Goal: Task Accomplishment & Management: Manage account settings

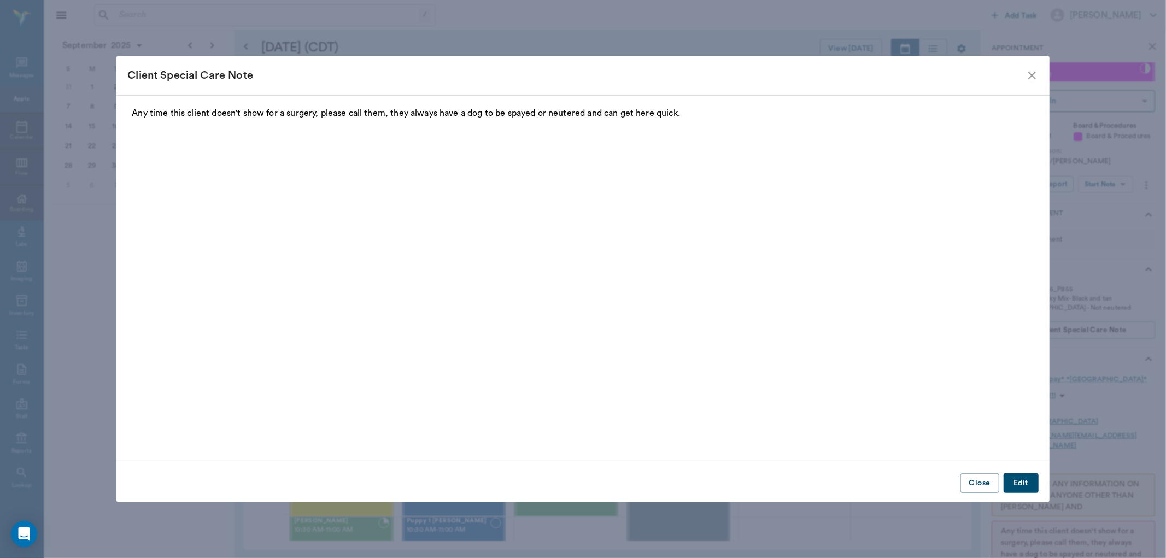
scroll to position [2, 0]
click at [1037, 69] on icon "close" at bounding box center [1032, 75] width 13 height 13
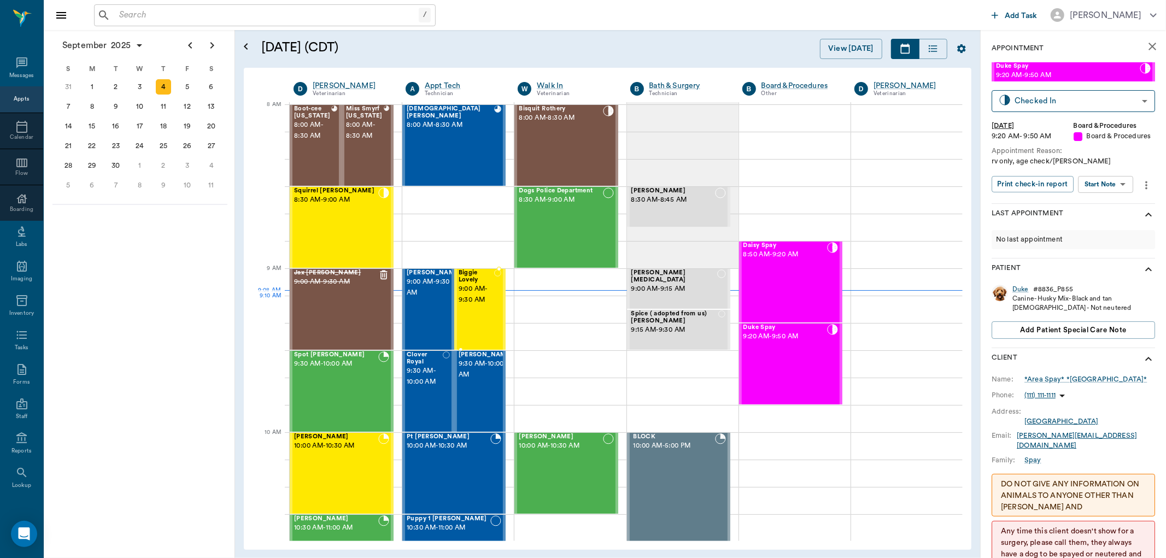
click at [475, 300] on span "9:00 AM - 9:30 AM" at bounding box center [477, 295] width 36 height 22
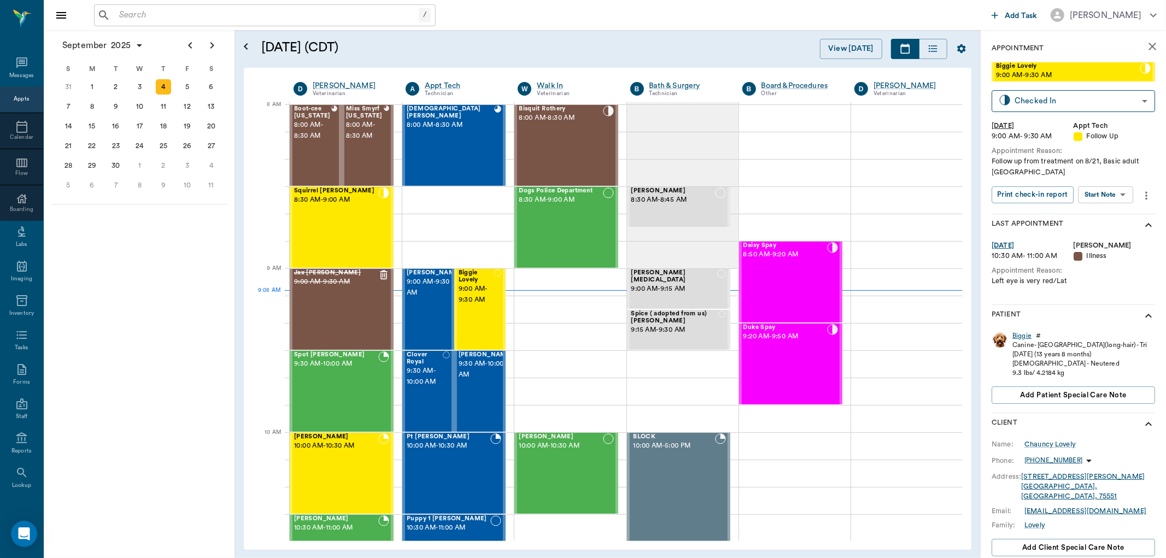
click at [1020, 335] on div "Biggie" at bounding box center [1022, 335] width 19 height 9
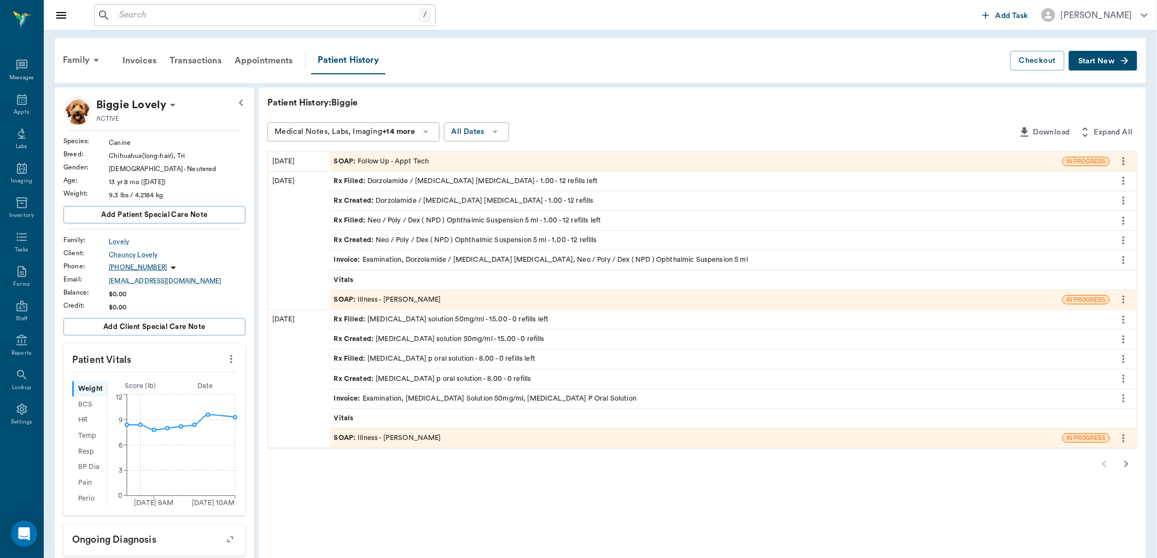
click at [395, 299] on div "SOAP : Illness - [PERSON_NAME]" at bounding box center [387, 300] width 107 height 10
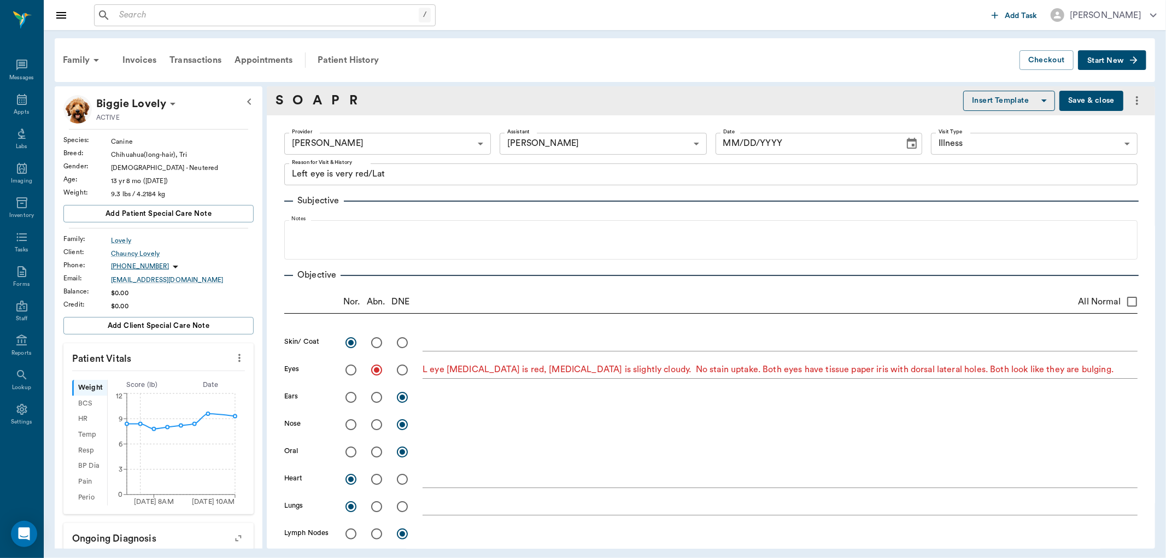
type input "63ec2f075fda476ae8351a4d"
type input "63ec2e7e52e12b0ba117b124"
type input "65d2be4f46e3a538d89b8c15"
type textarea "Left eye is very red/Lat"
radio input "true"
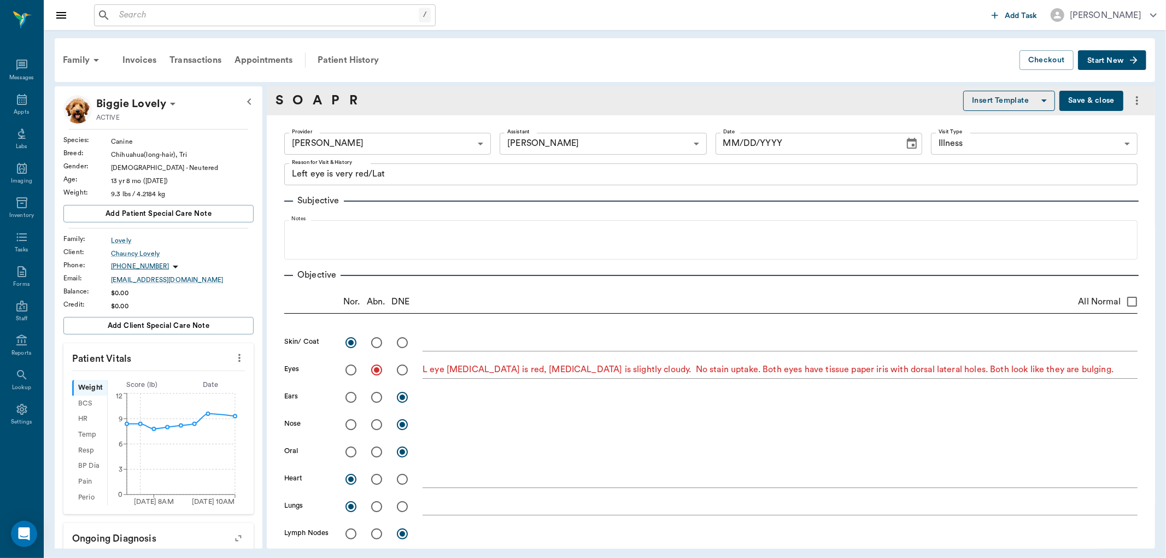
radio input "true"
type textarea "L eye [MEDICAL_DATA] is red, [MEDICAL_DATA] is slightly cloudy. No stain uptake…"
radio input "true"
type input "[DATE]"
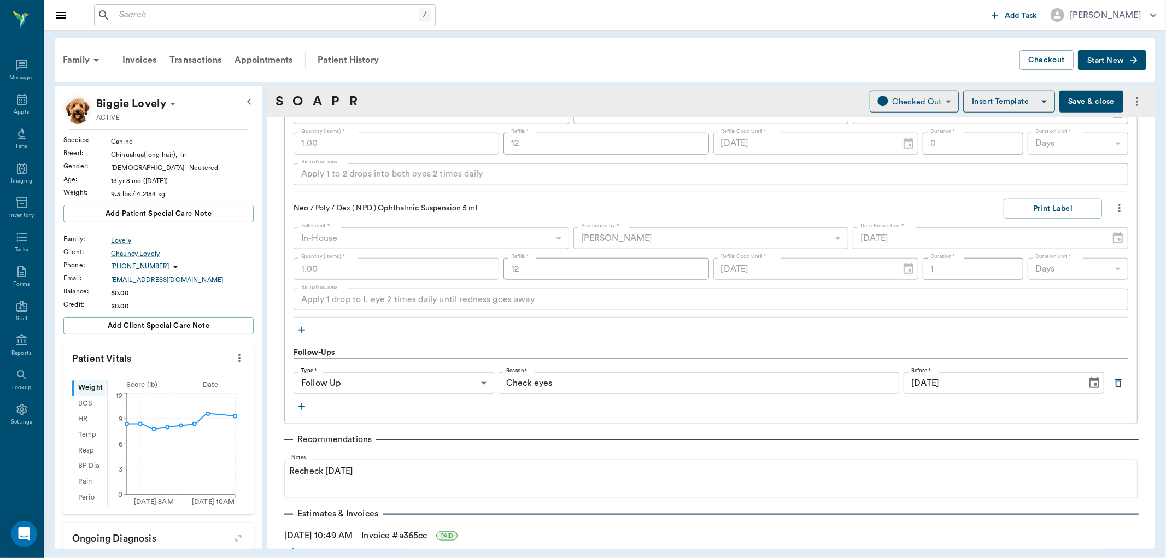
scroll to position [854, 0]
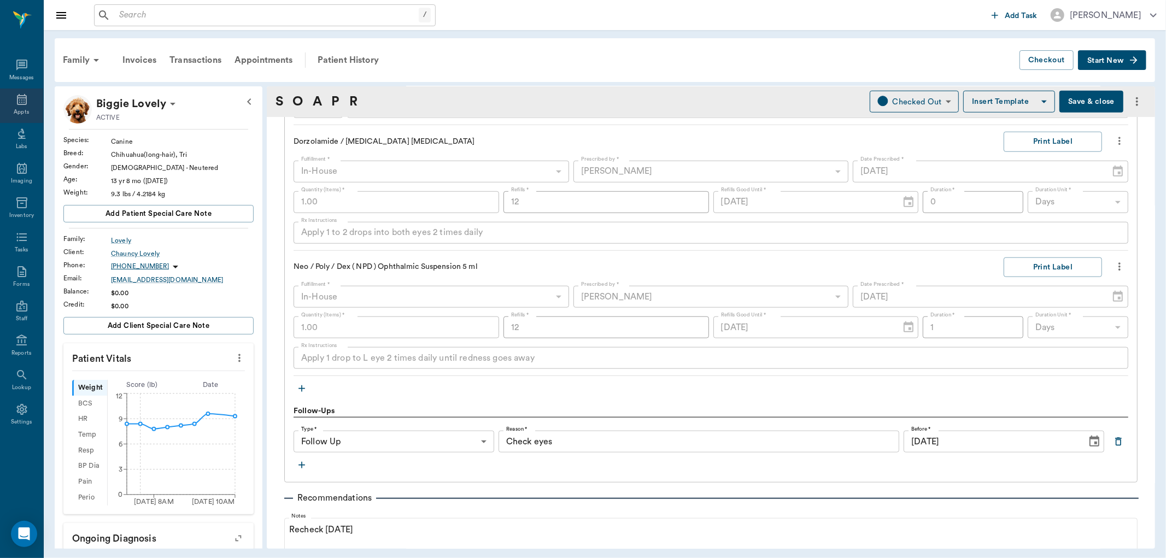
click at [20, 101] on icon at bounding box center [21, 99] width 13 height 13
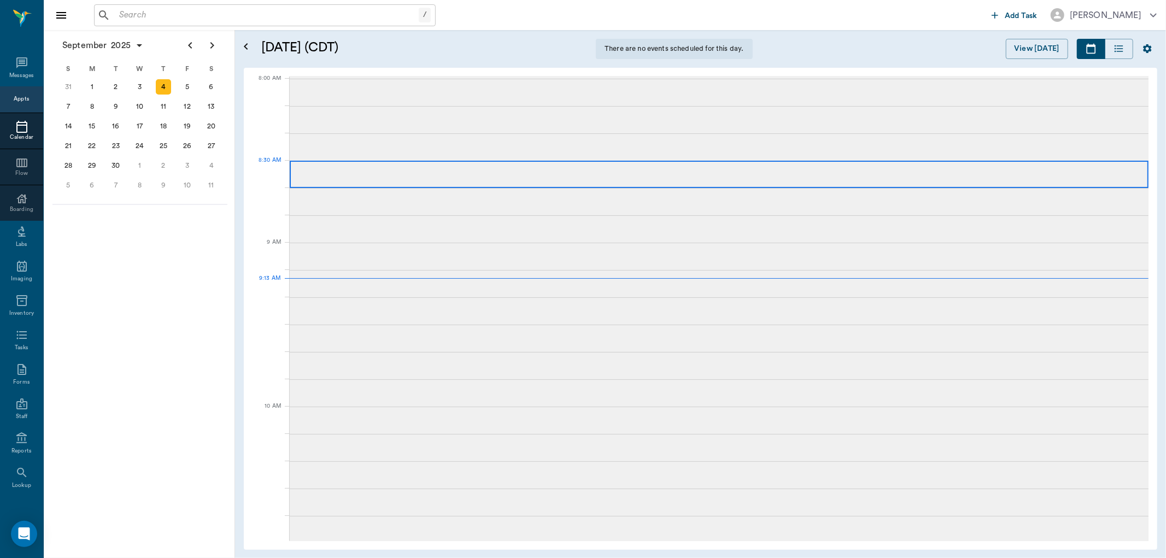
scroll to position [167, 0]
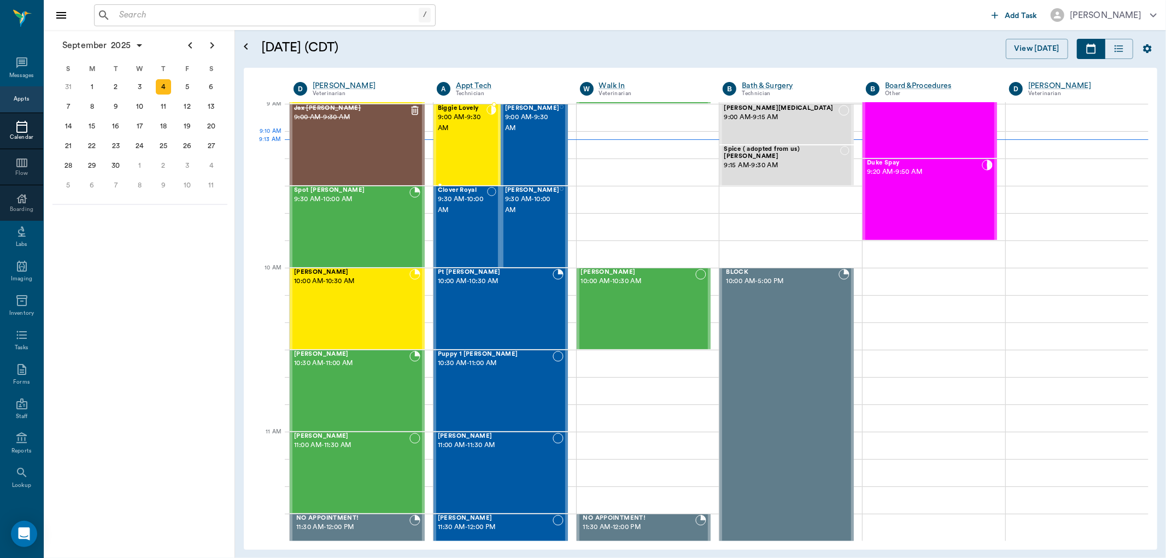
click at [462, 139] on div "Biggie Lovely 9:00 AM - 9:30 AM" at bounding box center [462, 145] width 49 height 80
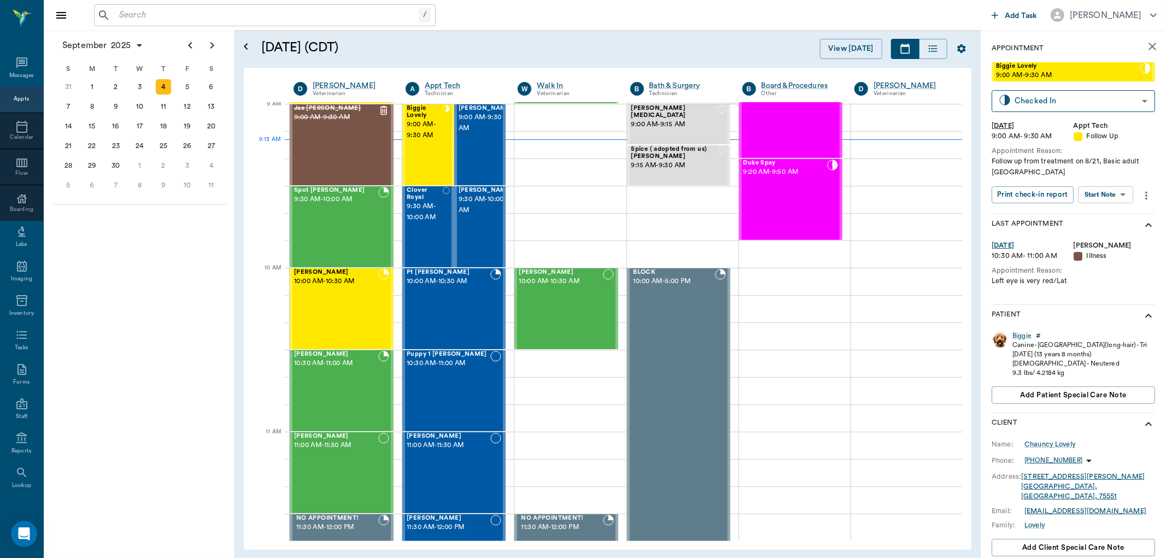
click at [1106, 189] on body "/ ​ Add Task Dr. Bert Ellsworth Nectar Messages Appts Calendar Flow Boarding La…" at bounding box center [583, 279] width 1166 height 558
click at [1099, 211] on button "View SOAP" at bounding box center [1094, 217] width 37 height 13
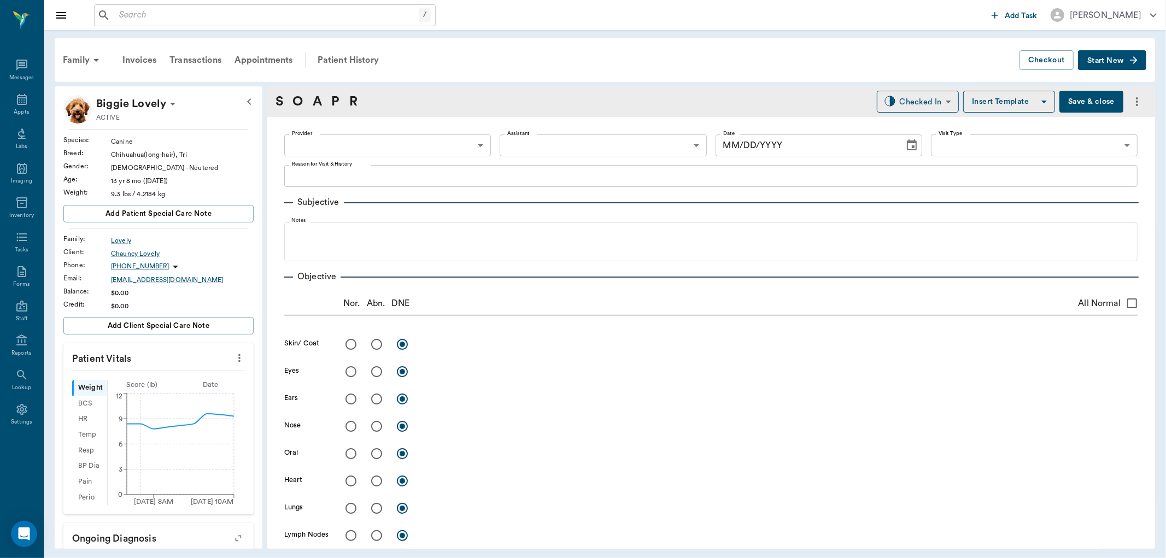
type input "63ec2f075fda476ae8351a4c"
type input "65d2be4f46e3a538d89b8c16"
type textarea "Follow up from treatment on 8/21, Basic adult Caryn"
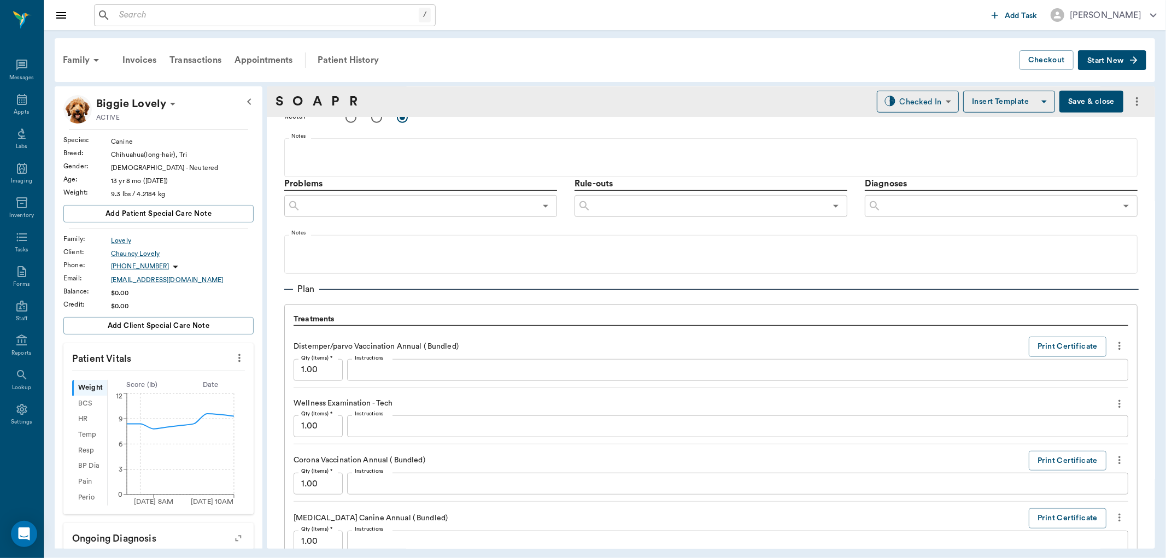
type input "[DATE]"
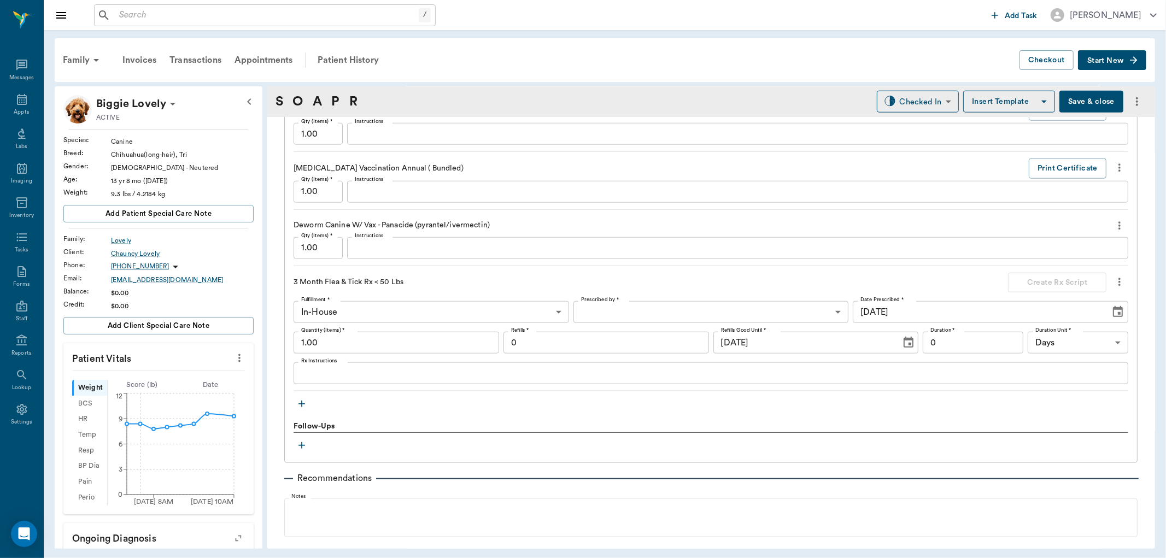
scroll to position [1089, 0]
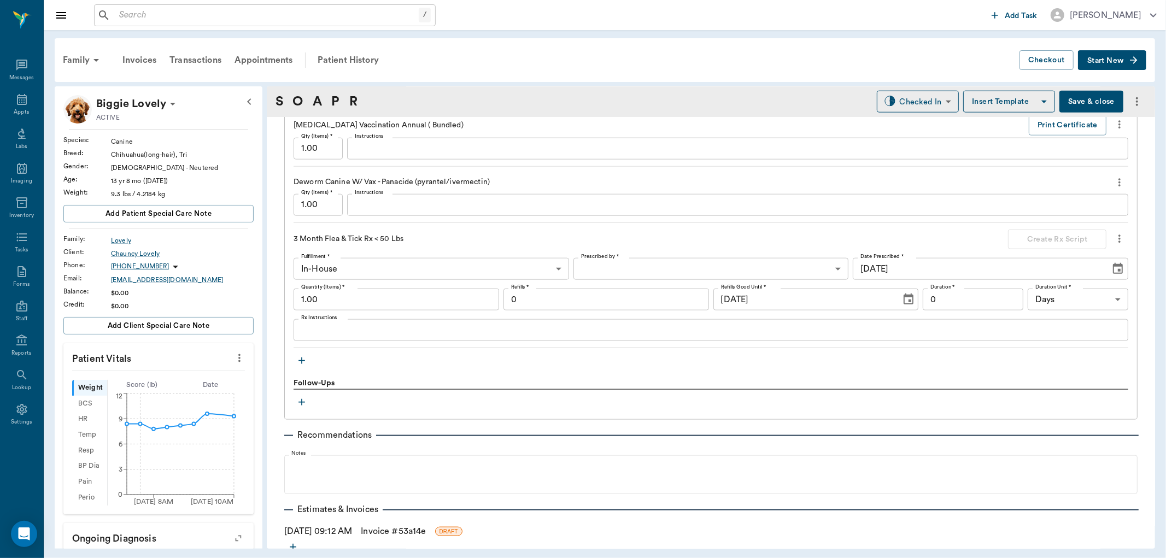
click at [301, 363] on icon "button" at bounding box center [301, 360] width 11 height 11
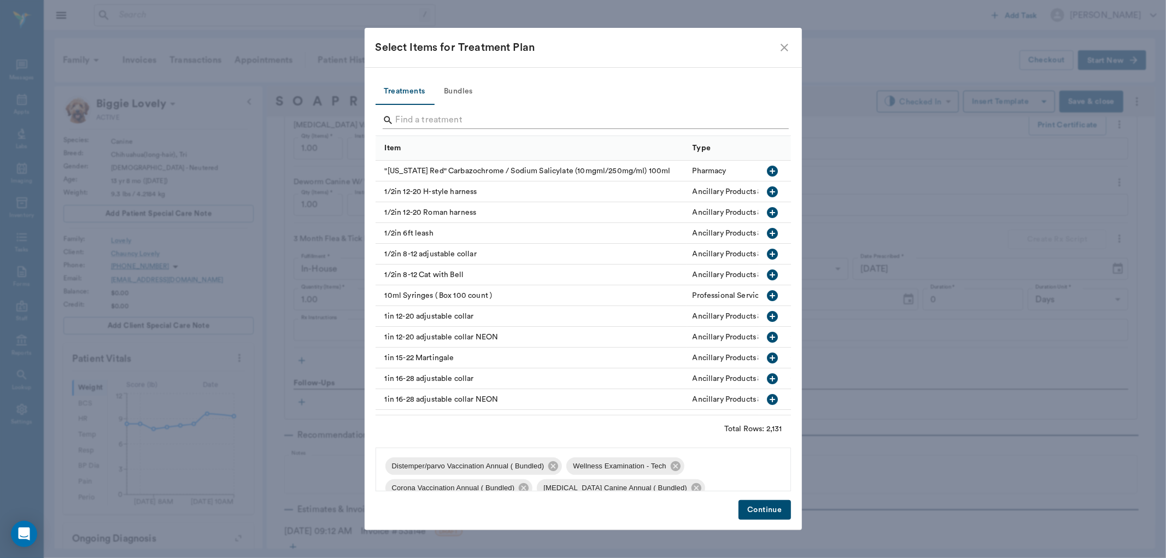
click at [428, 119] on input "Search" at bounding box center [584, 121] width 377 height 18
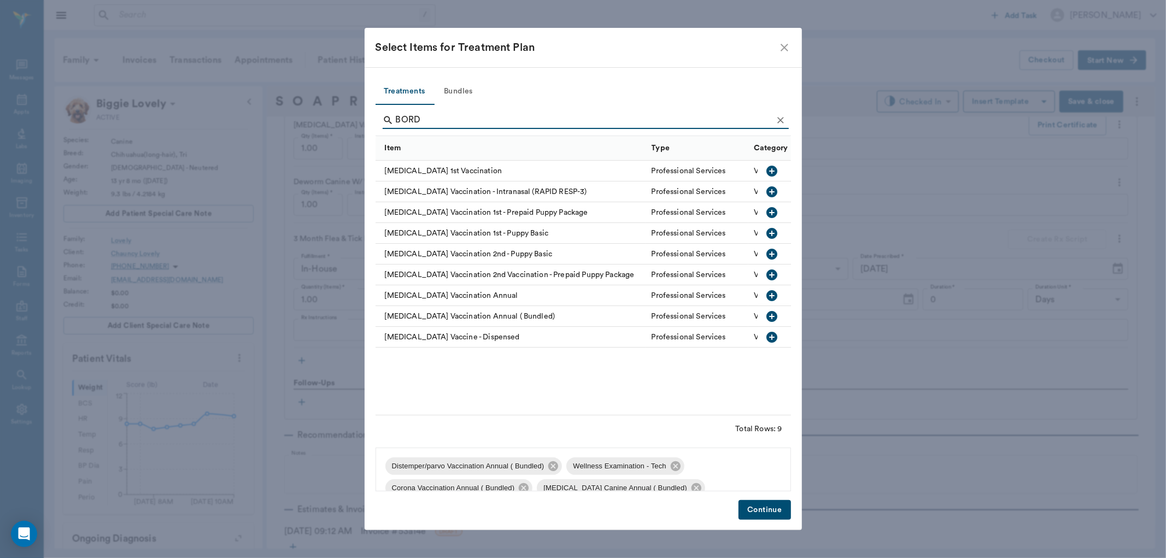
type input "BORD"
click at [775, 189] on icon "button" at bounding box center [772, 191] width 11 height 11
click at [762, 511] on button "Continue" at bounding box center [765, 510] width 52 height 20
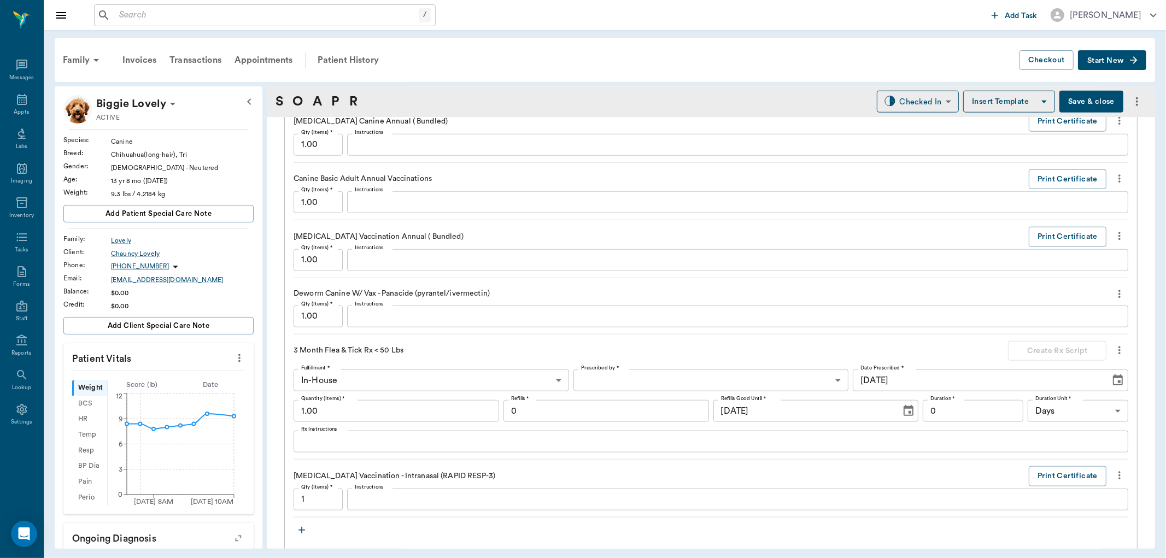
scroll to position [967, 0]
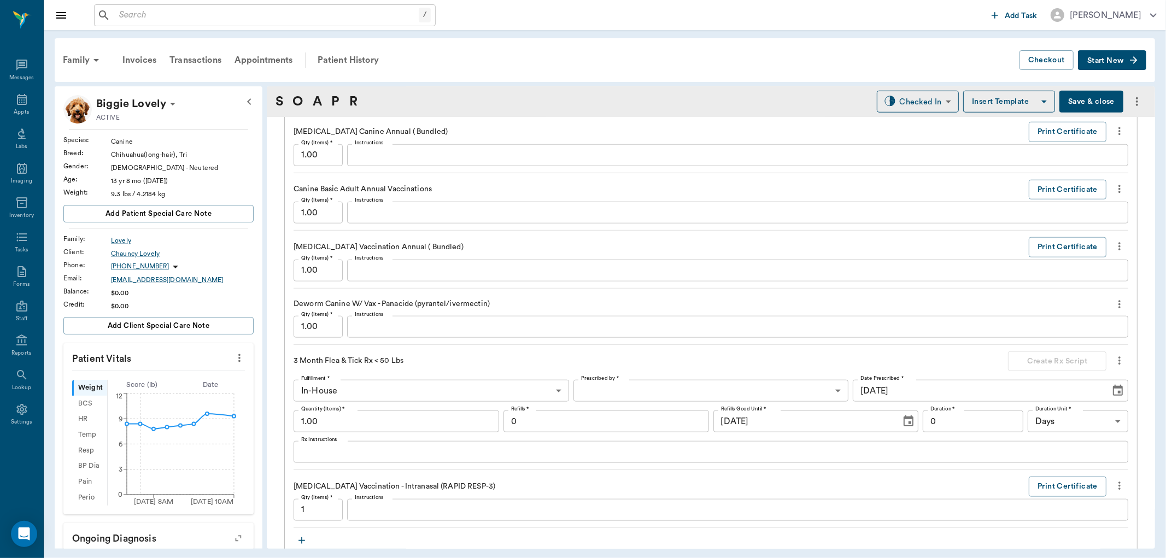
click at [1119, 247] on icon "more" at bounding box center [1120, 247] width 2 height 8
click at [649, 126] on div at bounding box center [583, 279] width 1166 height 558
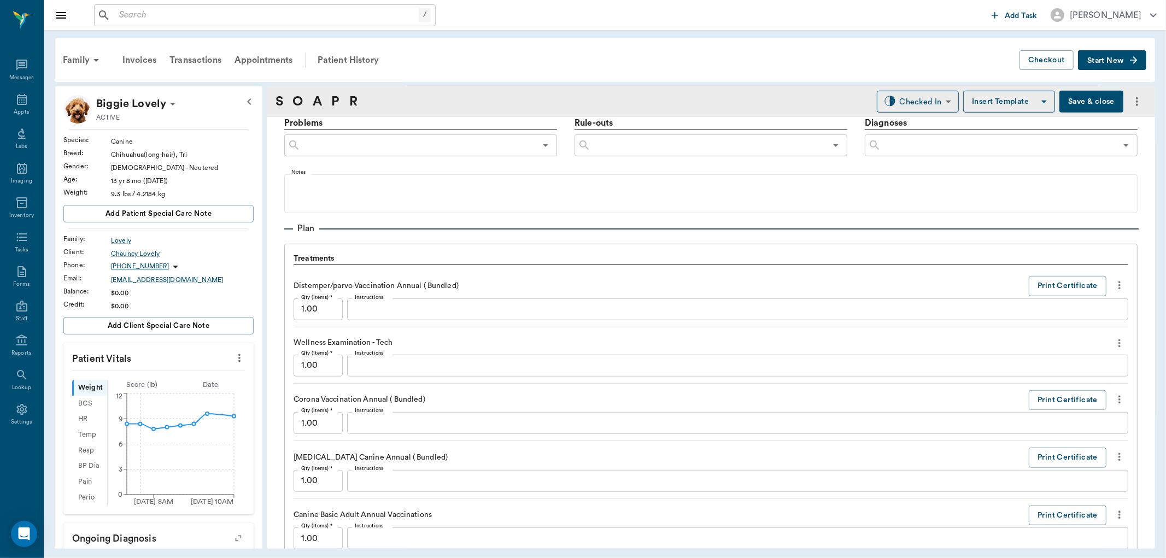
scroll to position [663, 0]
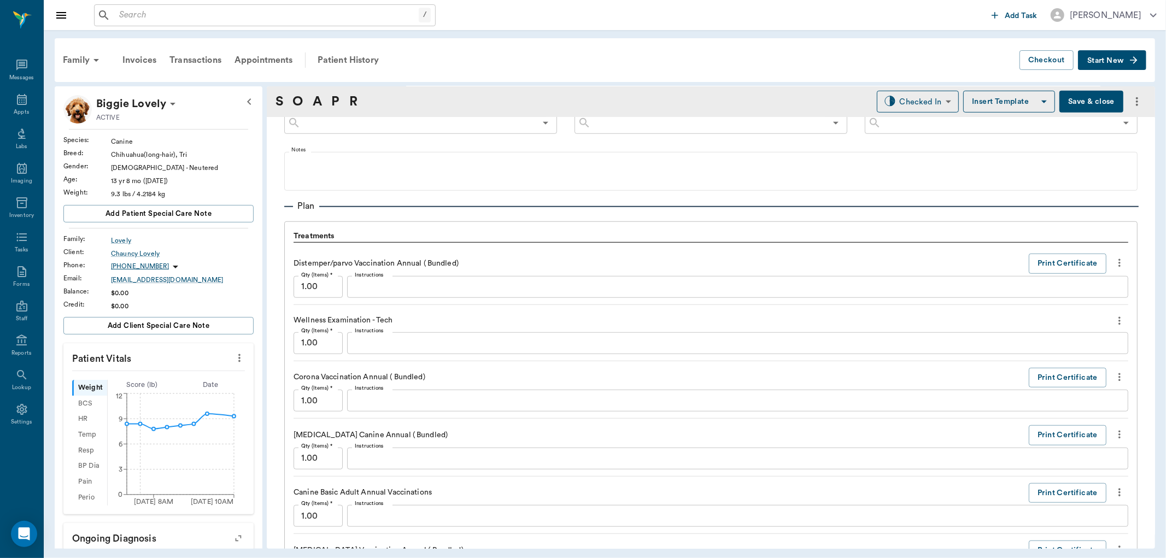
click at [1114, 319] on icon "more" at bounding box center [1120, 320] width 12 height 13
click at [1031, 356] on span "Delete" at bounding box center [1065, 359] width 92 height 11
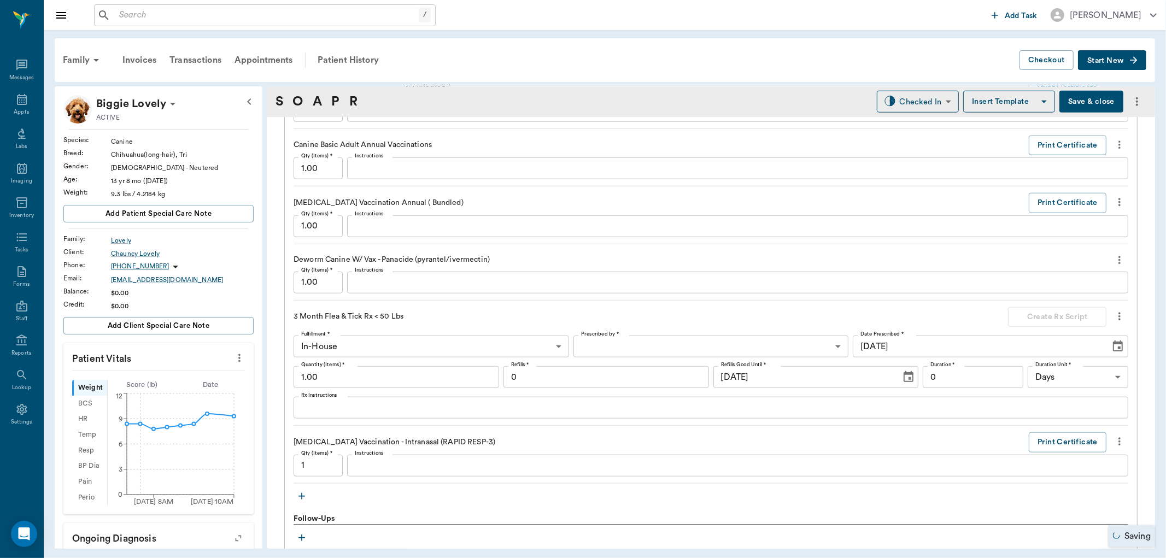
scroll to position [1089, 0]
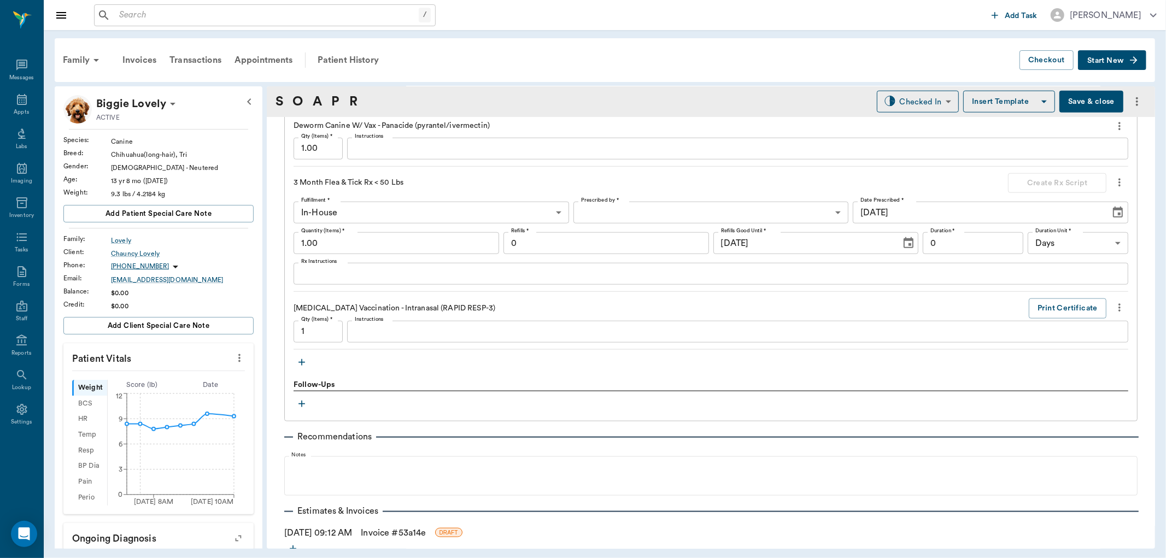
click at [303, 361] on icon "button" at bounding box center [301, 362] width 11 height 11
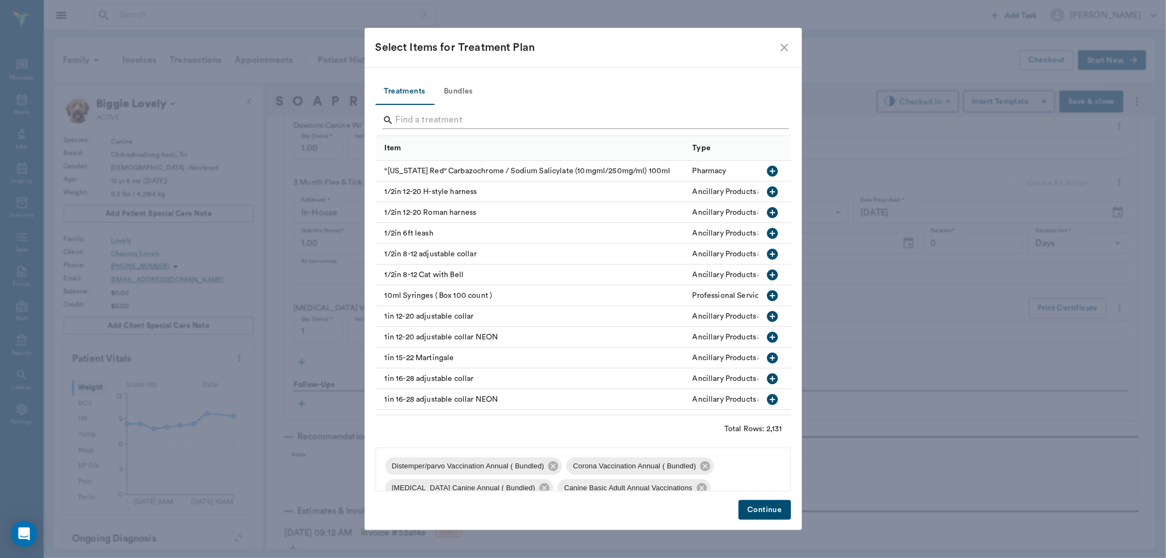
click at [433, 123] on input "Search" at bounding box center [584, 121] width 377 height 18
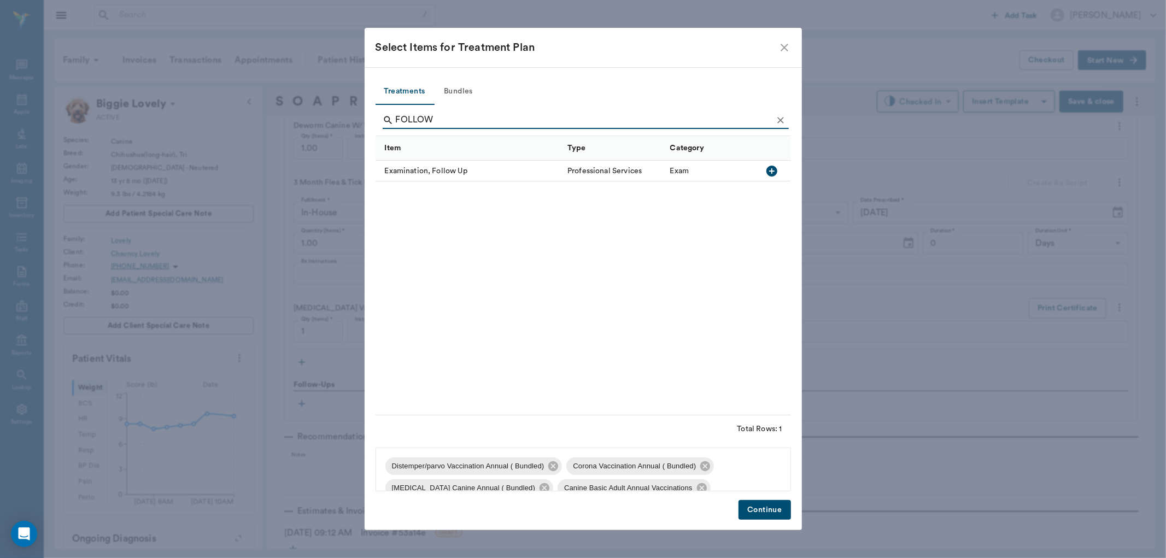
type input "FOLLOW"
click at [775, 170] on icon "button" at bounding box center [772, 171] width 11 height 11
click at [772, 172] on icon "button" at bounding box center [772, 171] width 13 height 13
click at [758, 509] on button "Continue" at bounding box center [765, 510] width 52 height 20
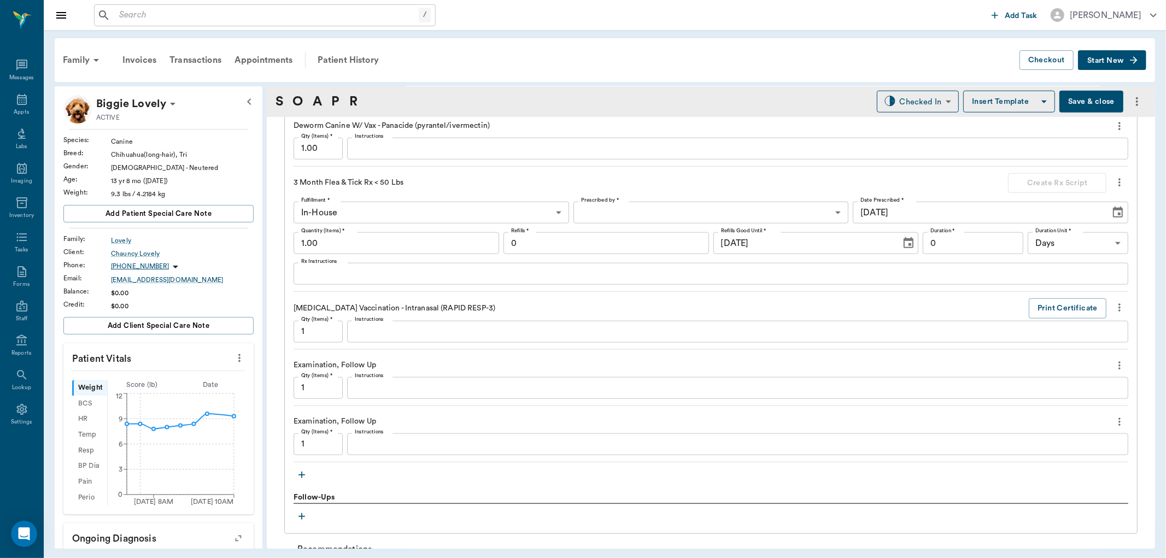
click at [1119, 422] on icon "more" at bounding box center [1120, 422] width 2 height 8
click at [1048, 461] on span "Delete" at bounding box center [1065, 461] width 92 height 11
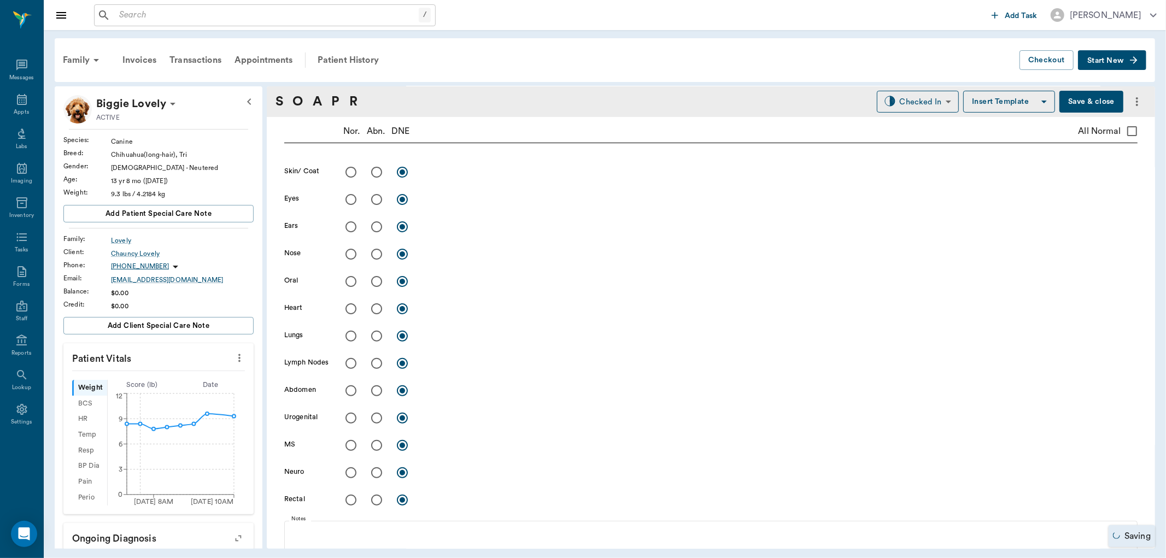
scroll to position [56, 0]
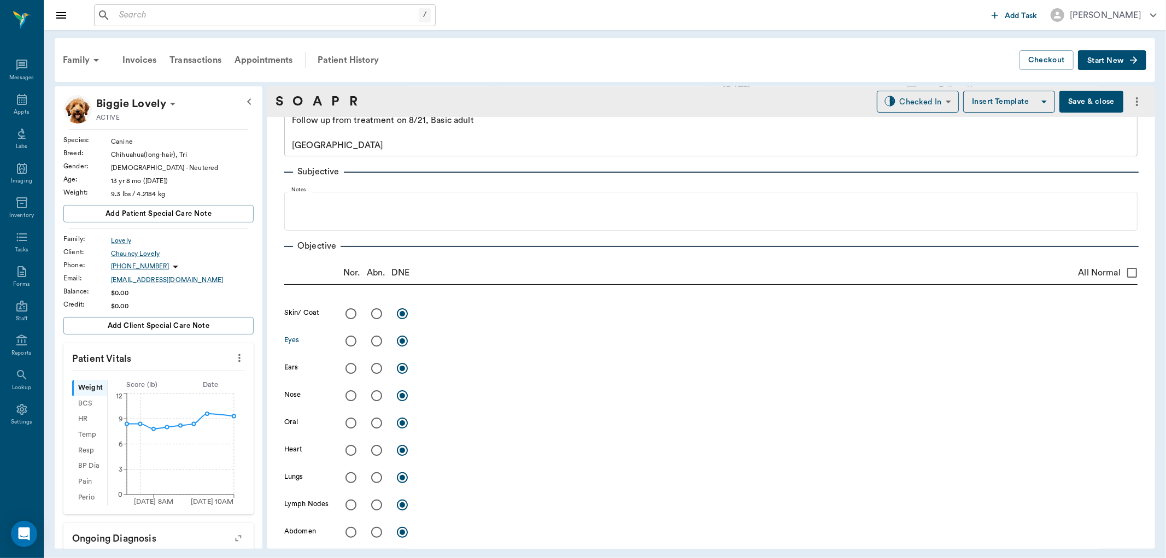
click at [378, 338] on input "radio" at bounding box center [376, 341] width 23 height 23
radio input "true"
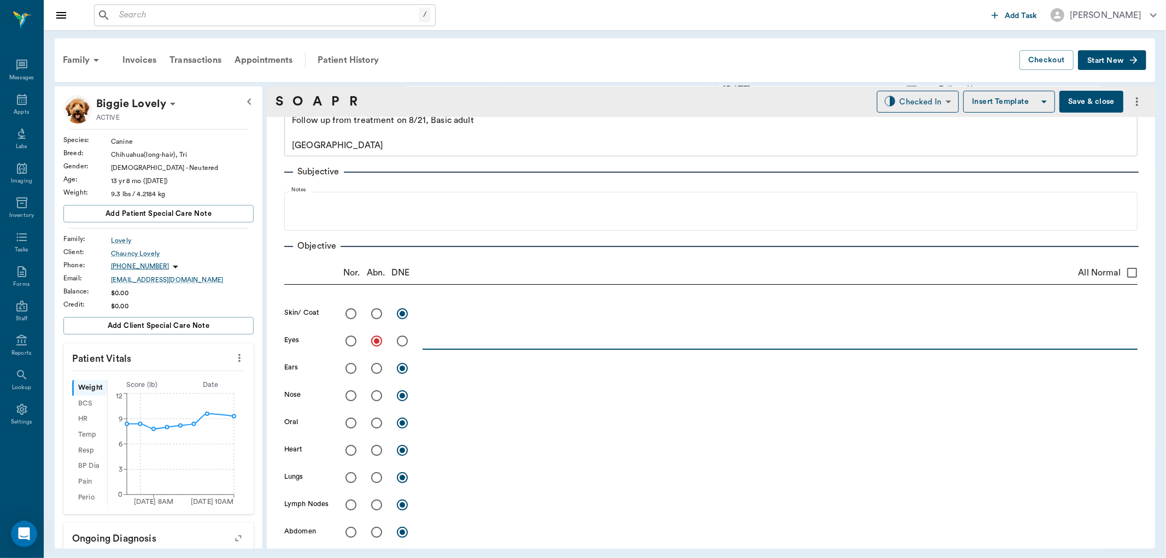
click at [452, 345] on textarea at bounding box center [780, 341] width 715 height 13
type textarea "e"
click at [480, 342] on textarea at bounding box center [780, 341] width 715 height 13
type textarea "n"
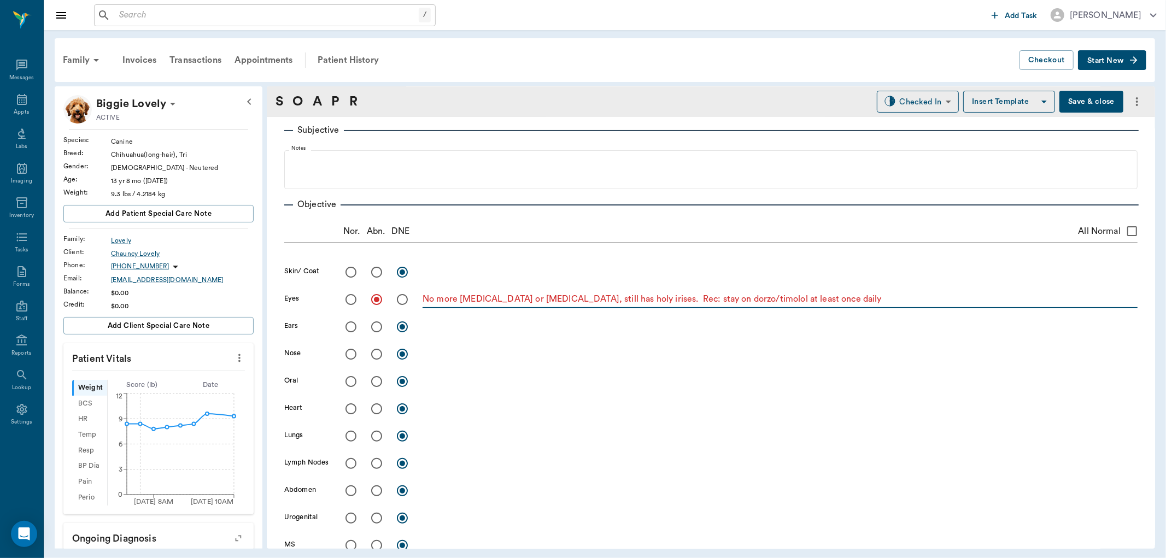
scroll to position [116, 0]
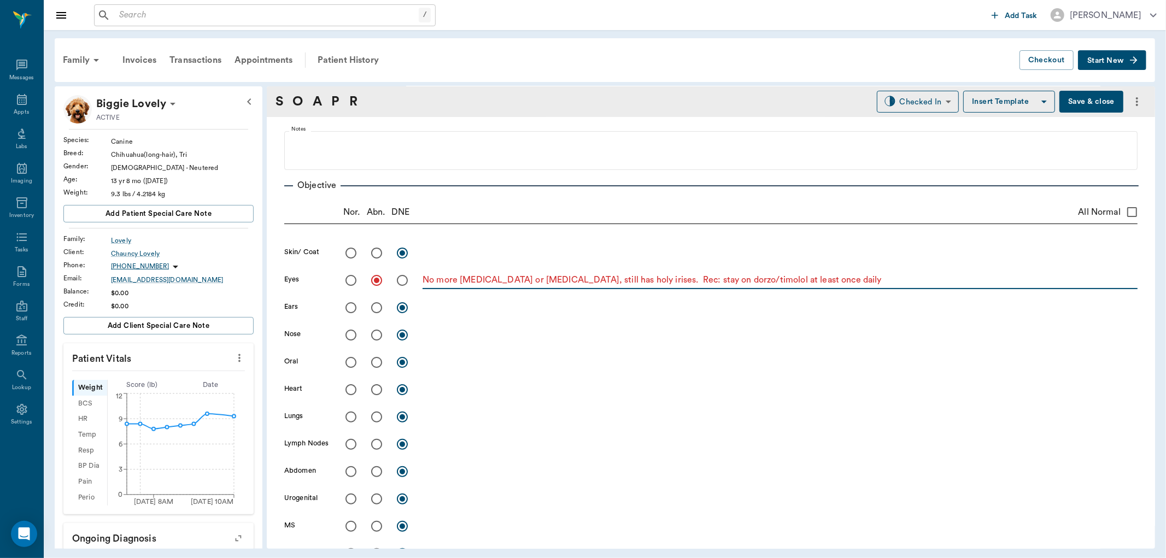
type textarea "No more keratitis or conjunctivitis, still has holy irises. Rec: stay on dorzo/…"
click at [351, 256] on input "radio" at bounding box center [351, 253] width 23 height 23
radio input "true"
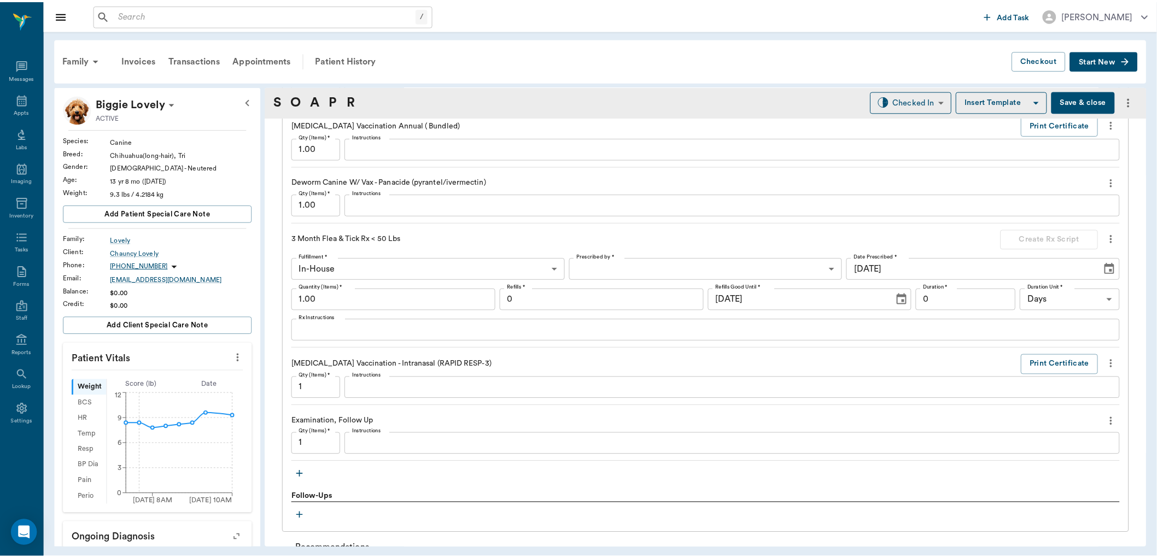
scroll to position [1206, 0]
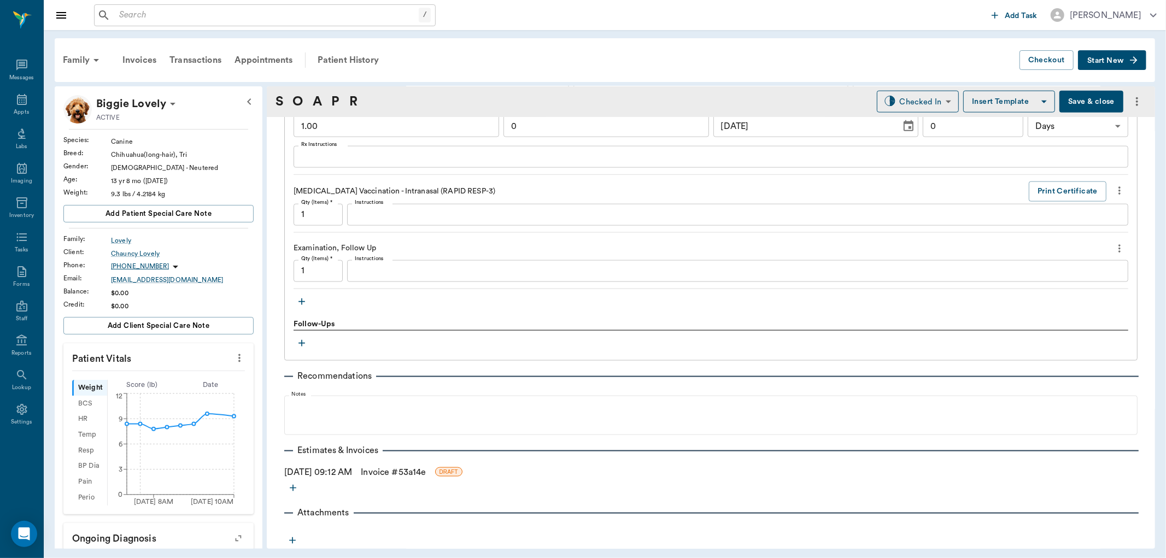
click at [393, 474] on link "Invoice # 53a14e" at bounding box center [393, 472] width 65 height 13
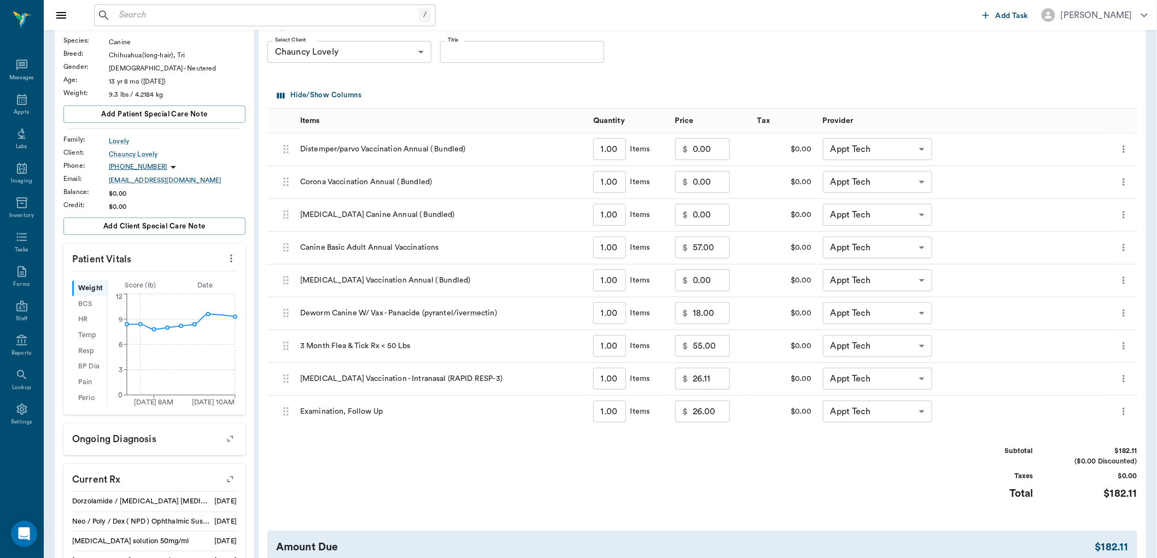
scroll to position [121, 0]
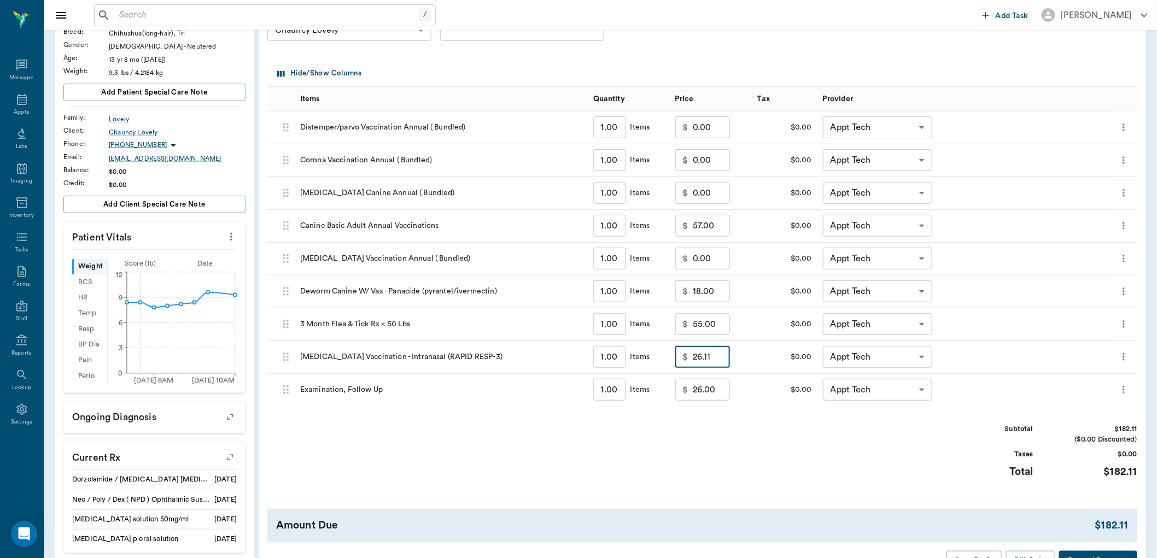
click at [714, 358] on input "26.11" at bounding box center [711, 357] width 37 height 22
type input "0.00"
click at [925, 387] on body "/ ​ Add Task Dr. Bert Ellsworth Nectar Messages Appts Labs Imaging Inventory Ta…" at bounding box center [578, 326] width 1157 height 895
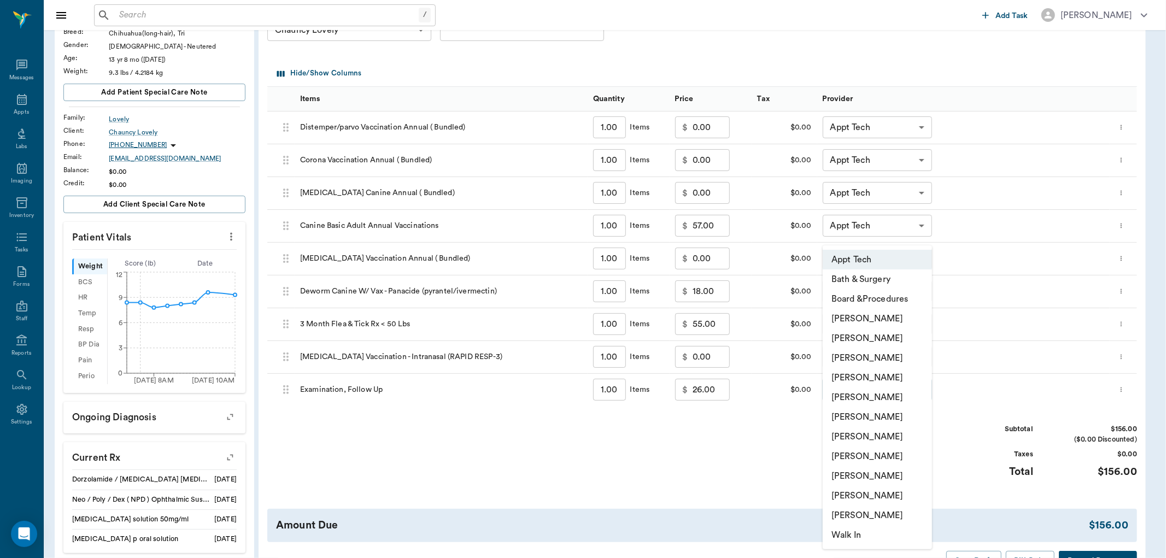
click at [898, 378] on li "[PERSON_NAME]" at bounding box center [877, 378] width 109 height 20
type input "none-63ec2f075fda476ae8351a4d"
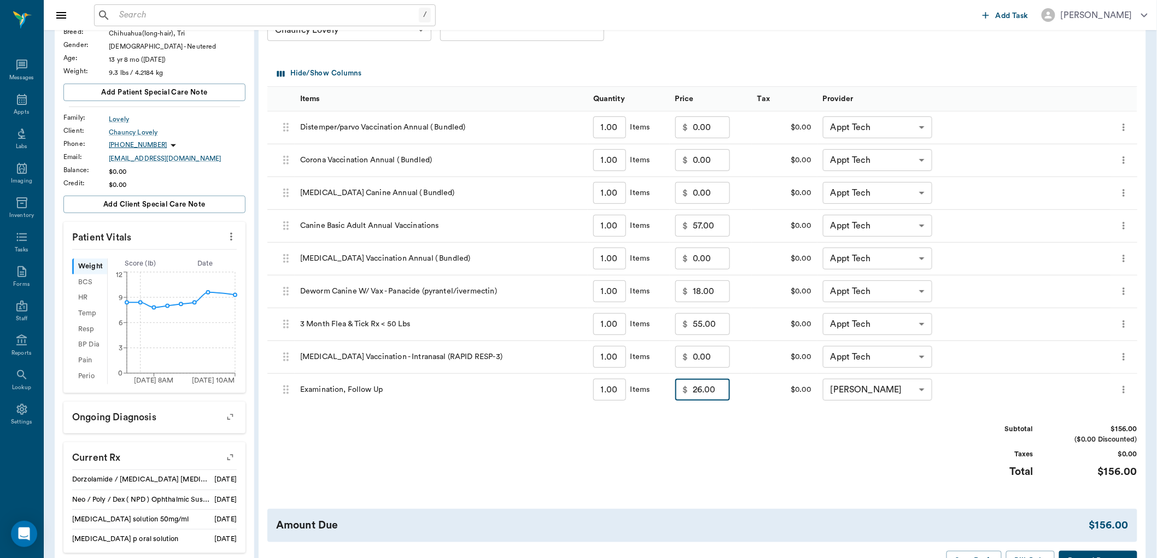
click at [712, 395] on input "26.00" at bounding box center [711, 390] width 37 height 22
type input "15.00"
click at [702, 430] on div "Subtotal $145.00 ($0.00 Discounted) Taxes $0.00 Total $145.00" at bounding box center [702, 457] width 870 height 67
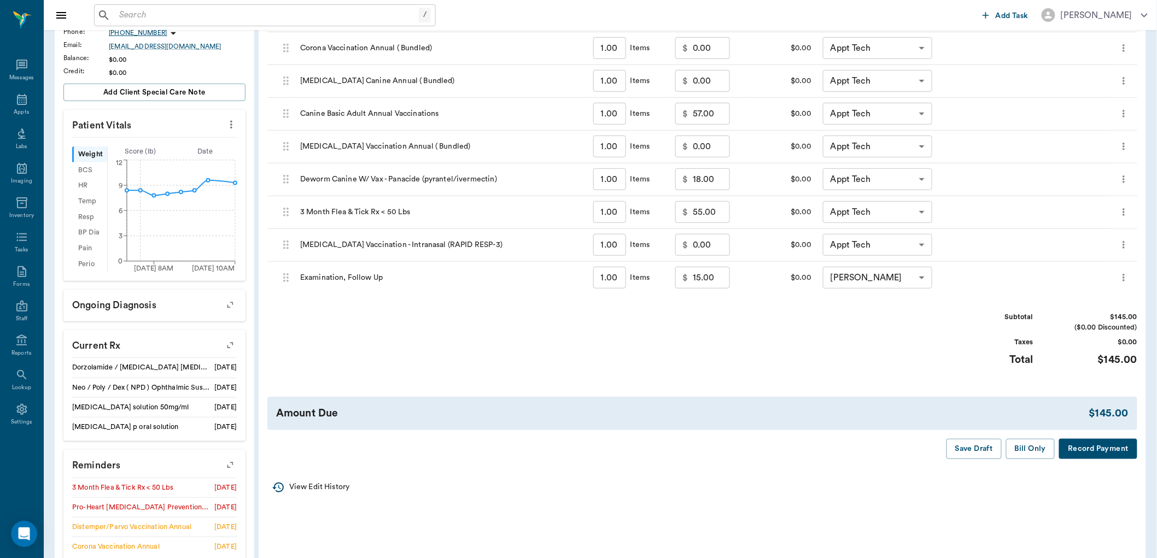
scroll to position [243, 0]
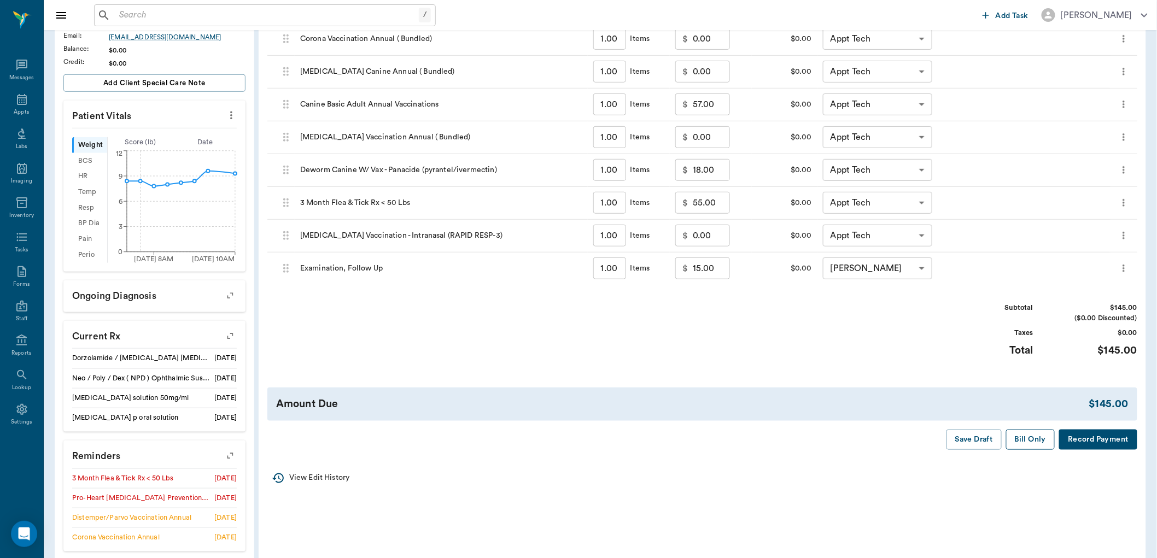
click at [1025, 436] on button "Bill Only" at bounding box center [1030, 440] width 49 height 20
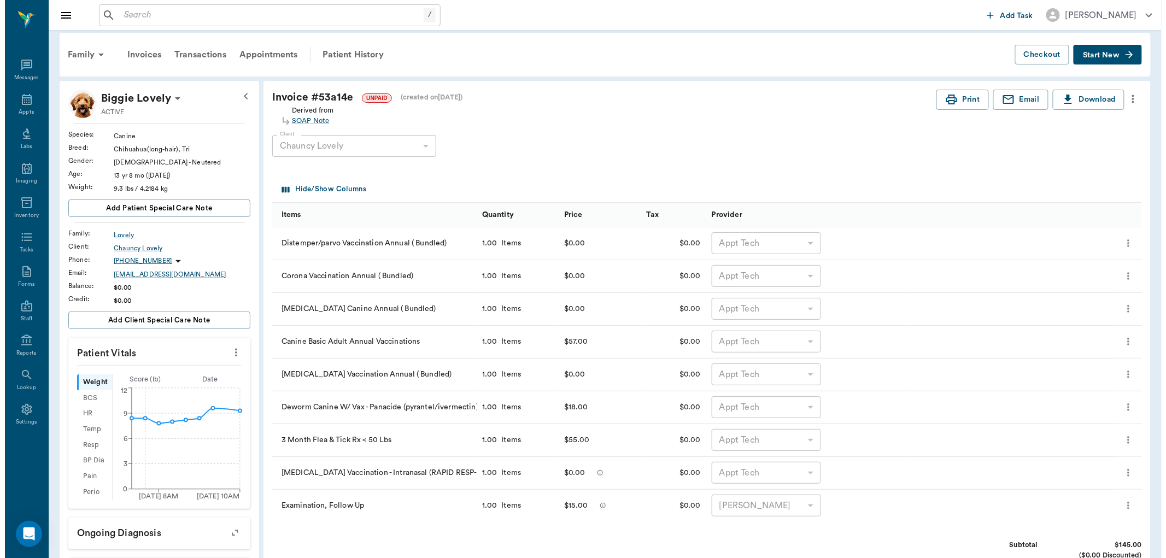
scroll to position [0, 0]
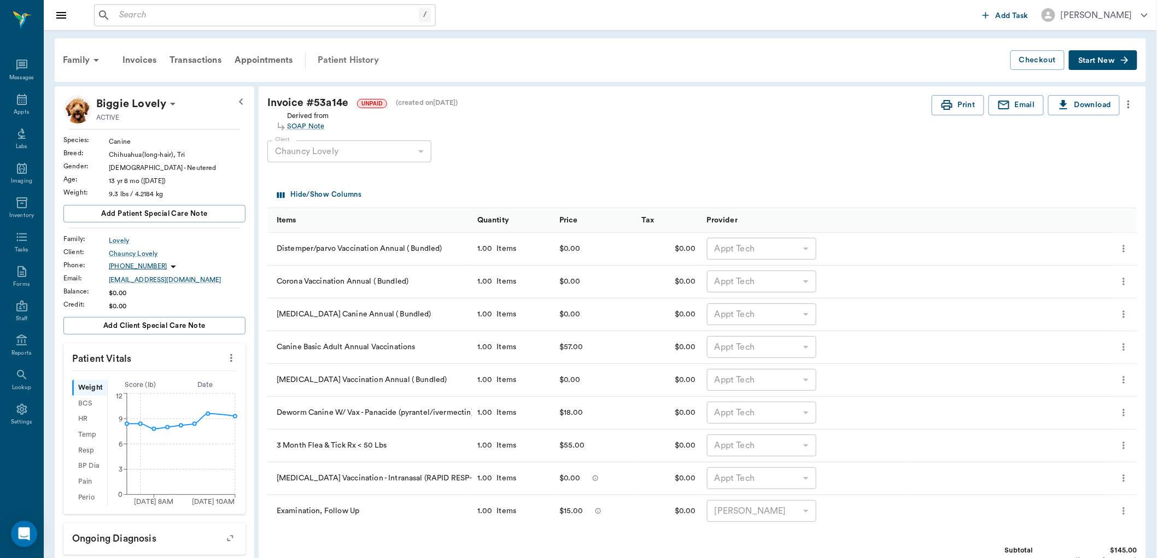
click at [354, 62] on div "Patient History" at bounding box center [348, 60] width 74 height 26
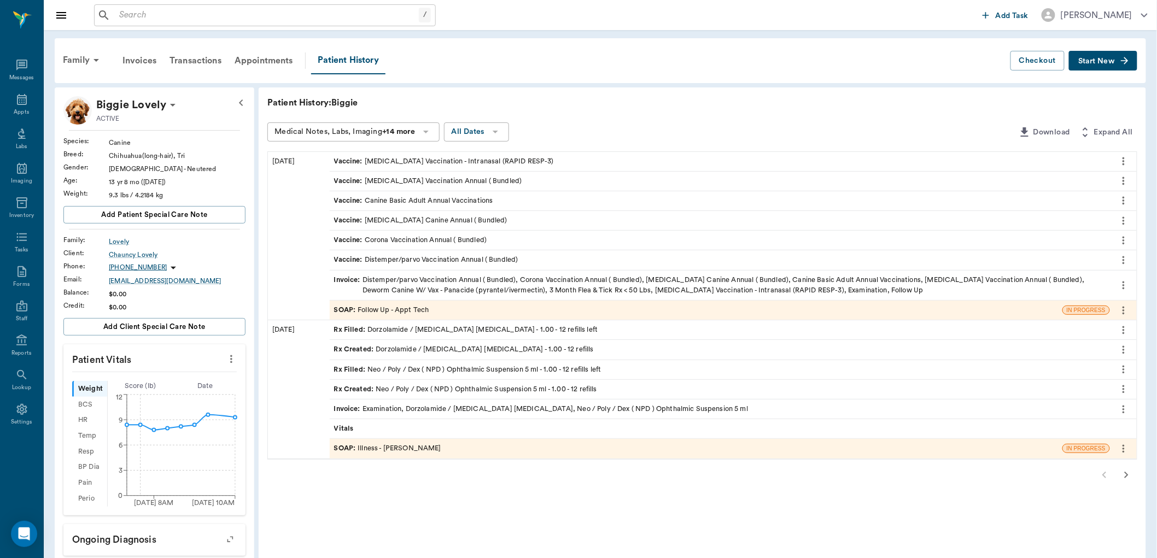
click at [376, 312] on div "SOAP : Follow Up - Appt Tech" at bounding box center [381, 310] width 95 height 10
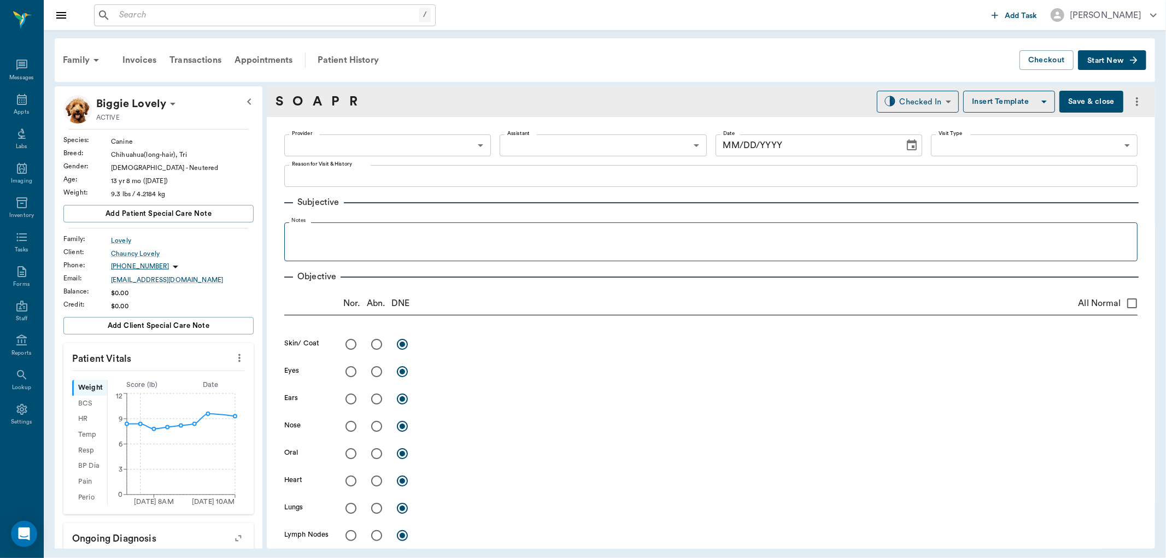
type input "63ec2f075fda476ae8351a4c"
type input "65d2be4f46e3a538d89b8c16"
type textarea "Follow up from treatment on 8/21, Basic adult Caryn"
radio input "true"
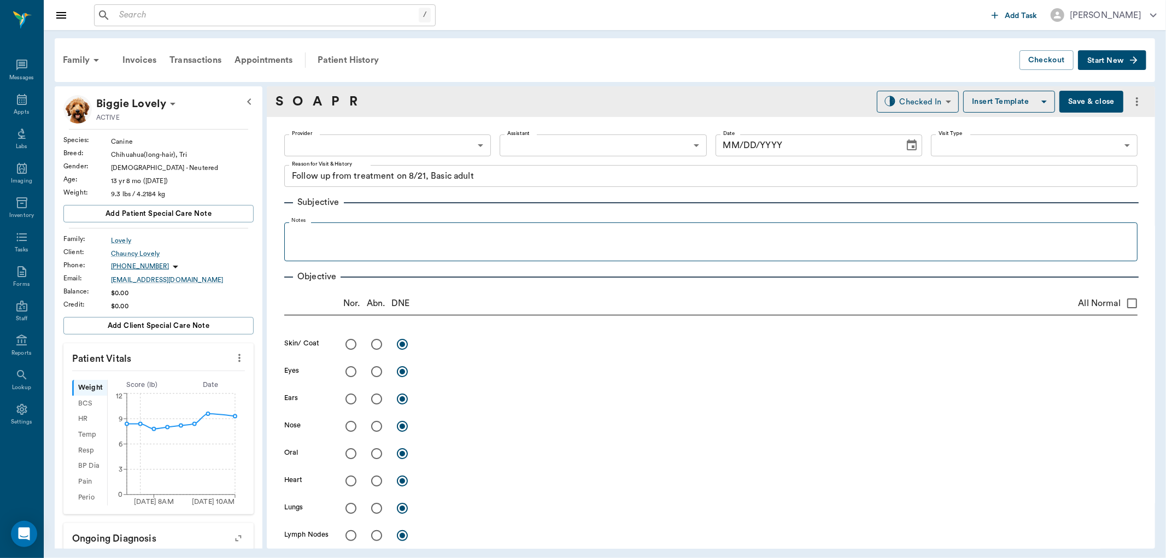
type textarea "No more keratitis or conjunctivitis, still has holy irises. Rec: stay on dorzo/…"
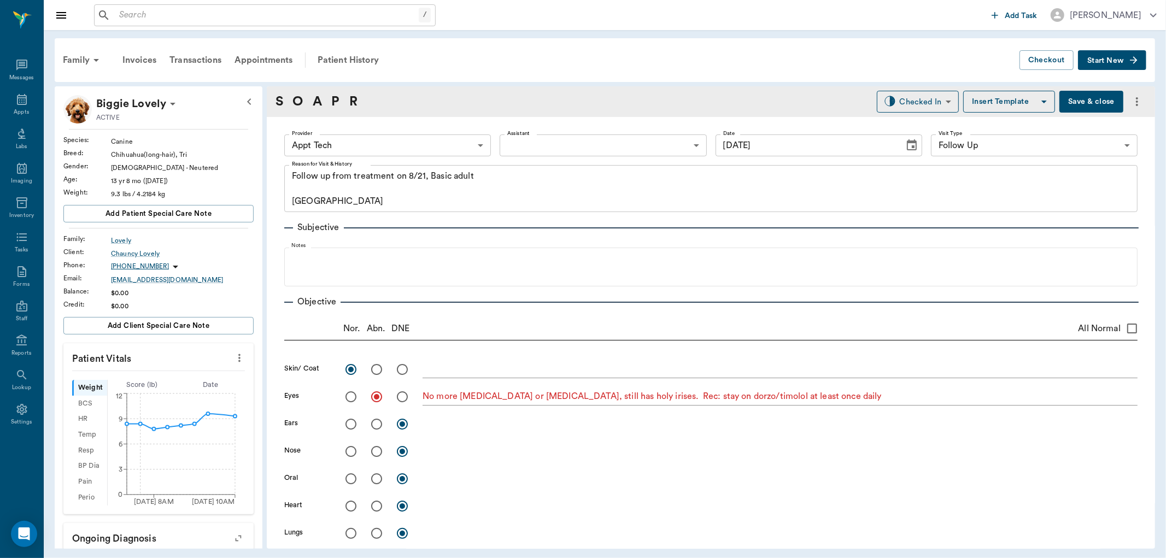
type input "[DATE]"
click at [476, 148] on body "/ ​ Add Task Dr. Bert Ellsworth Nectar Messages Appts Labs Imaging Inventory Ta…" at bounding box center [583, 279] width 1166 height 558
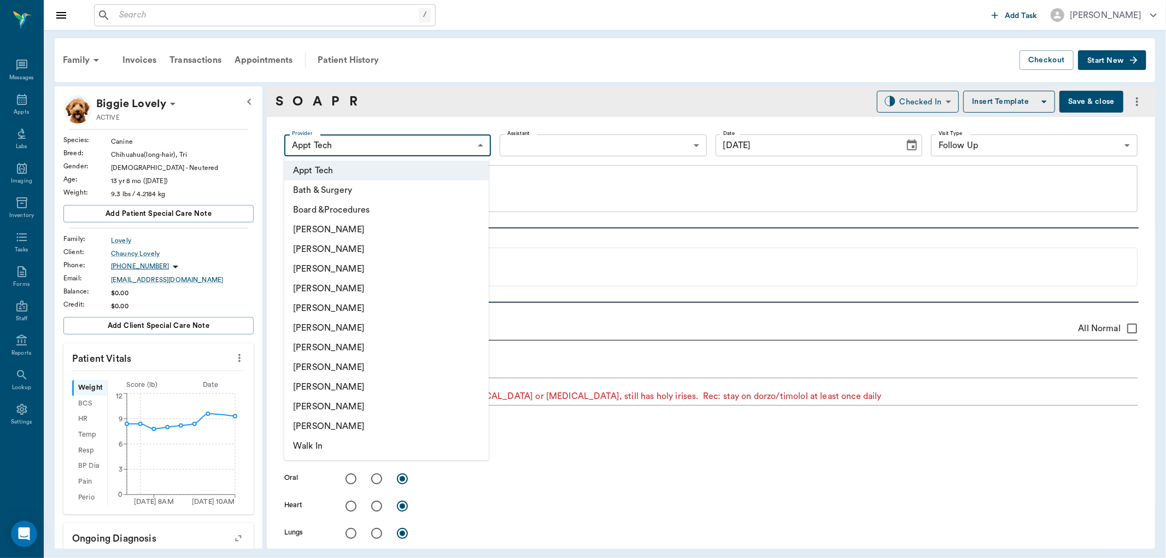
click at [357, 285] on li "[PERSON_NAME]" at bounding box center [386, 289] width 205 height 20
type input "63ec2f075fda476ae8351a4d"
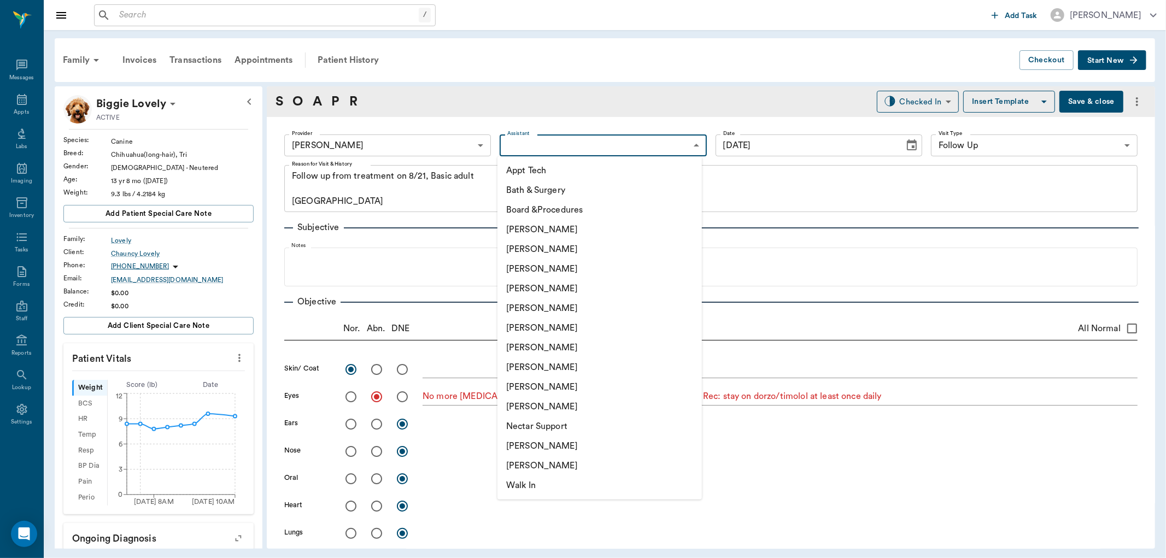
click at [632, 144] on body "/ ​ Add Task Dr. Bert Ellsworth Nectar Messages Appts Labs Imaging Inventory Ta…" at bounding box center [583, 279] width 1166 height 558
click at [562, 268] on li "[PERSON_NAME]" at bounding box center [600, 269] width 205 height 20
type input "642ef10e332a41444de2bad1"
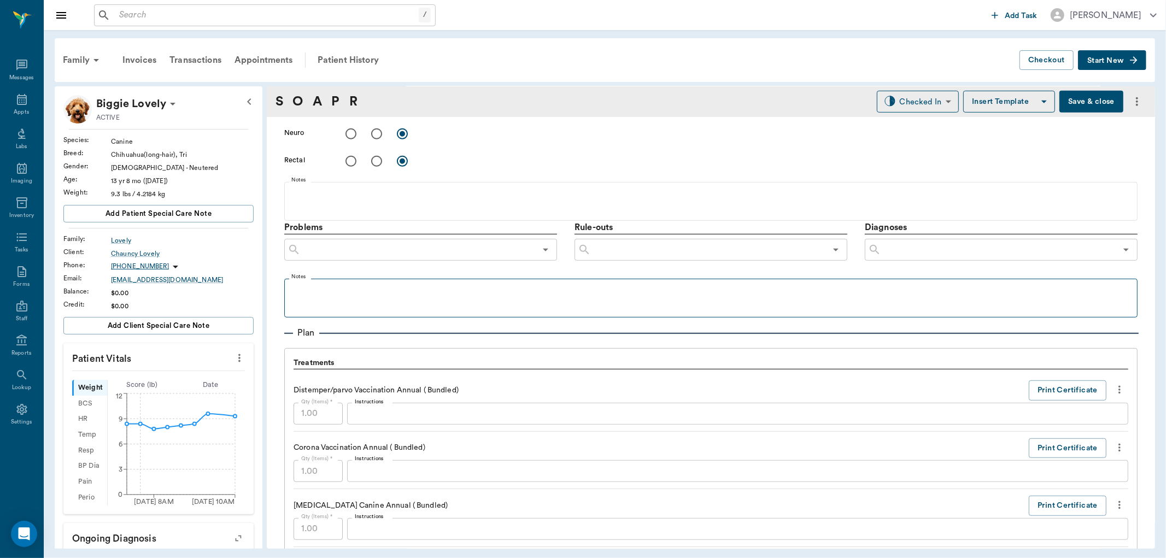
scroll to position [547, 0]
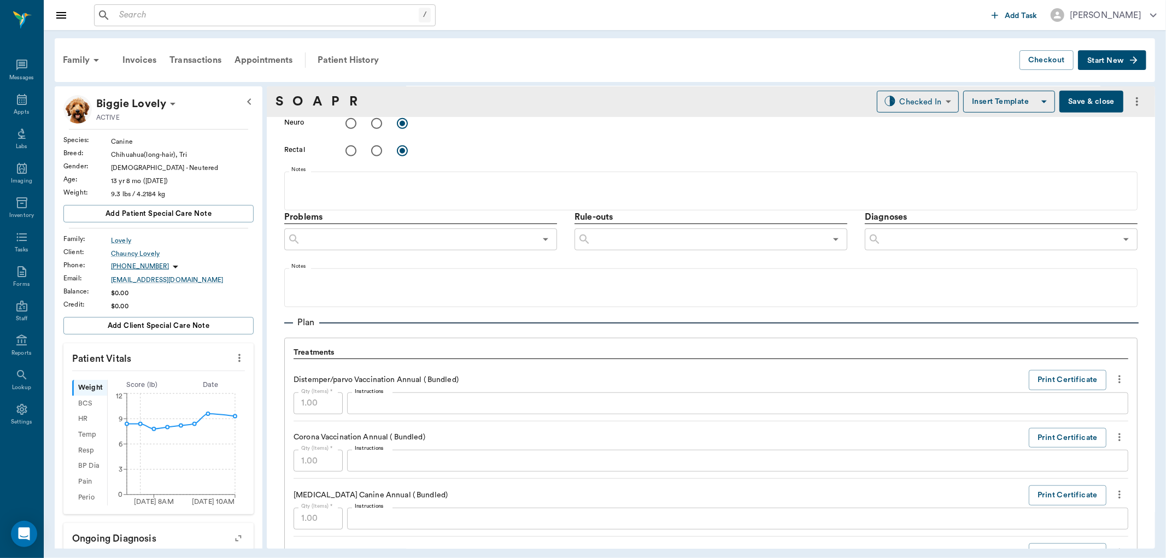
click at [935, 243] on input "text" at bounding box center [999, 239] width 235 height 15
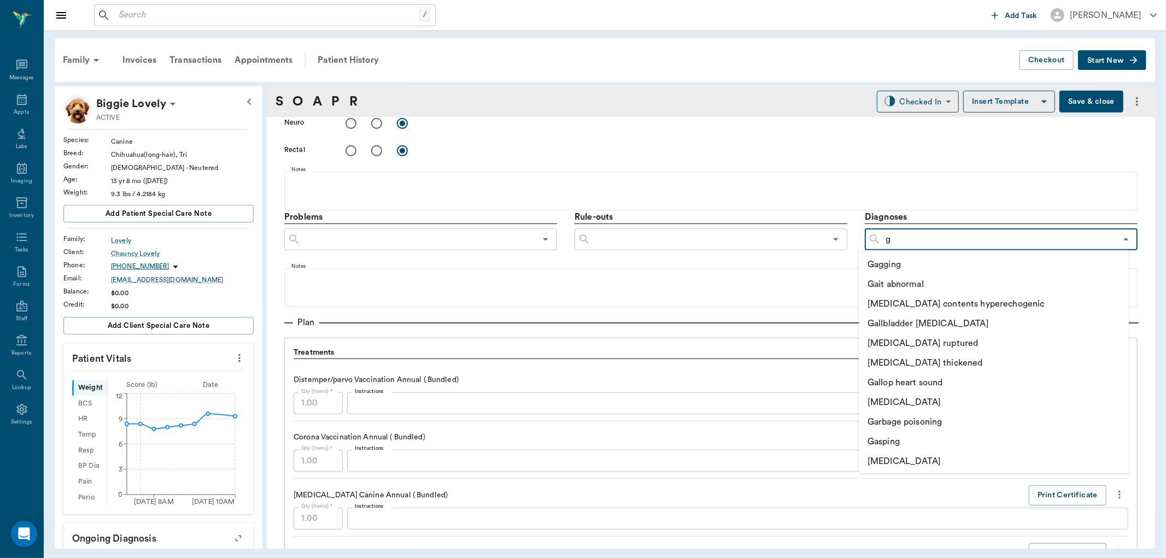
type input "gl"
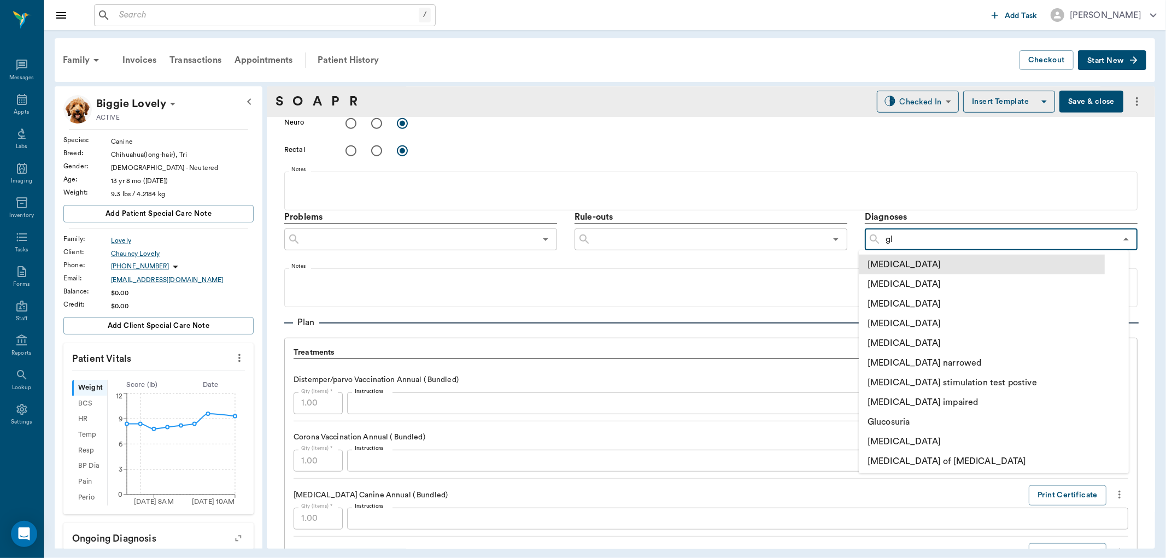
click at [900, 266] on li "Glaucoma" at bounding box center [982, 265] width 246 height 20
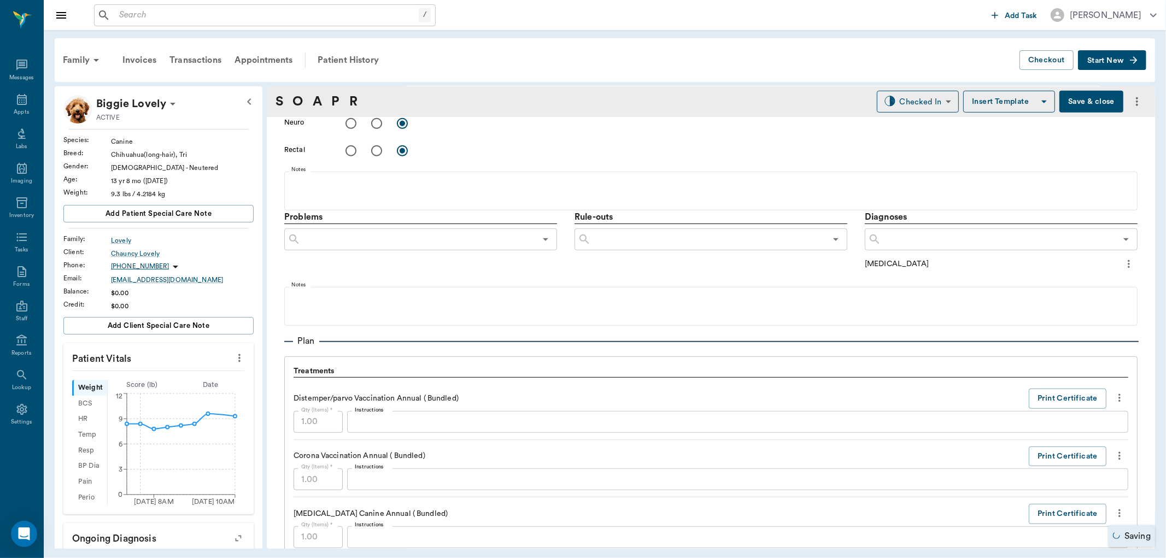
click at [1123, 265] on icon "more" at bounding box center [1129, 264] width 12 height 13
click at [1055, 280] on span "Add to ongoing diagnosis" at bounding box center [1075, 282] width 92 height 11
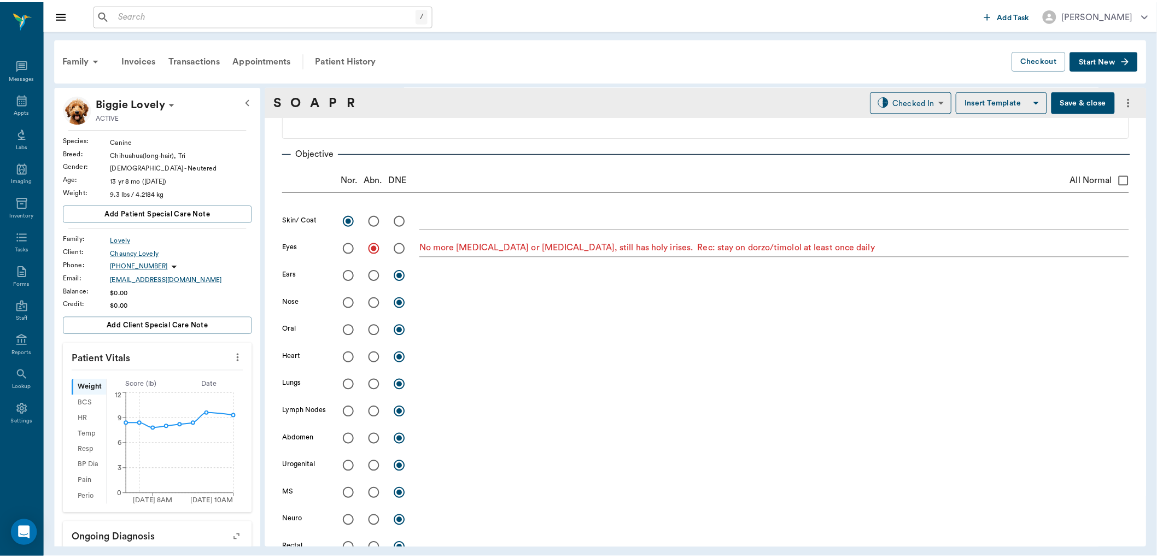
scroll to position [0, 0]
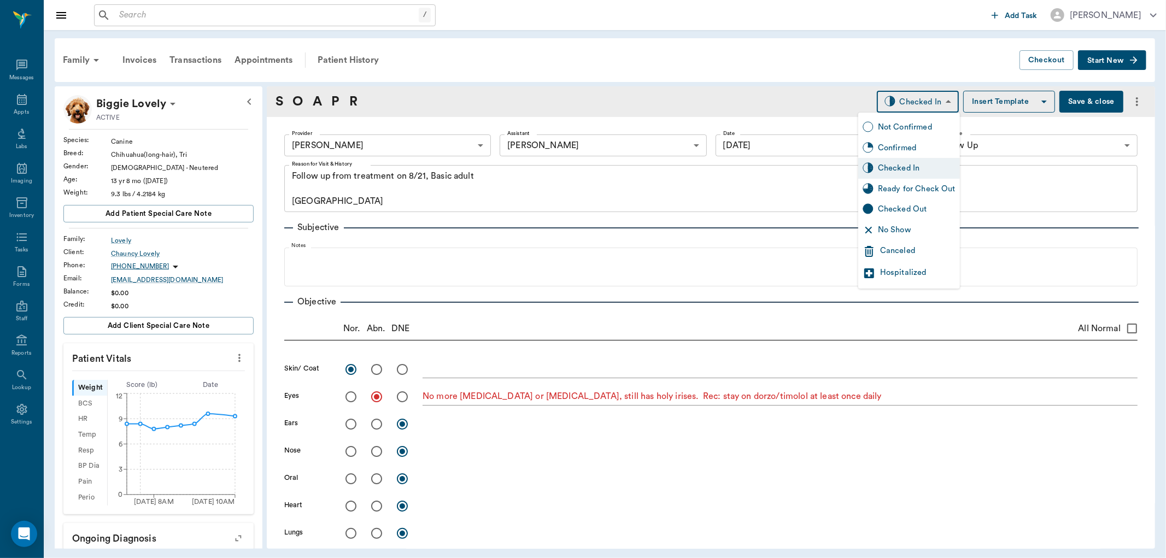
click at [922, 100] on body "/ ​ Add Task Dr. Bert Ellsworth Nectar Messages Appts Labs Imaging Inventory Ta…" at bounding box center [583, 279] width 1166 height 558
click at [905, 190] on div "Ready for Check Out" at bounding box center [917, 189] width 78 height 12
type input "READY_TO_CHECKOUT"
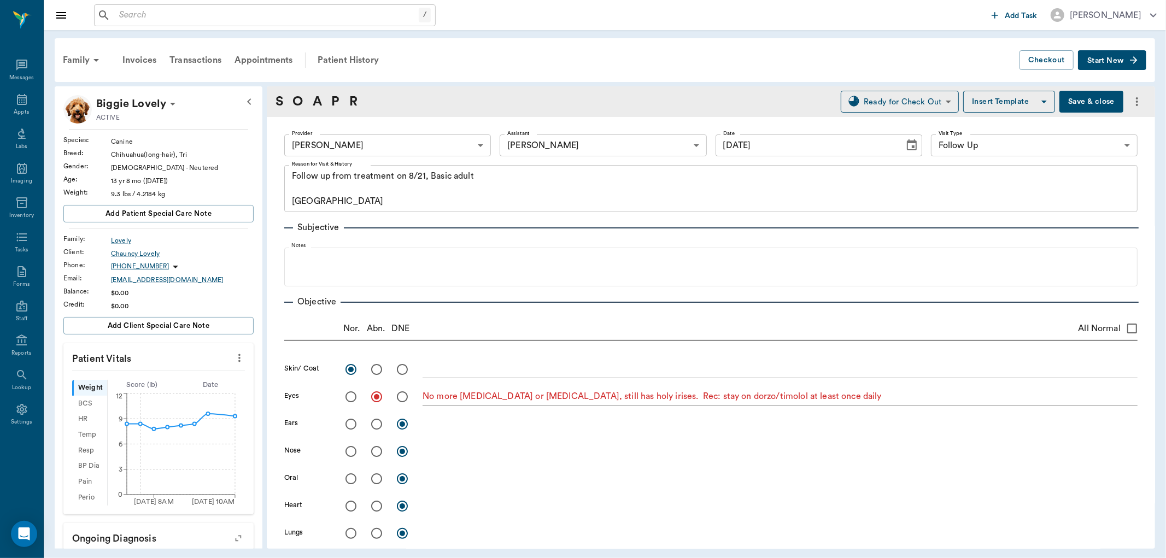
click at [1074, 92] on button "Save & close" at bounding box center [1092, 102] width 64 height 22
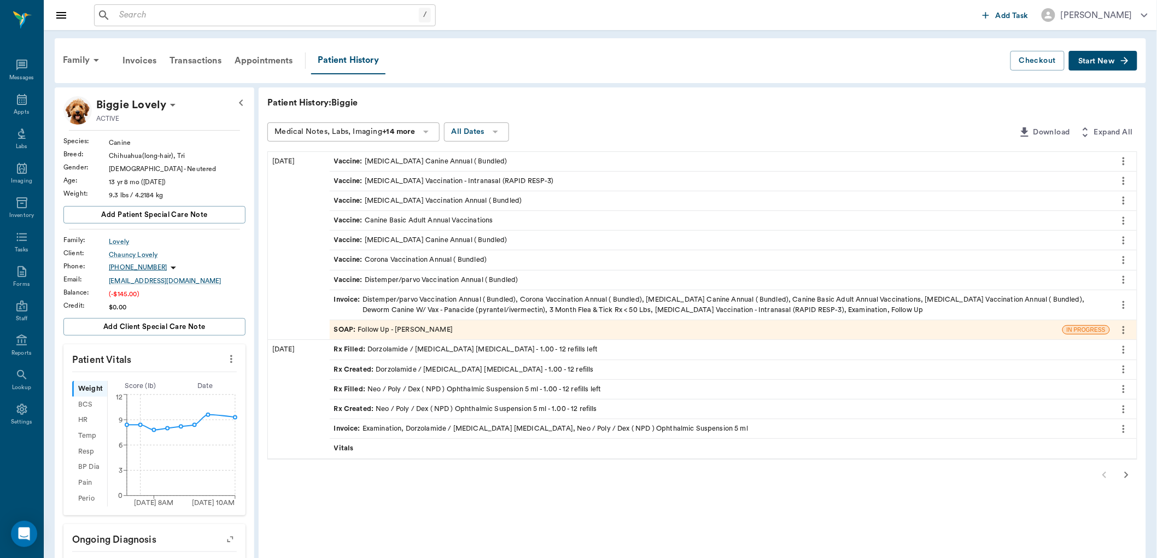
click at [233, 359] on icon "more" at bounding box center [231, 359] width 12 height 13
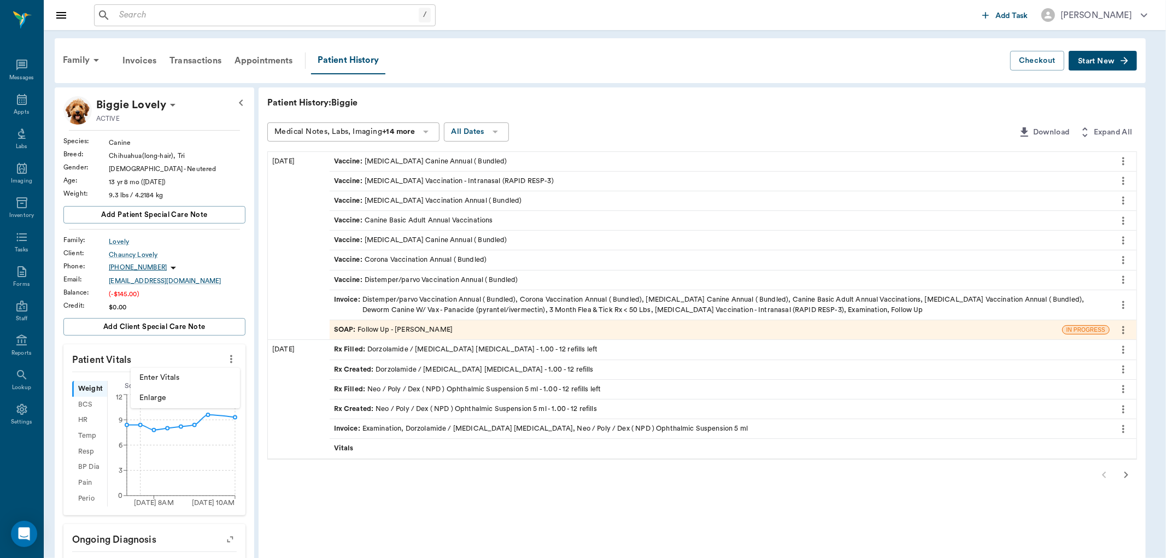
click at [194, 375] on span "Enter Vitals" at bounding box center [185, 377] width 92 height 11
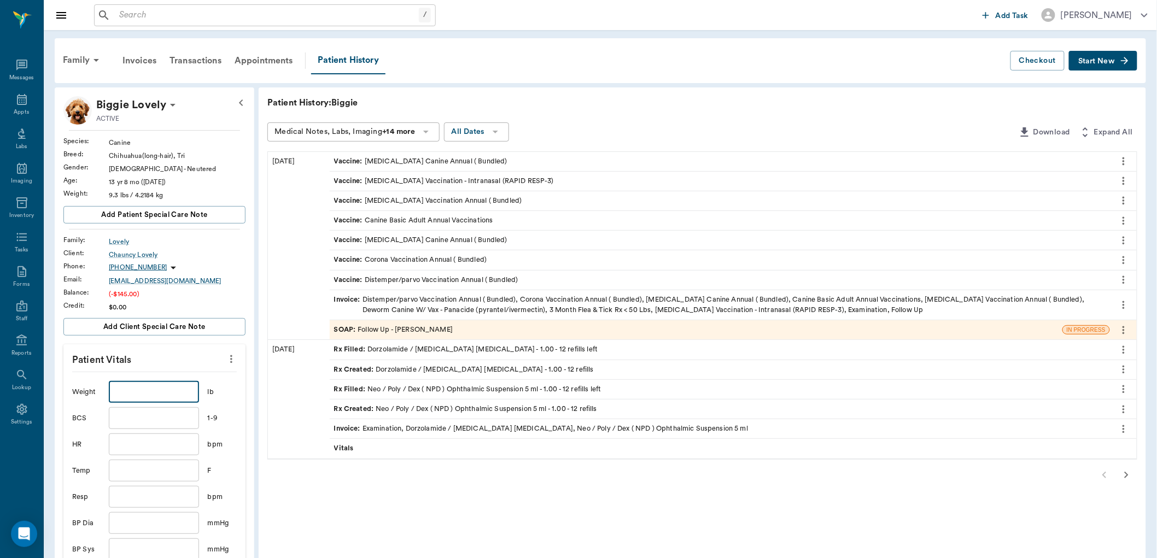
click at [138, 395] on input "text" at bounding box center [154, 392] width 90 height 22
type input "8.3"
click at [148, 468] on input "text" at bounding box center [154, 471] width 90 height 22
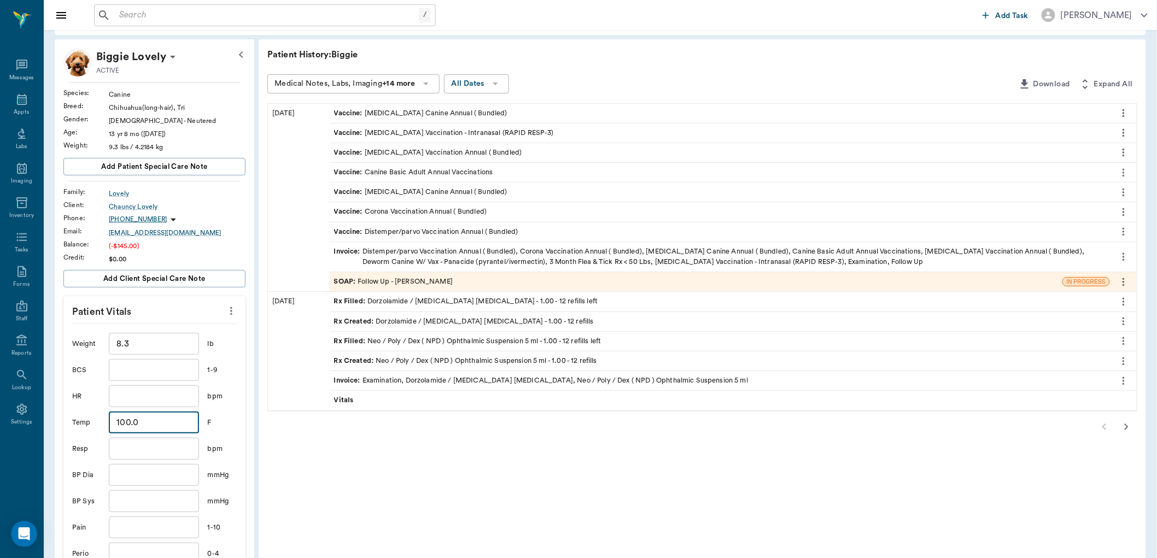
scroll to position [121, 0]
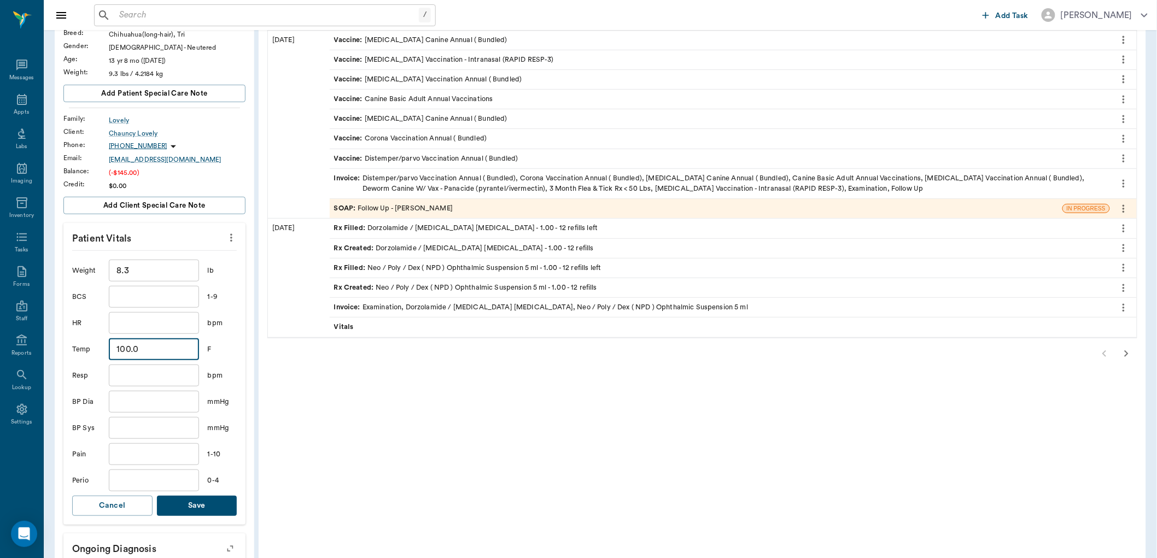
type input "100"
click at [193, 503] on button "Save" at bounding box center [197, 506] width 80 height 20
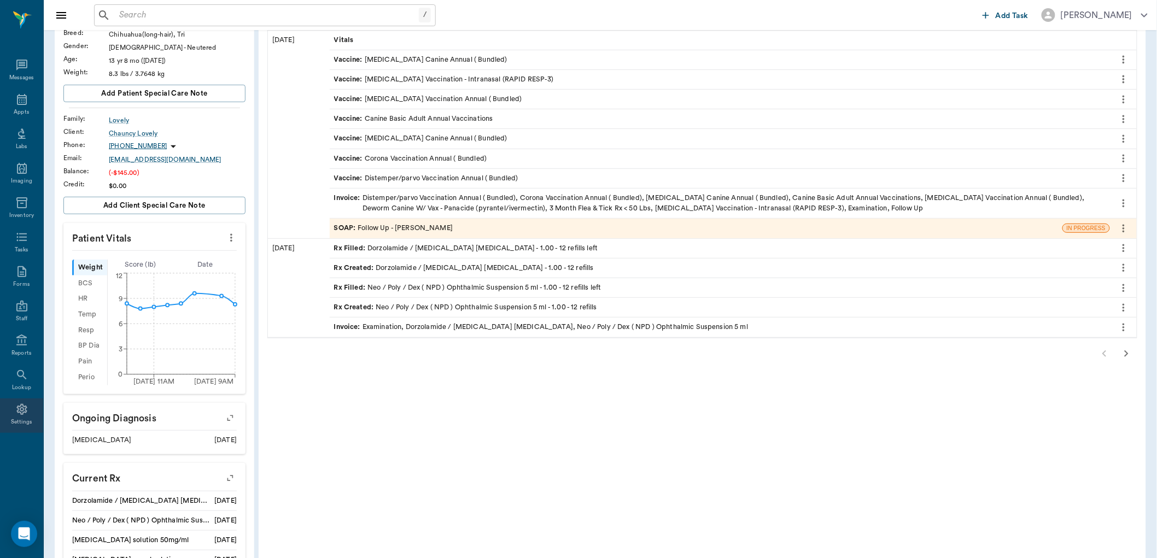
click at [25, 406] on icon at bounding box center [21, 409] width 10 height 11
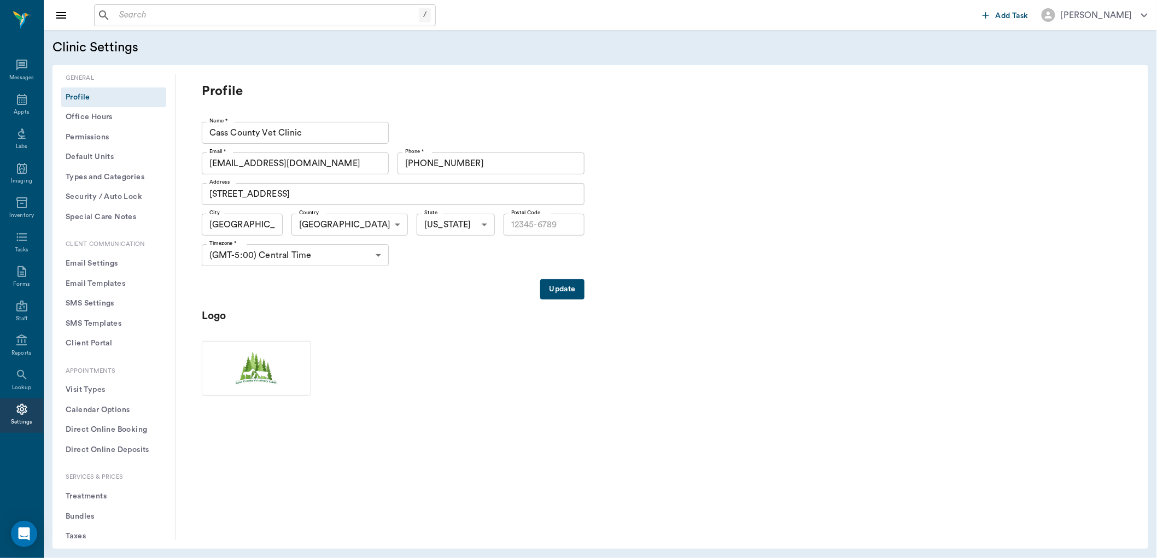
type input "75551"
click at [94, 495] on button "Treatments" at bounding box center [113, 497] width 105 height 20
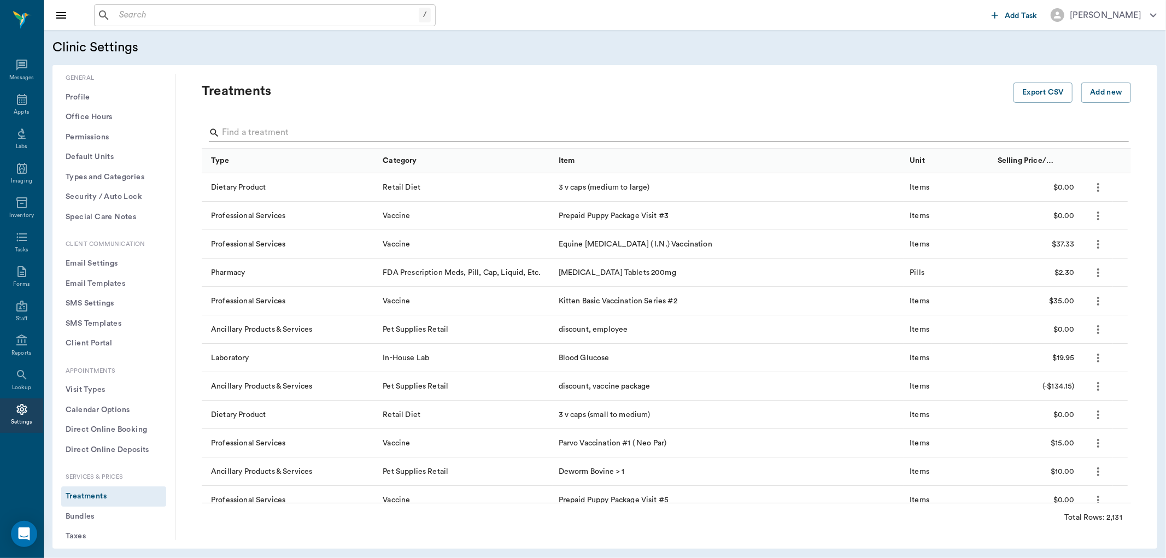
click at [263, 135] on input "Search" at bounding box center [667, 133] width 891 height 18
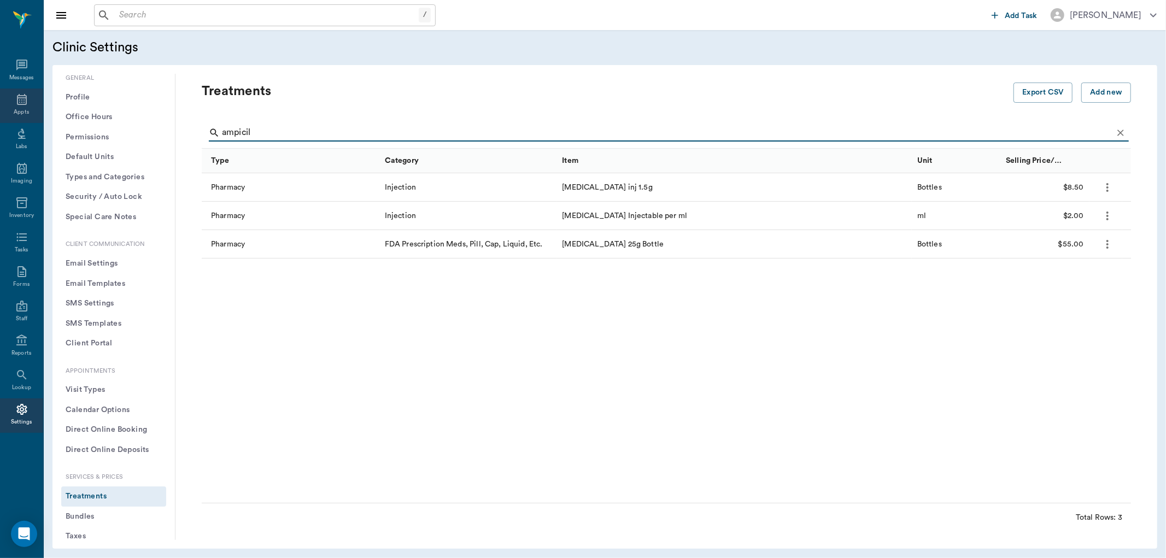
type input "ampicil"
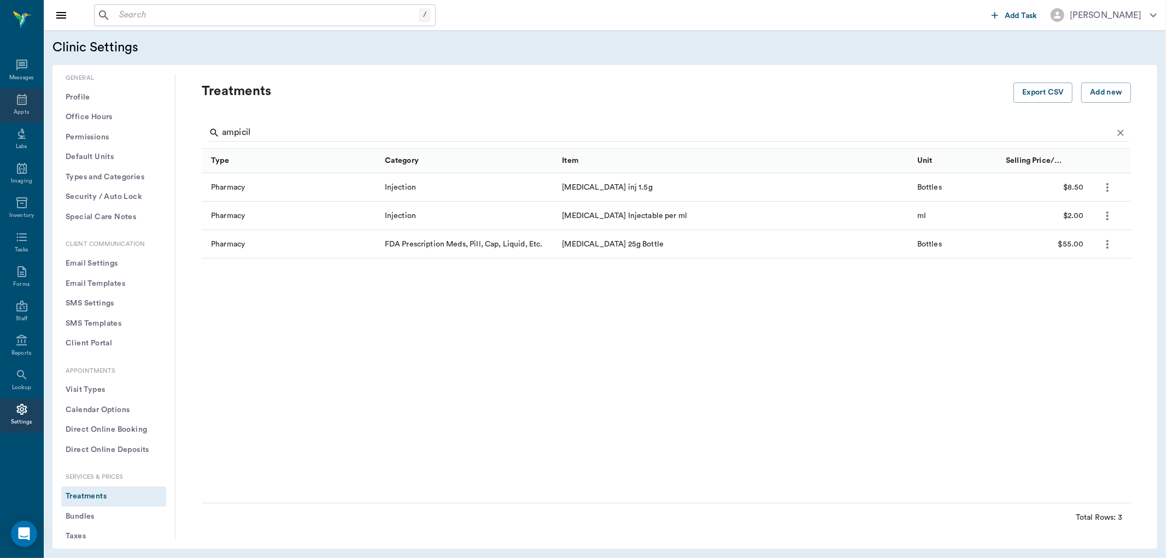
click at [23, 97] on icon at bounding box center [21, 99] width 13 height 13
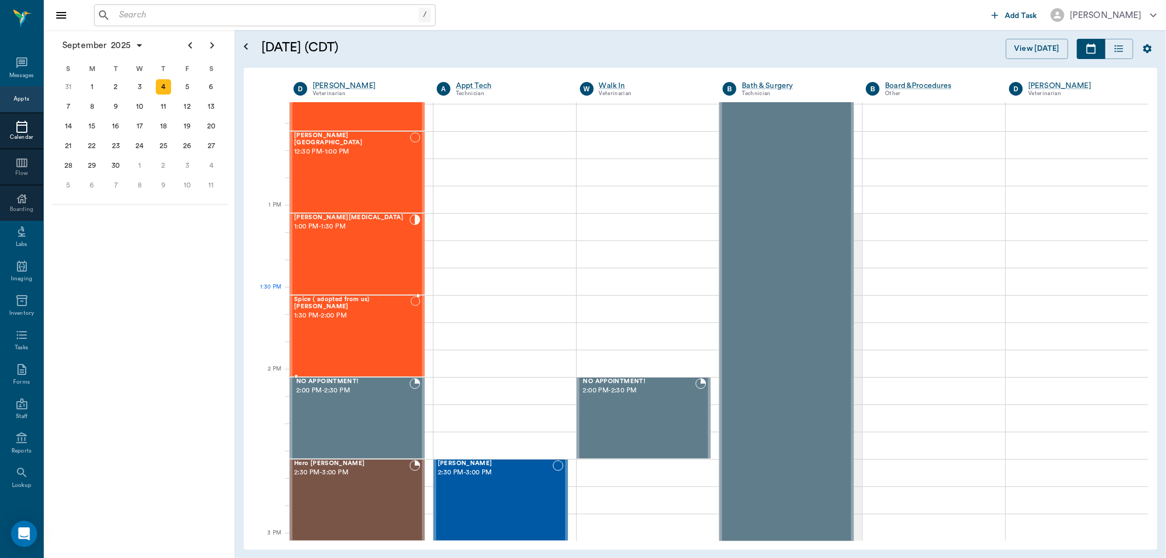
scroll to position [729, 0]
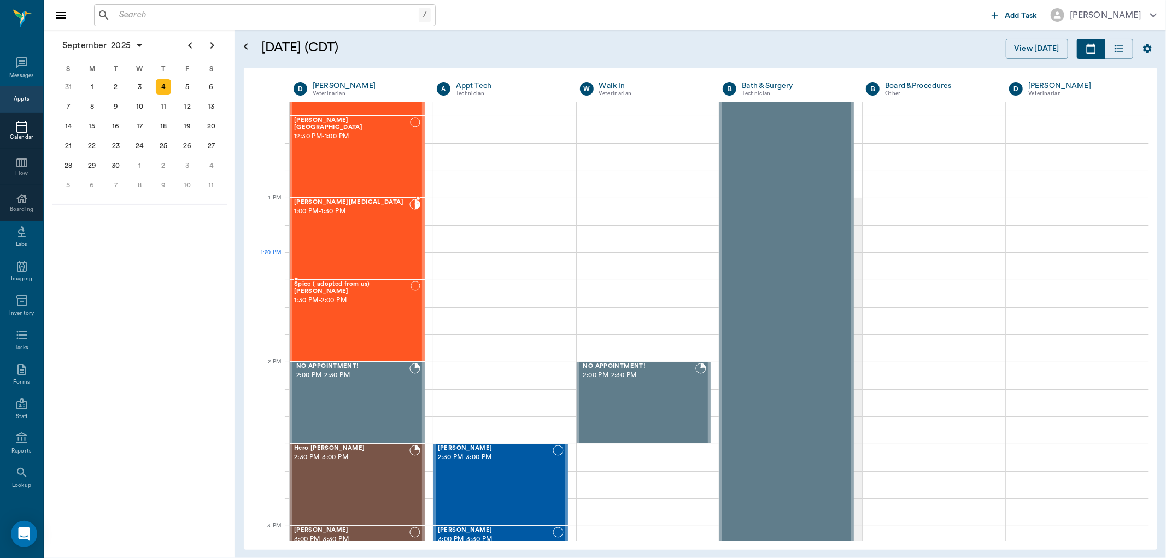
click at [345, 254] on div "Meelah Whitlow 1:00 PM - 1:30 PM" at bounding box center [351, 239] width 115 height 80
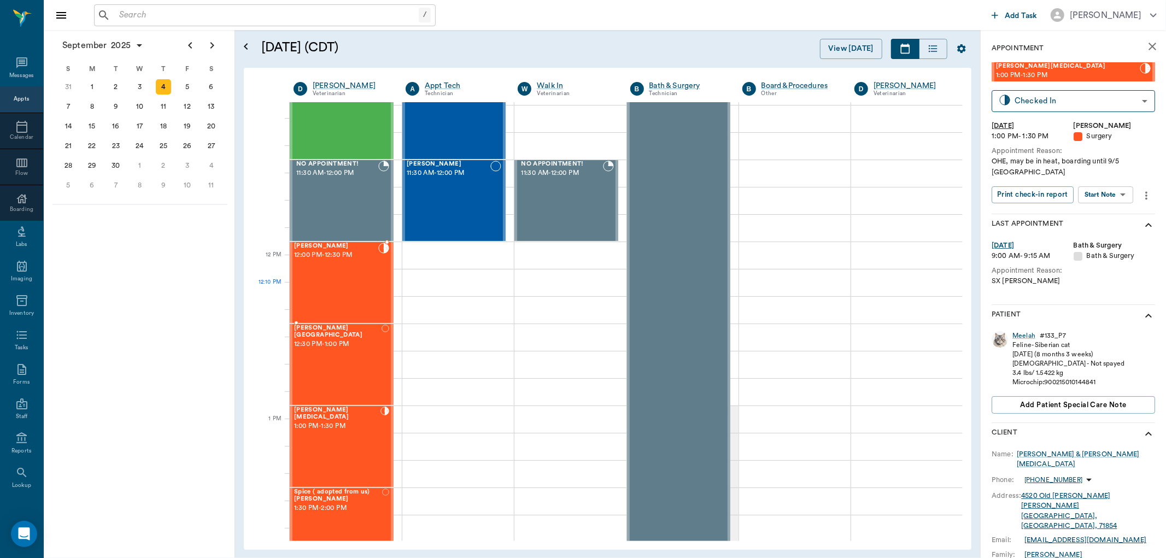
scroll to position [486, 0]
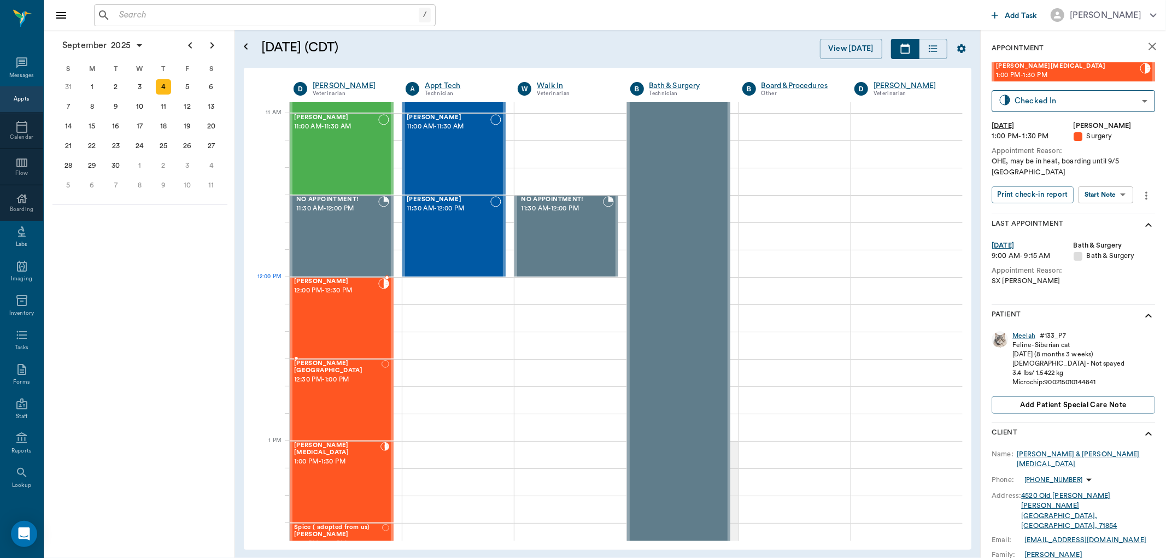
click at [325, 303] on div "JENNY Hervey 12:00 PM - 12:30 PM" at bounding box center [336, 318] width 84 height 80
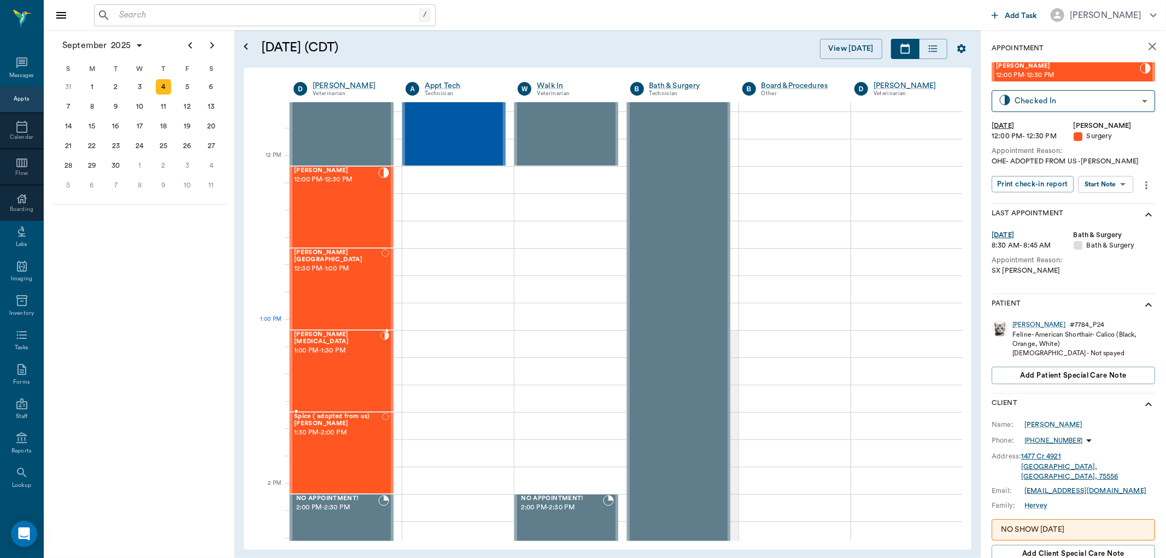
scroll to position [608, 0]
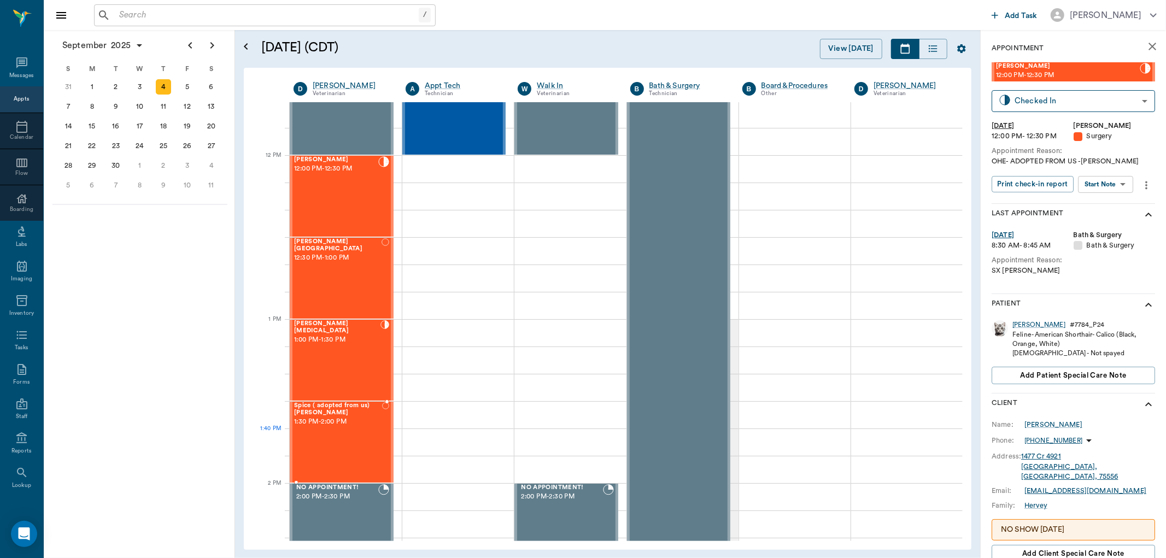
click at [352, 441] on div "Spice ( adopted from us) Carroll 1:30 PM - 2:00 PM" at bounding box center [338, 443] width 88 height 80
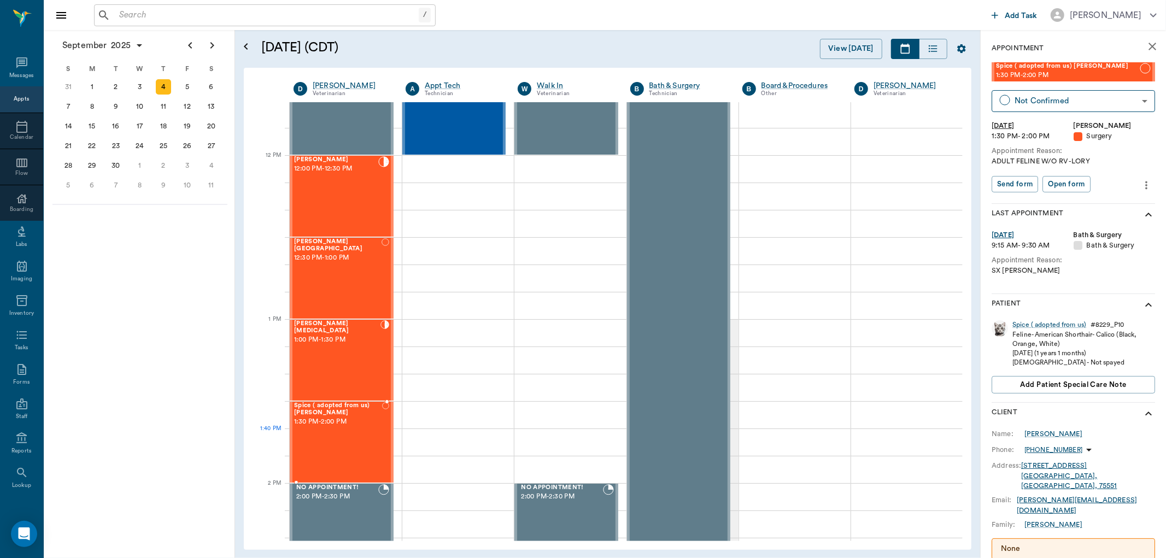
click at [324, 443] on div "Spice ( adopted from us) Carroll 1:30 PM - 2:00 PM" at bounding box center [338, 443] width 88 height 80
click at [189, 89] on div "5" at bounding box center [187, 86] width 15 height 15
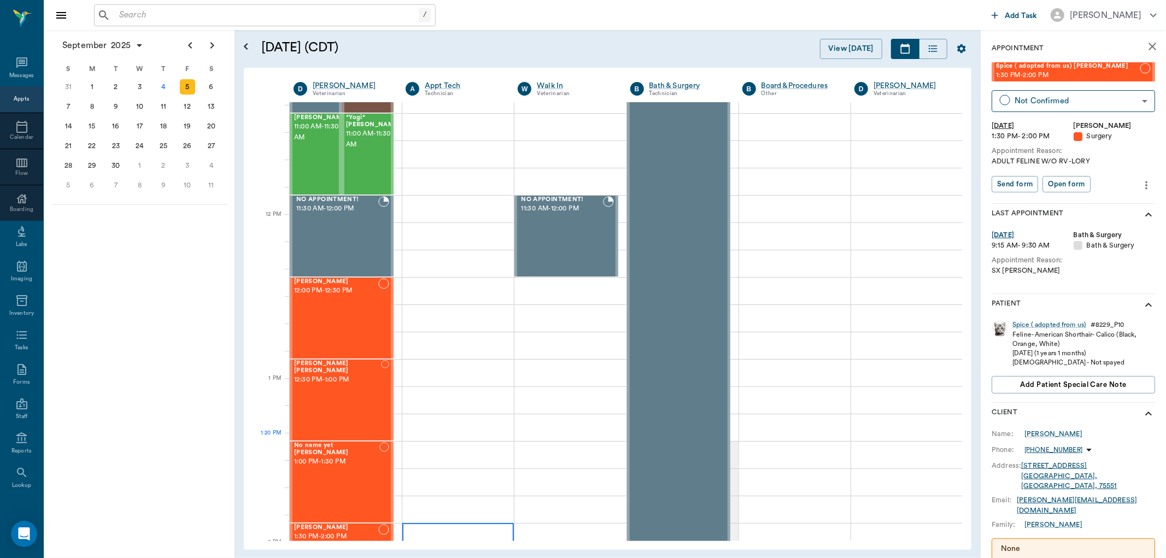
scroll to position [608, 0]
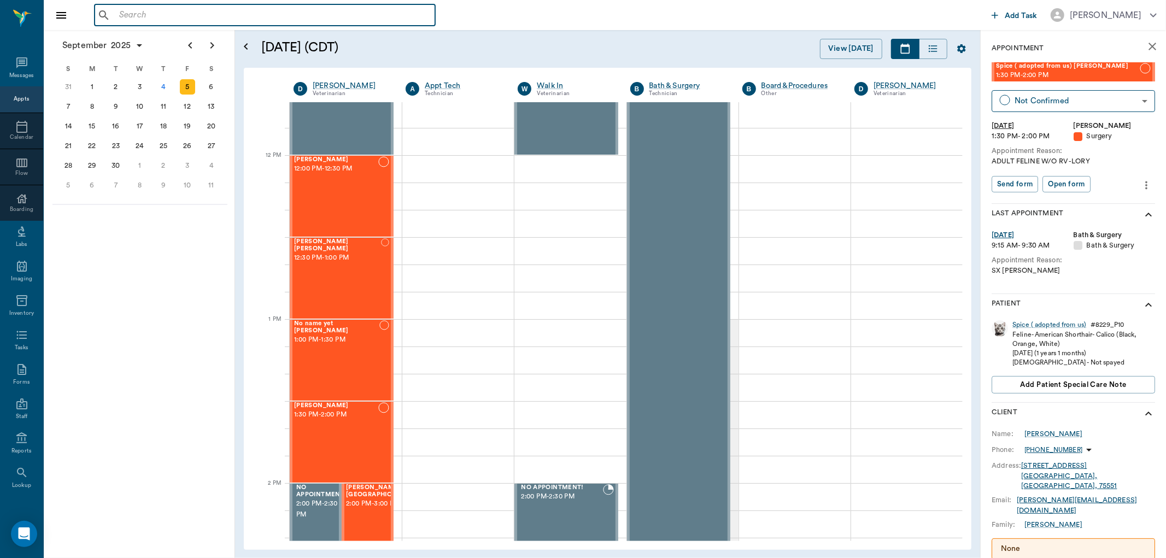
click at [135, 20] on input "text" at bounding box center [273, 15] width 316 height 15
click at [485, 20] on div "romero ​" at bounding box center [541, 15] width 894 height 22
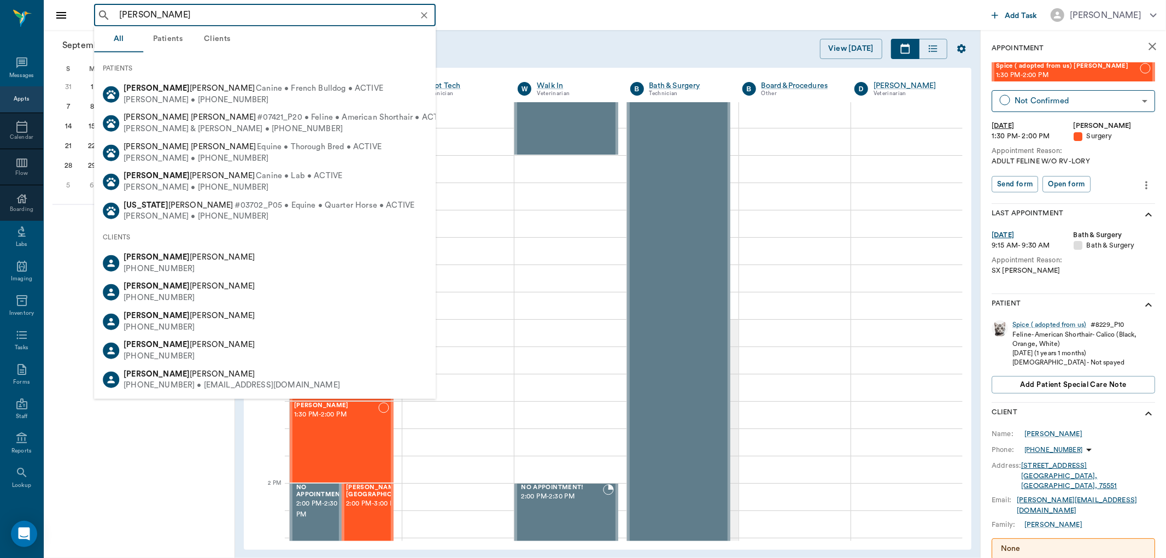
drag, startPoint x: 132, startPoint y: 14, endPoint x: 123, endPoint y: 14, distance: 9.3
click at [123, 14] on input "louis romero" at bounding box center [274, 15] width 318 height 15
type input "luis romero"
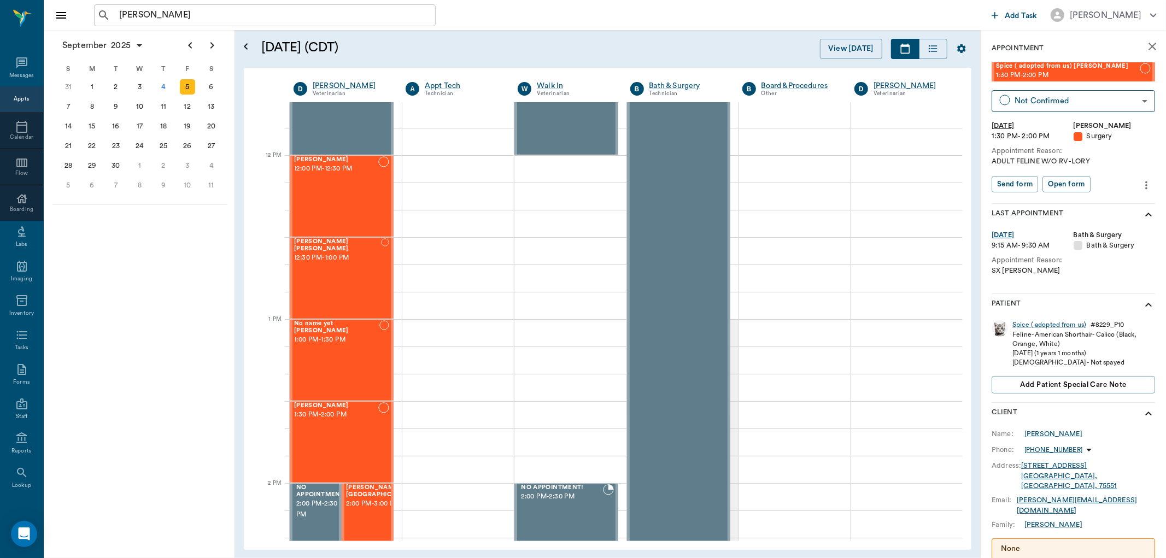
click at [136, 494] on div "September 2025 S M T W T F S 27 28 29 30 31 Aug 1 2 3 4 5 6 7 8 9 10 11 12 13 1…" at bounding box center [139, 294] width 191 height 528
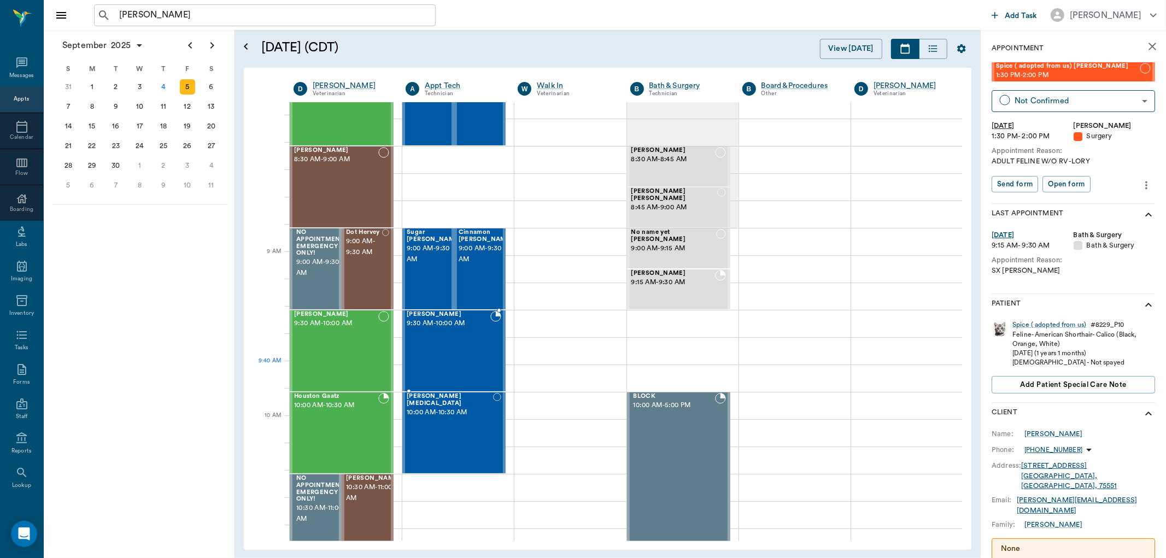
scroll to position [0, 0]
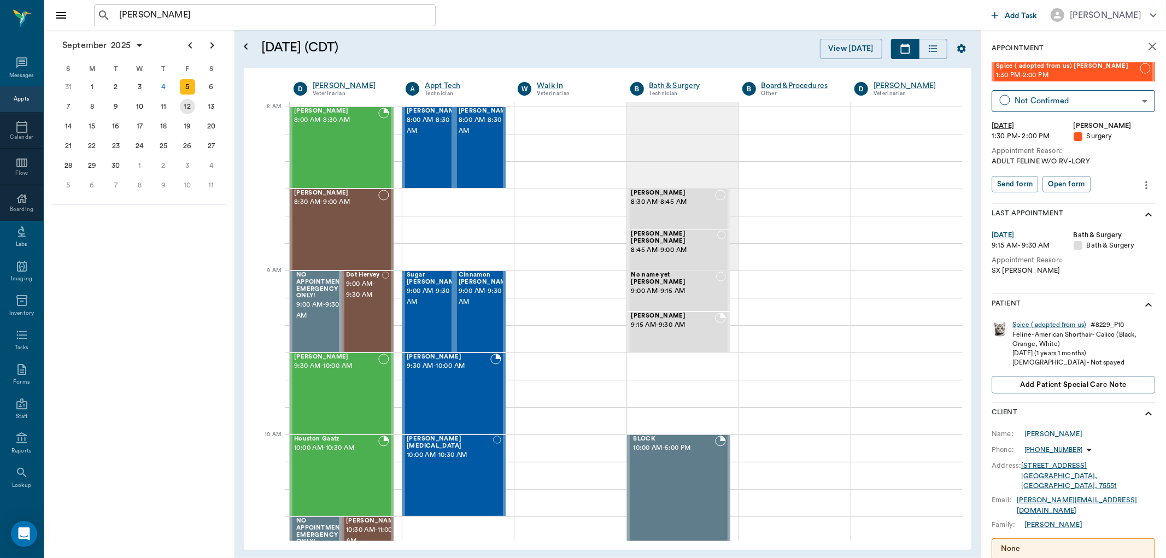
click at [180, 104] on div "12" at bounding box center [187, 106] width 15 height 15
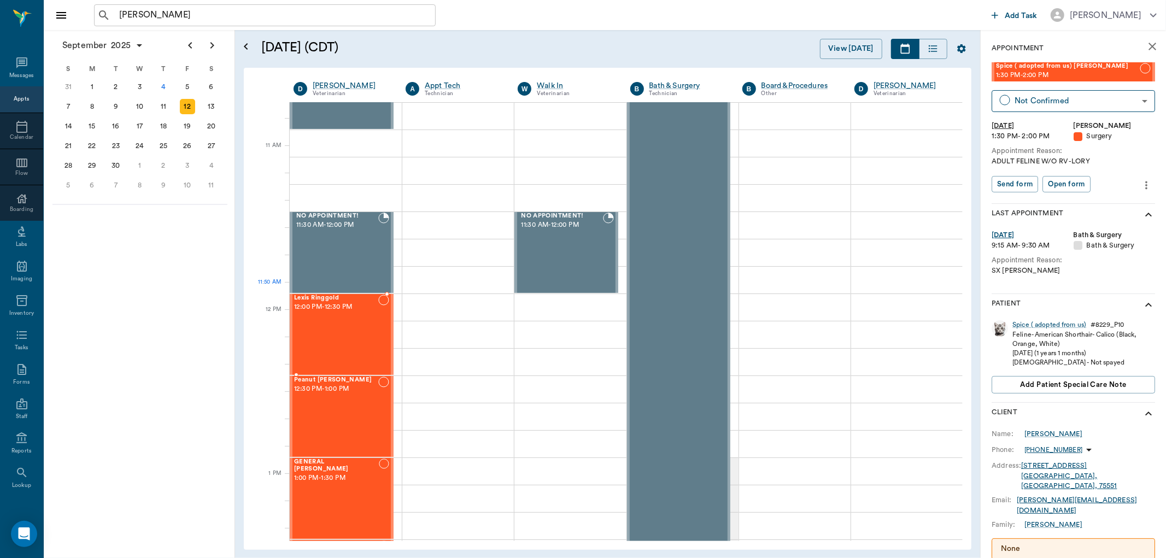
scroll to position [425, 0]
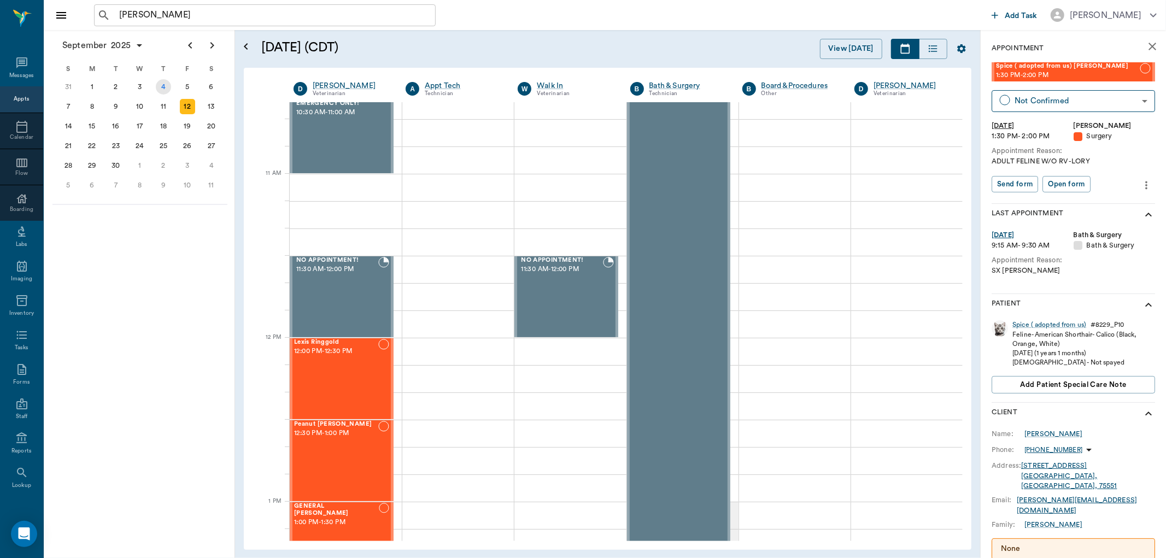
click at [158, 89] on div "4" at bounding box center [163, 86] width 15 height 15
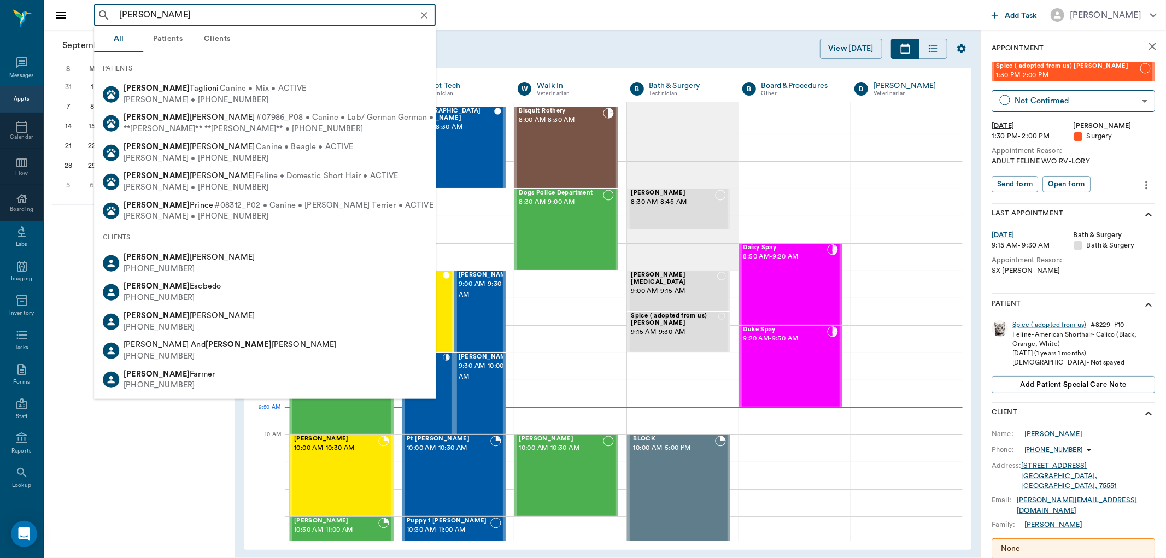
click at [182, 11] on input "luis romero" at bounding box center [274, 15] width 318 height 15
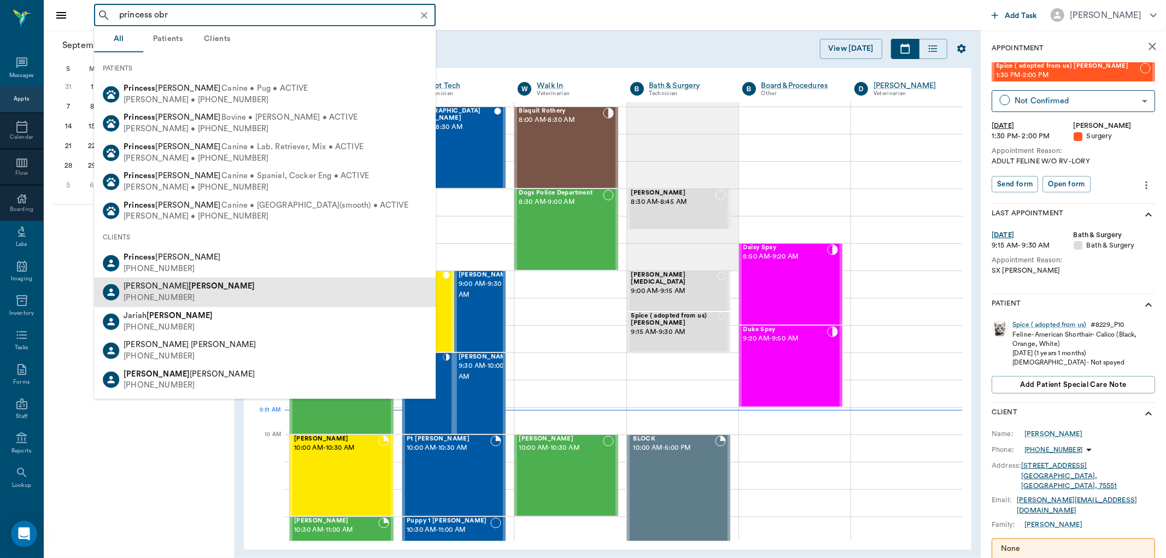
click at [166, 295] on div "(903) 799-8191" at bounding box center [189, 298] width 131 height 11
type input "princess obr"
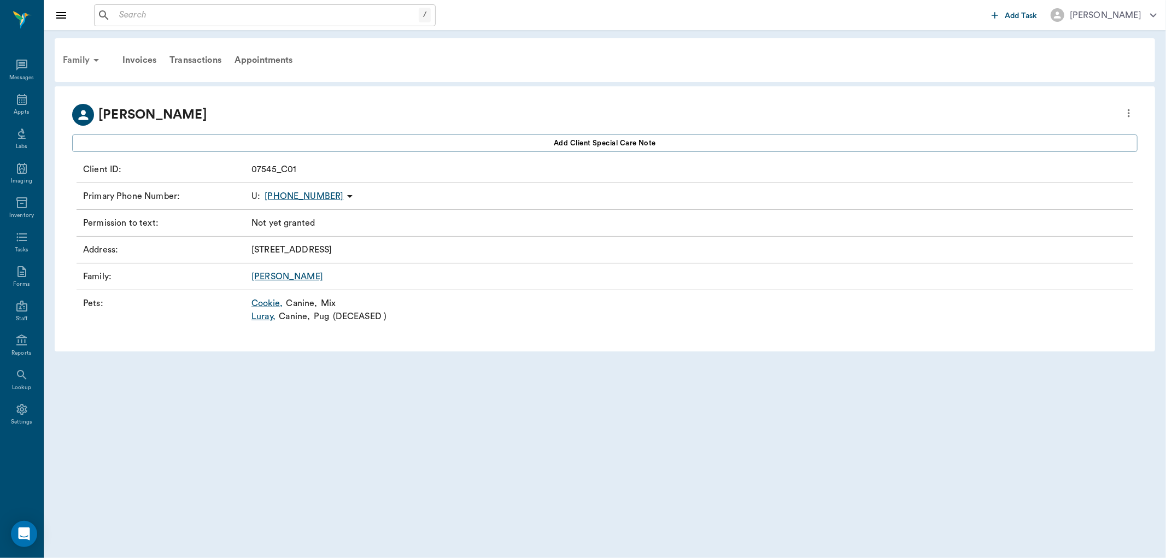
click at [72, 57] on div "Family" at bounding box center [82, 60] width 53 height 26
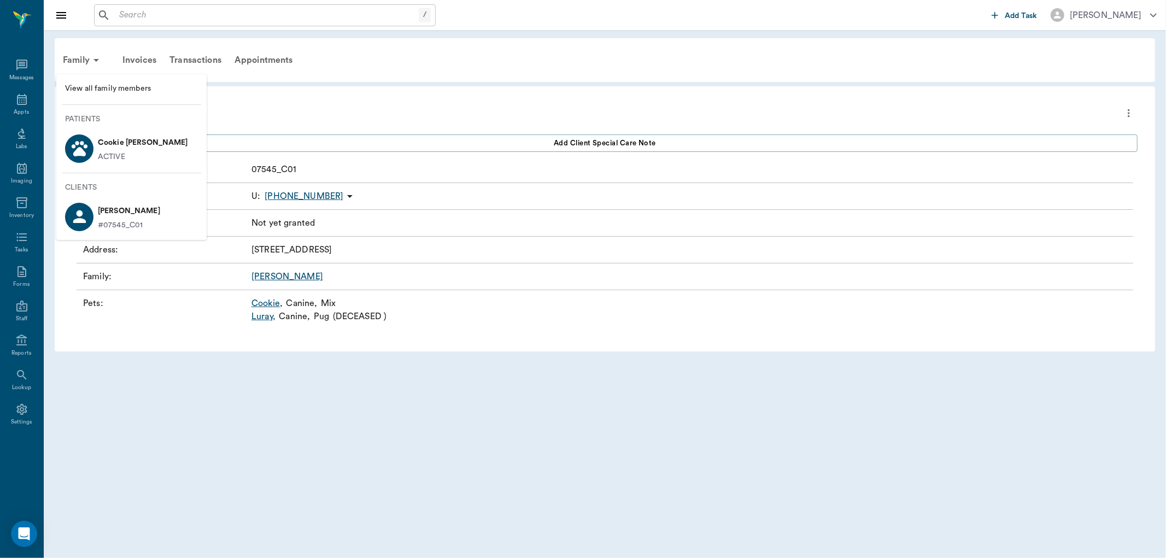
click at [101, 36] on div at bounding box center [583, 279] width 1166 height 558
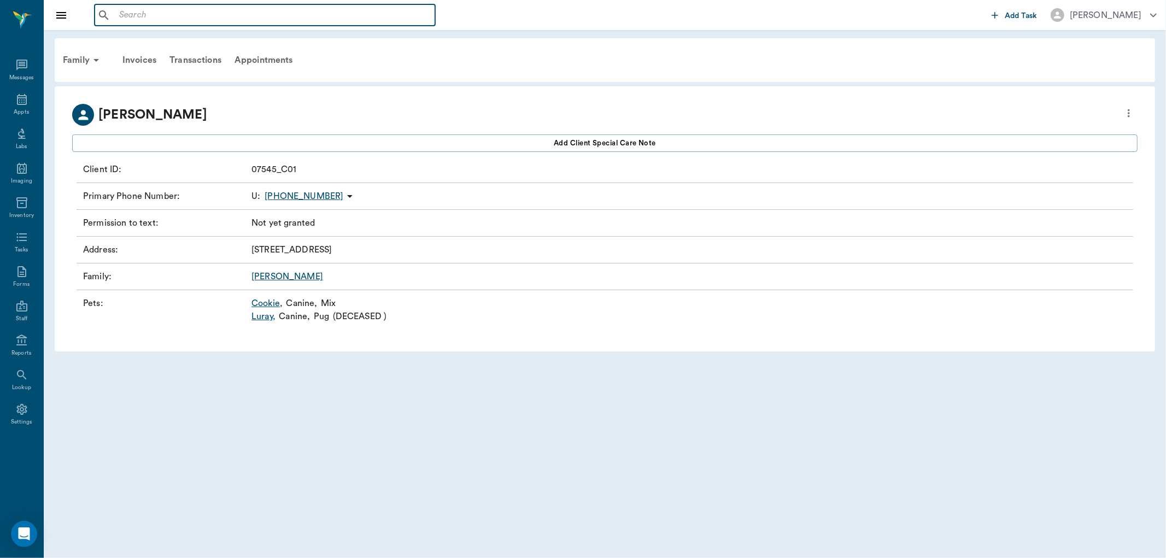
click at [132, 18] on input "text" at bounding box center [273, 15] width 316 height 15
click at [24, 109] on div "Appts" at bounding box center [21, 112] width 15 height 8
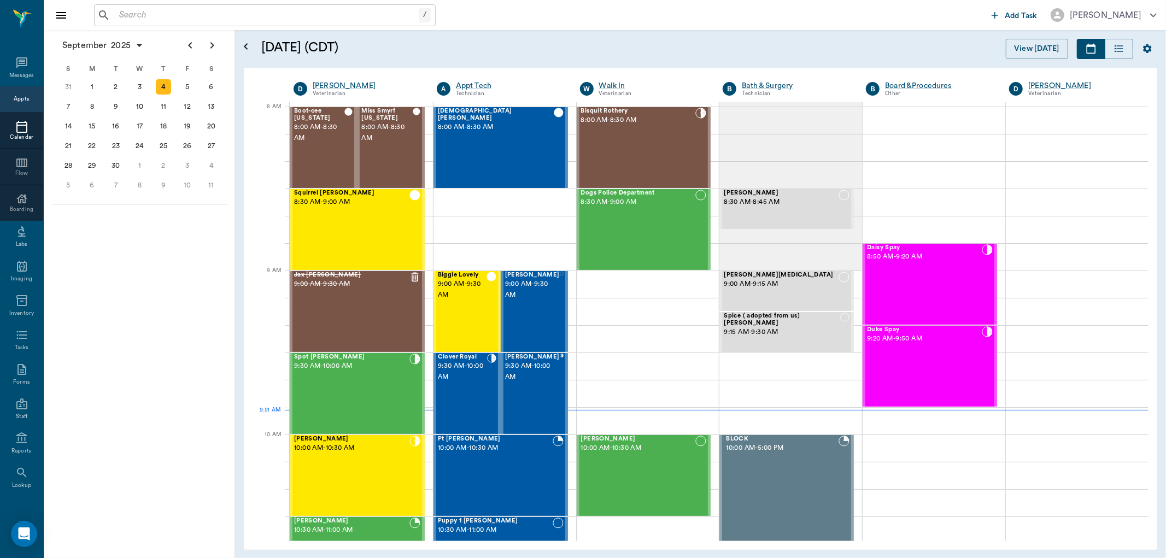
click at [176, 23] on div "/ ​" at bounding box center [265, 15] width 342 height 22
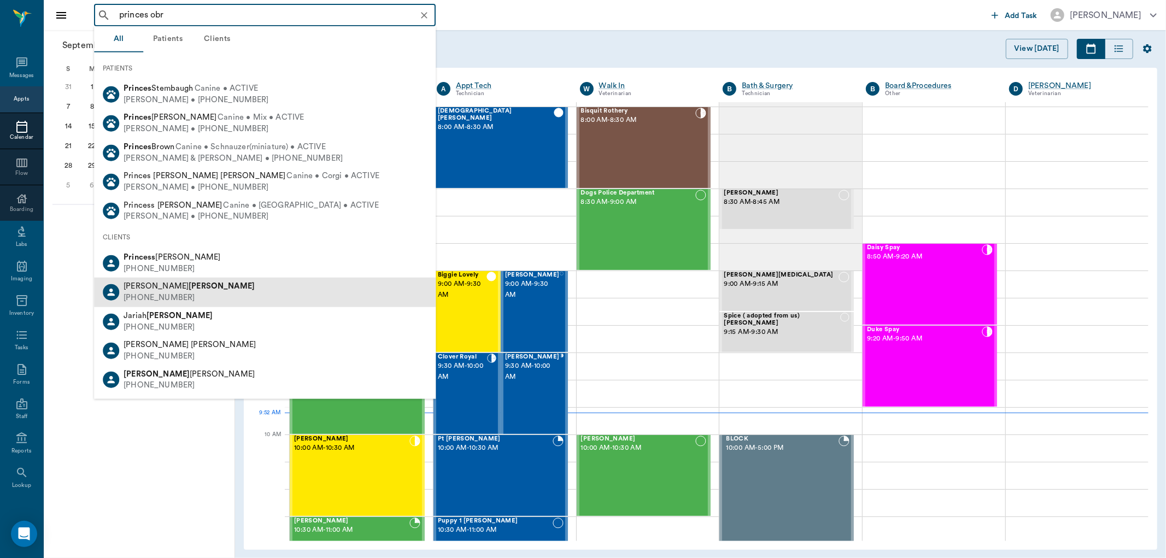
click at [158, 293] on div "(903) 799-8191" at bounding box center [189, 298] width 131 height 11
type input "princes obr"
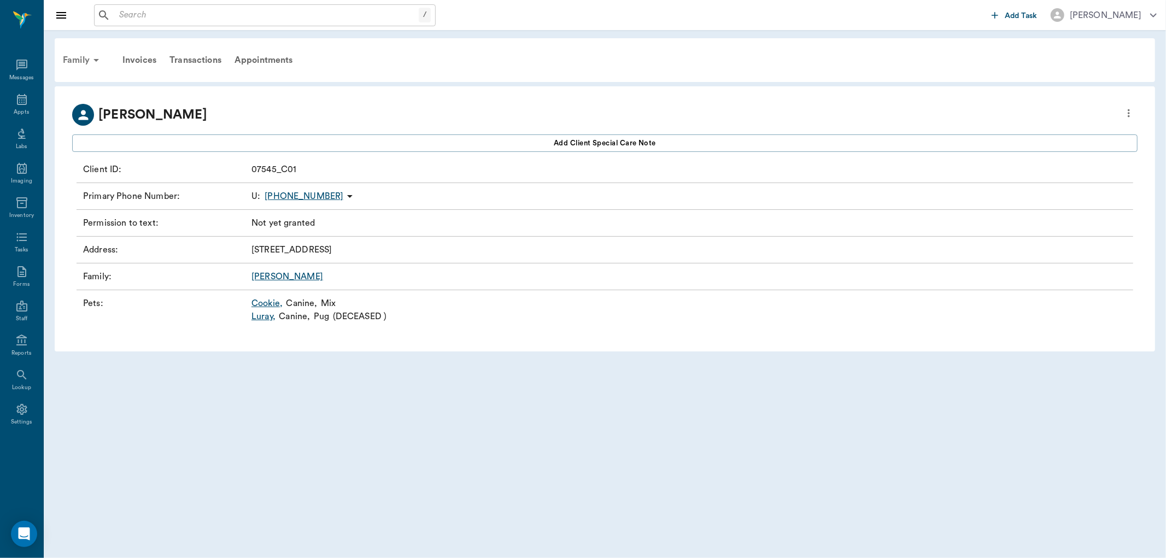
click at [77, 59] on div "Family" at bounding box center [82, 60] width 53 height 26
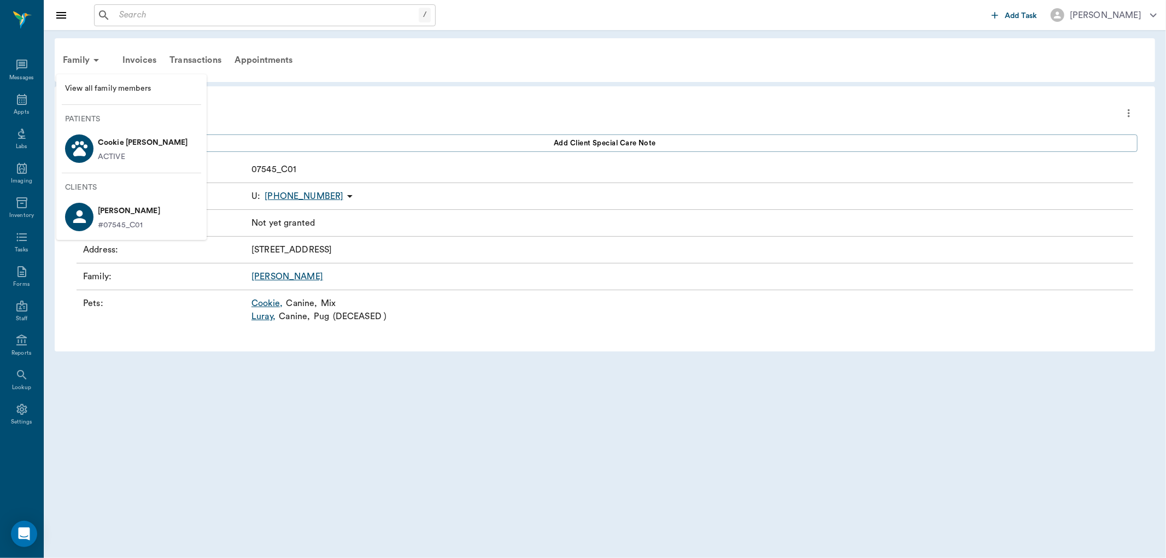
click at [16, 102] on div at bounding box center [583, 279] width 1166 height 558
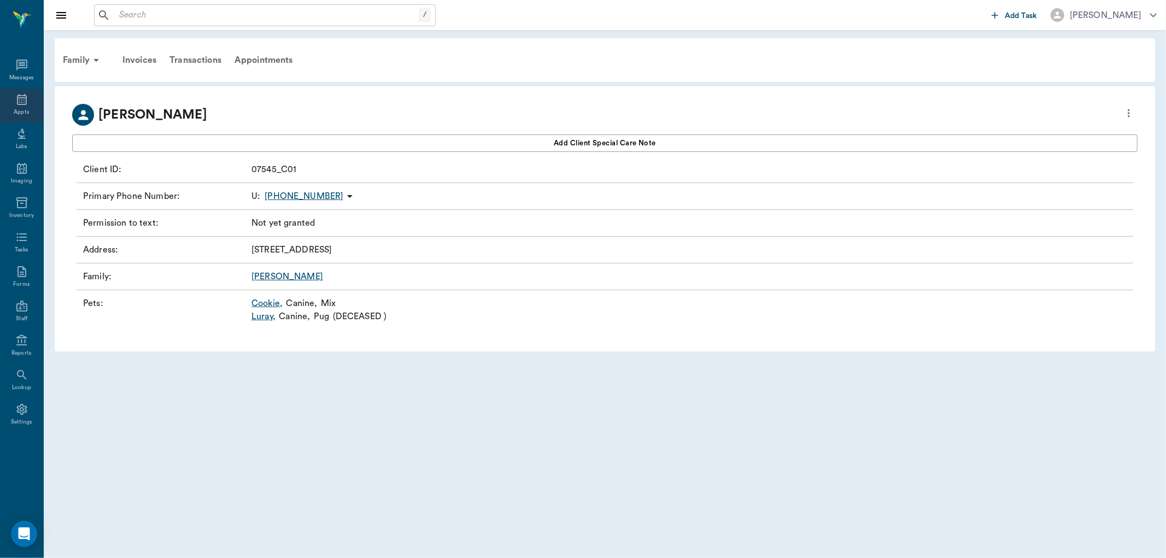
click at [21, 105] on icon at bounding box center [21, 99] width 13 height 13
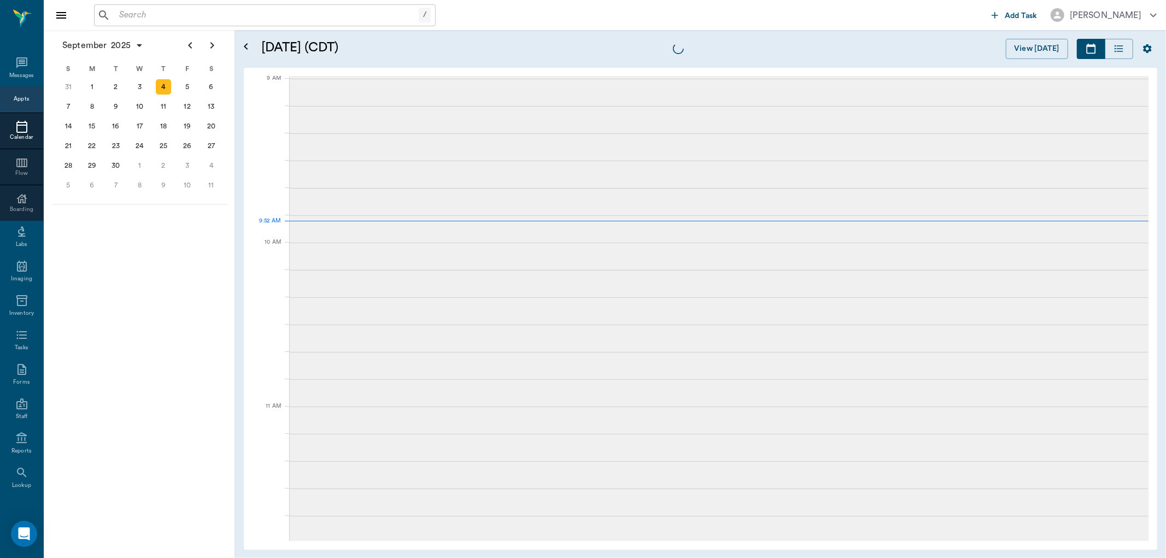
scroll to position [166, 0]
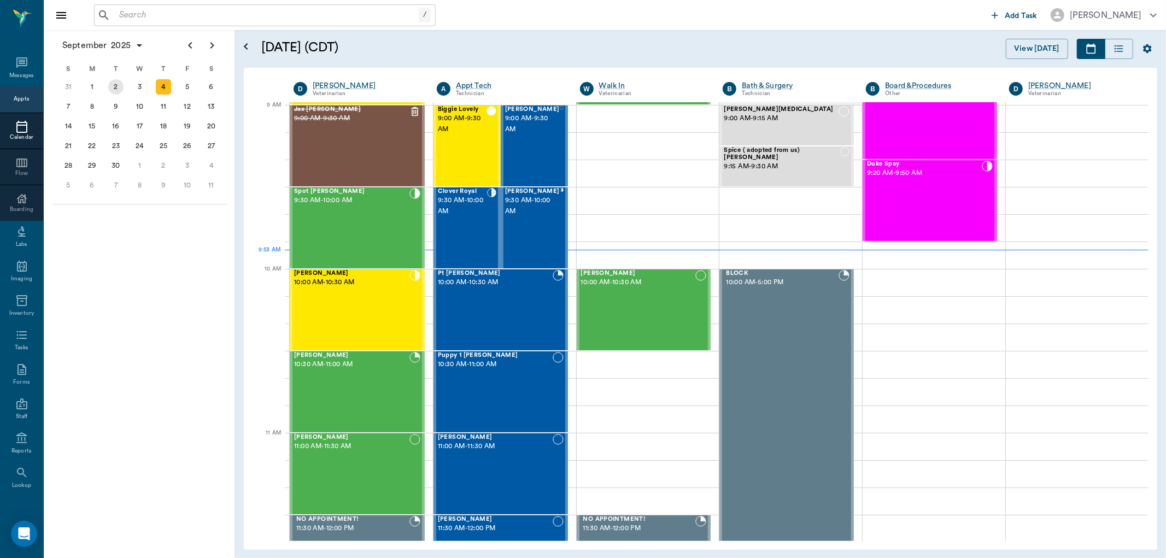
click at [121, 85] on div "2" at bounding box center [115, 86] width 15 height 15
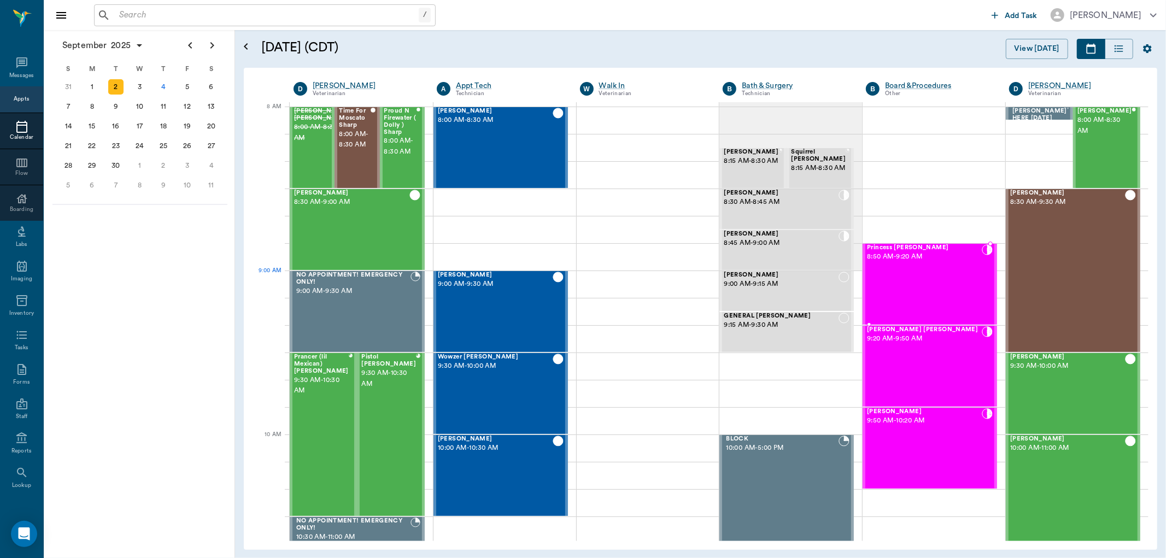
click at [913, 294] on div "Princess O'brien 8:50 AM - 9:20 AM" at bounding box center [924, 284] width 115 height 80
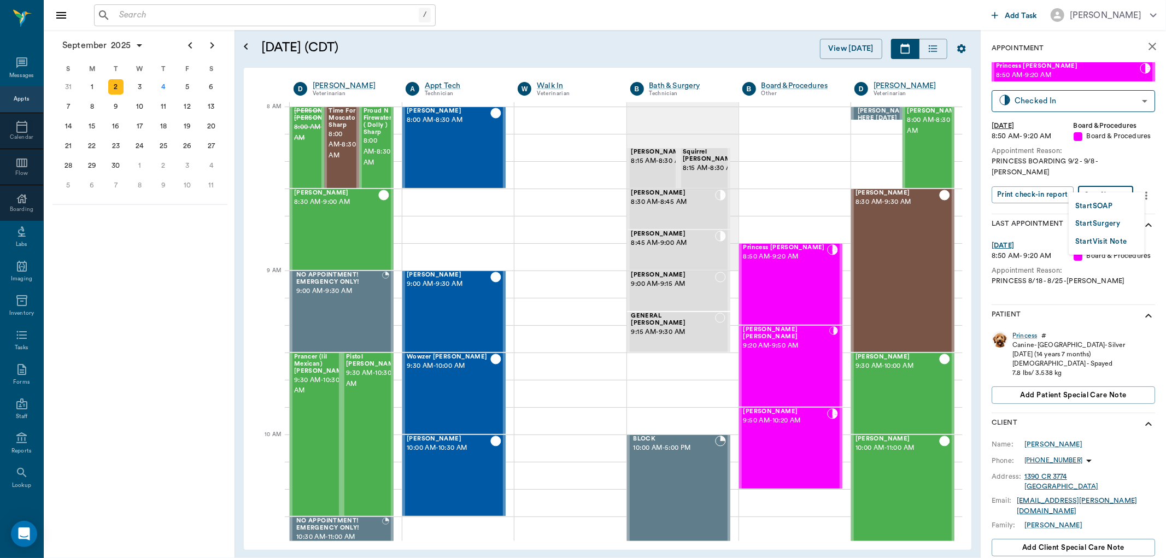
click at [1107, 186] on body "/ ​ Add Task Dr. Bert Ellsworth Nectar Messages Appts Calendar Flow Boarding La…" at bounding box center [583, 279] width 1166 height 558
click at [1098, 202] on button "Start SOAP" at bounding box center [1094, 206] width 37 height 13
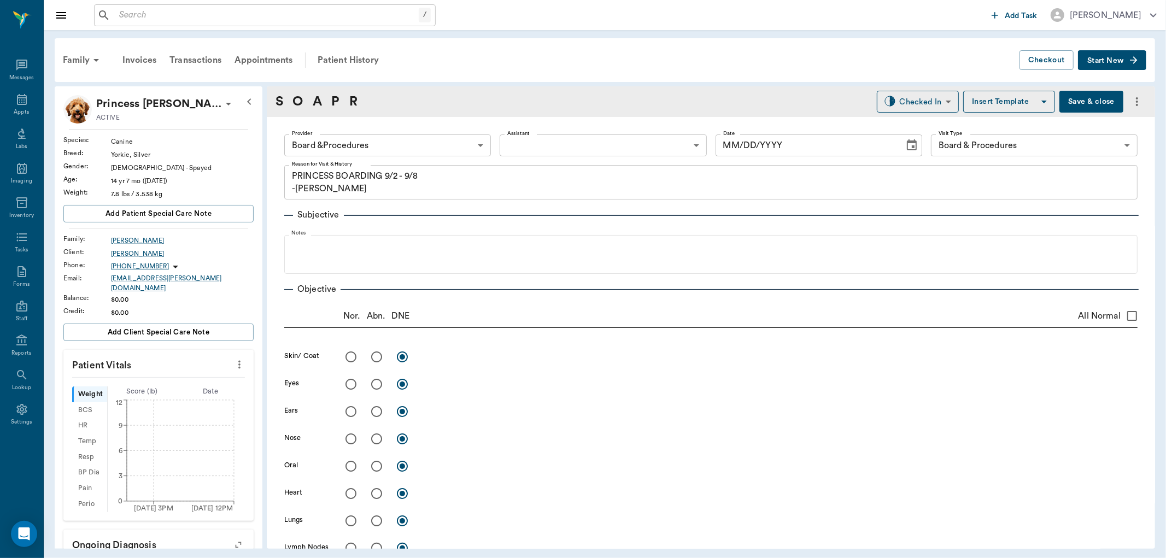
type input "63ec2f075fda476ae8351a51"
type input "67816c1cf444b6f7d0a603e8"
type textarea "PRINCESS BOARDING 9/2 - 9/8 -[PERSON_NAME]"
type input "[DATE]"
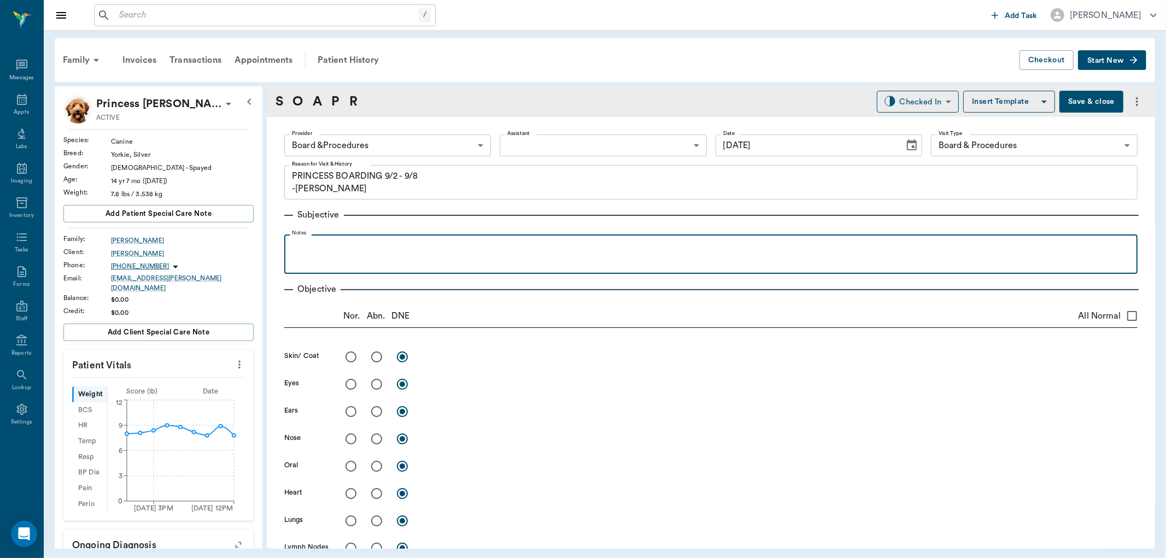
click at [301, 253] on div at bounding box center [711, 253] width 843 height 27
click at [292, 246] on p "canged bandage and treated" at bounding box center [711, 246] width 843 height 13
click at [459, 248] on p "changed bandage and treated" at bounding box center [711, 246] width 843 height 13
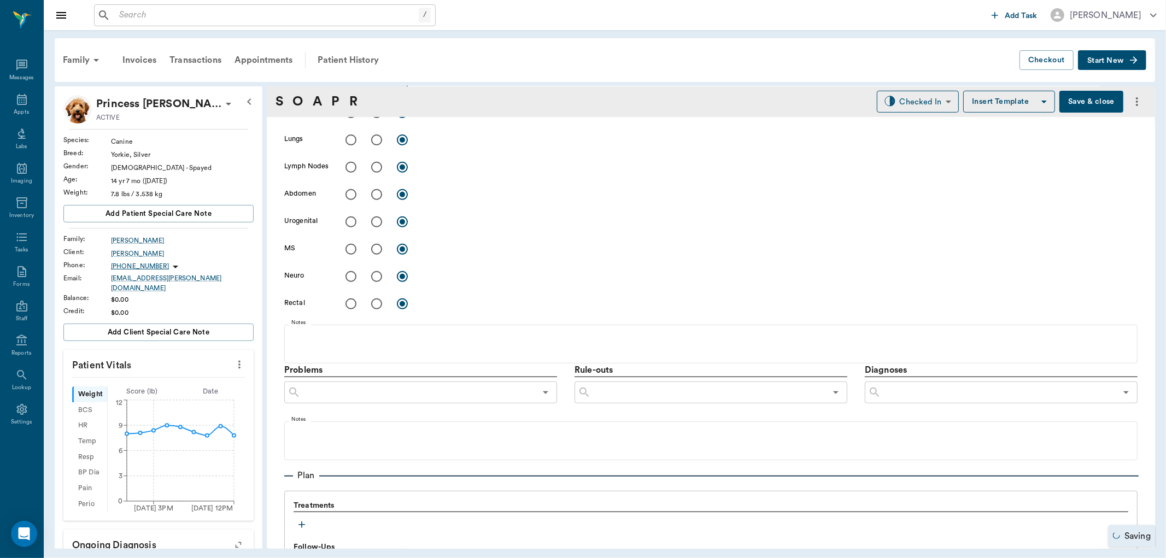
scroll to position [425, 0]
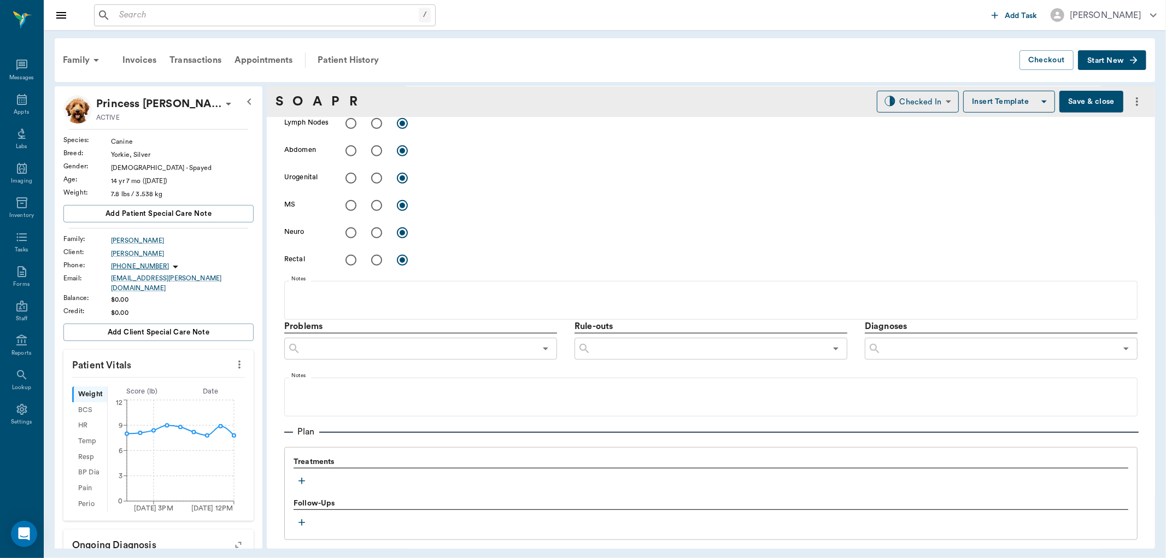
click at [302, 480] on icon "button" at bounding box center [302, 481] width 7 height 7
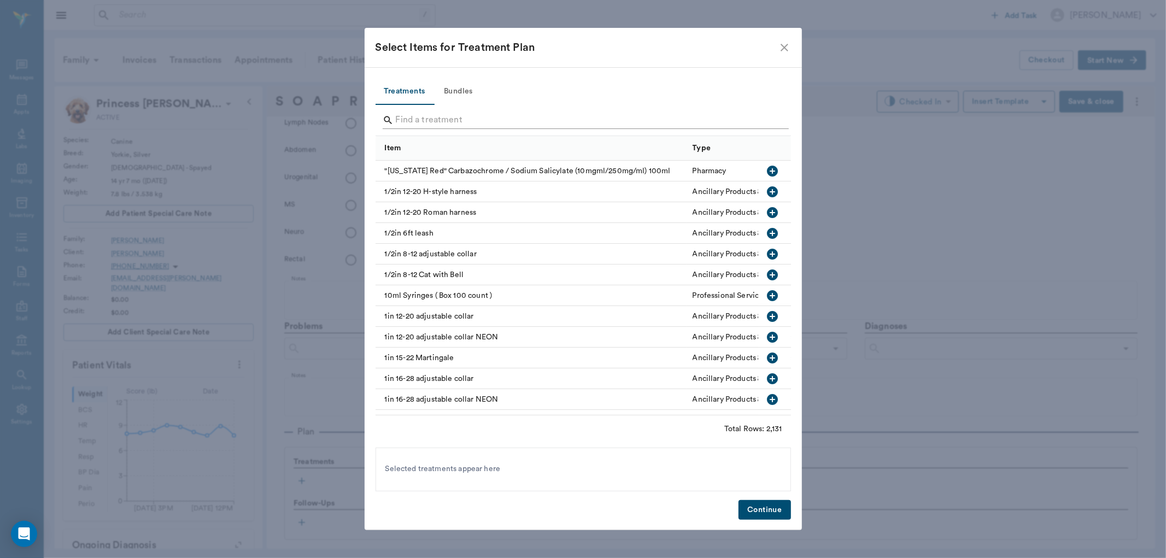
click at [439, 116] on input "Search" at bounding box center [584, 121] width 377 height 18
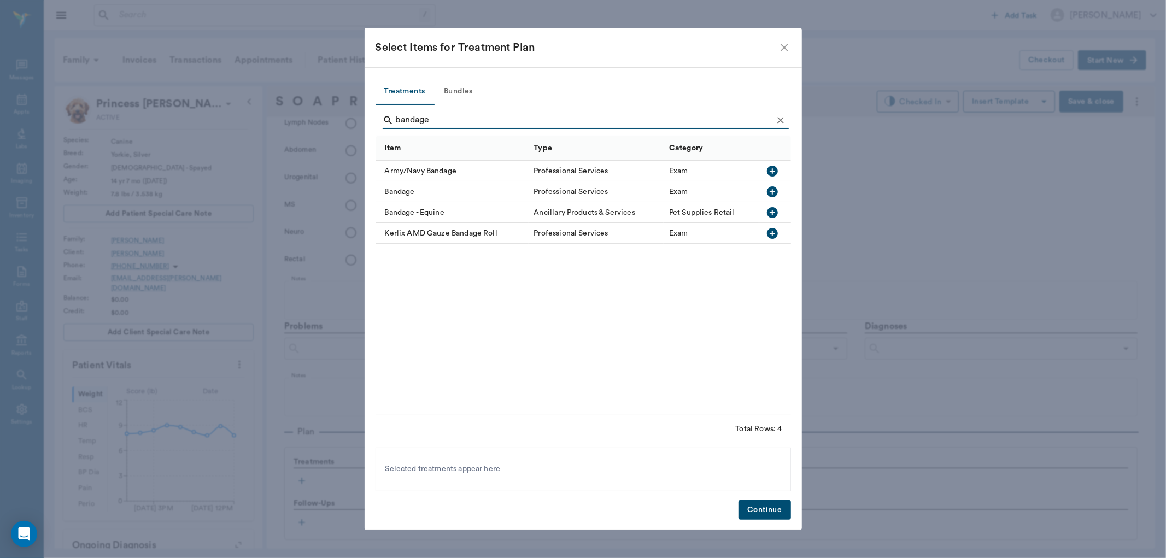
type input "bandage"
click at [769, 189] on icon "button" at bounding box center [772, 191] width 11 height 11
click at [765, 509] on button "Continue" at bounding box center [765, 510] width 52 height 20
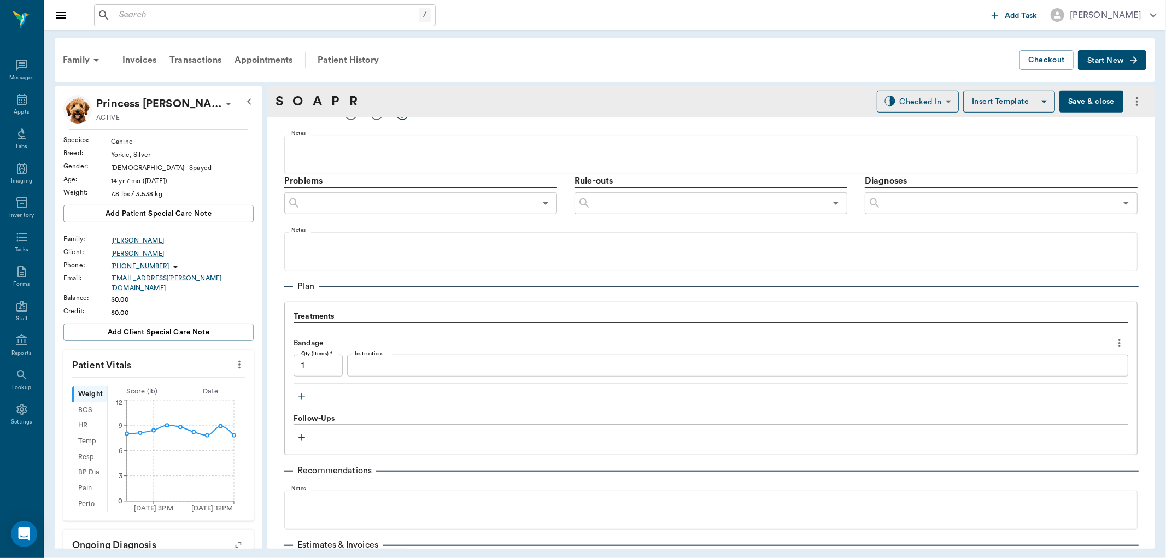
scroll to position [608, 0]
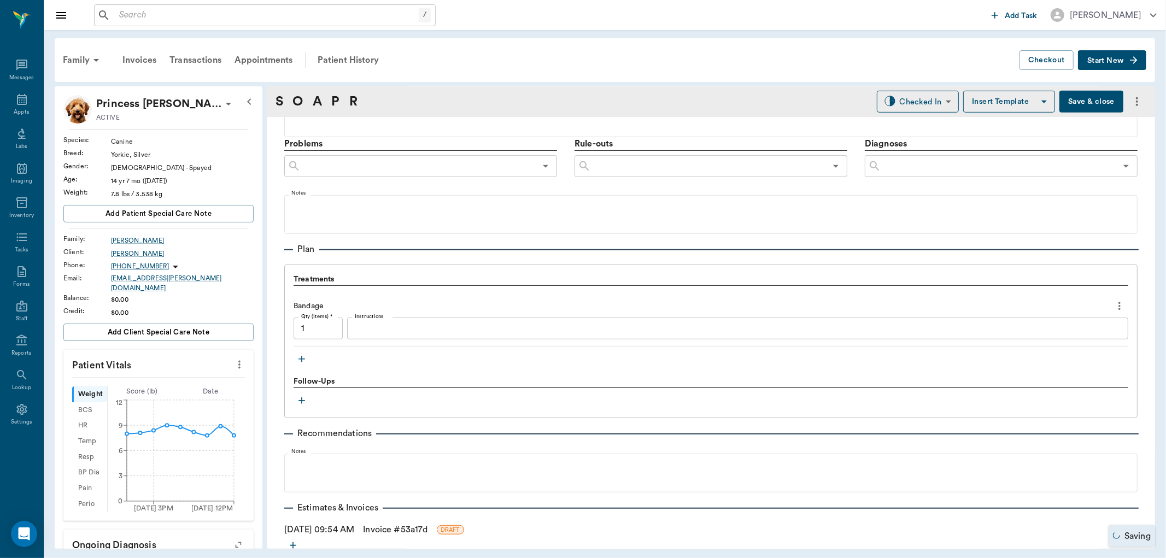
click at [300, 355] on icon "button" at bounding box center [301, 359] width 11 height 11
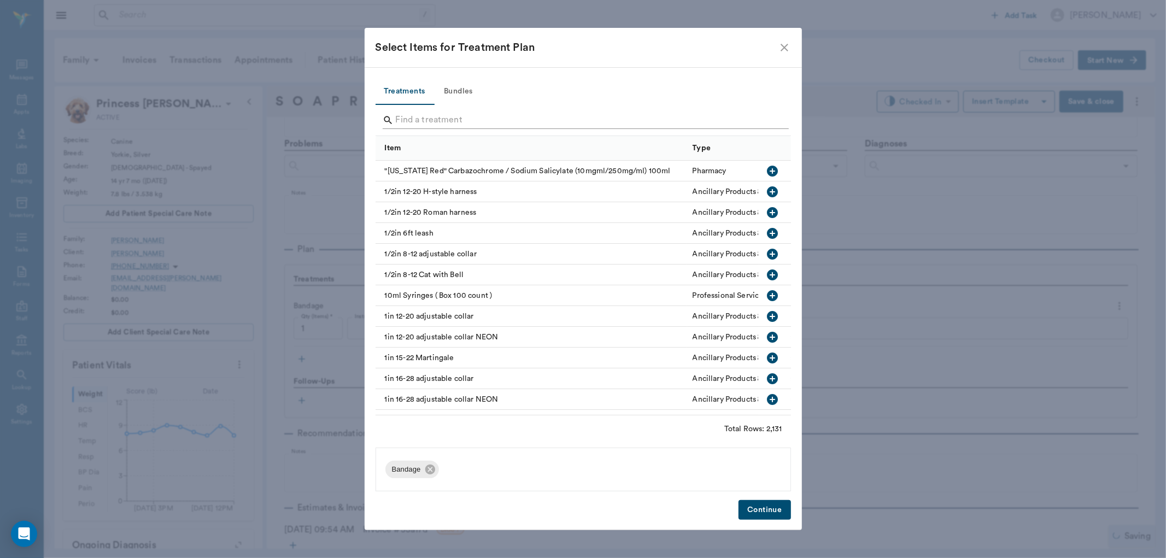
click at [391, 113] on div "Search" at bounding box center [586, 121] width 406 height 18
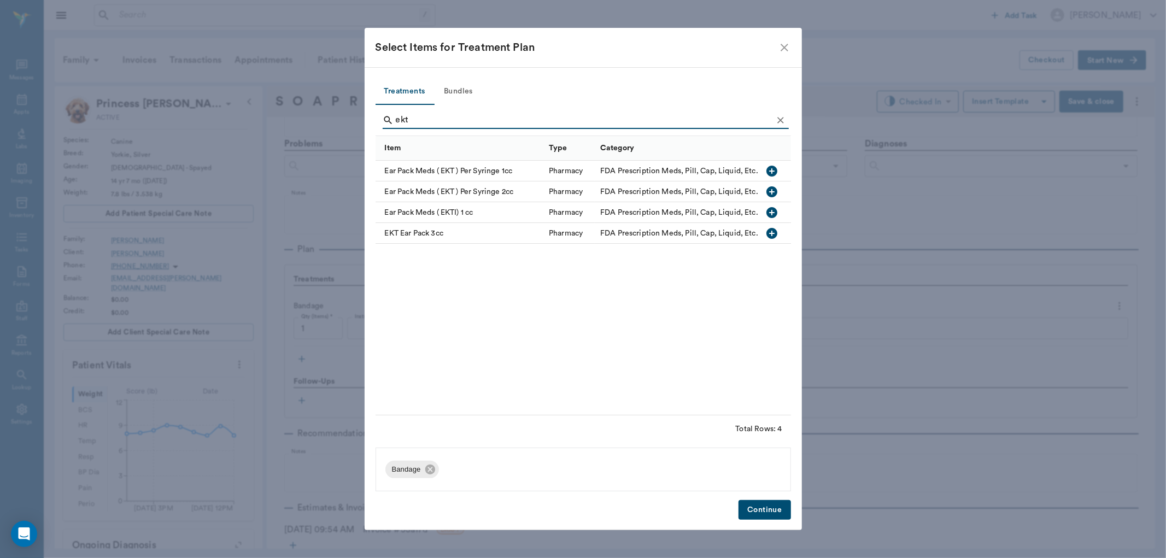
type input "ekt"
click at [772, 193] on icon "button" at bounding box center [772, 191] width 11 height 11
click at [785, 510] on button "Continue" at bounding box center [765, 510] width 52 height 20
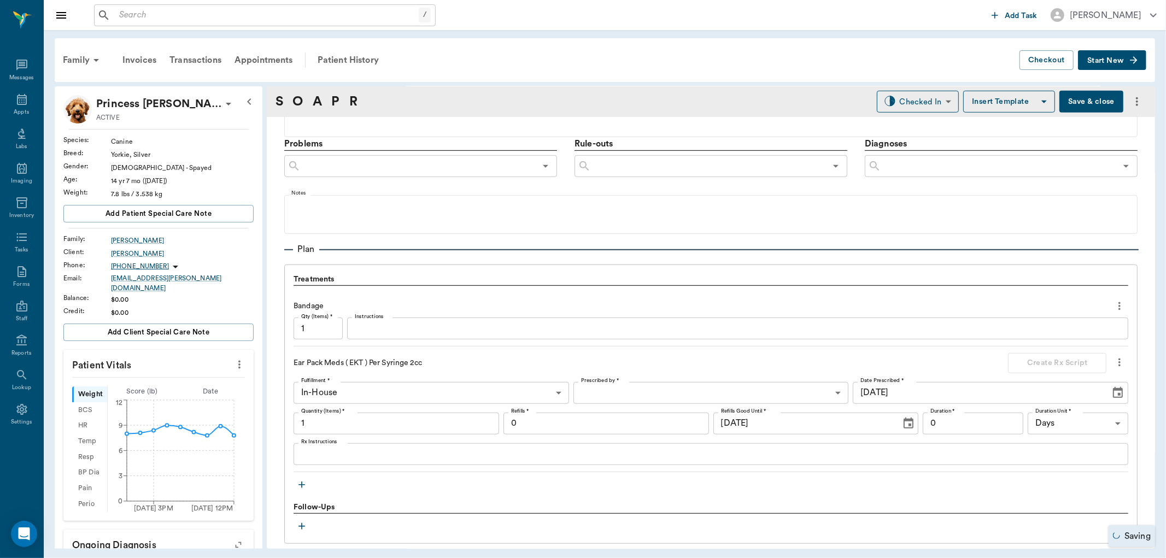
click at [423, 323] on textarea "Instructions" at bounding box center [738, 329] width 766 height 13
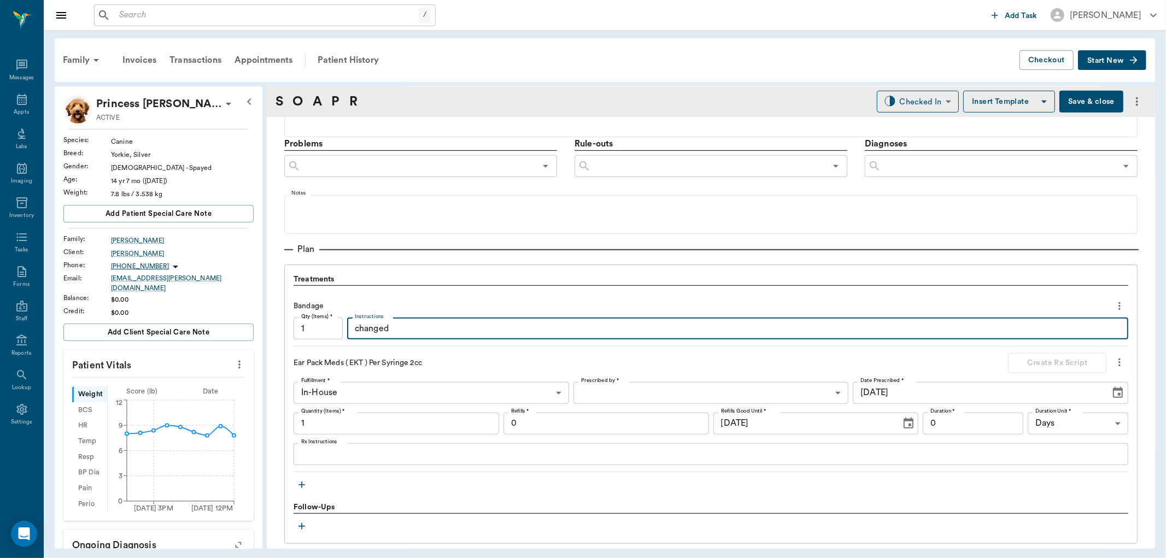
type textarea "changed"
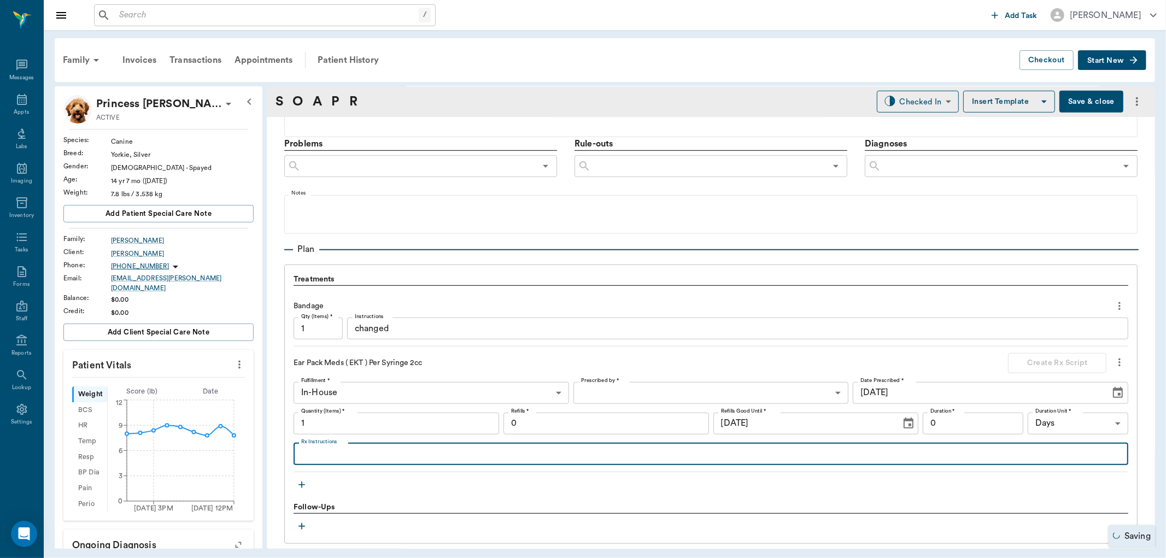
click at [357, 458] on textarea "Rx Instructions" at bounding box center [711, 454] width 820 height 13
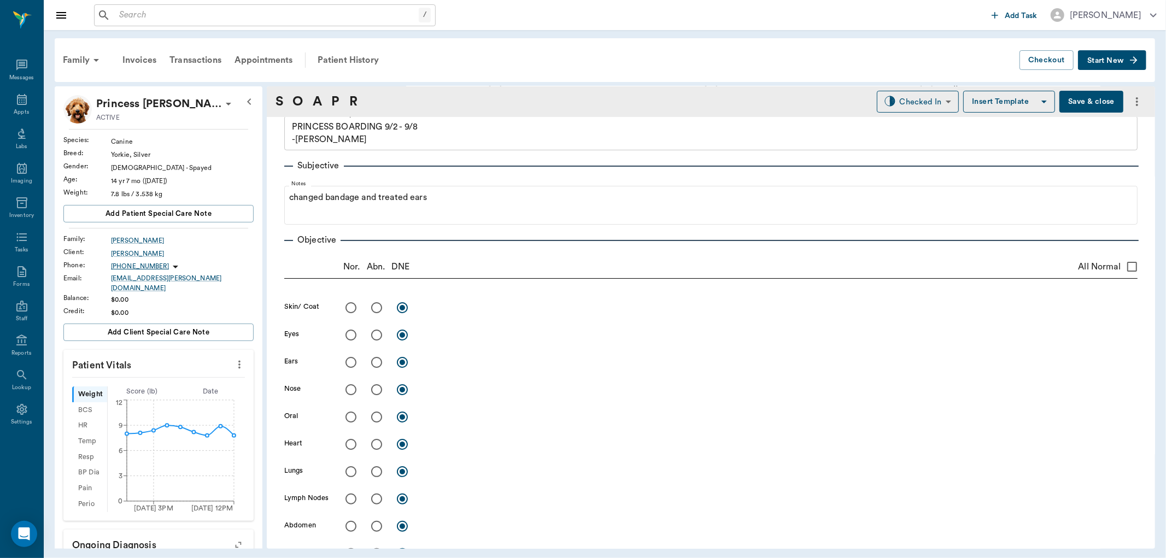
scroll to position [0, 0]
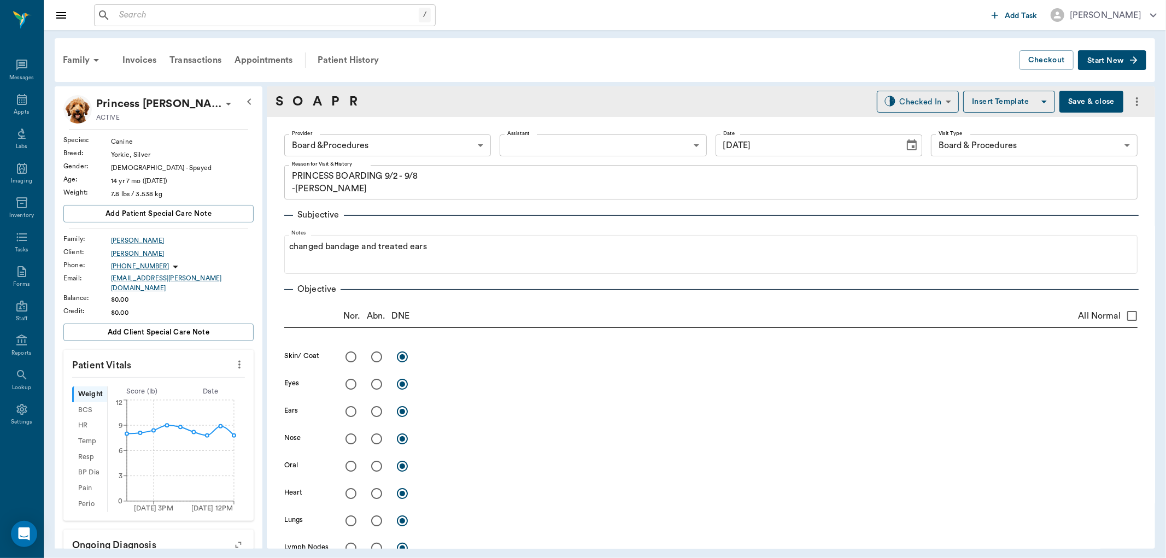
type textarea "1cc in each ear"
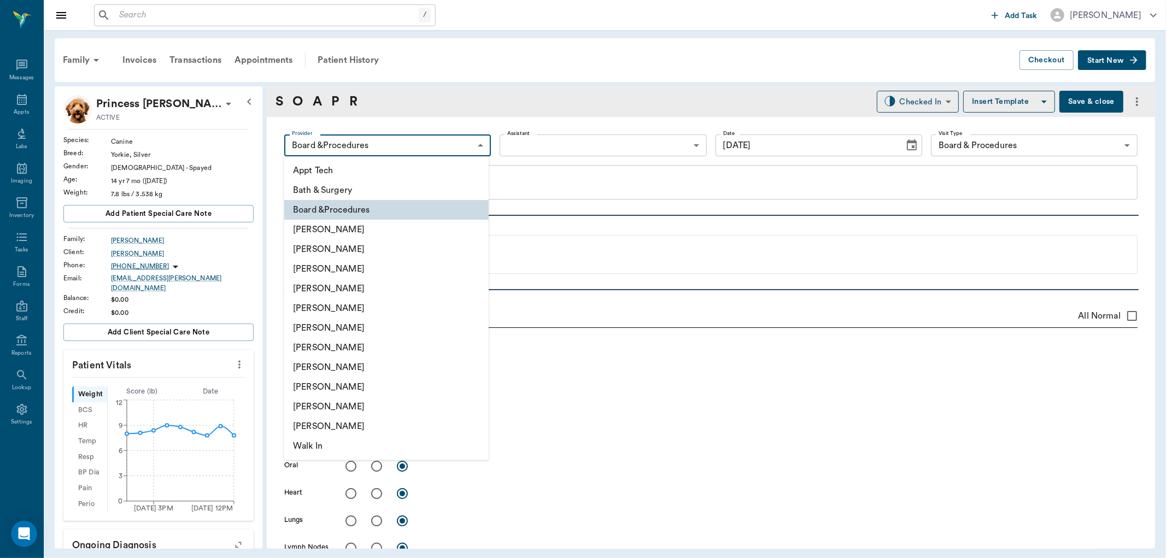
click at [465, 138] on body "/ ​ Add Task Dr. Bert Ellsworth Nectar Messages Appts Labs Imaging Inventory Ta…" at bounding box center [583, 279] width 1166 height 558
click at [334, 372] on li "[PERSON_NAME]" at bounding box center [386, 368] width 205 height 20
type input "63ec2e7e52e12b0ba117b124"
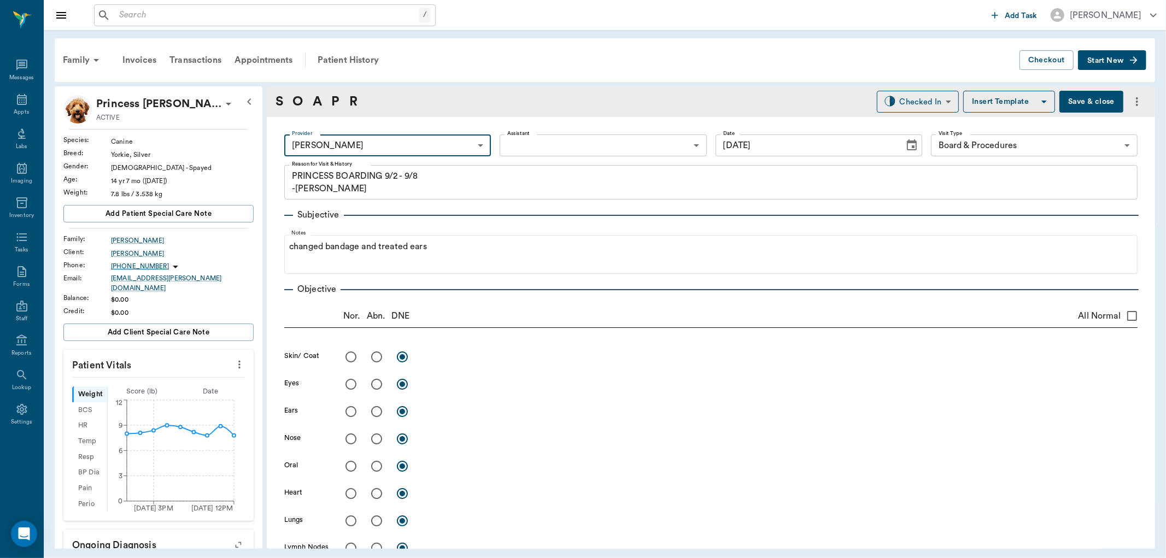
click at [555, 146] on body "/ ​ Add Task Dr. Bert Ellsworth Nectar Messages Appts Labs Imaging Inventory Ta…" at bounding box center [583, 279] width 1166 height 558
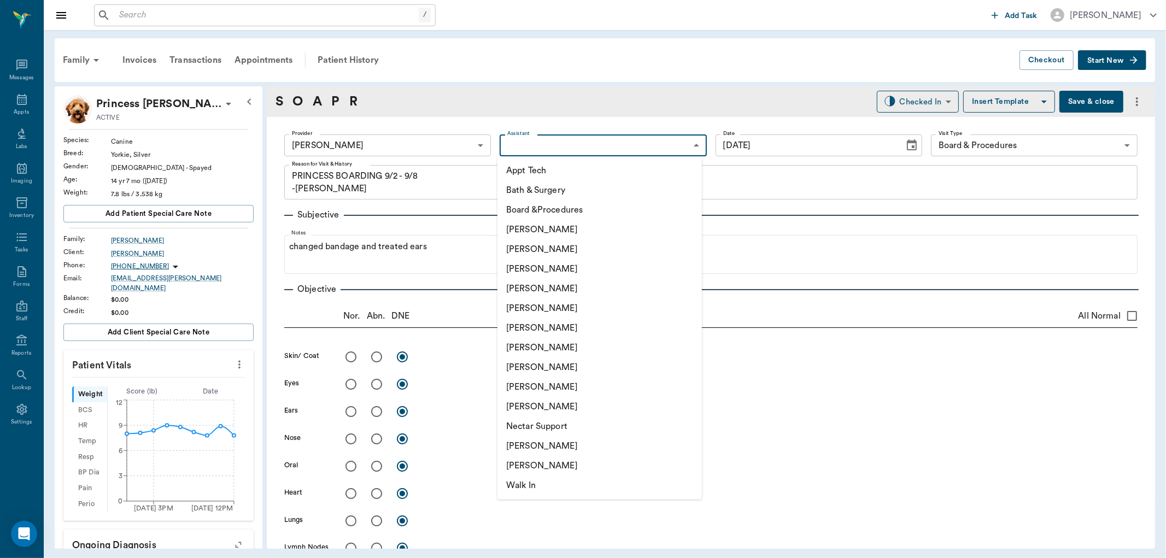
click at [529, 340] on li "[PERSON_NAME]" at bounding box center [600, 348] width 205 height 20
type input "682b670d8bdc6f7f8feef3db"
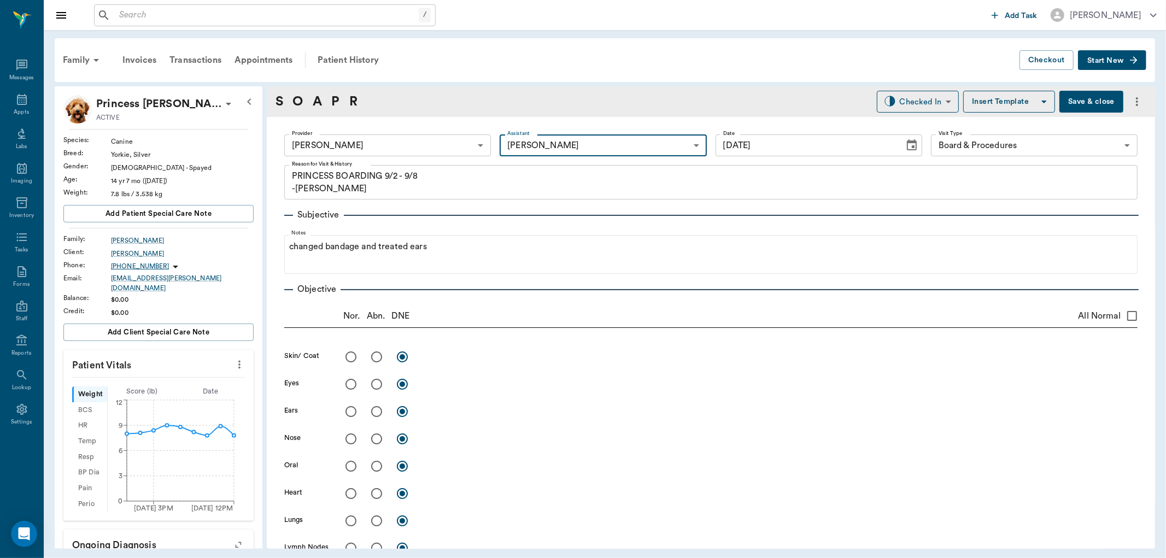
click at [1078, 104] on button "Save & close" at bounding box center [1092, 102] width 64 height 22
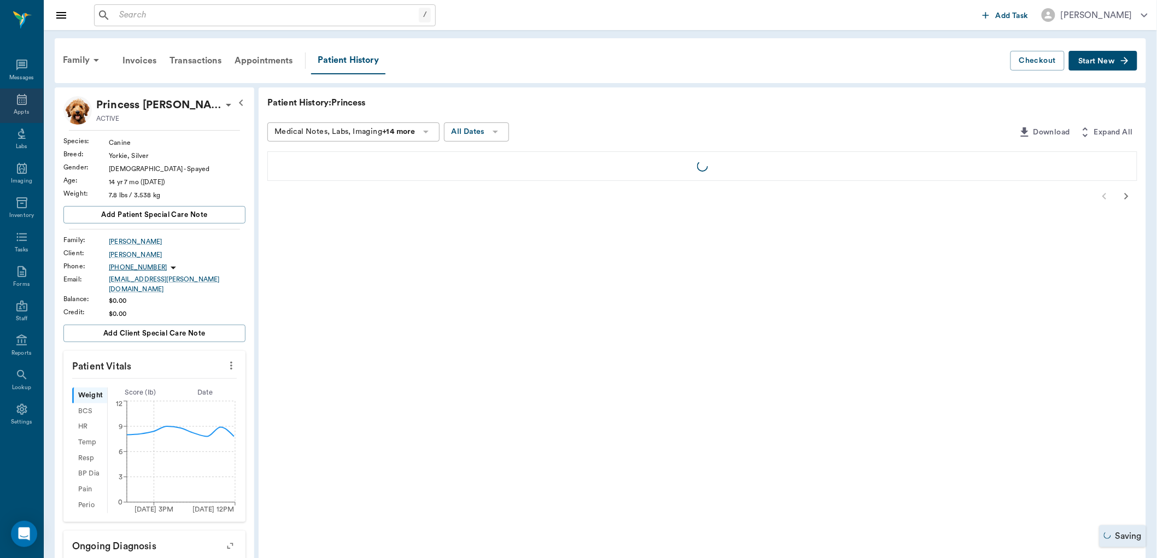
click at [18, 99] on icon at bounding box center [21, 99] width 13 height 13
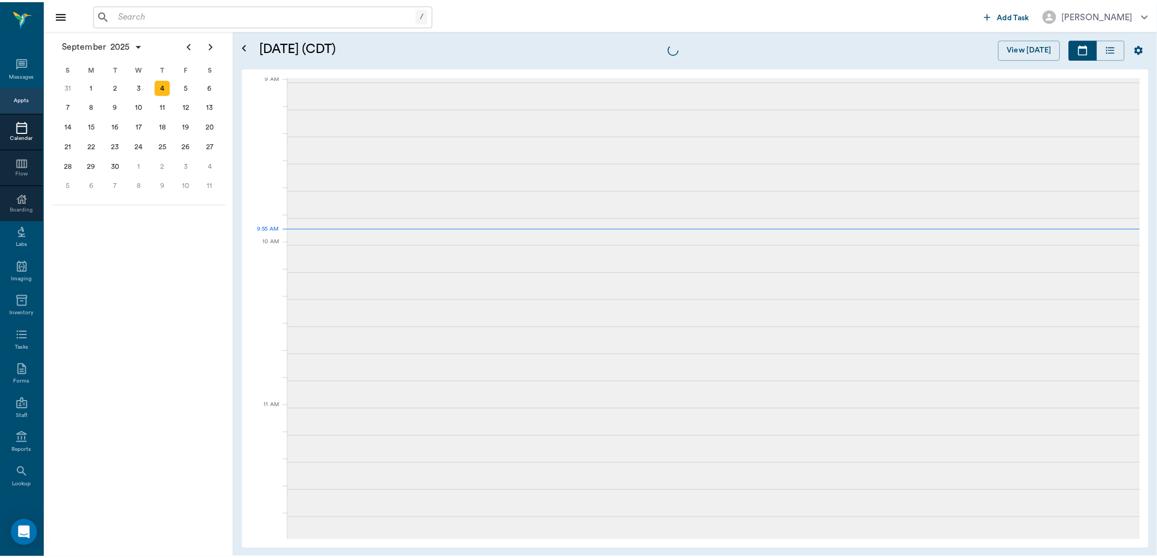
scroll to position [167, 0]
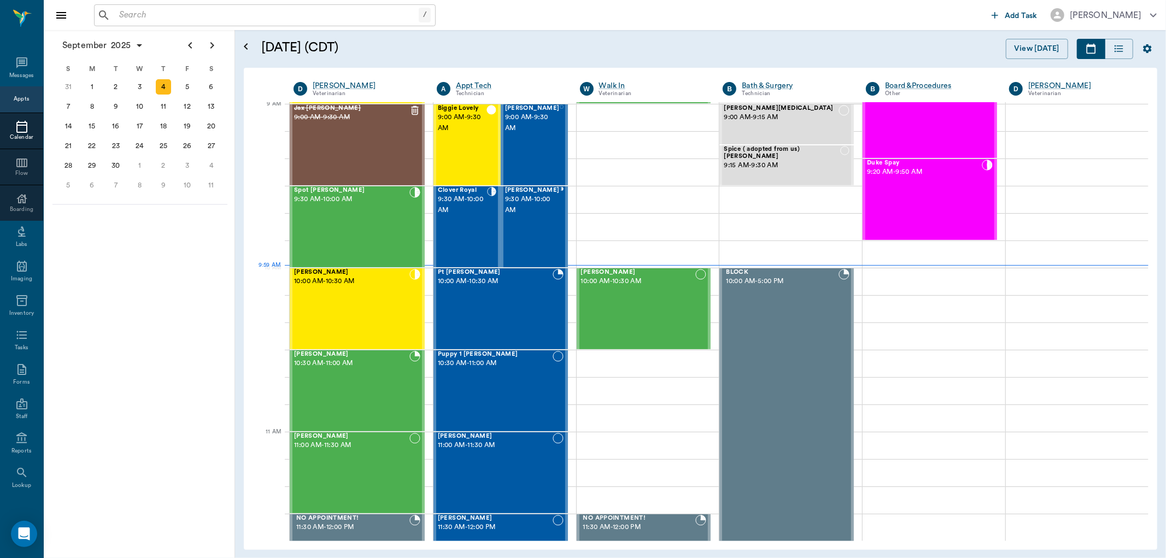
click at [122, 18] on input "text" at bounding box center [267, 15] width 304 height 15
type input "S"
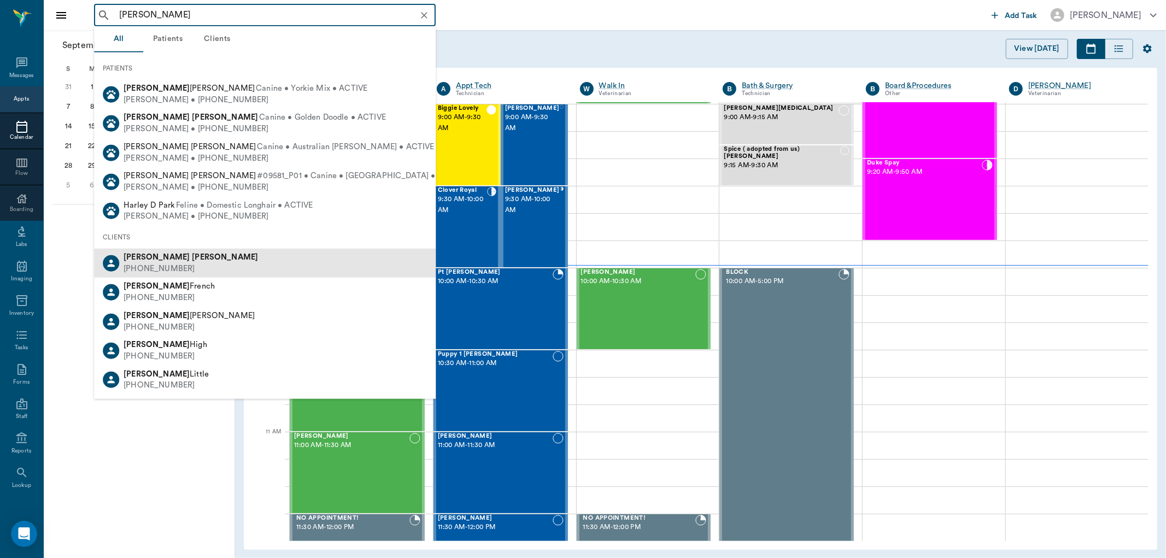
click at [154, 267] on div "(281) 460-8828" at bounding box center [191, 269] width 135 height 11
type input "Donnie Har"
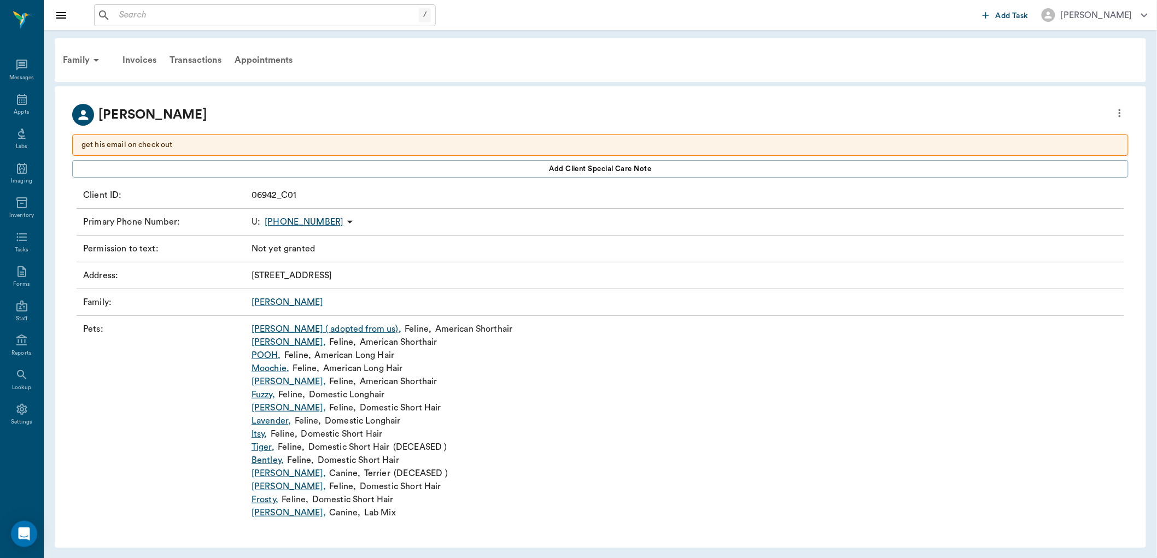
scroll to position [2, 0]
click at [260, 512] on link "Sammy ," at bounding box center [289, 510] width 74 height 13
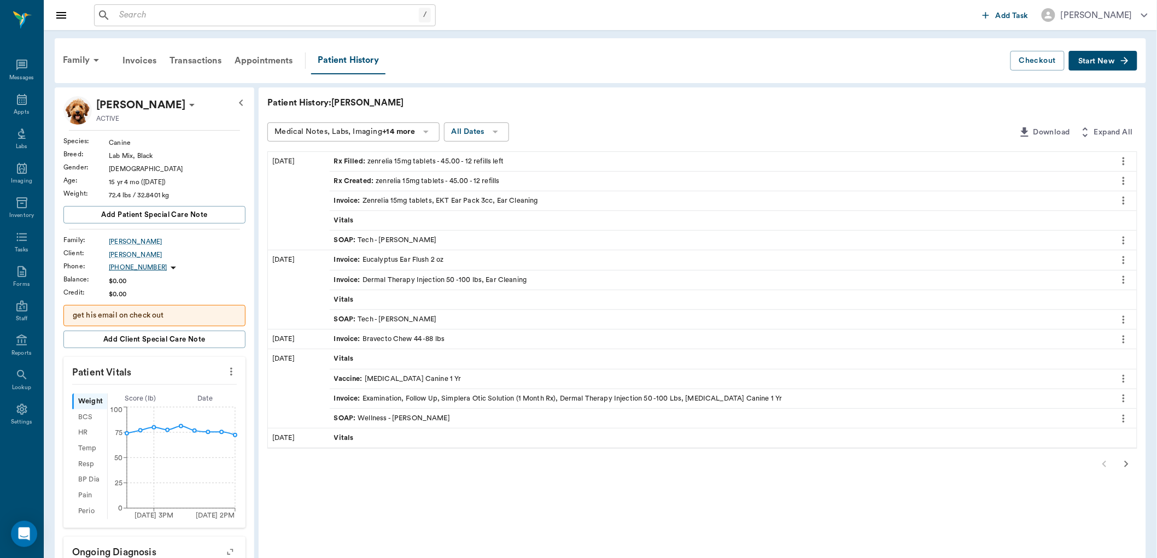
click at [373, 179] on span "Rx Created :" at bounding box center [355, 181] width 42 height 10
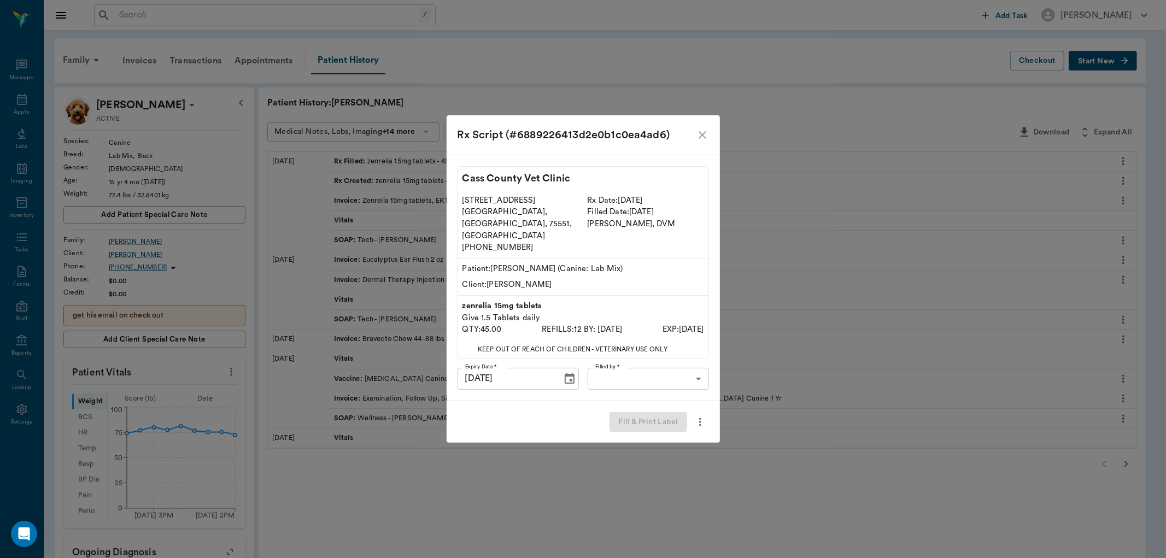
click at [616, 365] on body "/ ​ Add Task Dr. Bert Ellsworth Nectar Messages Appts Labs Imaging Inventory Ta…" at bounding box center [583, 434] width 1166 height 869
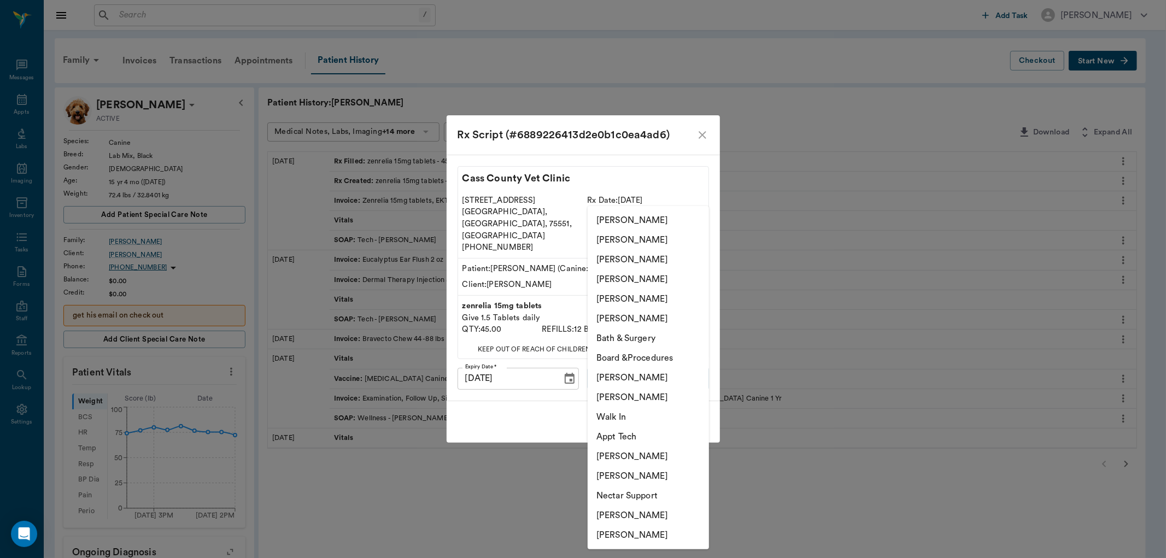
click at [641, 241] on li "[PERSON_NAME]" at bounding box center [648, 240] width 121 height 20
type input "63ec2e2852e12b0ba117910e"
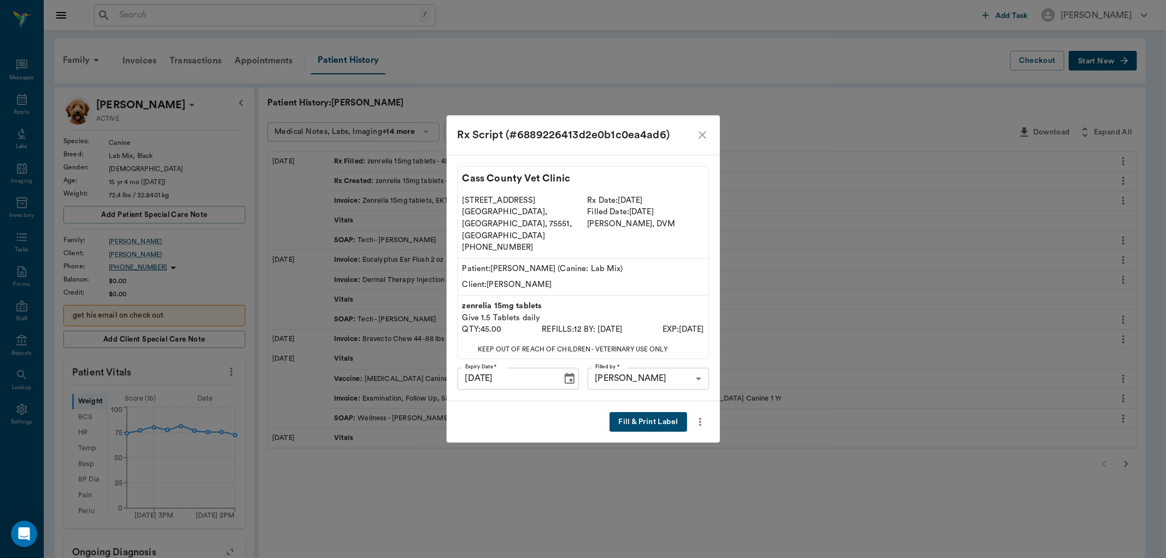
click at [660, 412] on button "Fill & Print Label" at bounding box center [648, 422] width 77 height 20
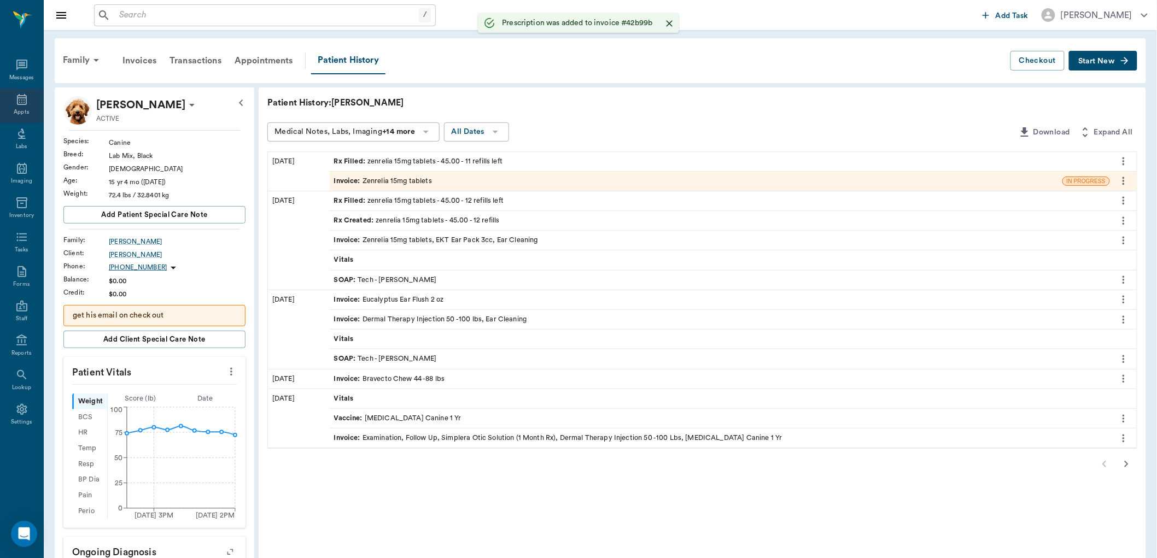
click at [20, 95] on icon at bounding box center [22, 99] width 10 height 11
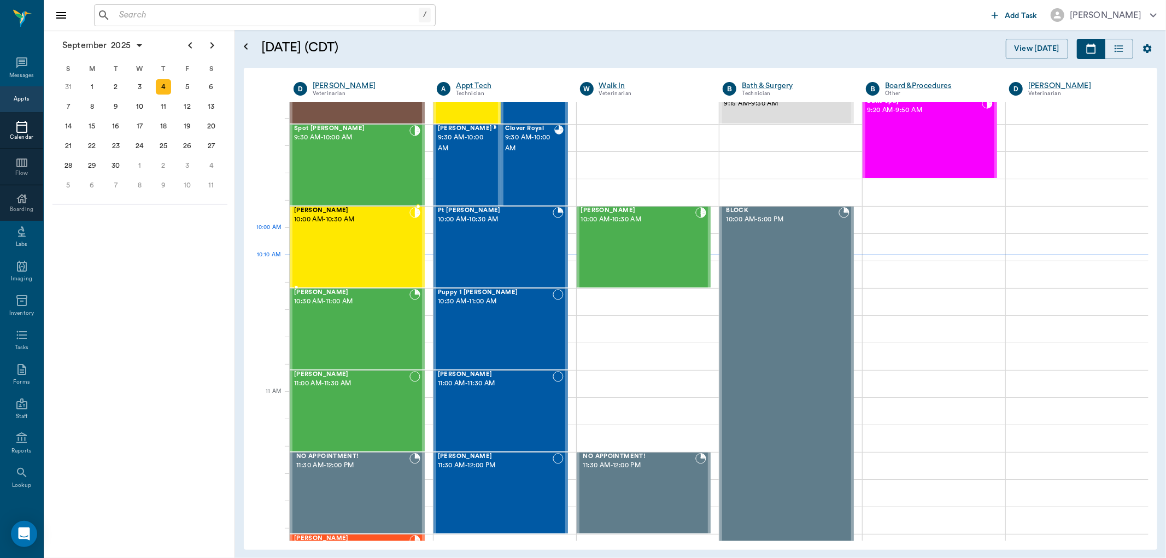
scroll to position [207, 0]
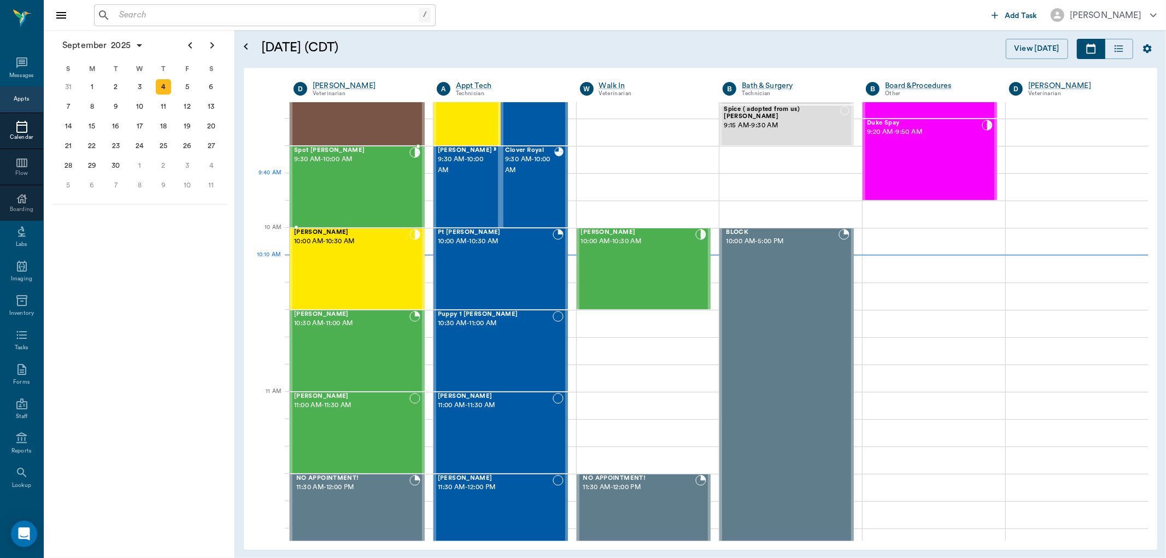
click at [390, 183] on div "Spot Reece 9:30 AM - 10:00 AM" at bounding box center [351, 187] width 115 height 80
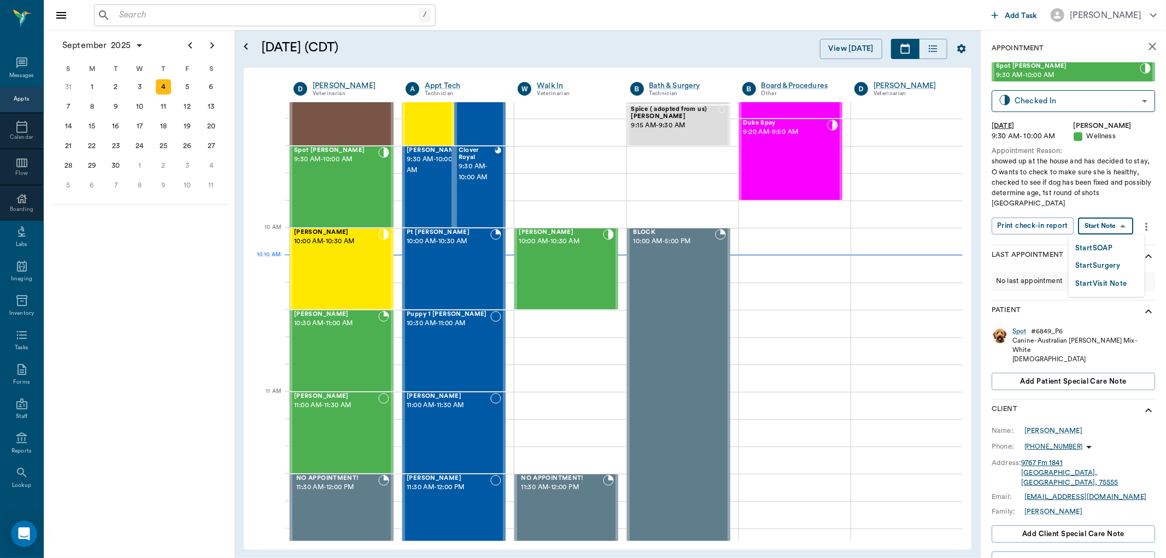
click at [1131, 226] on body "/ ​ Add Task Dr. Bert Ellsworth Nectar Messages Appts Calendar Flow Boarding La…" at bounding box center [583, 279] width 1166 height 558
click at [1119, 246] on li "Start SOAP" at bounding box center [1107, 248] width 76 height 18
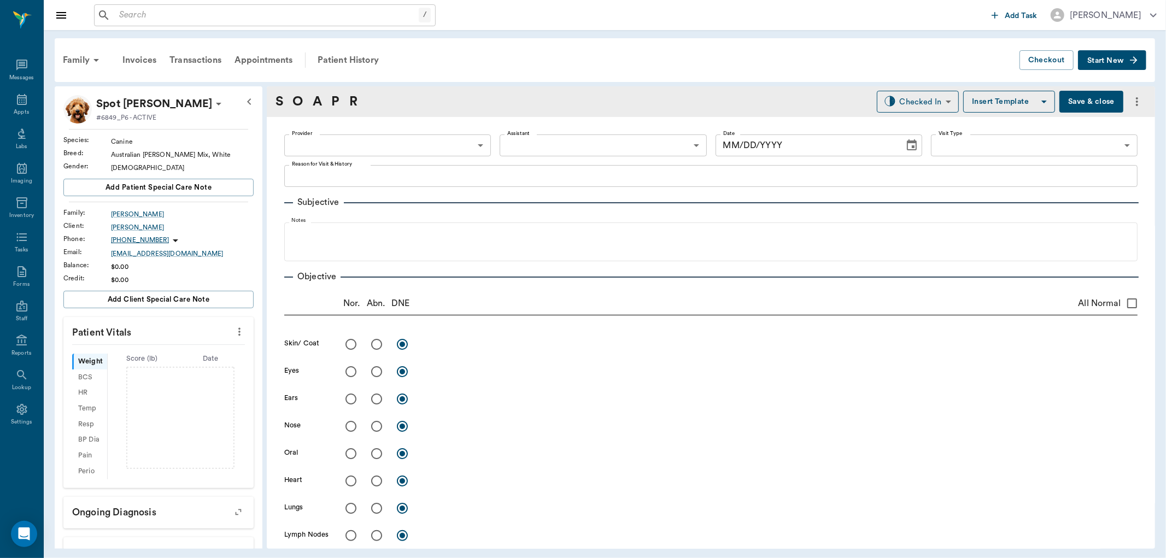
type input "63ec2f075fda476ae8351a4d"
type input "65d2be4f46e3a538d89b8c14"
type textarea "showed up at the house and has decided to stay, O wants to check to make sure s…"
type input "[DATE]"
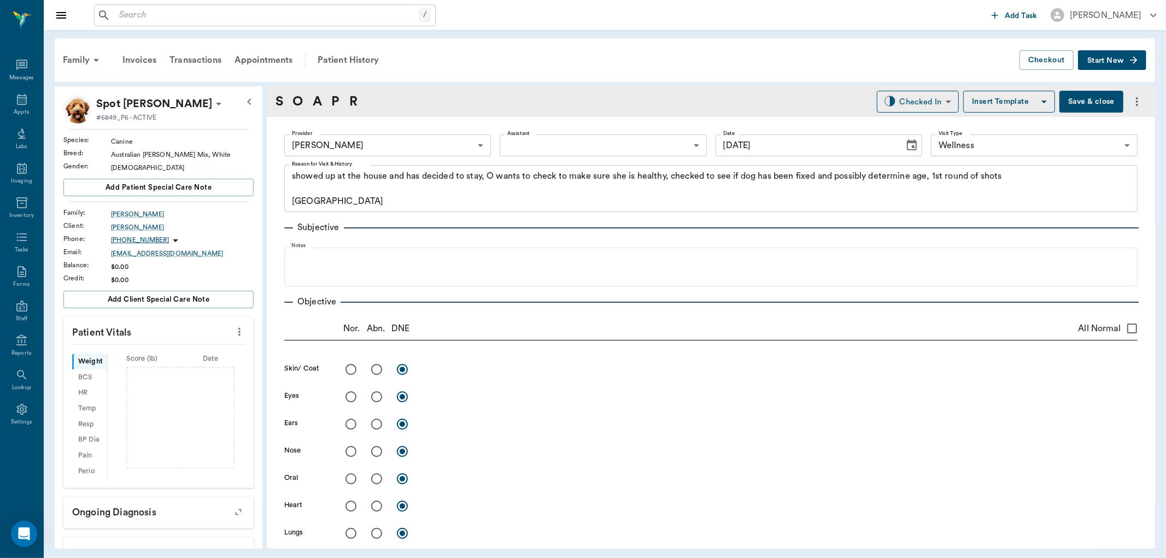
click at [553, 139] on body "/ ​ Add Task Dr. Bert Ellsworth Nectar Messages Appts Labs Imaging Inventory Ta…" at bounding box center [583, 279] width 1166 height 558
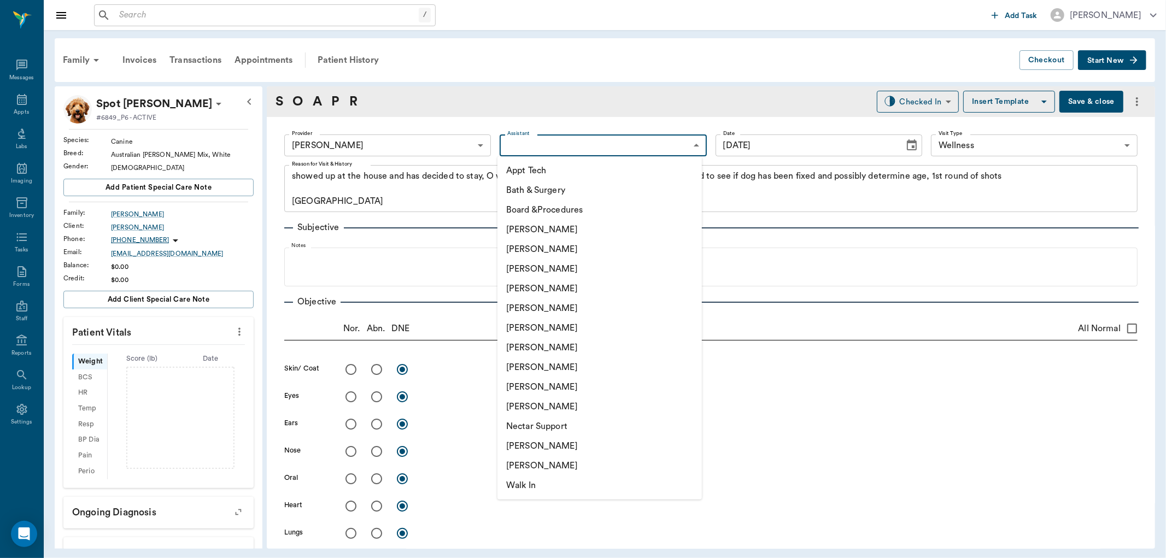
click at [561, 265] on li "[PERSON_NAME]" at bounding box center [600, 269] width 205 height 20
type input "642ef10e332a41444de2bad1"
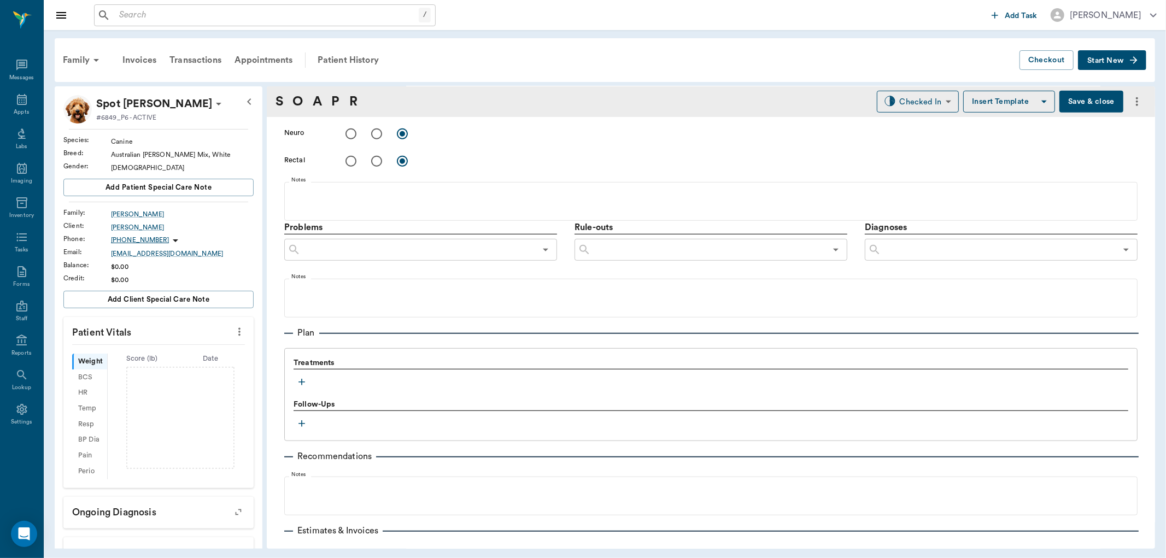
scroll to position [603, 0]
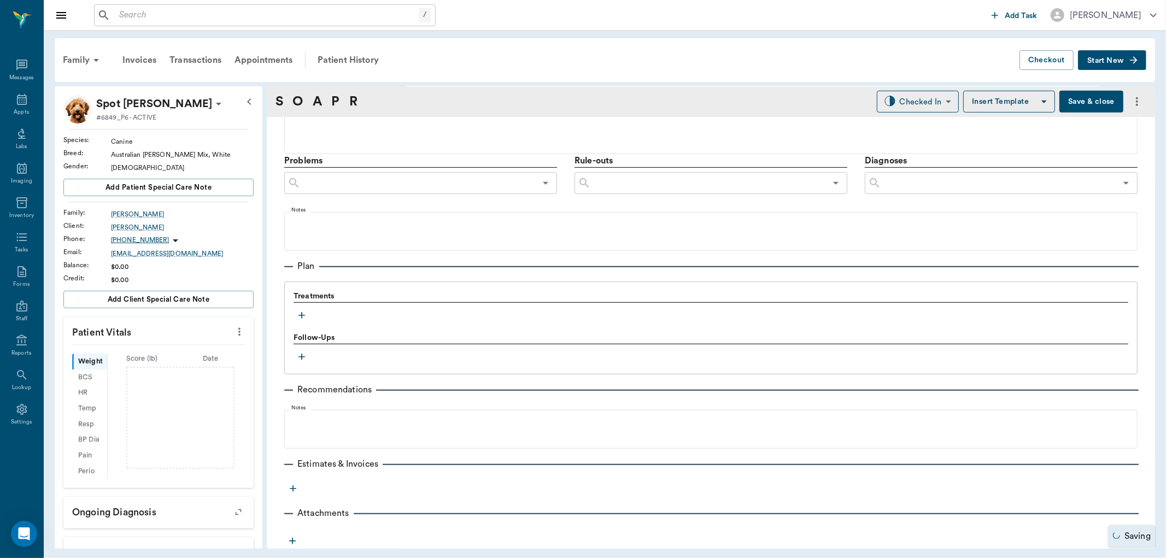
click at [304, 316] on icon "button" at bounding box center [301, 315] width 11 height 11
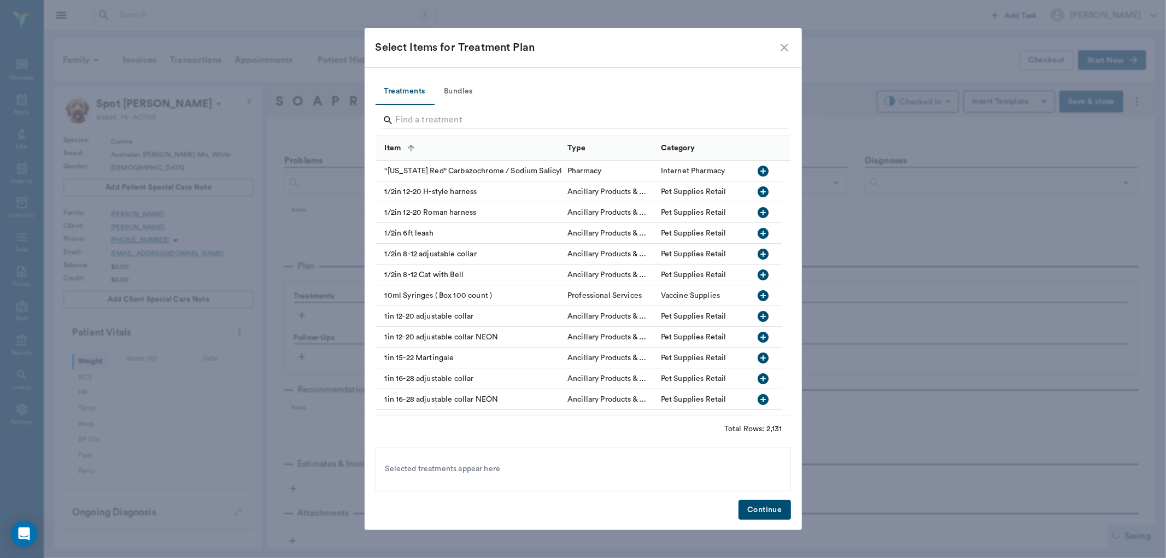
click at [460, 84] on button "Bundles" at bounding box center [458, 92] width 49 height 26
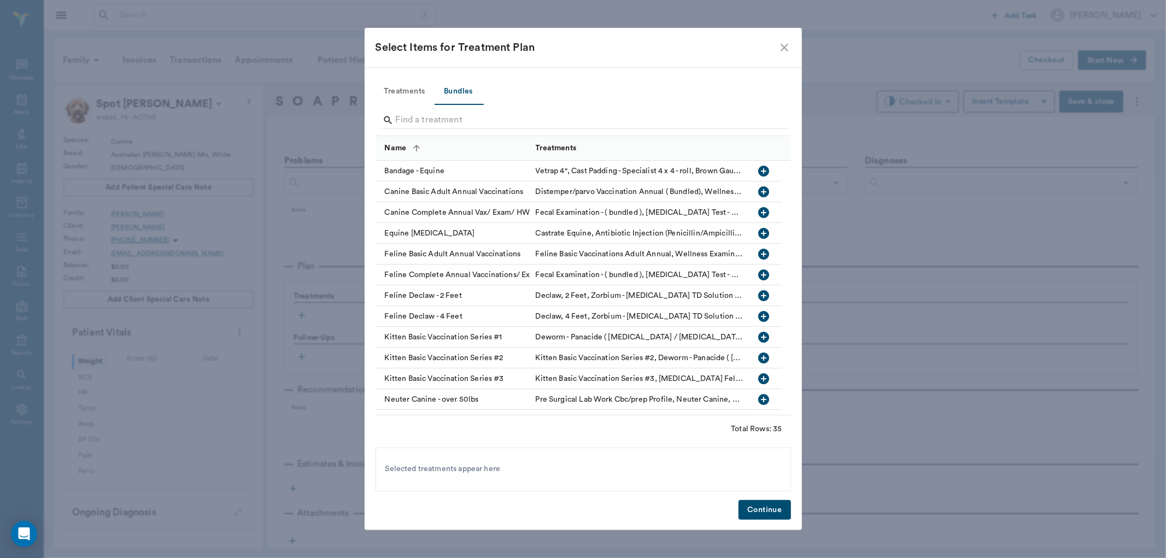
click at [471, 119] on input "Search" at bounding box center [584, 121] width 377 height 18
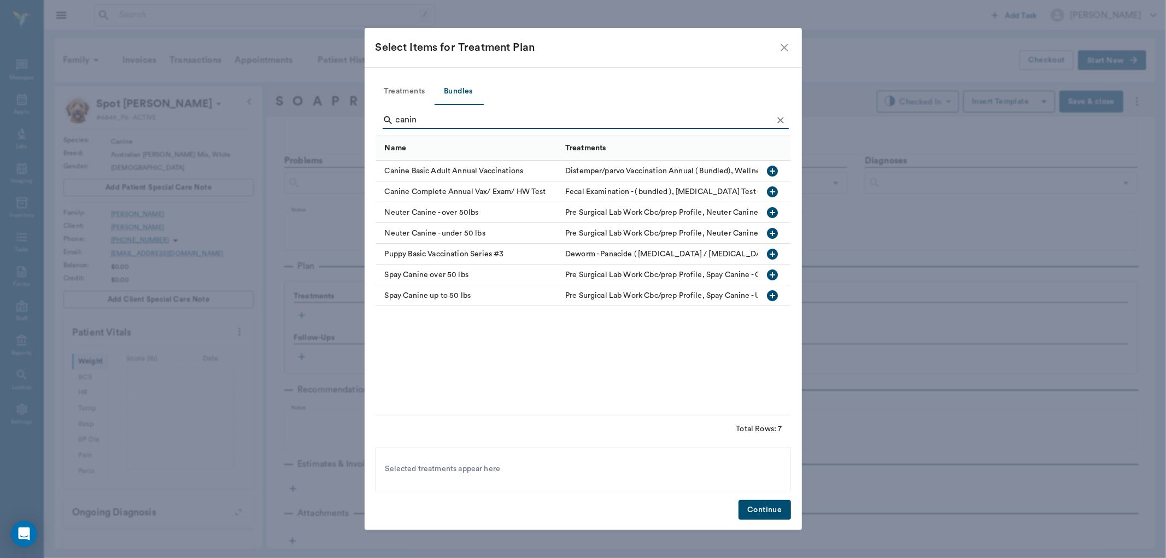
type input "canin"
click at [777, 193] on icon "button" at bounding box center [773, 191] width 11 height 11
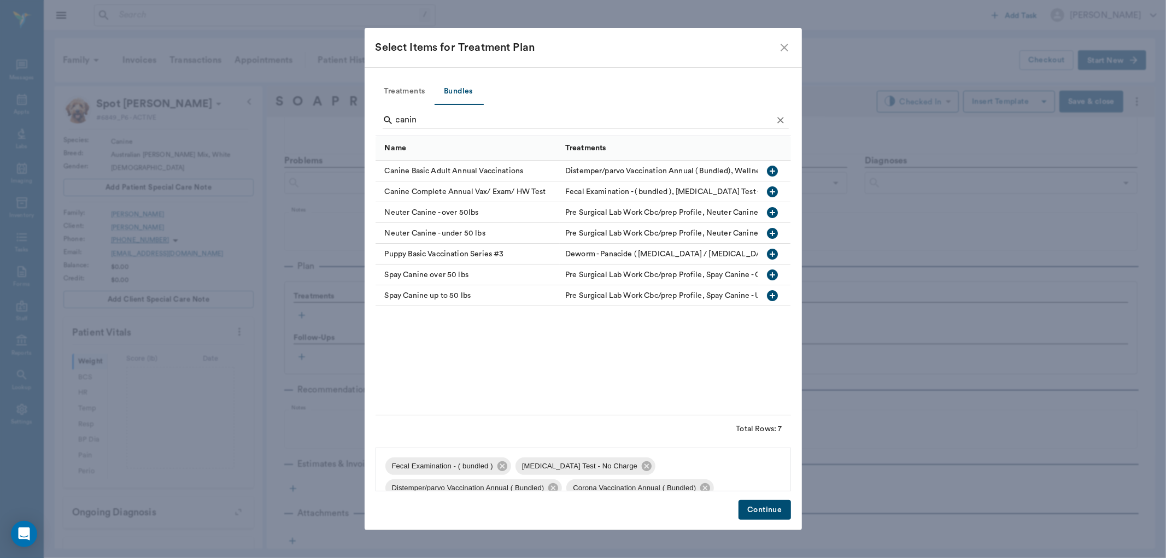
click at [403, 90] on button "Treatments" at bounding box center [405, 92] width 59 height 26
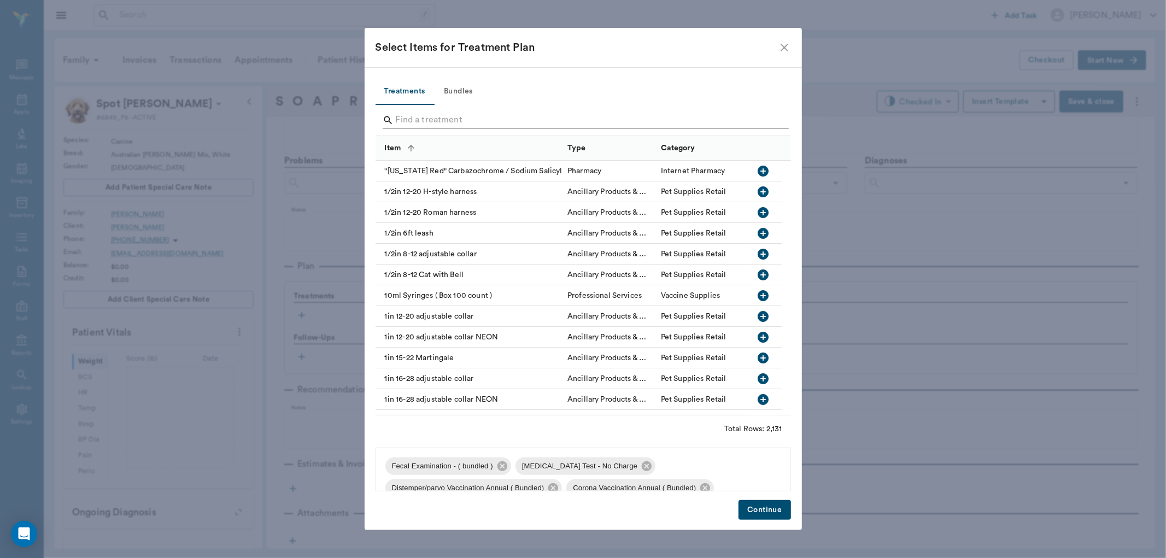
click at [425, 120] on input "Search" at bounding box center [584, 121] width 377 height 18
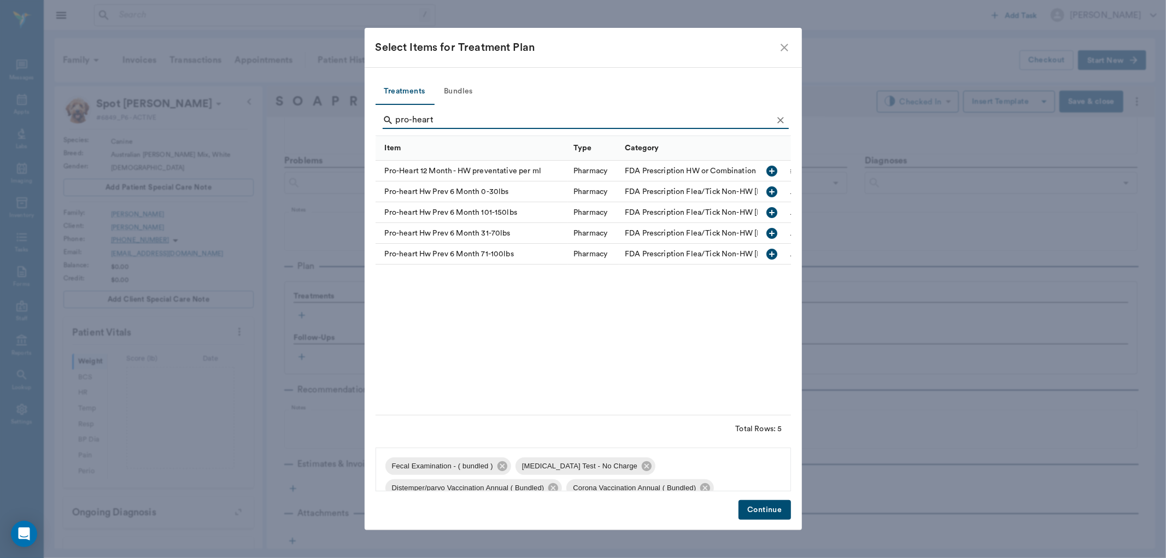
click at [773, 232] on icon "button" at bounding box center [772, 233] width 11 height 11
click at [500, 115] on input "pro-heart" at bounding box center [584, 121] width 377 height 18
type input "doxy"
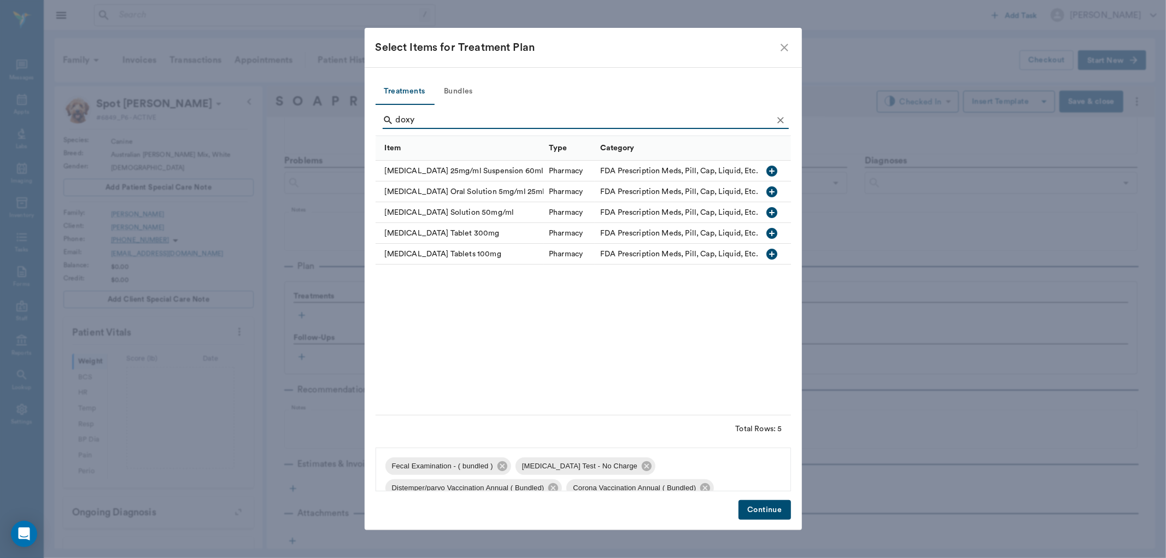
click at [770, 231] on icon "button" at bounding box center [772, 233] width 11 height 11
click at [780, 513] on button "Continue" at bounding box center [765, 510] width 52 height 20
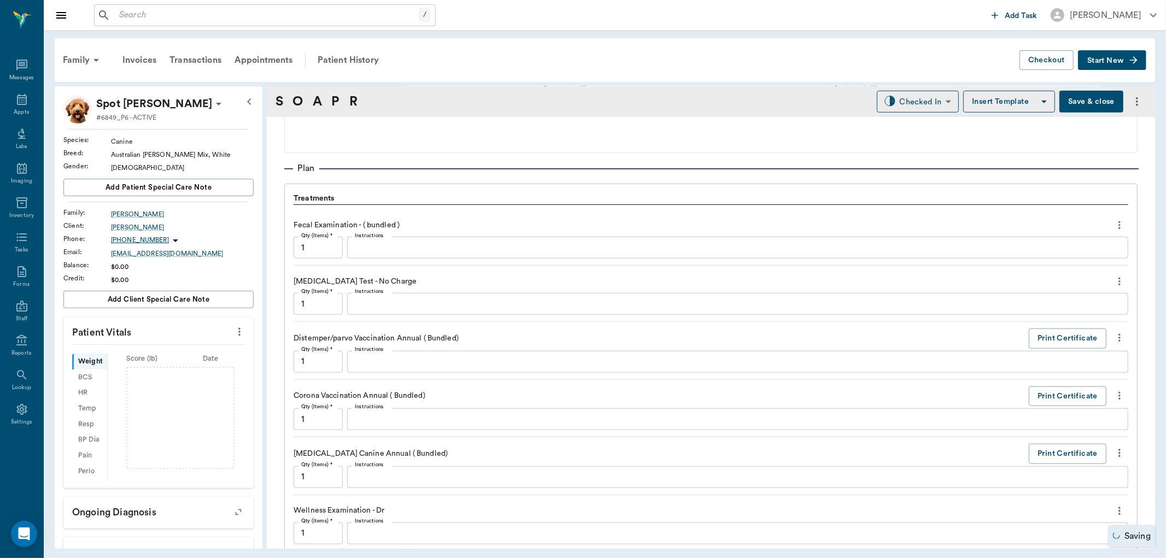
scroll to position [664, 0]
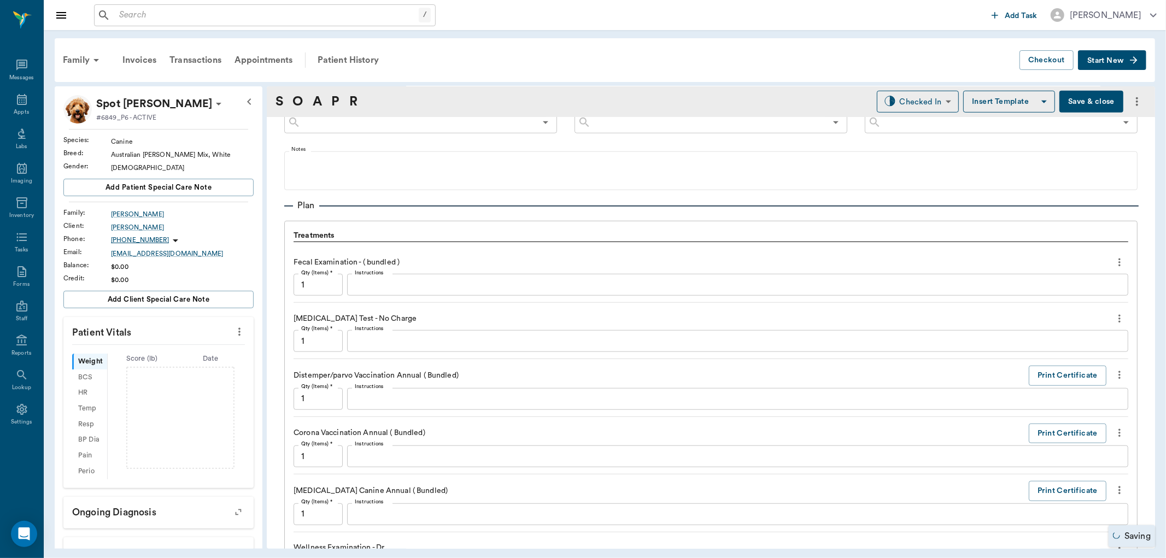
click at [410, 293] on div "x Instructions" at bounding box center [737, 285] width 781 height 22
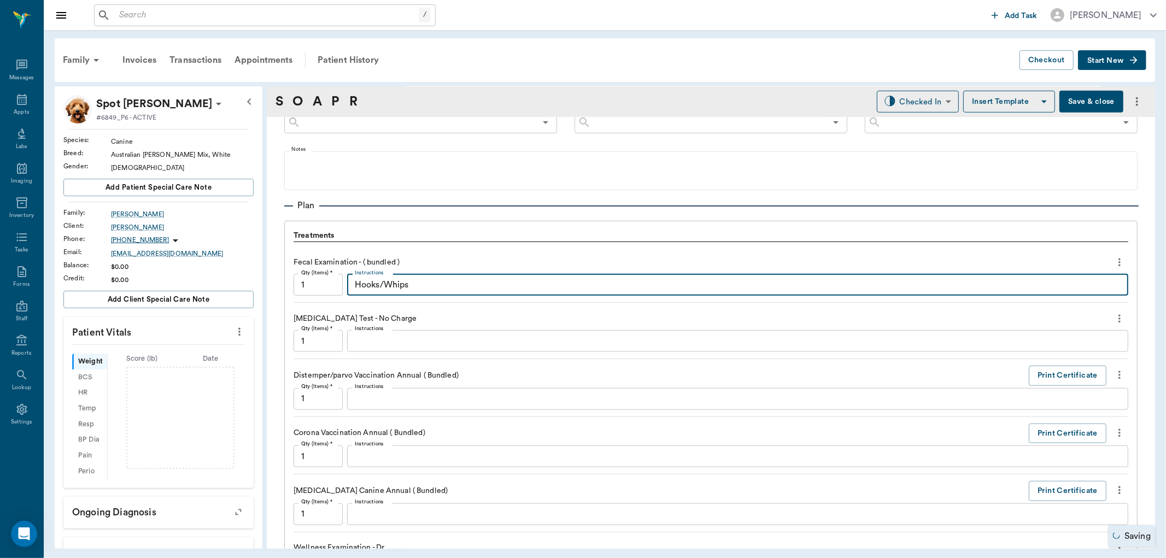
type textarea "Hooks/Whips"
click at [434, 342] on textarea "Instructions" at bounding box center [738, 341] width 766 height 13
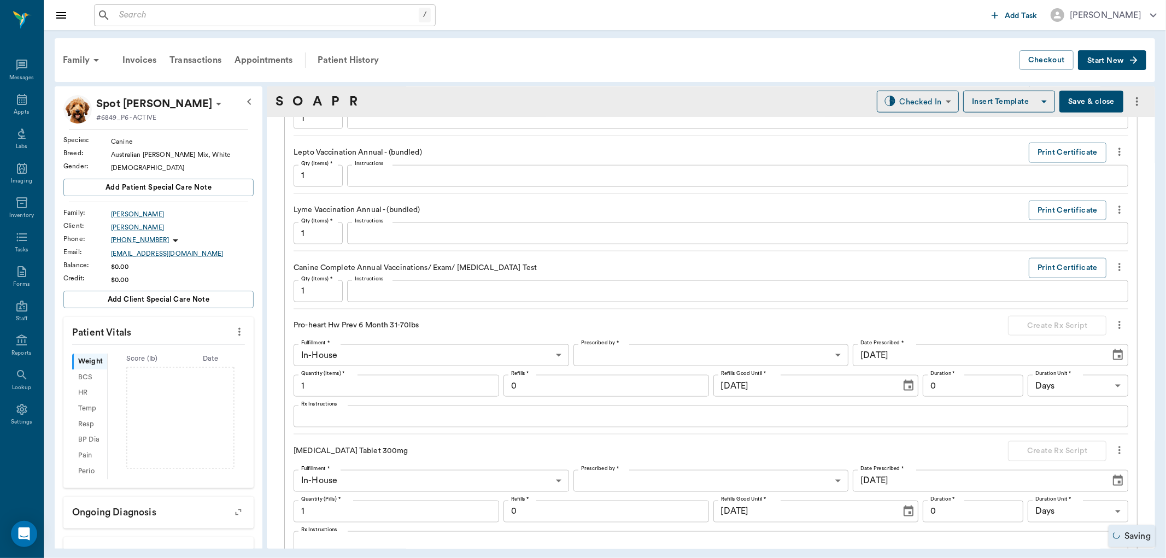
scroll to position [1211, 0]
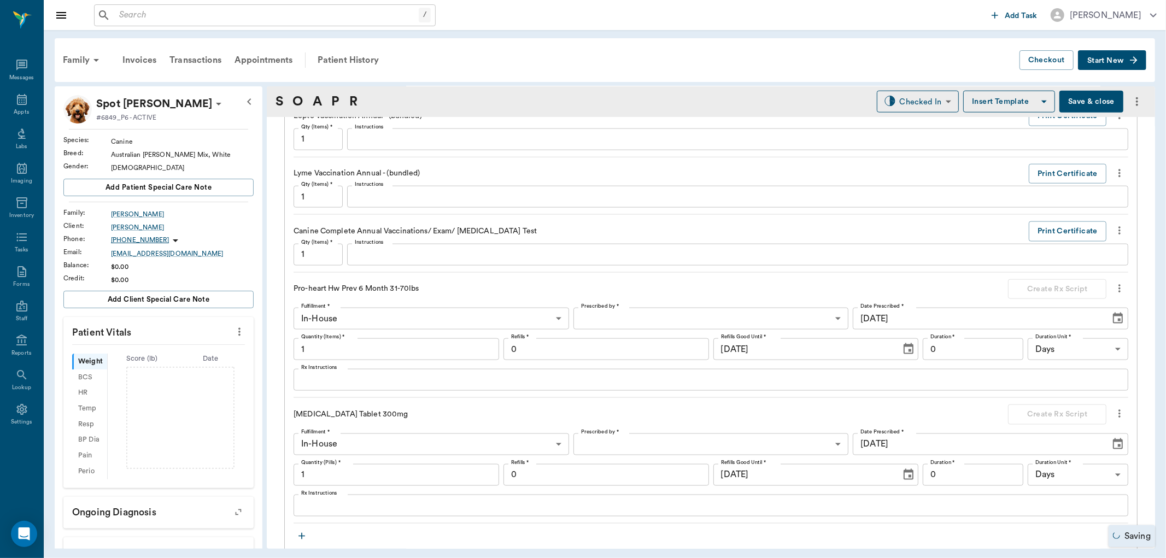
type textarea "Slight Positive w/MF on slide"
click at [373, 477] on input "1" at bounding box center [397, 475] width 206 height 22
type input "30"
click at [620, 448] on body "/ ​ Add Task Dr. Bert Ellsworth Nectar Messages Appts Labs Imaging Inventory Ta…" at bounding box center [583, 279] width 1166 height 558
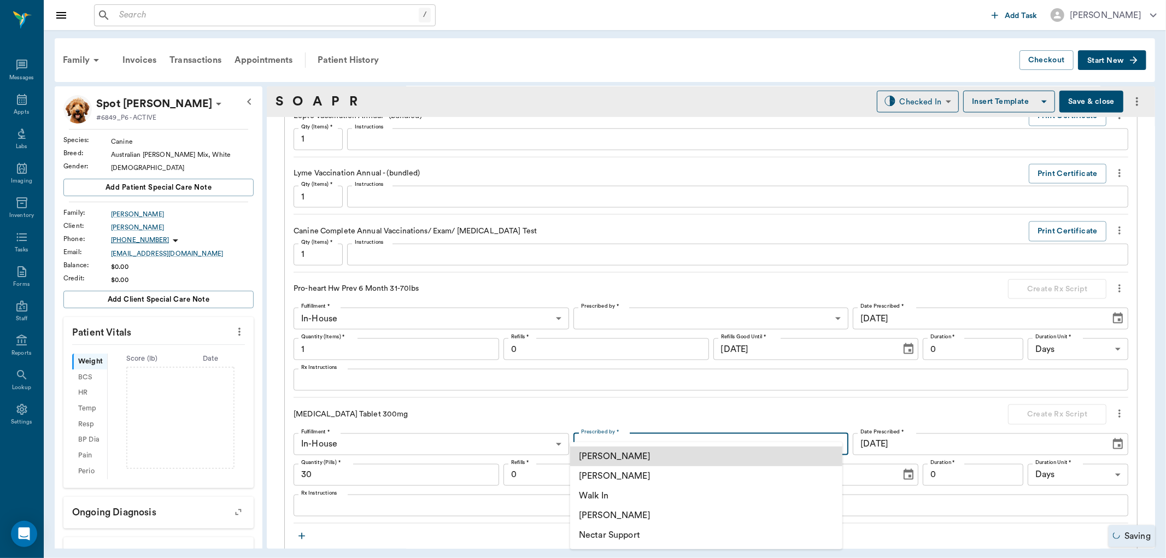
click at [625, 479] on li "[PERSON_NAME]" at bounding box center [706, 476] width 272 height 20
type input "63ec2f075fda476ae8351a4d"
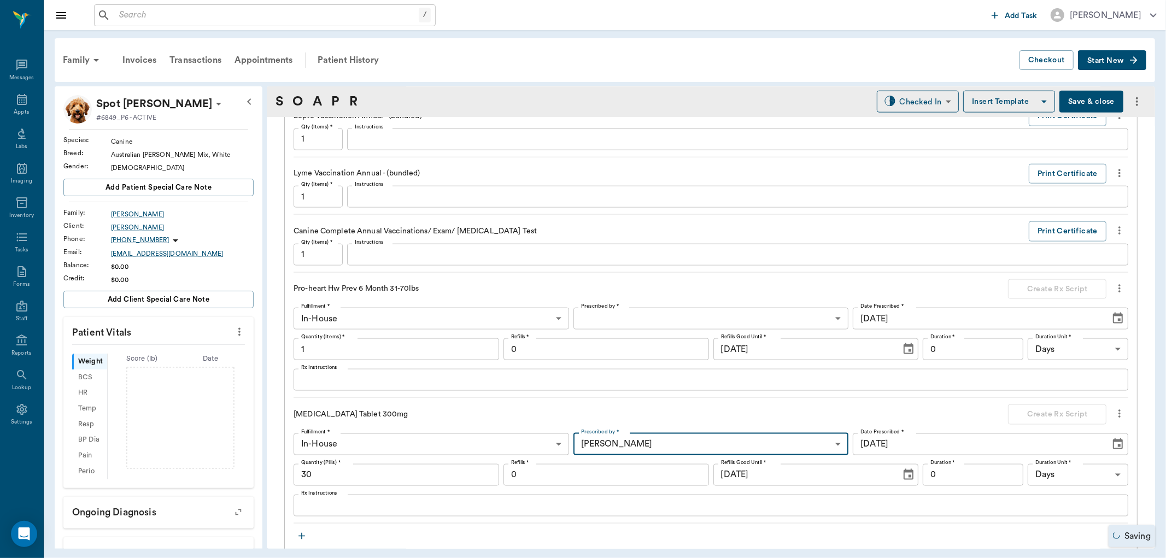
click at [990, 478] on input "0" at bounding box center [973, 475] width 101 height 22
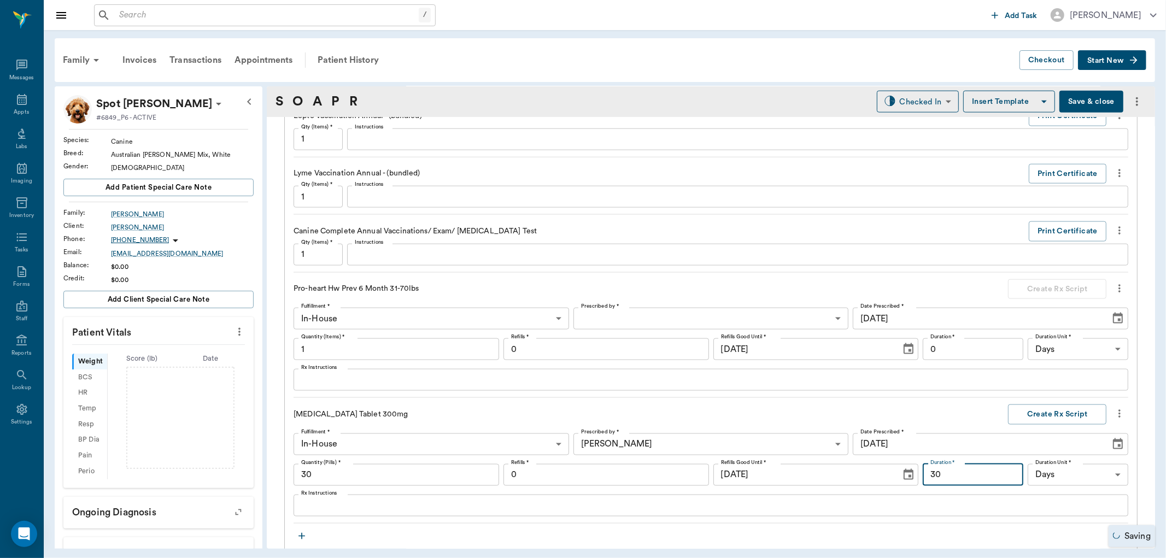
type input "30"
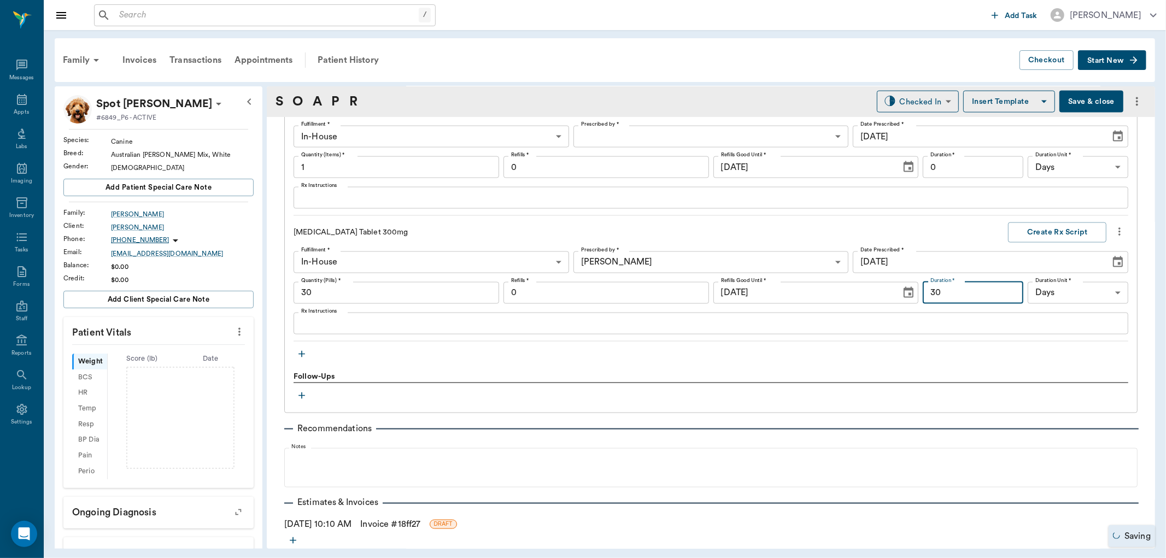
click at [451, 324] on textarea "Rx Instructions" at bounding box center [711, 323] width 820 height 13
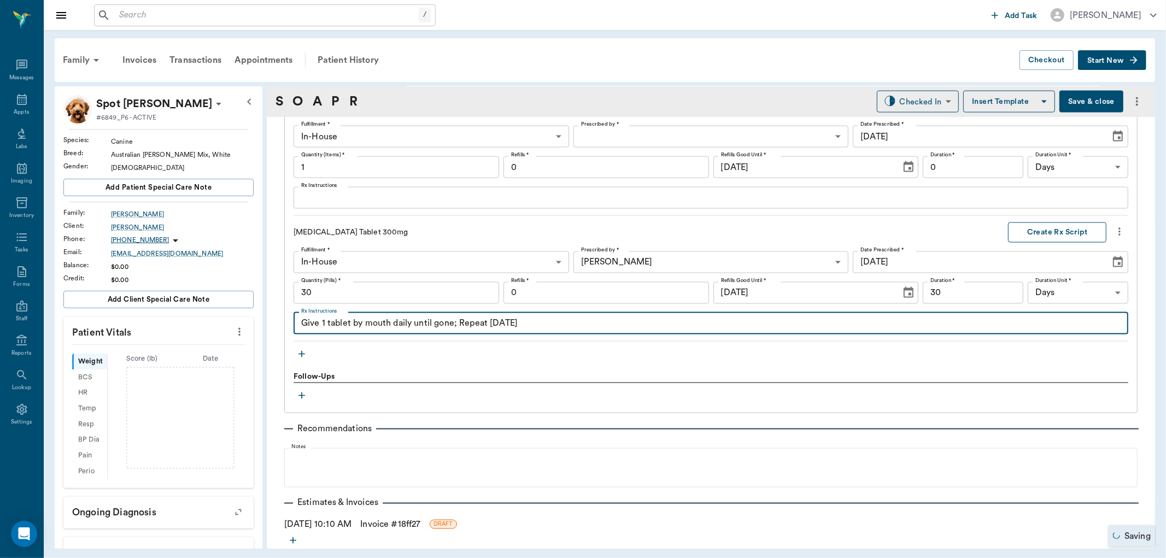
type textarea "Give 1 tablet by mouth daily until gone; Repeat in 6 months"
click at [1045, 240] on button "Create Rx Script" at bounding box center [1057, 233] width 98 height 20
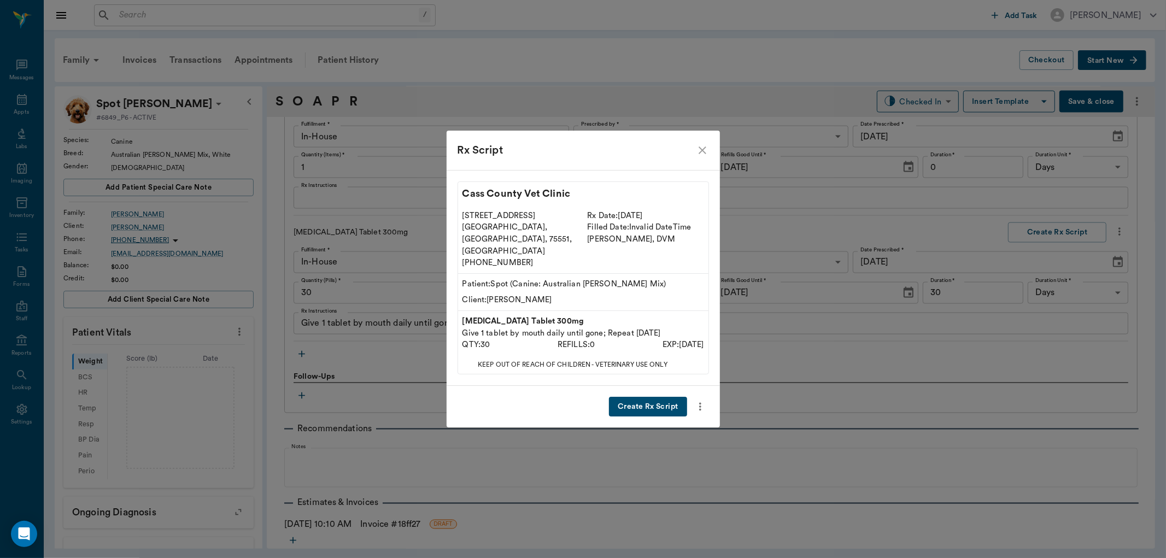
click at [641, 397] on button "Create Rx Script" at bounding box center [648, 407] width 78 height 20
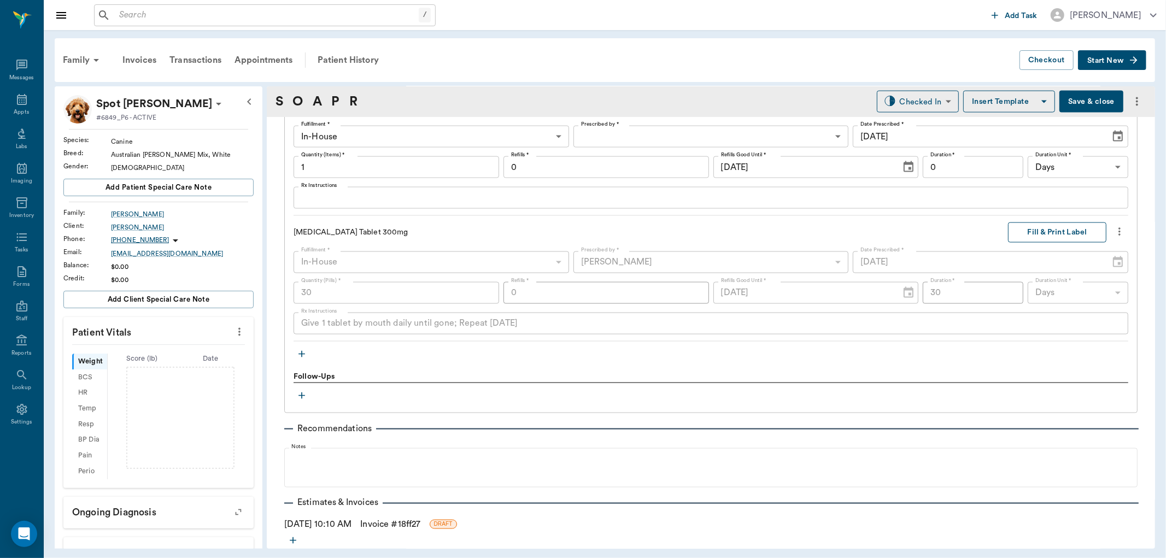
click at [1049, 232] on button "Fill & Print Label" at bounding box center [1057, 233] width 98 height 20
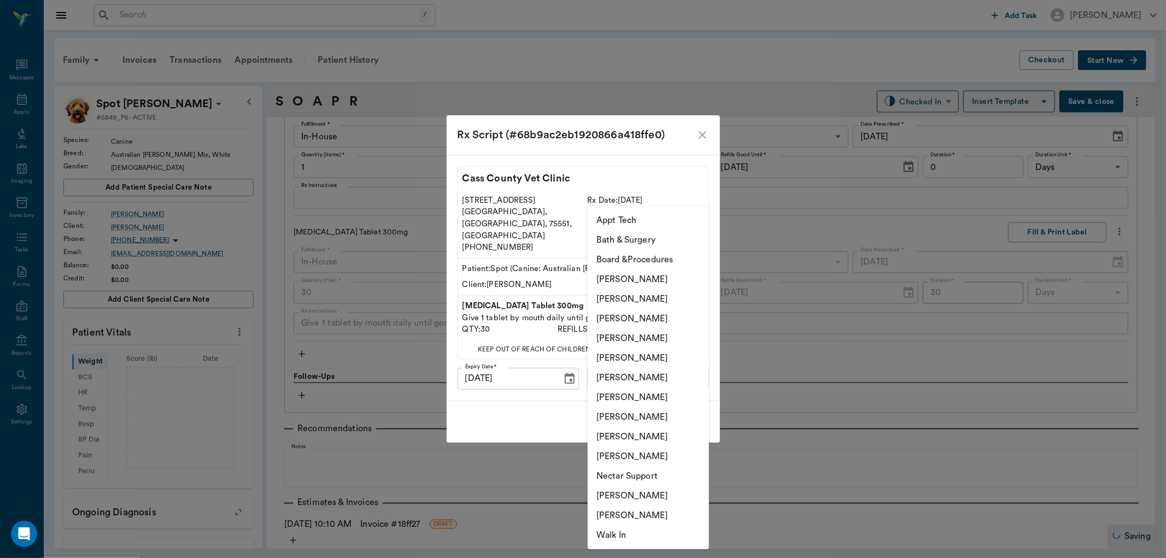
click at [620, 369] on body "/ ​ Add Task Dr. Bert Ellsworth Nectar Messages Appts Labs Imaging Inventory Ta…" at bounding box center [583, 279] width 1166 height 558
click at [642, 323] on li "[PERSON_NAME]" at bounding box center [648, 319] width 121 height 20
type input "642ef10e332a41444de2bad1"
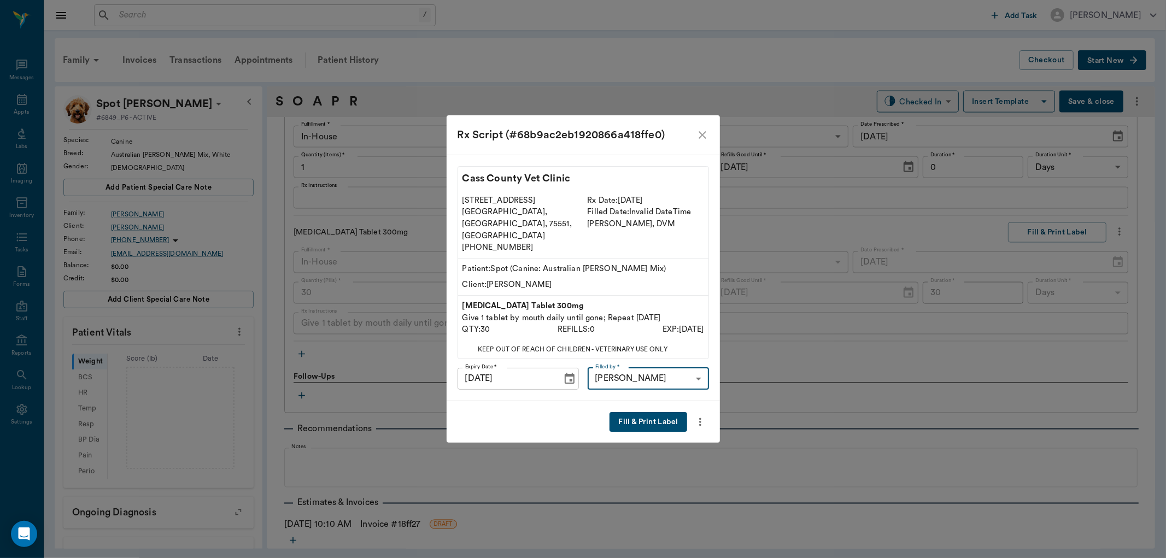
click at [638, 412] on button "Fill & Print Label" at bounding box center [648, 422] width 77 height 20
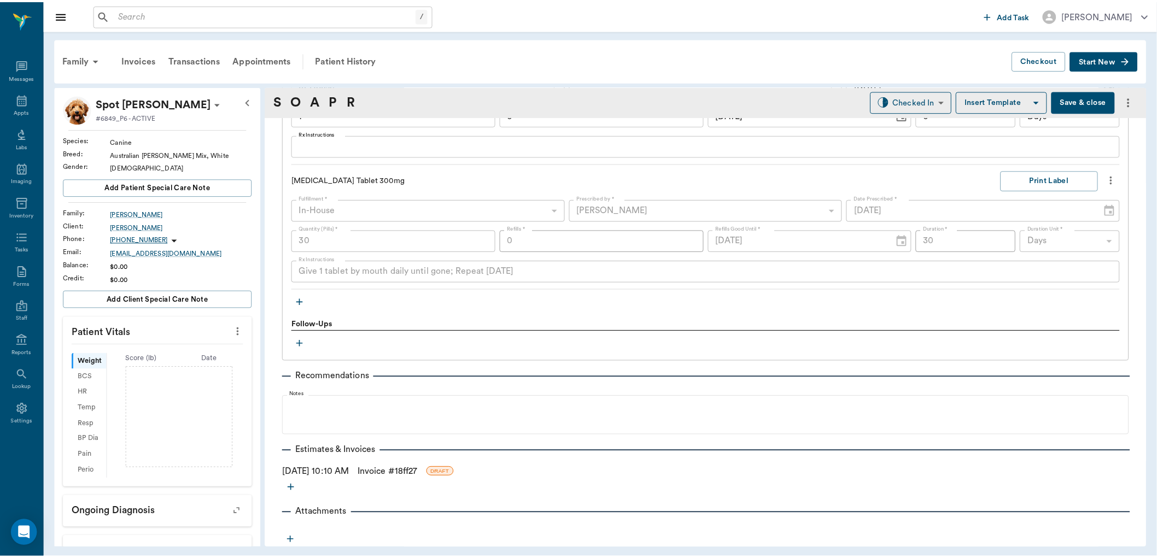
scroll to position [1446, 0]
click at [396, 471] on link "Invoice # 18ff27" at bounding box center [390, 472] width 60 height 13
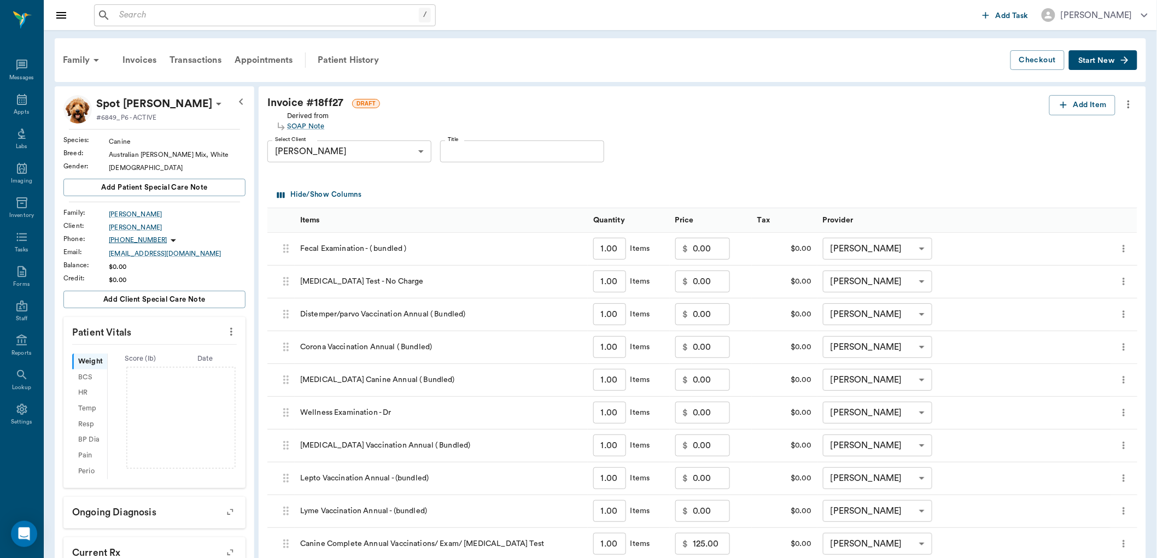
scroll to position [293, 0]
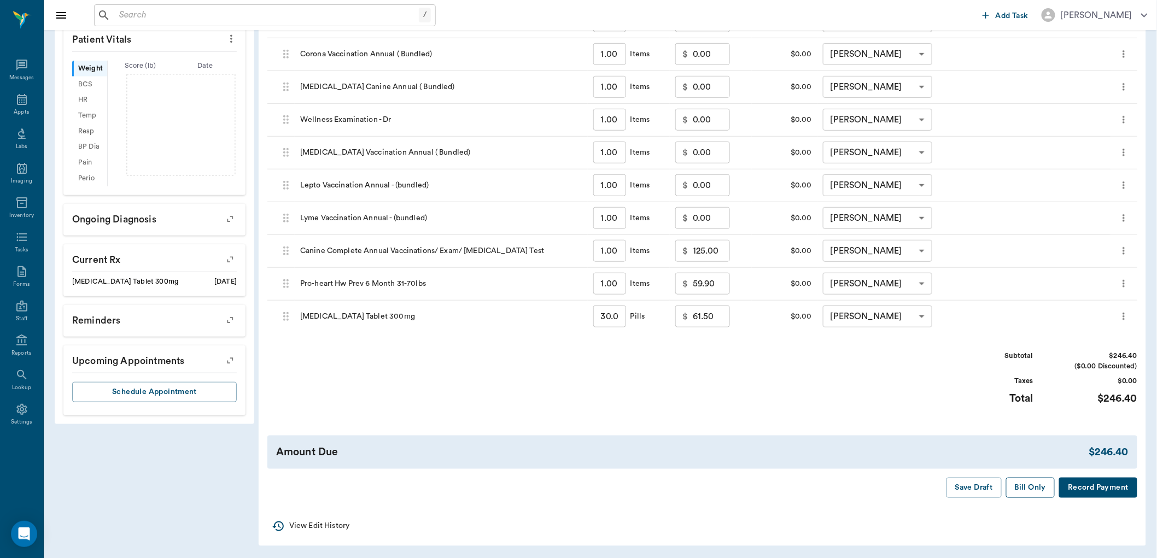
click at [1027, 484] on button "Bill Only" at bounding box center [1030, 488] width 49 height 20
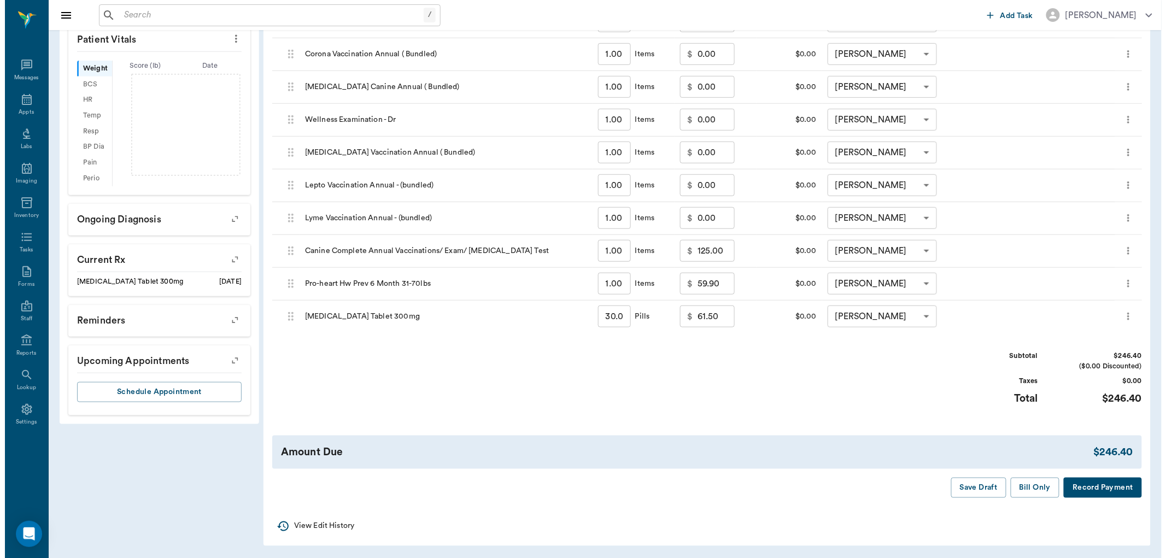
scroll to position [0, 0]
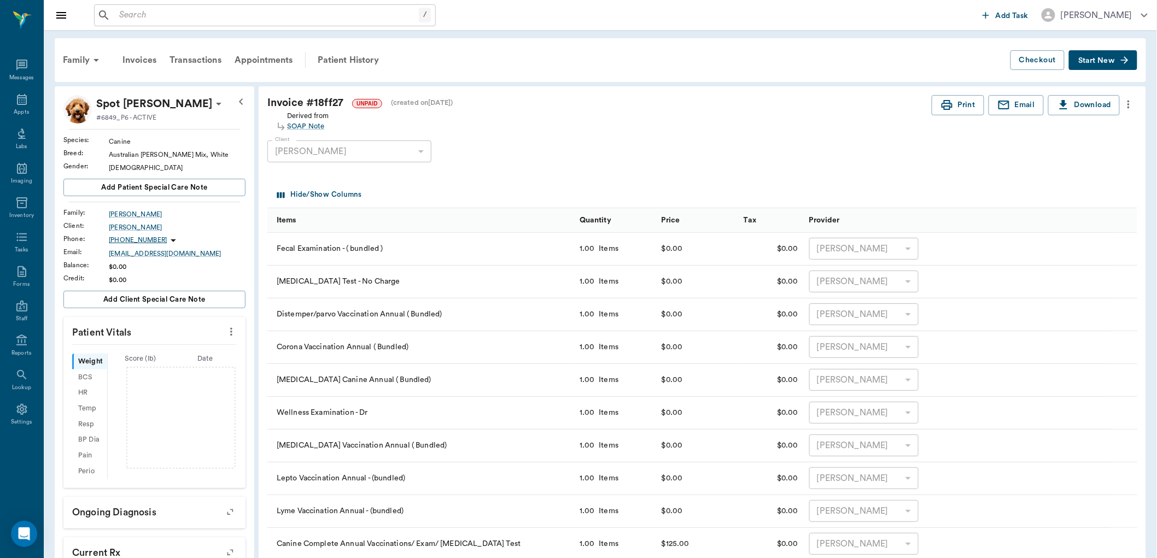
click at [1129, 107] on icon "more" at bounding box center [1129, 105] width 2 height 8
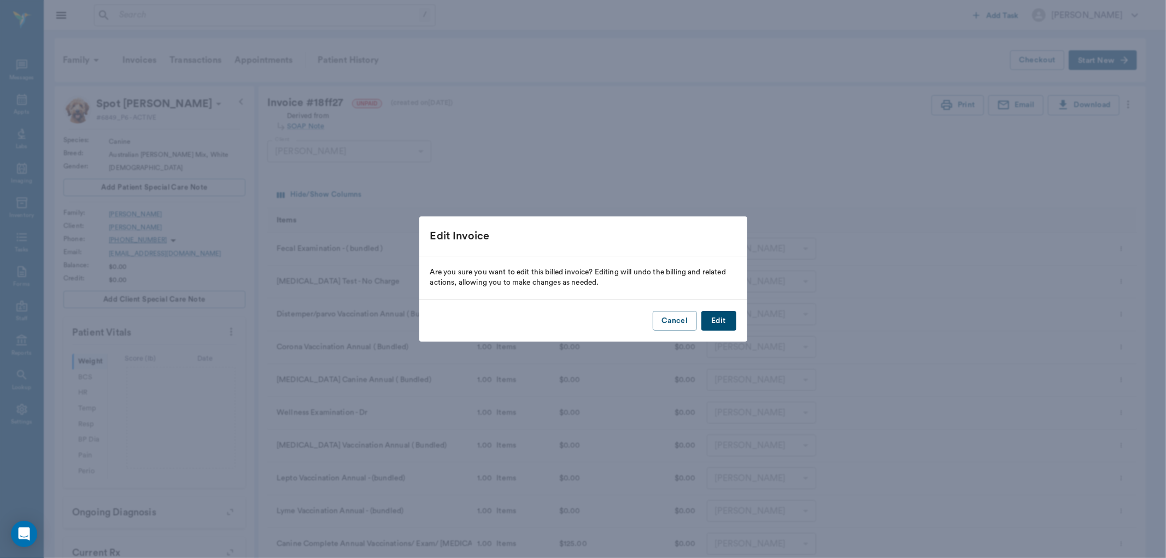
click at [718, 323] on button "Edit" at bounding box center [719, 321] width 35 height 20
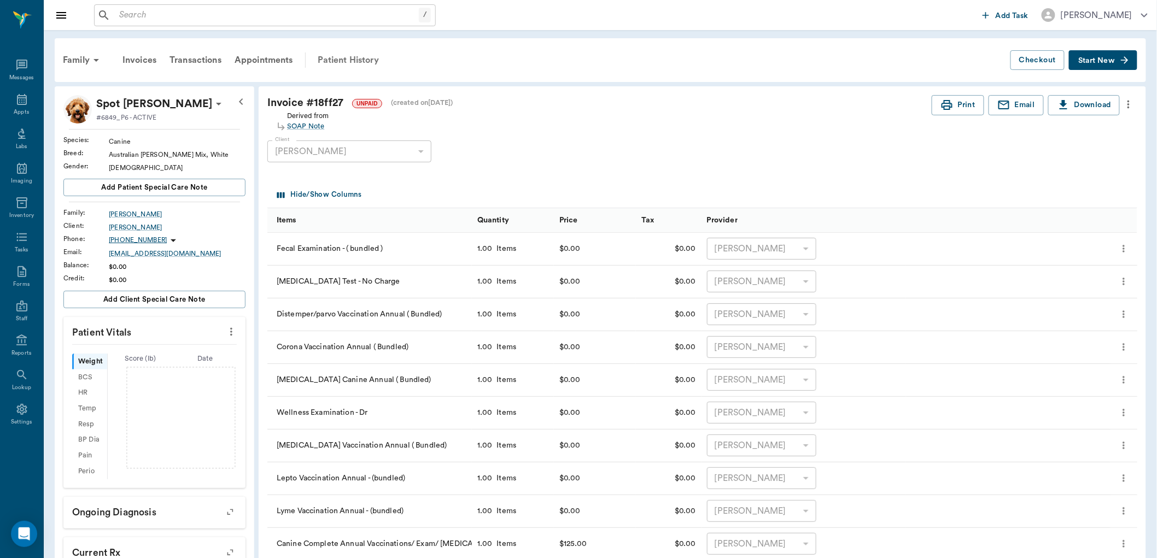
click at [354, 57] on div "Patient History" at bounding box center [348, 60] width 74 height 26
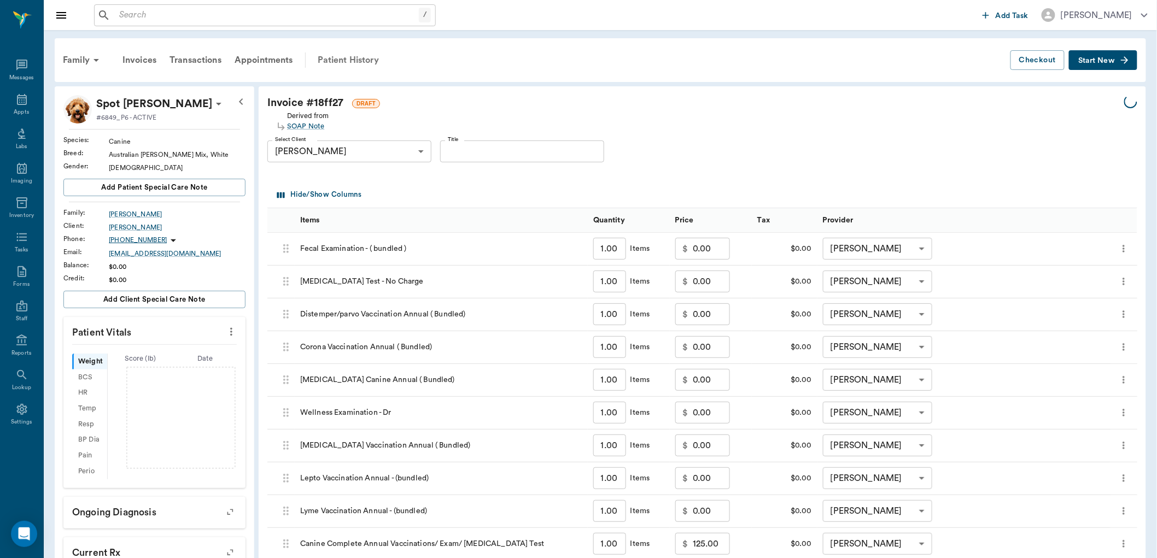
click at [346, 59] on div "Patient History" at bounding box center [348, 60] width 74 height 26
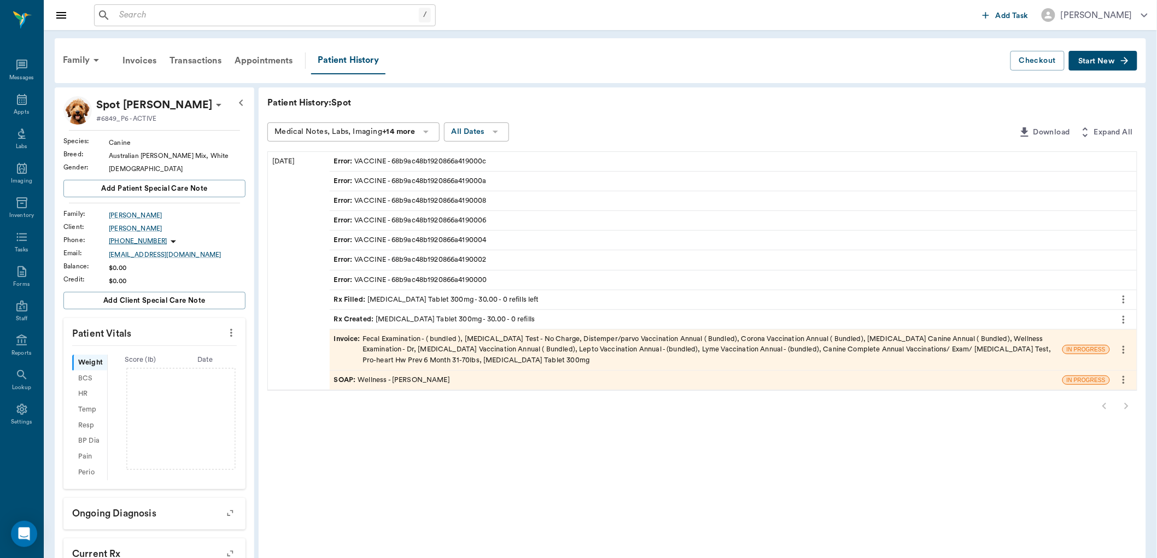
click at [466, 382] on div "SOAP : Wellness - Dr. Bert Ellsworth" at bounding box center [696, 380] width 733 height 19
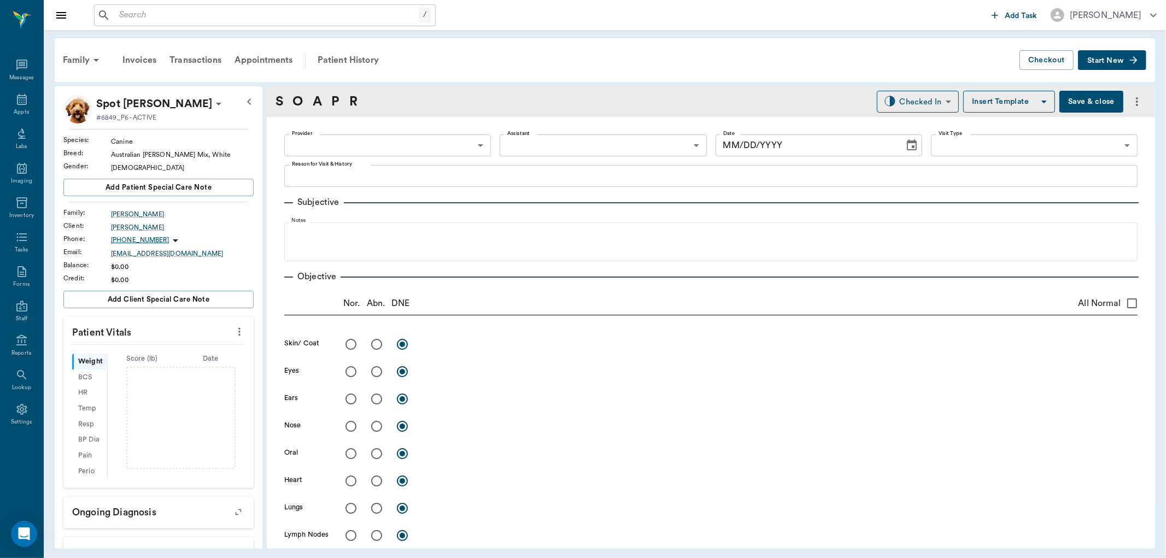
scroll to position [364, 0]
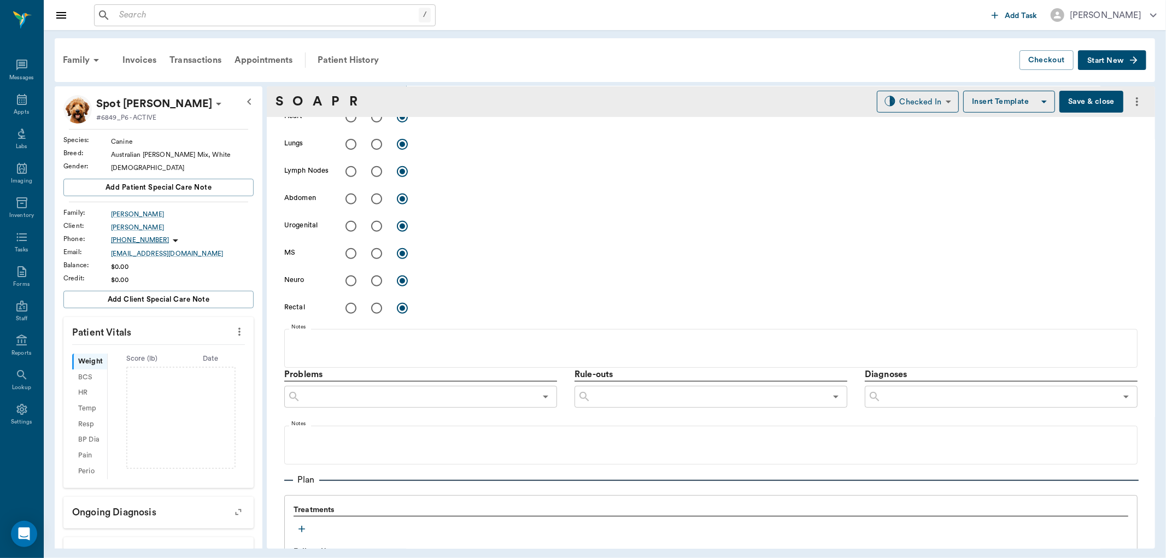
type input "63ec2f075fda476ae8351a4d"
type input "642ef10e332a41444de2bad1"
type input "65d2be4f46e3a538d89b8c14"
type textarea "showed up at the house and has decided to stay, O wants to check to make sure s…"
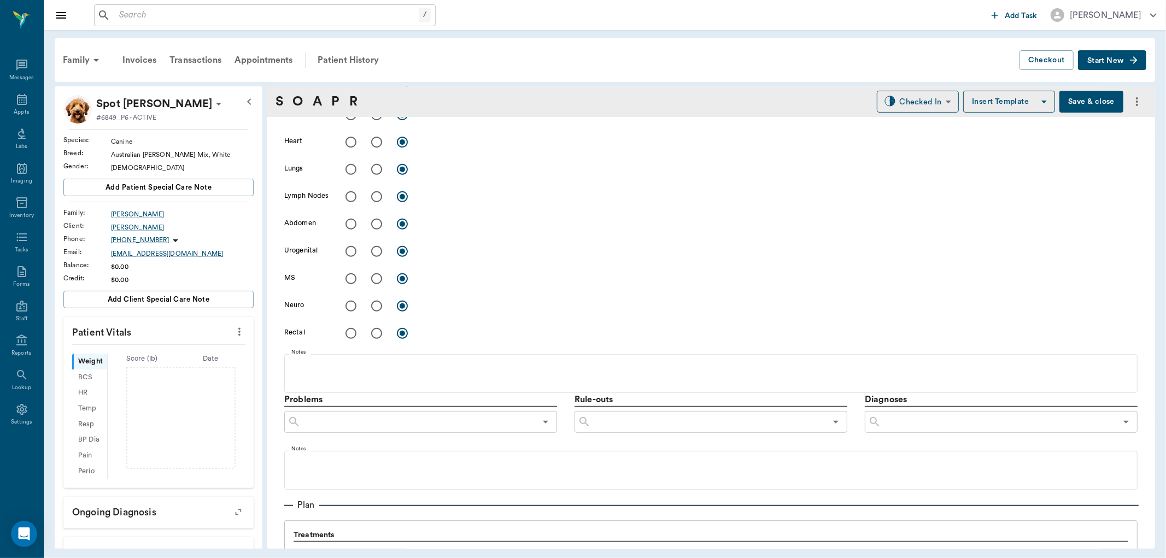
type input "[DATE]"
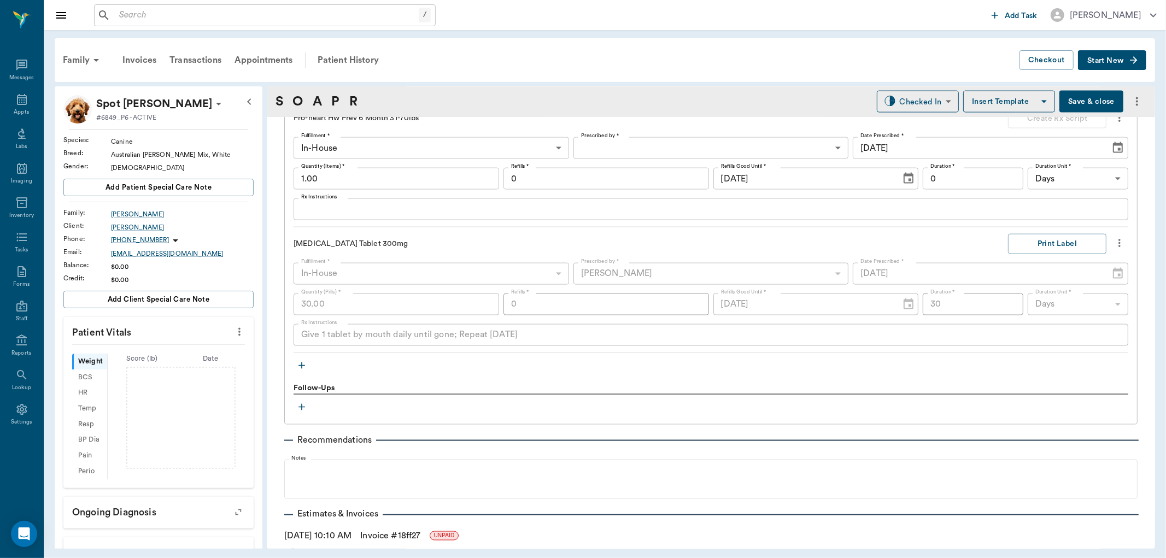
scroll to position [1393, 0]
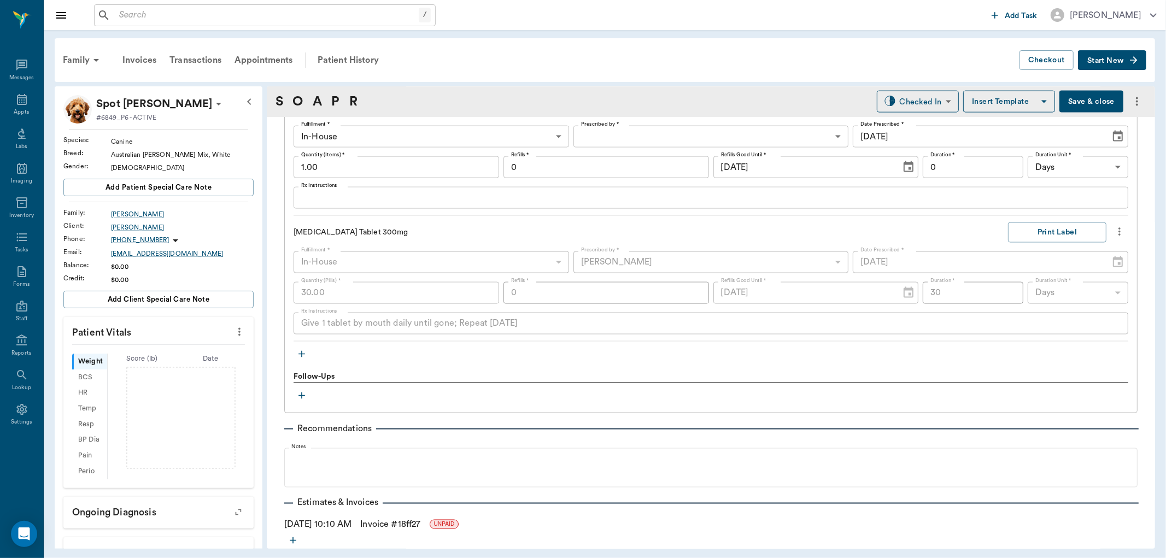
click at [297, 356] on icon "button" at bounding box center [301, 354] width 11 height 11
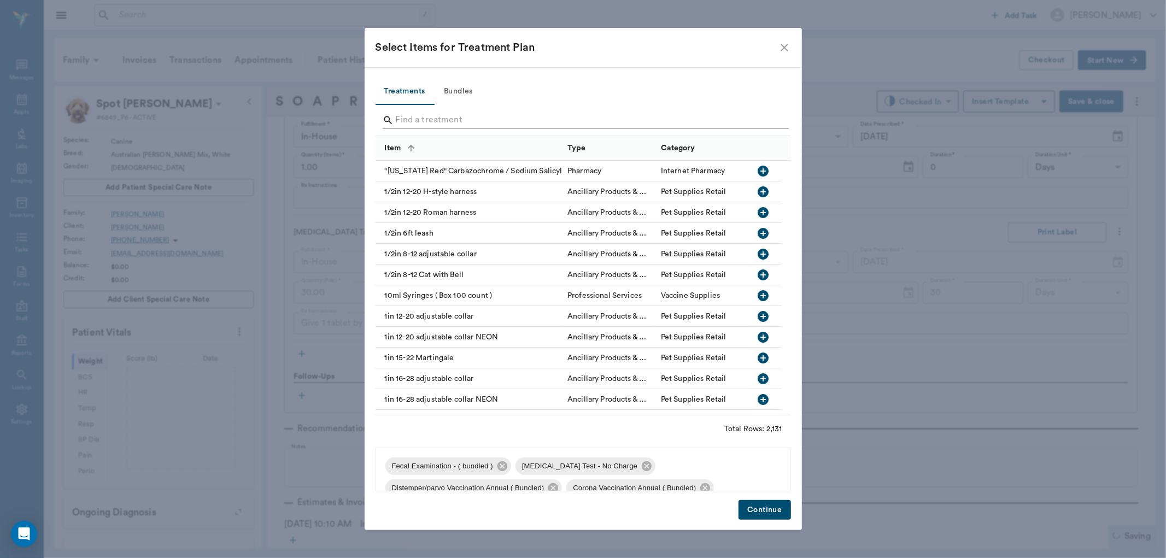
click at [460, 116] on input "Search" at bounding box center [584, 121] width 377 height 18
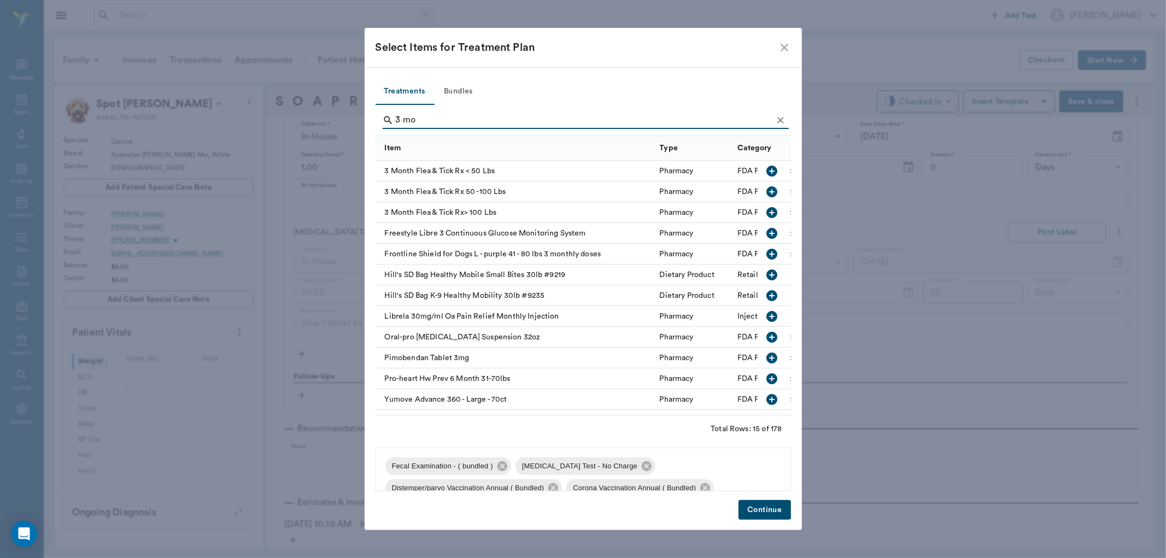
type input "3 mo"
click at [767, 172] on icon "button" at bounding box center [772, 171] width 11 height 11
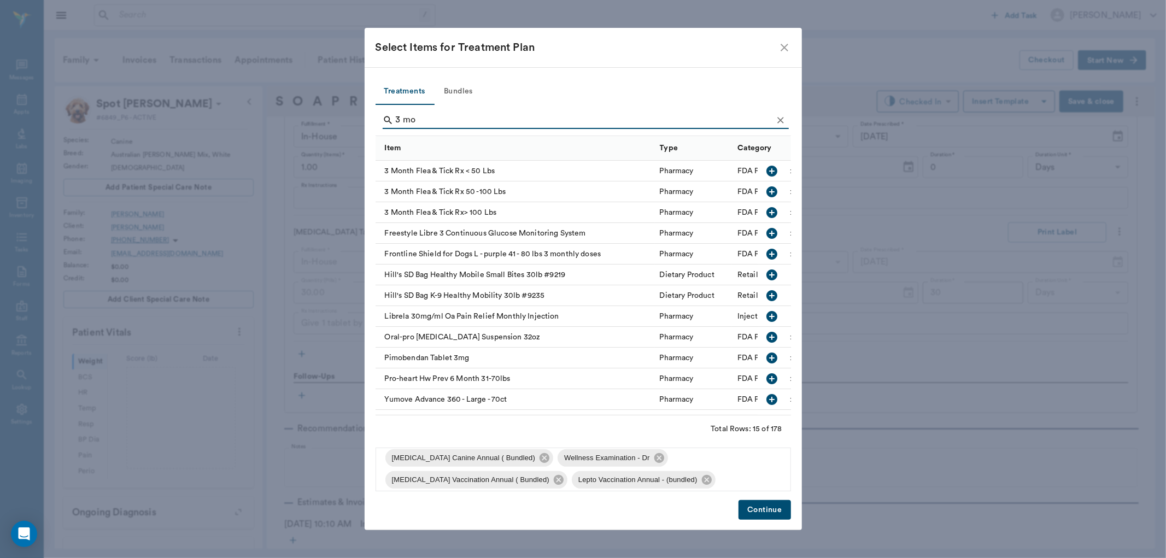
scroll to position [124, 0]
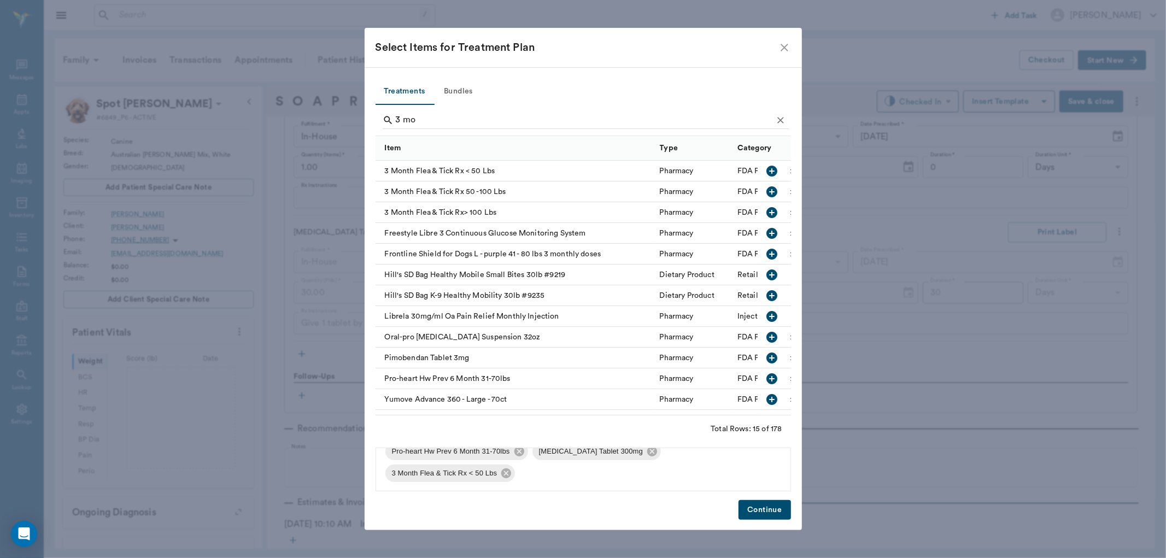
click at [775, 508] on button "Continue" at bounding box center [765, 510] width 52 height 20
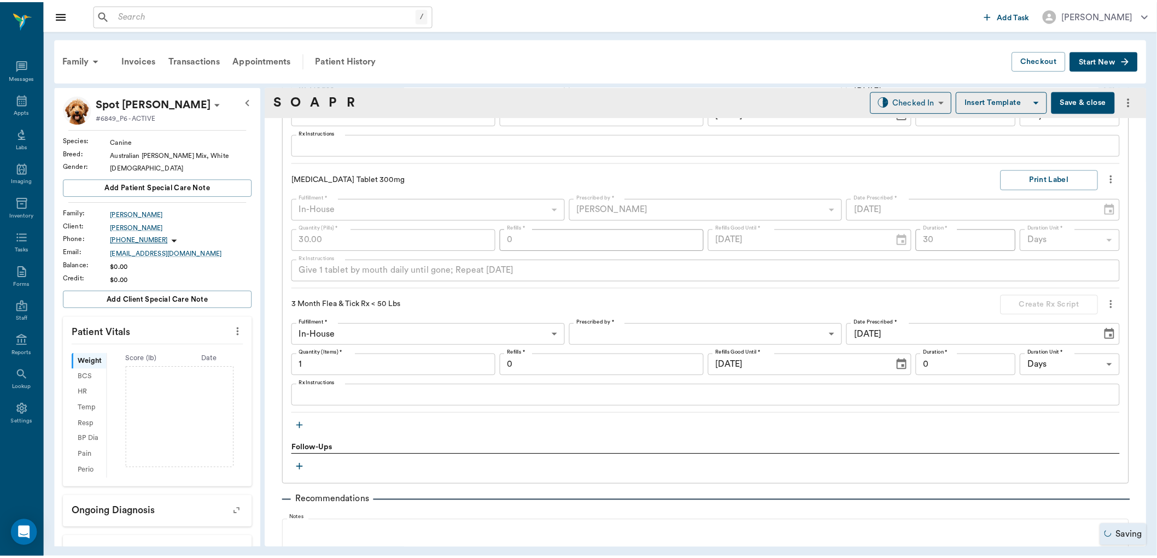
scroll to position [1571, 0]
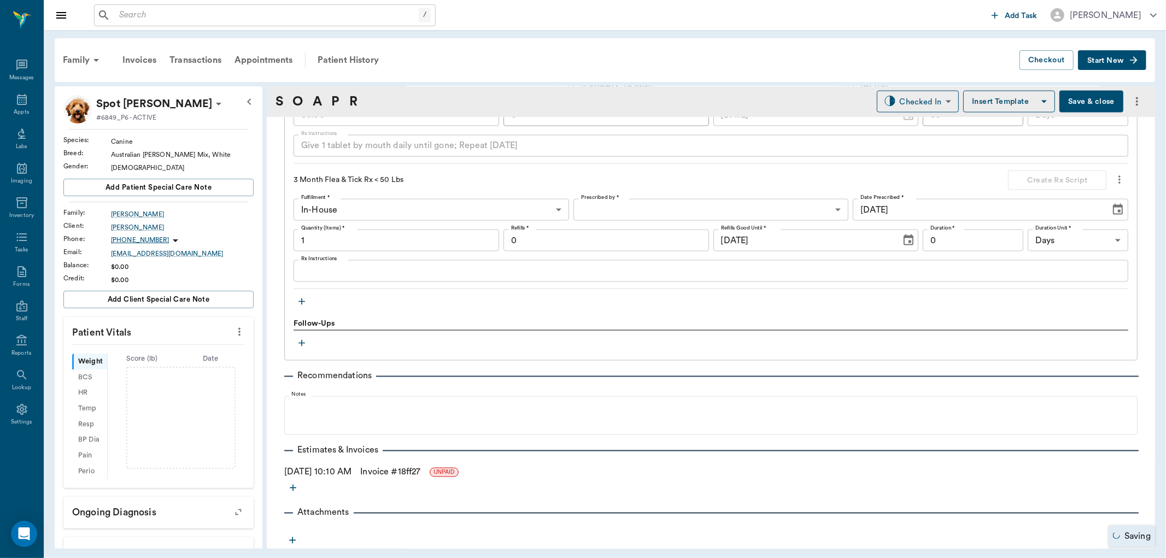
click at [421, 474] on link "Invoice # 18ff27" at bounding box center [390, 472] width 60 height 13
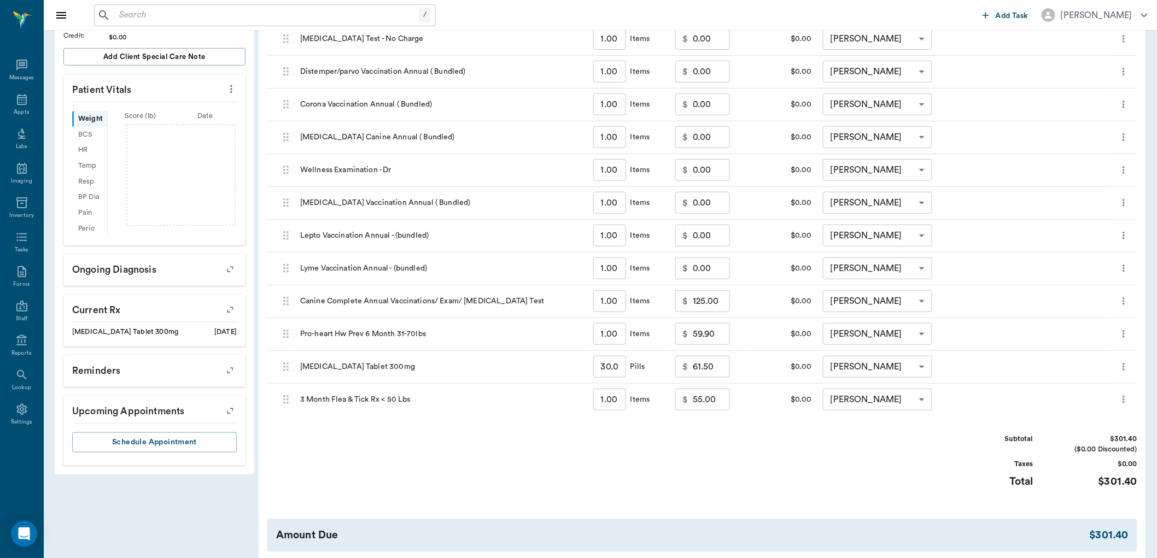
scroll to position [326, 0]
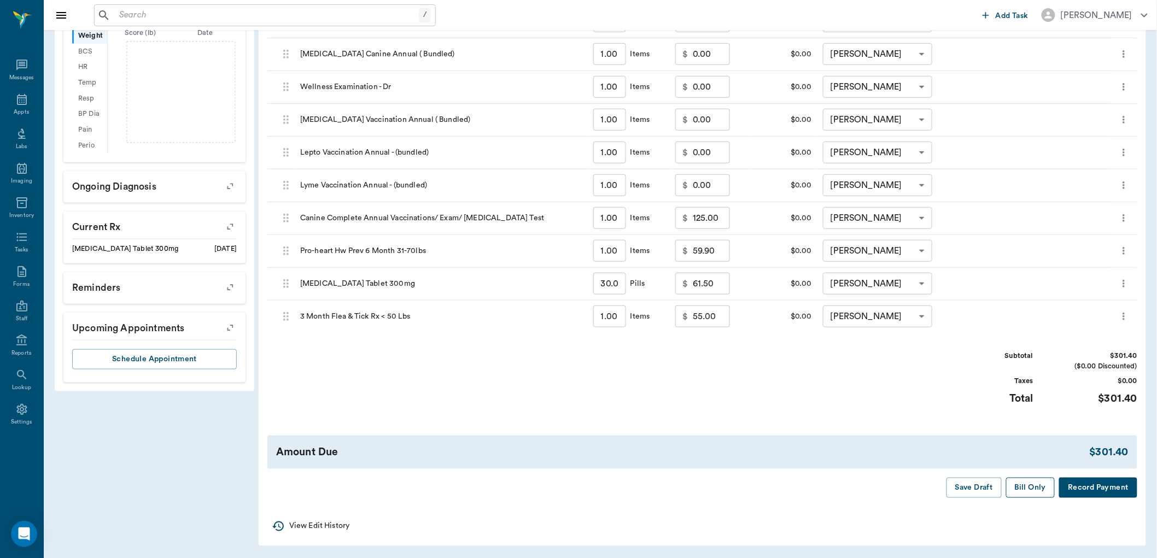
click at [1031, 491] on button "Bill Only" at bounding box center [1030, 488] width 49 height 20
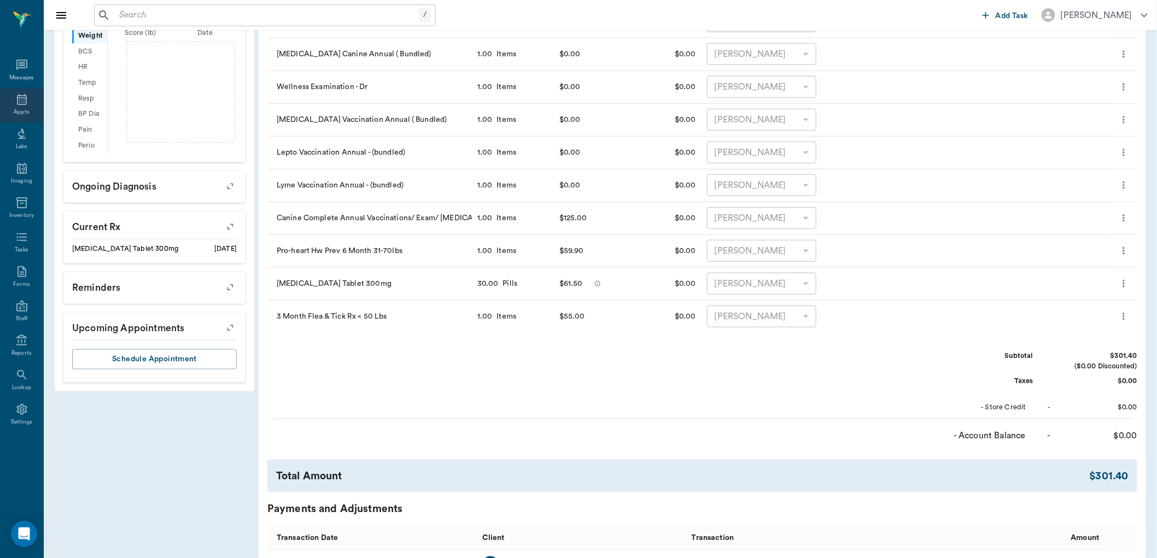
click at [31, 108] on div "Appts" at bounding box center [21, 106] width 43 height 34
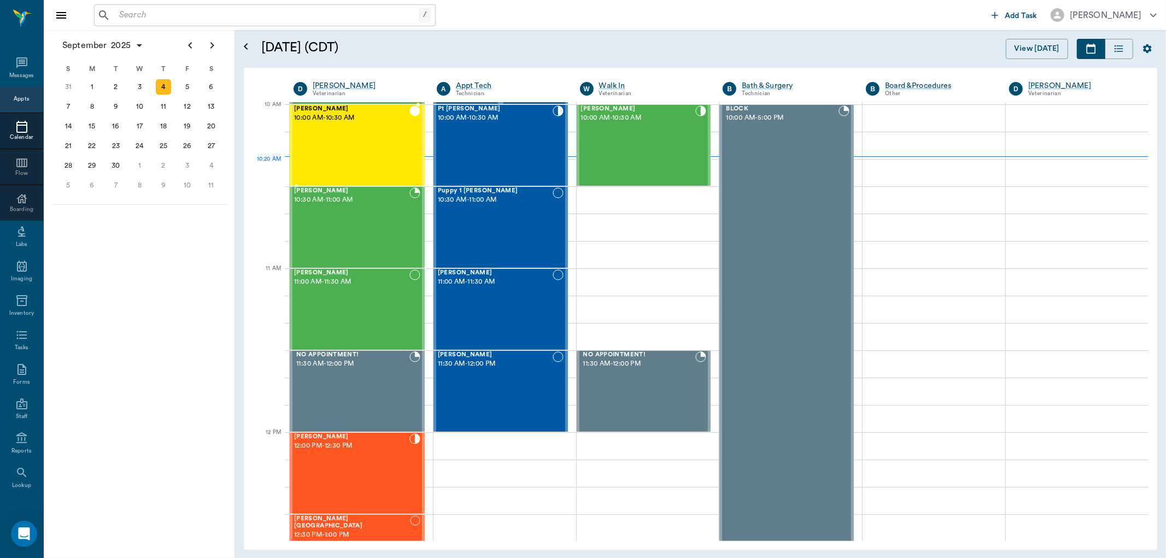
scroll to position [148, 0]
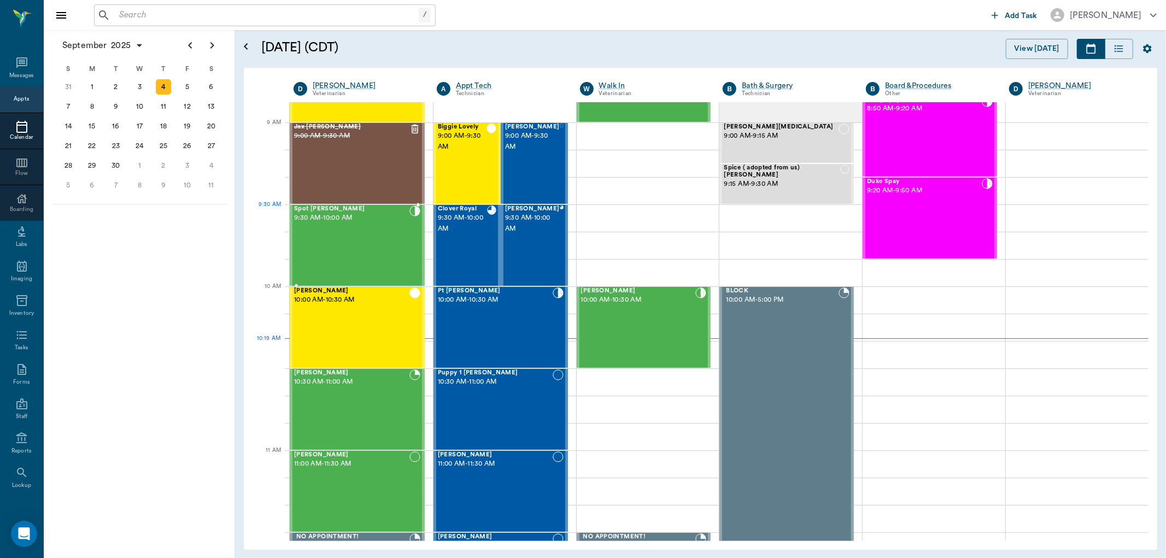
click at [332, 224] on div "Spot Reece 9:30 AM - 10:00 AM" at bounding box center [351, 246] width 115 height 80
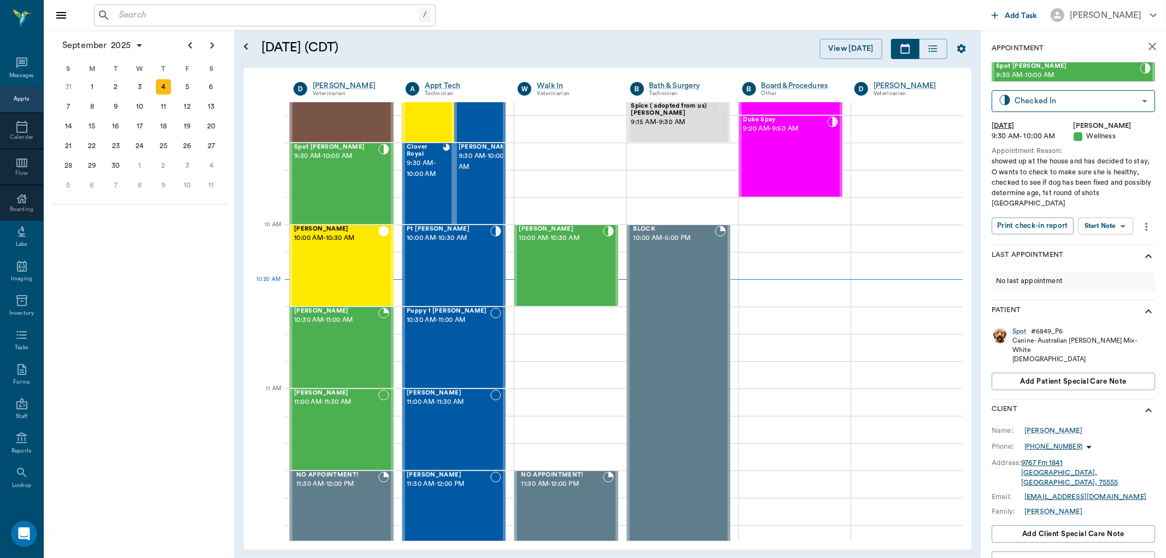
scroll to position [178, 0]
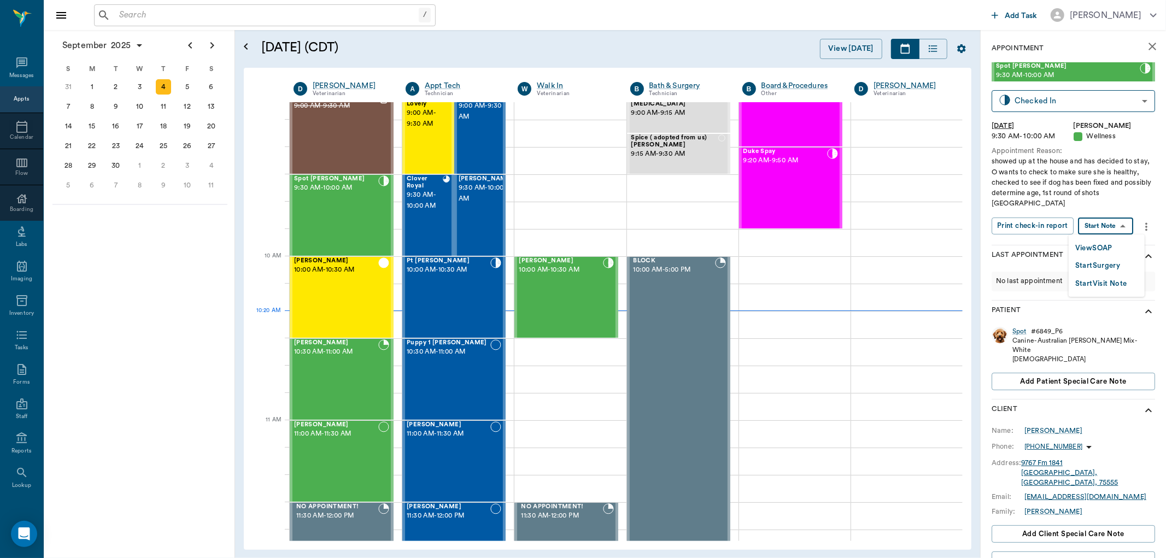
click at [1107, 225] on body "/ ​ Add Task Dr. Bert Ellsworth Nectar Messages Appts Calendar Flow Boarding La…" at bounding box center [583, 279] width 1166 height 558
click at [1095, 243] on button "View SOAP" at bounding box center [1094, 248] width 37 height 13
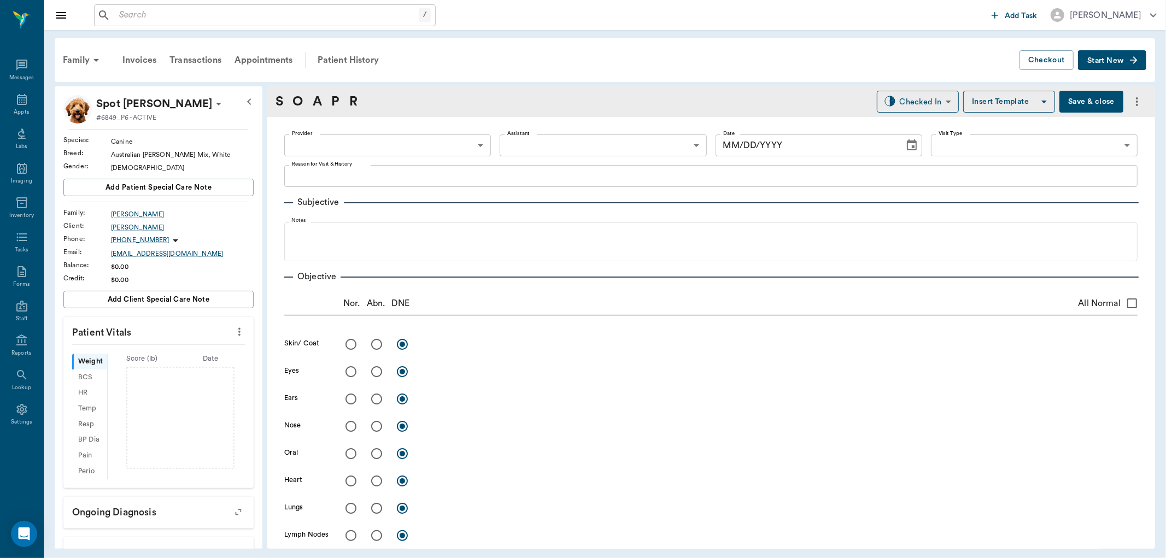
scroll to position [603, 0]
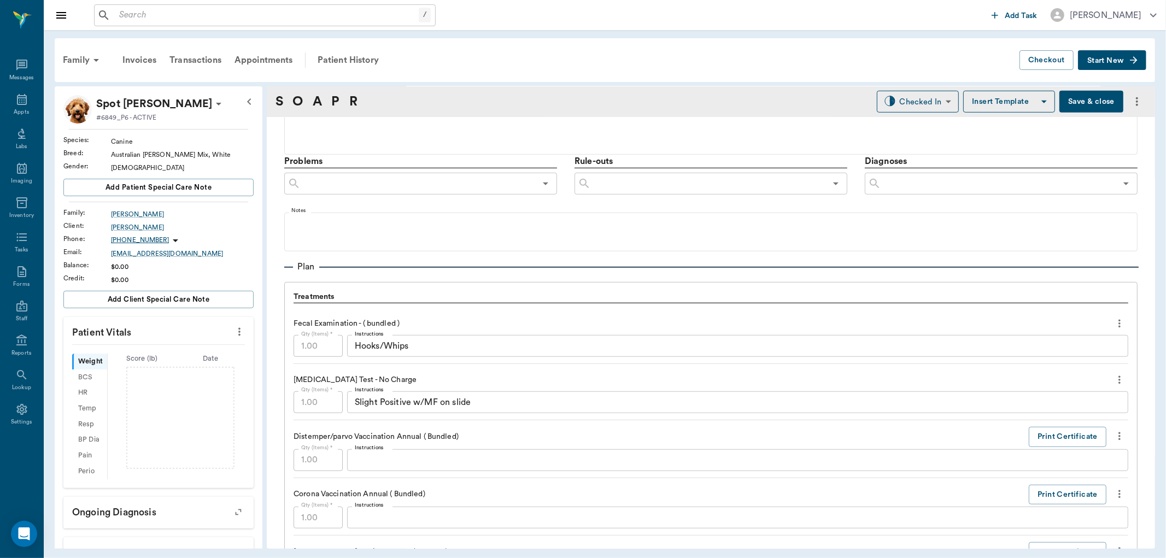
type input "63ec2f075fda476ae8351a4d"
type input "642ef10e332a41444de2bad1"
type input "65d2be4f46e3a538d89b8c14"
type textarea "showed up at the house and has decided to stay, O wants to check to make sure s…"
type input "[DATE]"
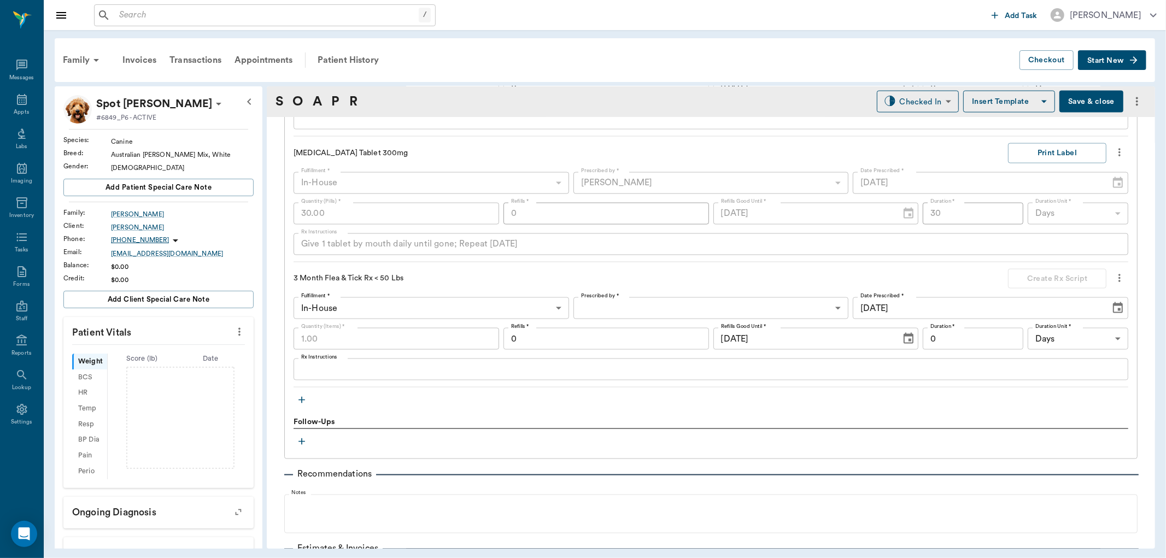
scroll to position [1329, 0]
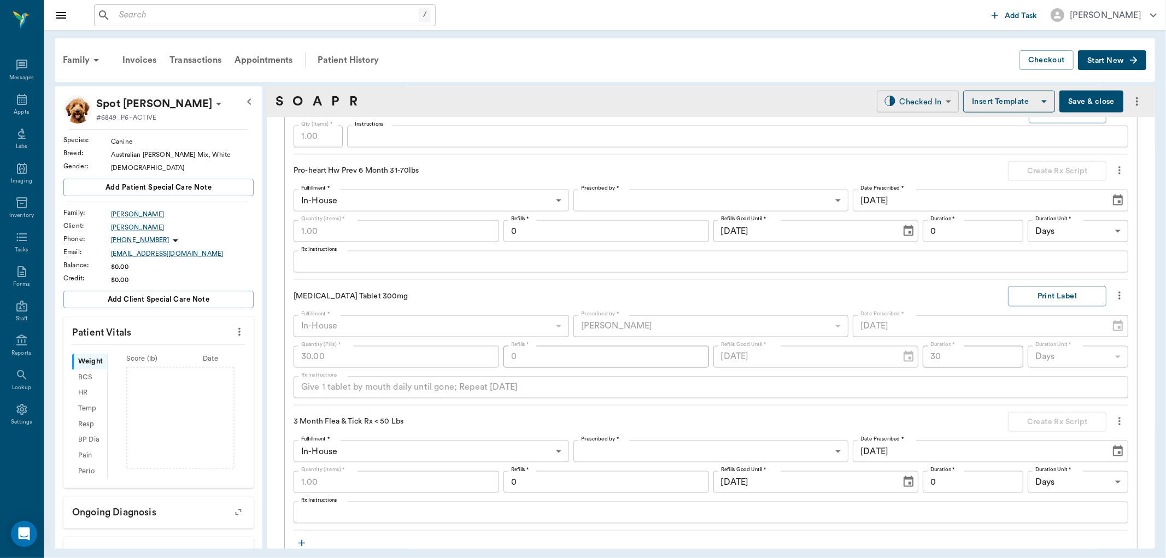
click at [934, 98] on body "/ ​ Add Task Dr. Bert Ellsworth Nectar Messages Appts Labs Imaging Inventory Ta…" at bounding box center [583, 279] width 1166 height 558
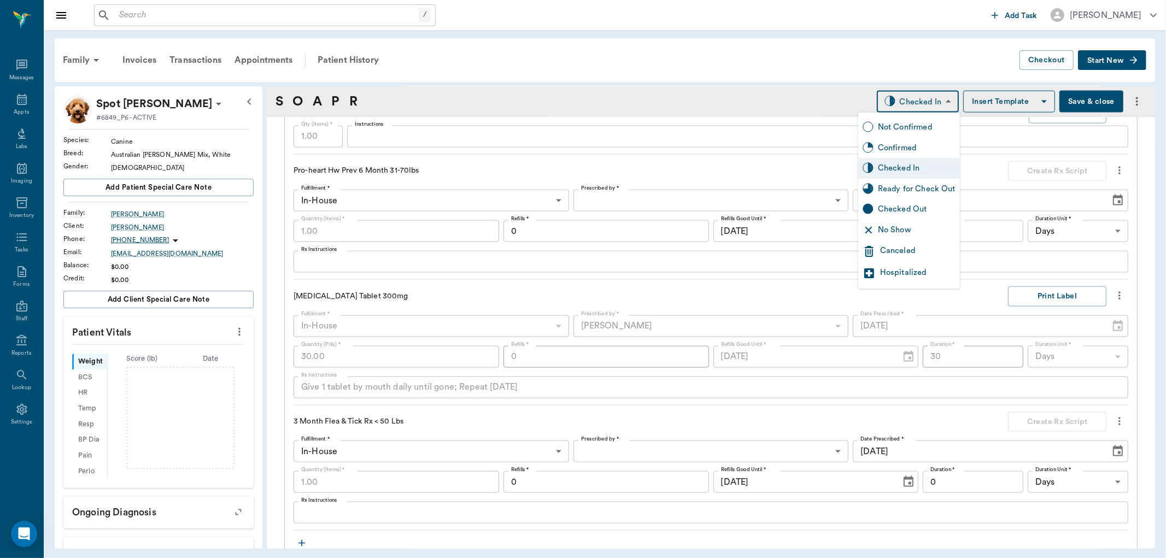
click at [905, 208] on div "Checked Out" at bounding box center [917, 209] width 78 height 12
type input "CHECKED_OUT"
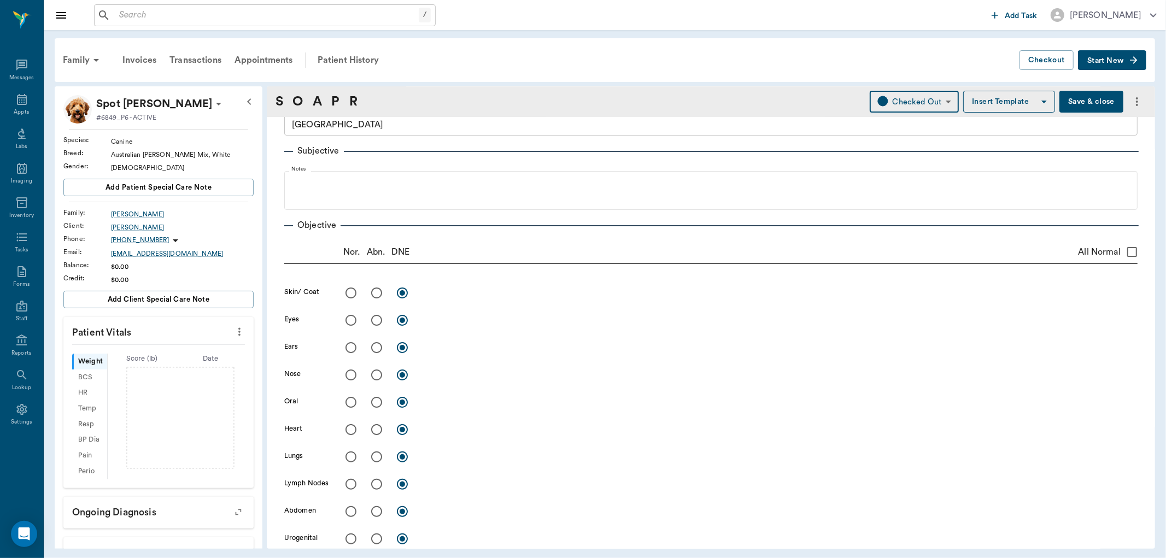
scroll to position [0, 0]
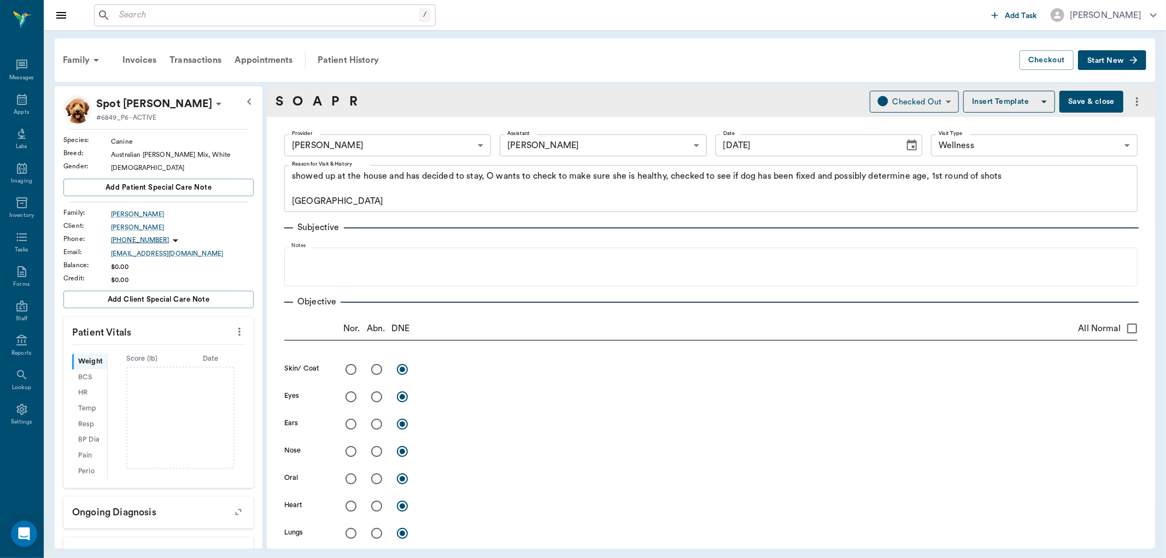
click at [1121, 328] on input "All Normal" at bounding box center [1132, 328] width 23 height 23
checkbox input "true"
radio input "true"
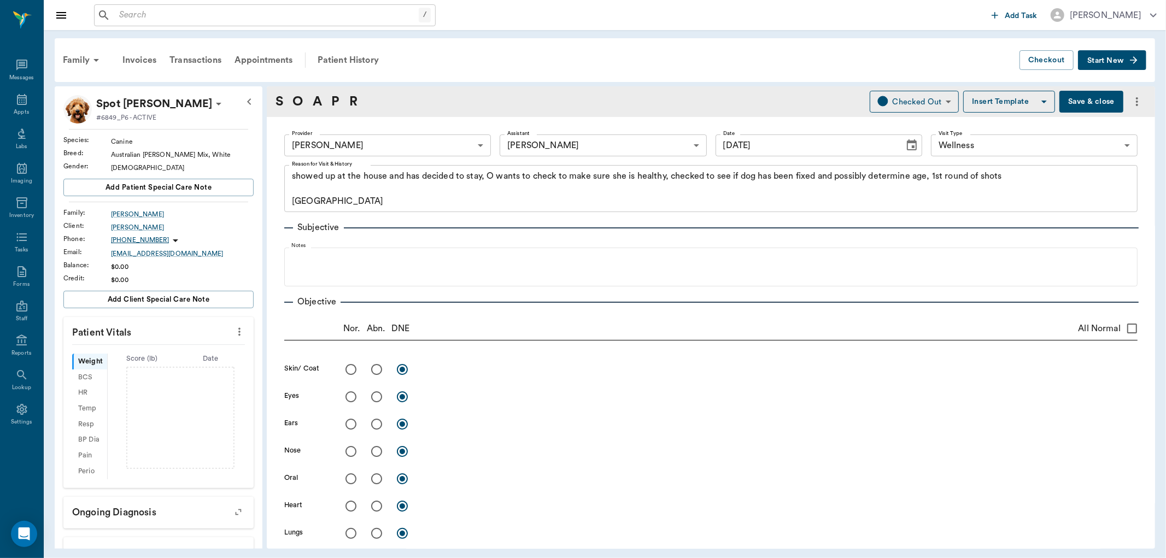
radio input "true"
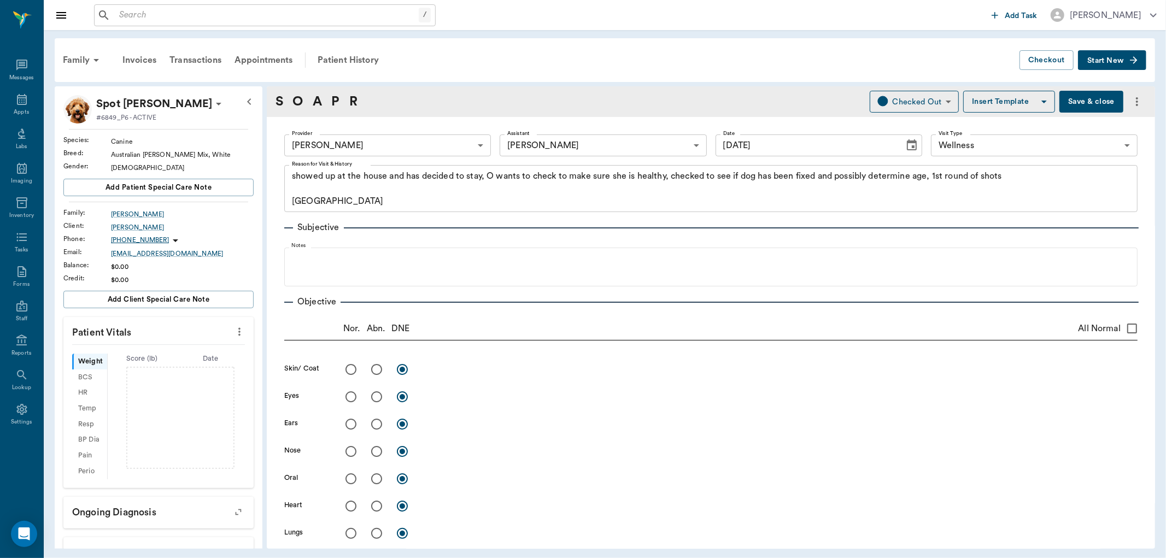
radio input "true"
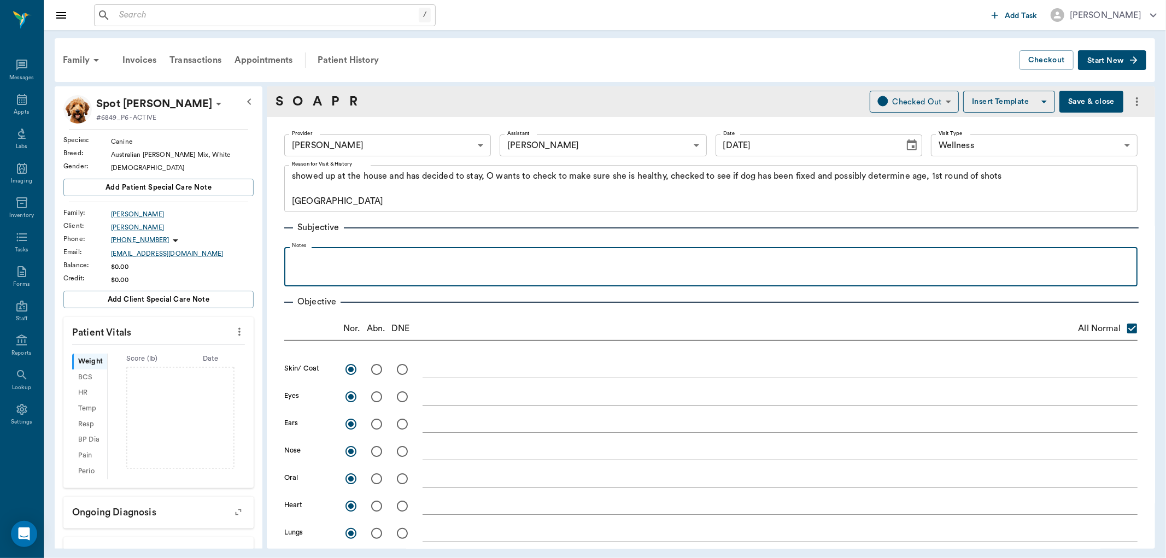
click at [324, 259] on p at bounding box center [711, 259] width 843 height 13
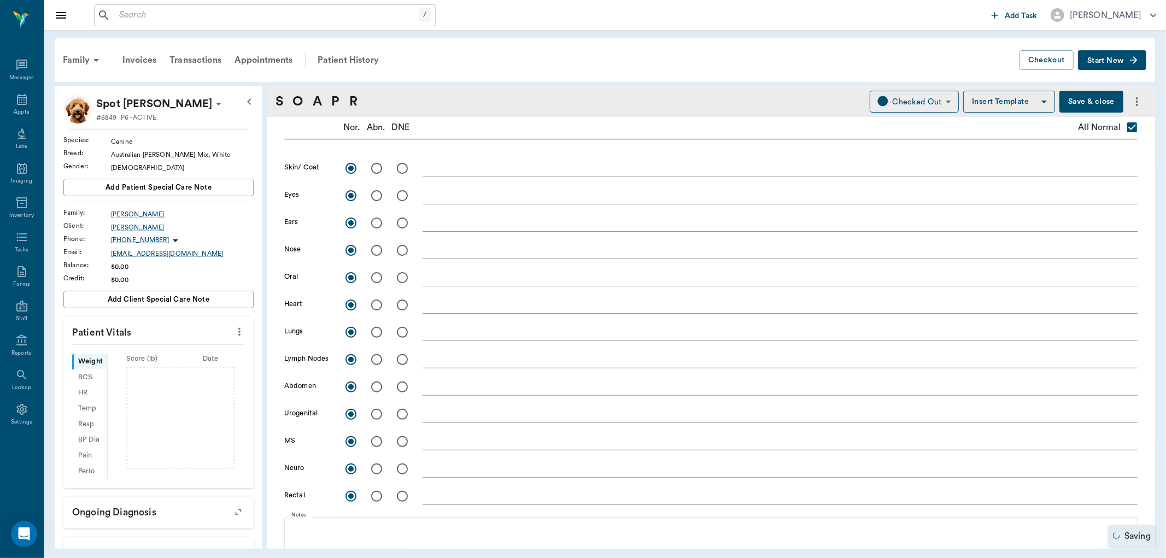
scroll to position [243, 0]
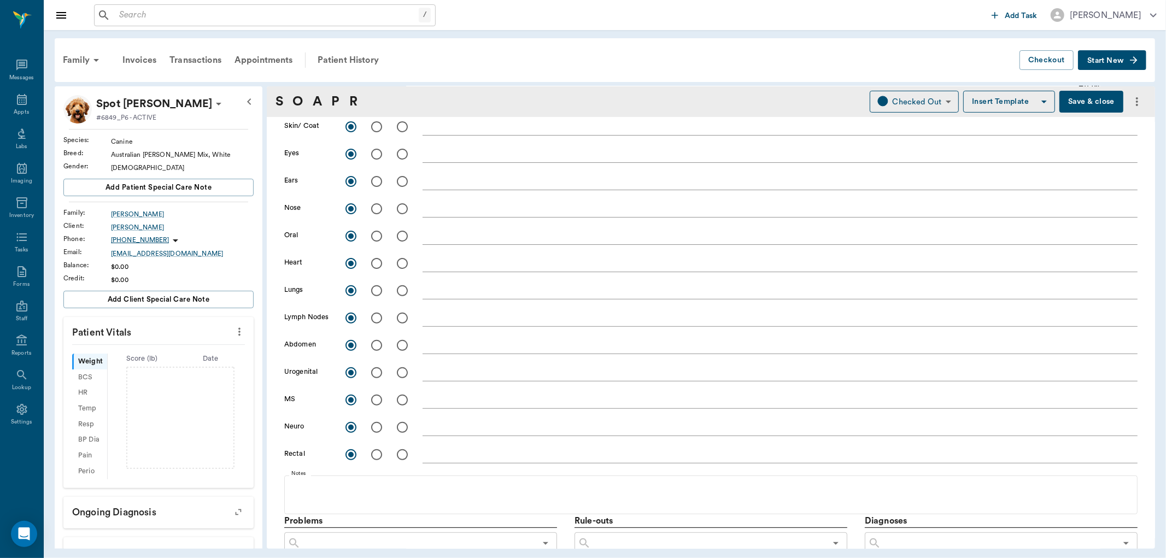
click at [378, 401] on input "radio" at bounding box center [376, 400] width 23 height 23
radio input "true"
checkbox input "false"
click at [435, 399] on textarea at bounding box center [780, 400] width 715 height 13
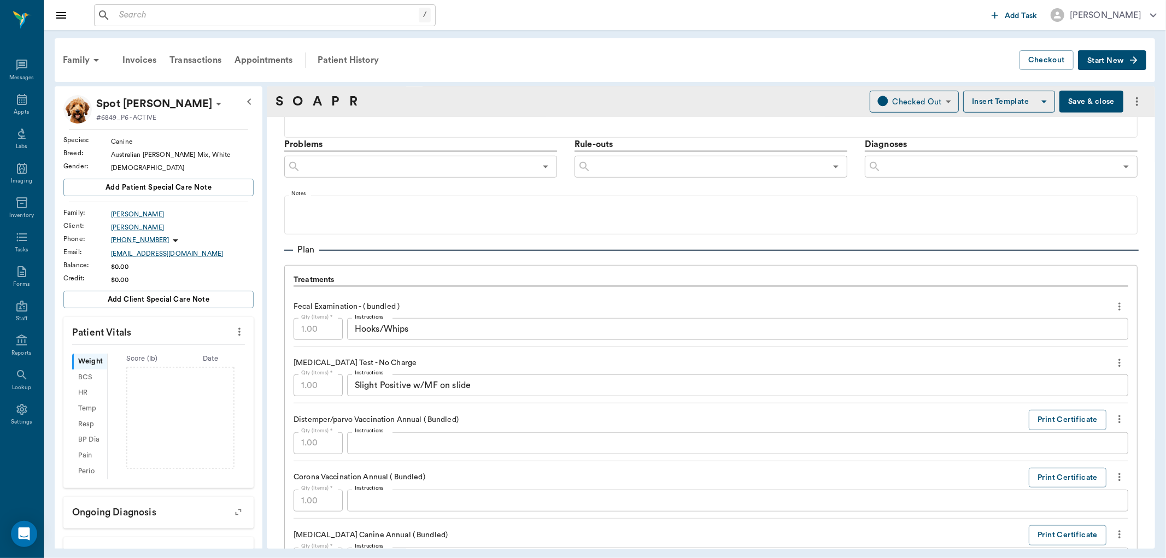
scroll to position [547, 0]
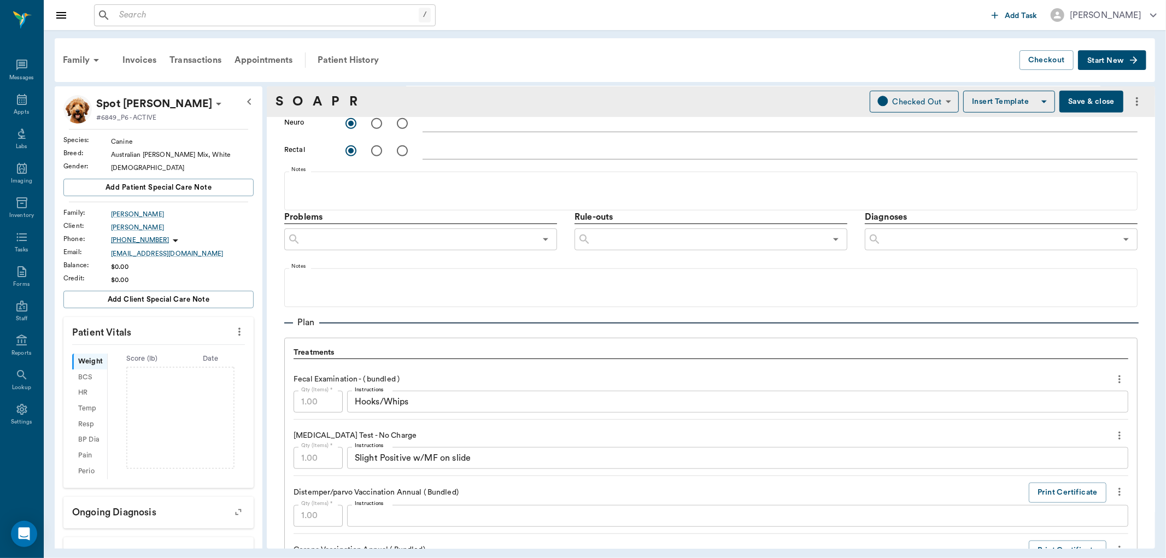
type textarea "LH upper limb - flexor muscles tight and hard."
click at [1077, 232] on input "text" at bounding box center [999, 239] width 235 height 15
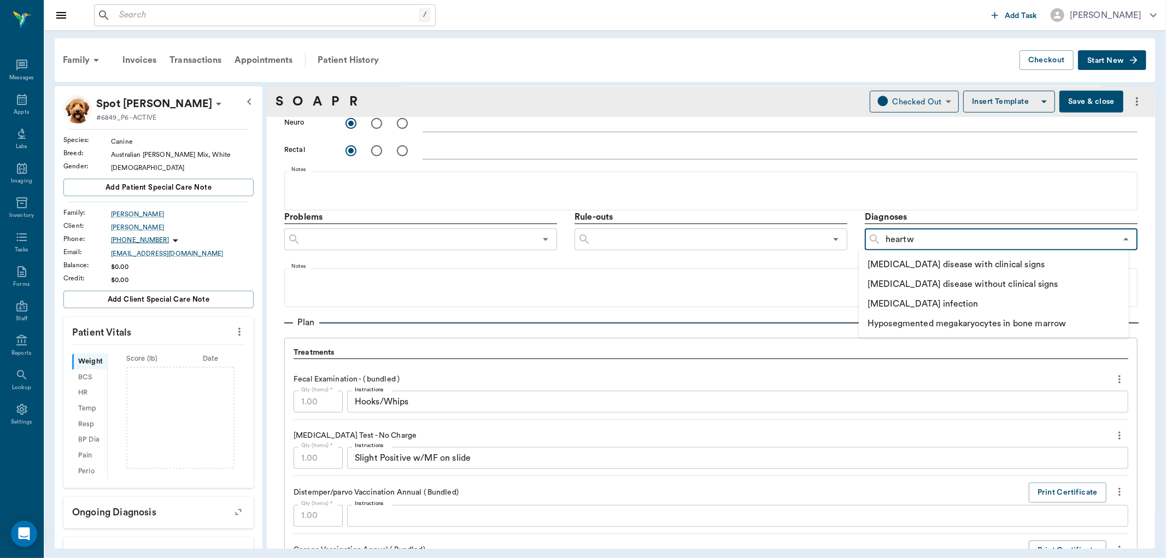
type input "heartwo"
click at [991, 285] on li "[MEDICAL_DATA] disease without clinical signs" at bounding box center [982, 285] width 246 height 20
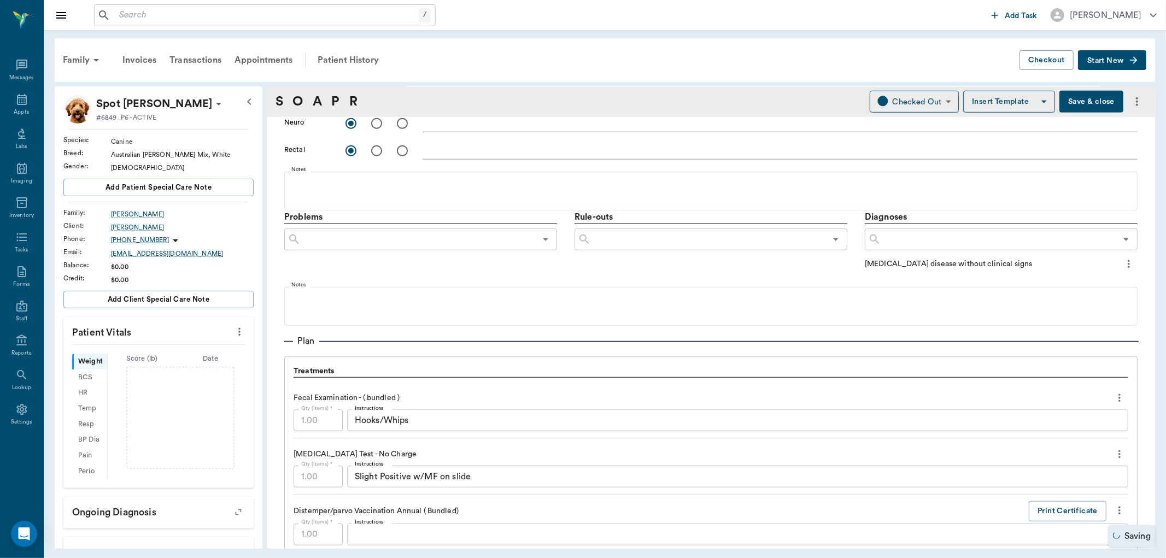
click at [1123, 264] on icon "more" at bounding box center [1129, 264] width 12 height 13
click at [1081, 281] on span "Add to ongoing diagnosis" at bounding box center [1075, 282] width 92 height 11
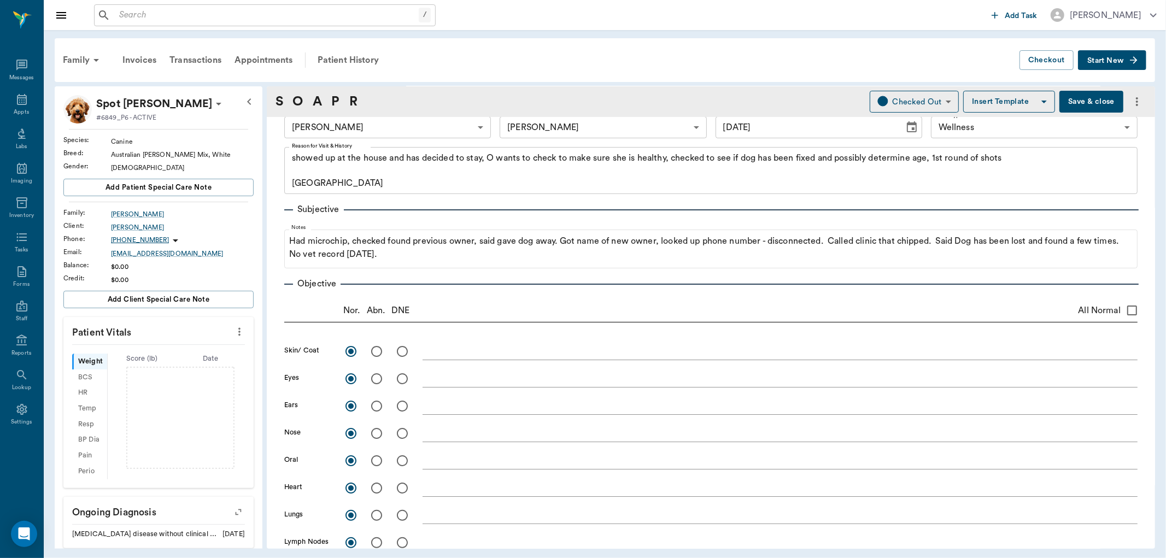
scroll to position [0, 0]
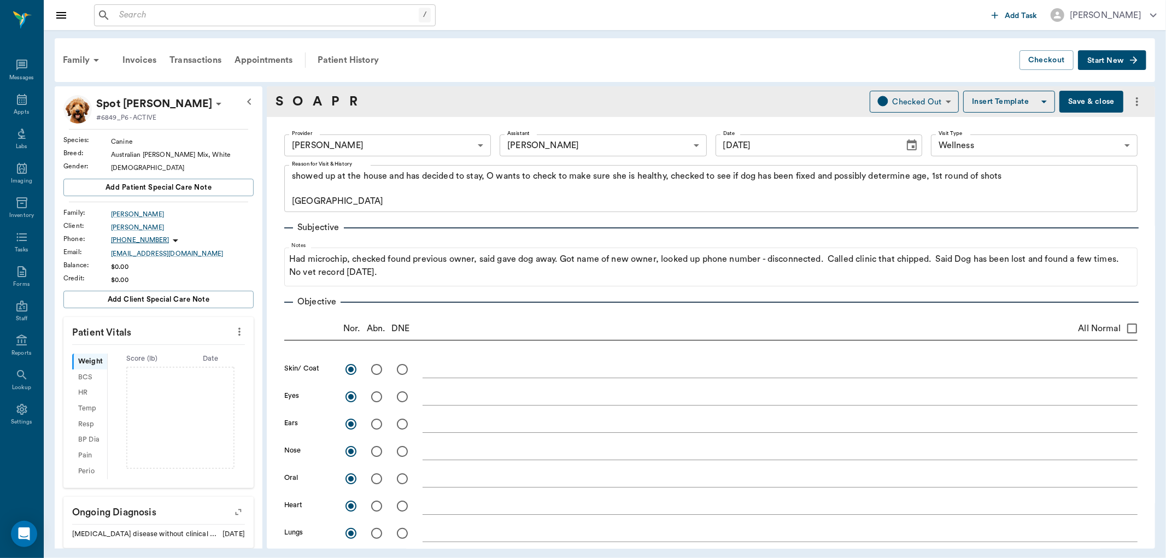
click at [216, 104] on icon at bounding box center [218, 104] width 5 height 3
click at [114, 123] on span "Edit profile" at bounding box center [113, 123] width 92 height 11
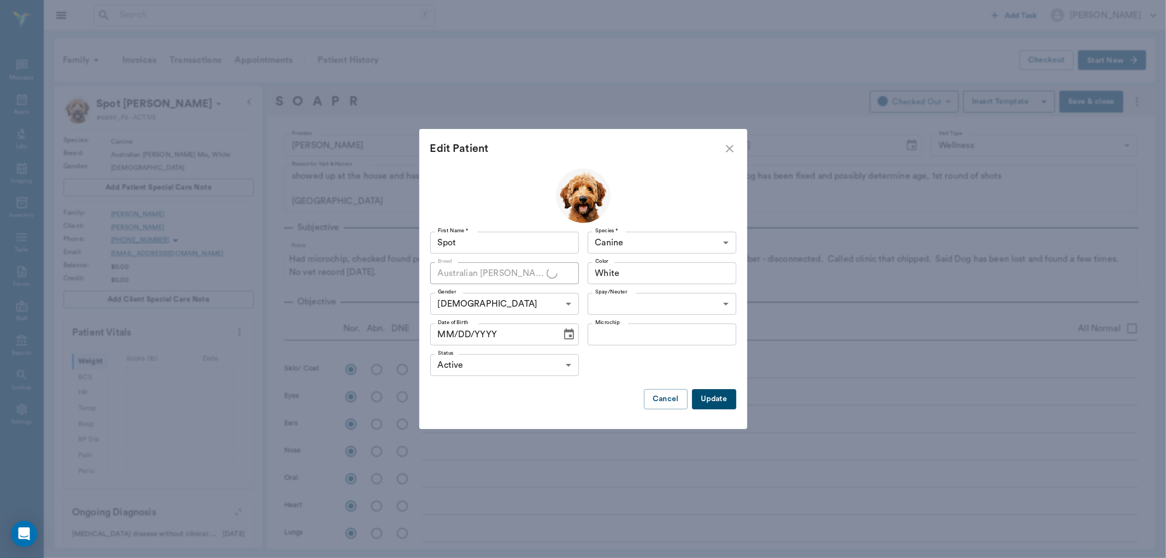
click at [658, 304] on body "/ ​ Add Task Dr. Bert Ellsworth Nectar Messages Appts Labs Imaging Inventory Ta…" at bounding box center [583, 279] width 1166 height 558
type input "true"
click at [567, 335] on div at bounding box center [583, 279] width 1166 height 558
click at [569, 331] on icon "Choose date" at bounding box center [569, 334] width 10 height 11
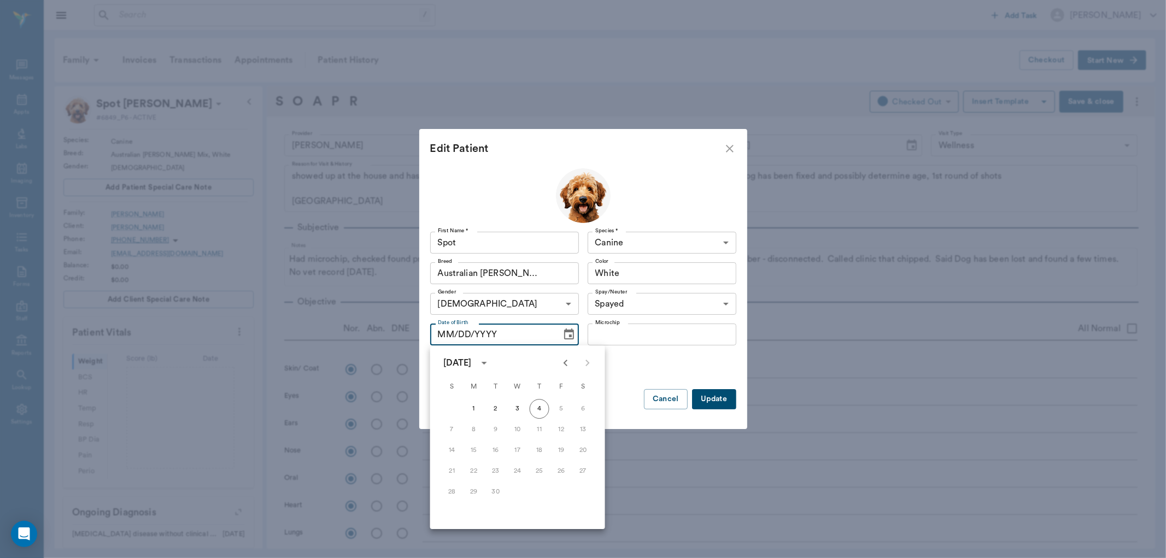
click at [491, 365] on icon "calendar view is open, switch to year view" at bounding box center [484, 363] width 13 height 13
click at [565, 424] on button "2023" at bounding box center [581, 427] width 39 height 20
type input "09/04/2023"
click at [498, 241] on input "Spot" at bounding box center [504, 243] width 149 height 22
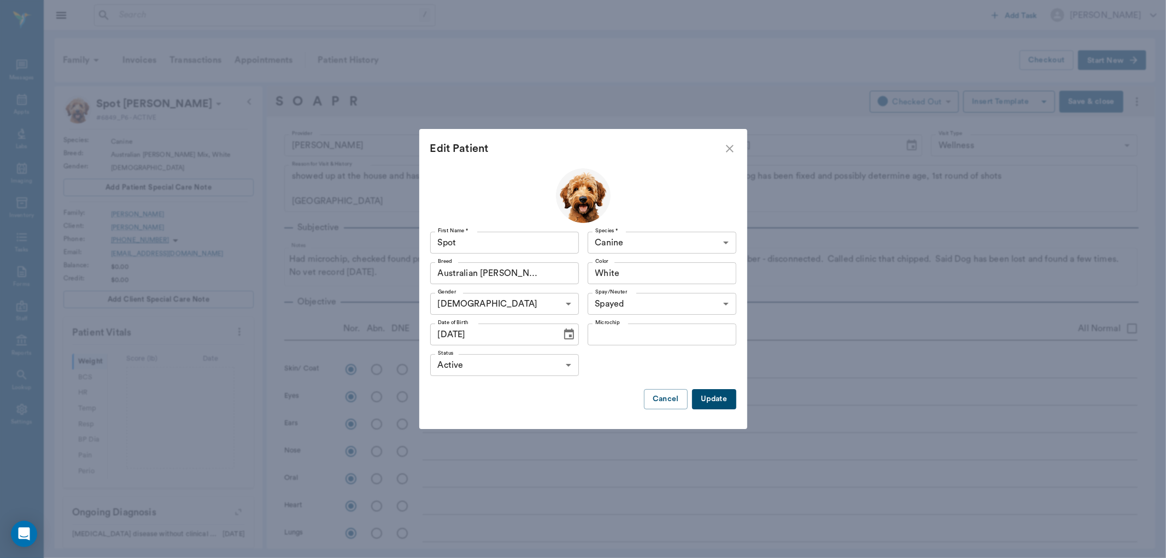
click at [616, 335] on input "Microchip" at bounding box center [662, 335] width 149 height 22
click at [539, 243] on input "Spot" at bounding box center [504, 243] width 149 height 22
type input "S"
type input "Oreo"
click at [720, 396] on button "Update" at bounding box center [714, 399] width 44 height 20
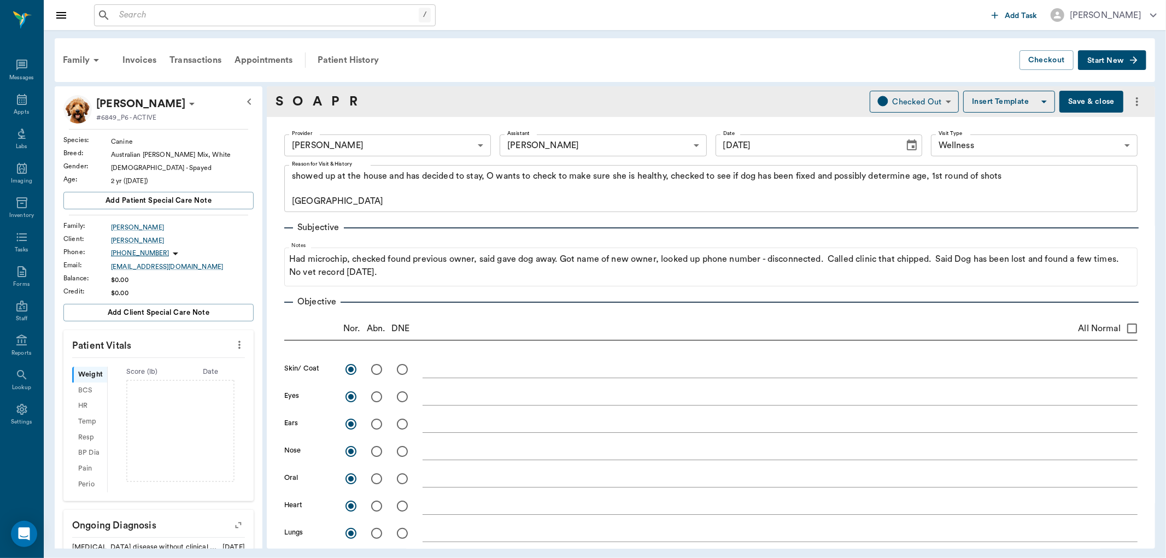
click at [1080, 92] on button "Save & close" at bounding box center [1092, 102] width 64 height 22
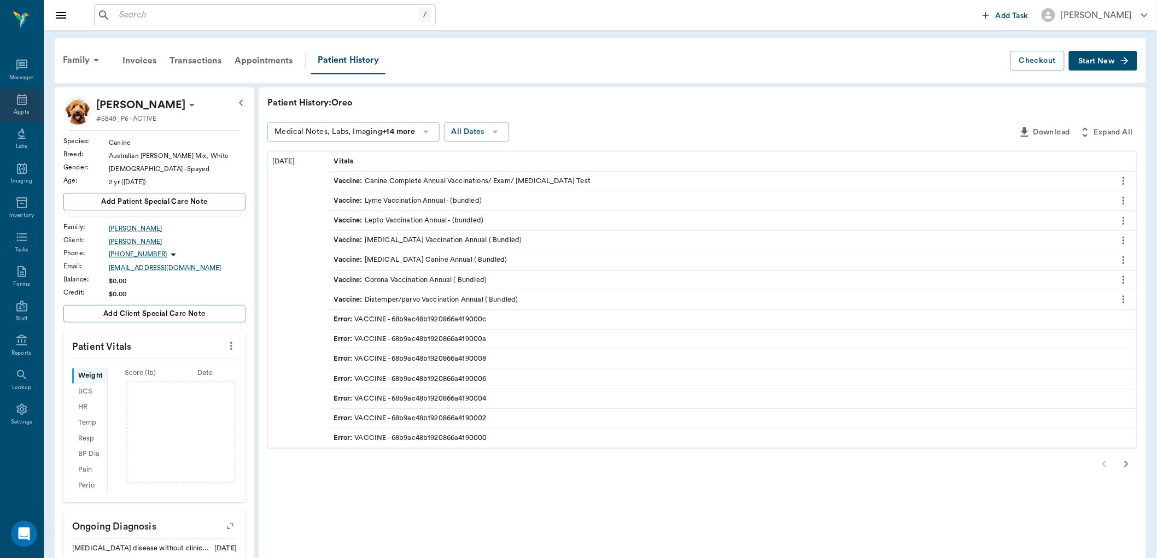
click at [24, 101] on icon at bounding box center [21, 99] width 13 height 13
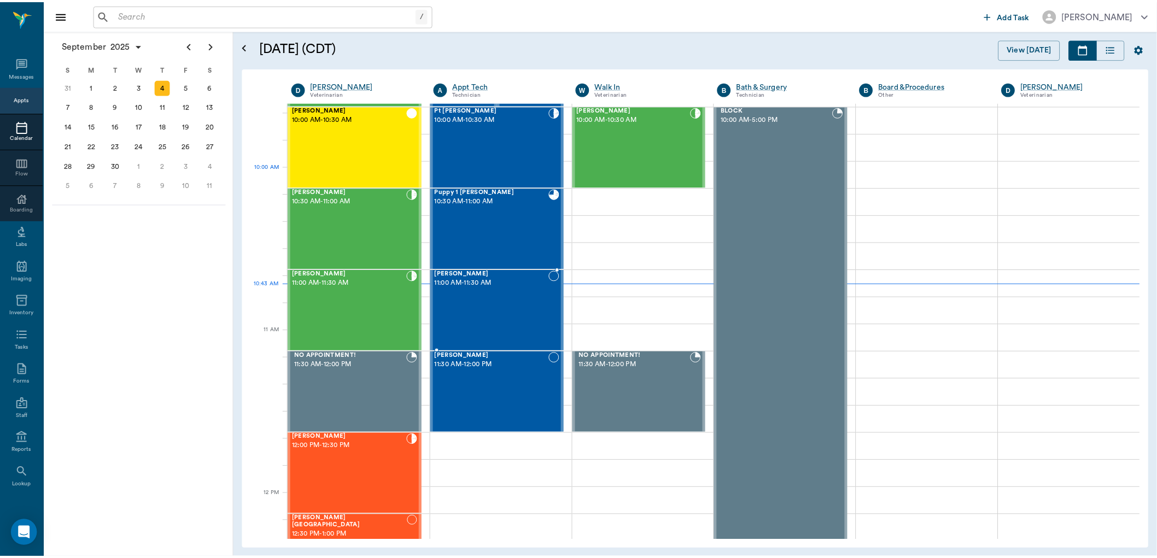
scroll to position [269, 0]
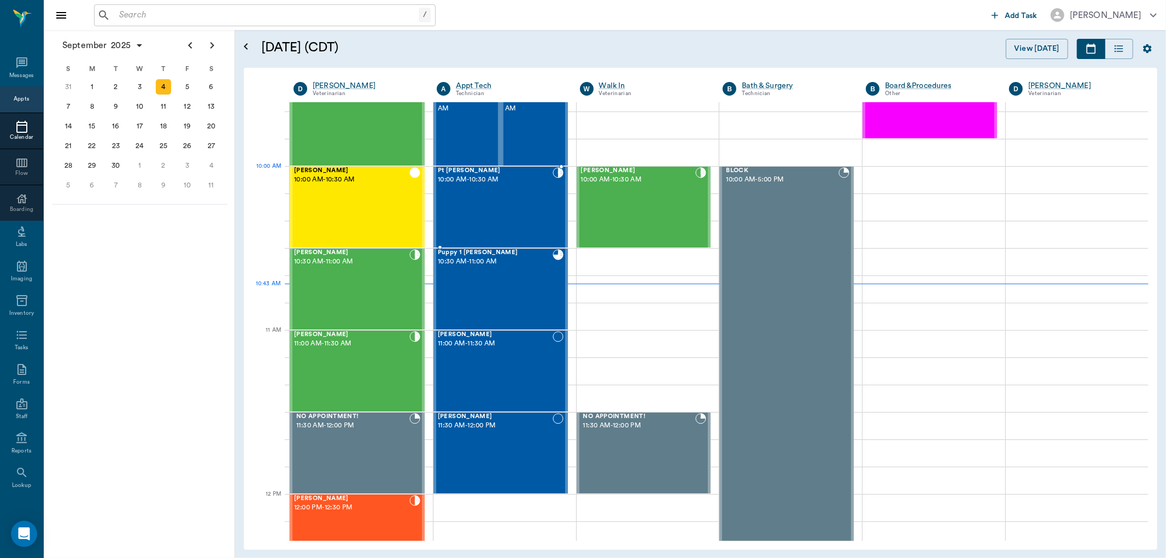
click at [468, 188] on div "Pt Valentin 10:00 AM - 10:30 AM" at bounding box center [495, 207] width 115 height 80
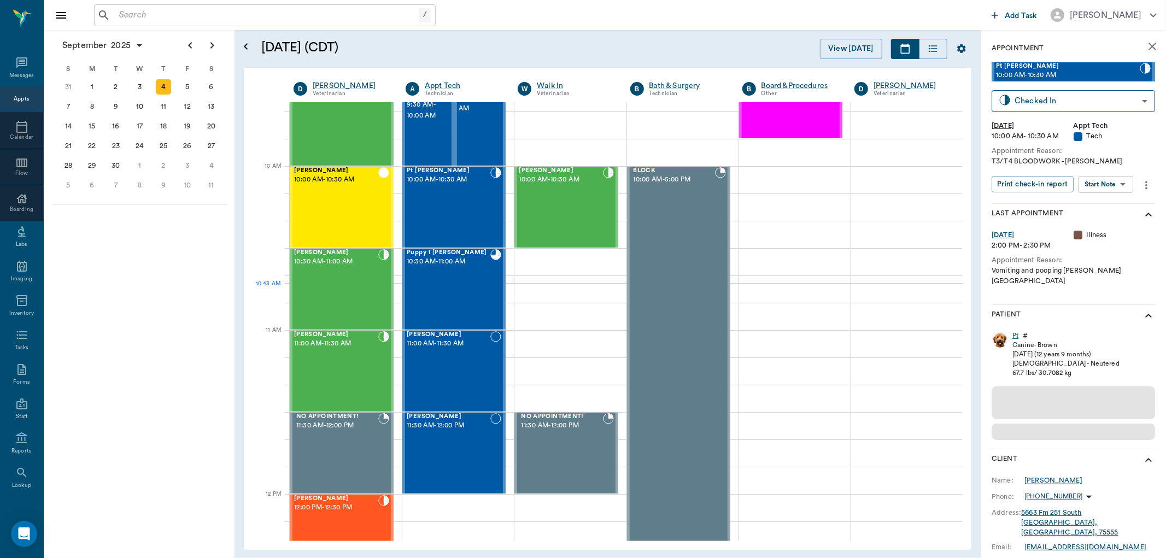
click at [1016, 331] on div "Pt" at bounding box center [1016, 335] width 6 height 9
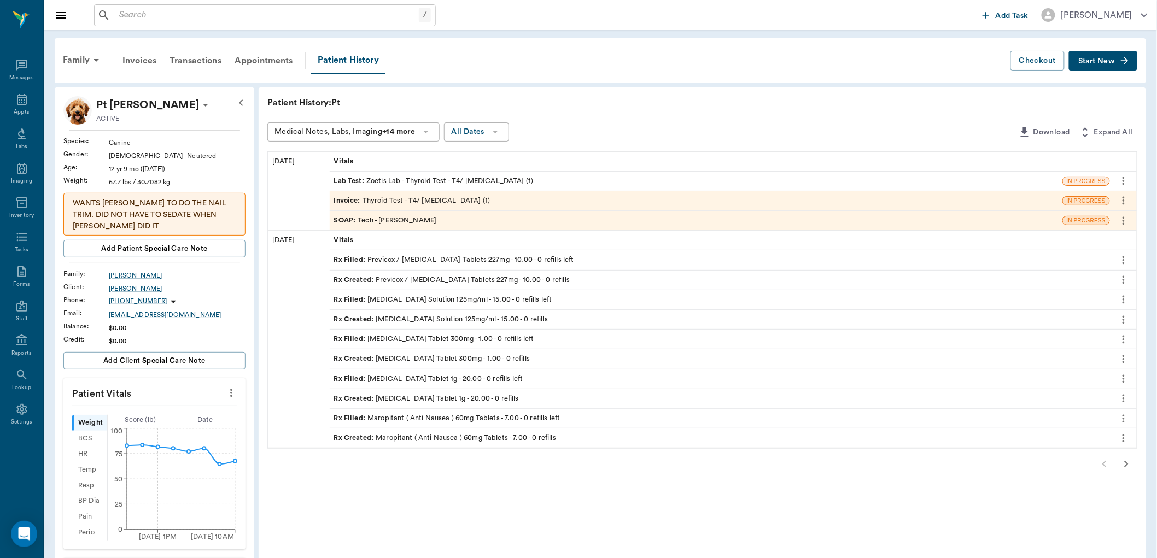
scroll to position [61, 0]
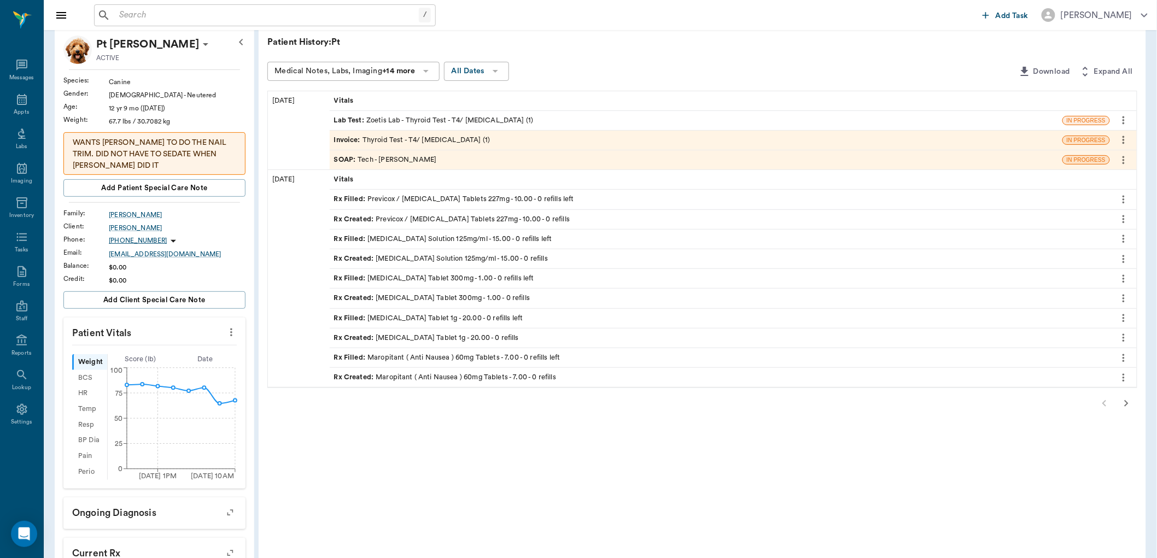
click at [1124, 405] on icon "button" at bounding box center [1126, 403] width 13 height 13
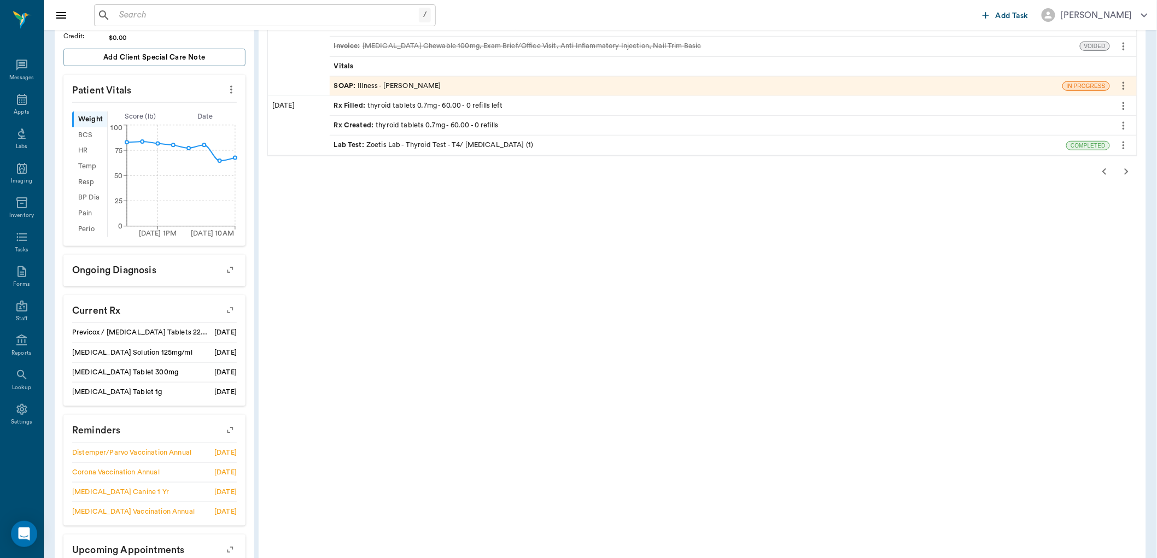
scroll to position [0, 0]
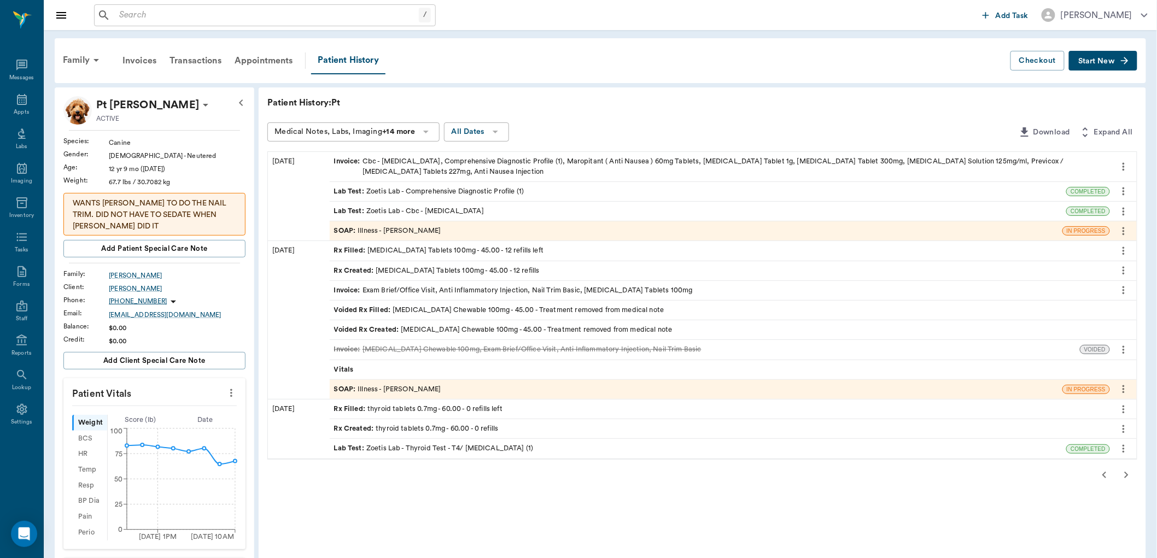
click at [1104, 480] on icon "button" at bounding box center [1104, 475] width 13 height 13
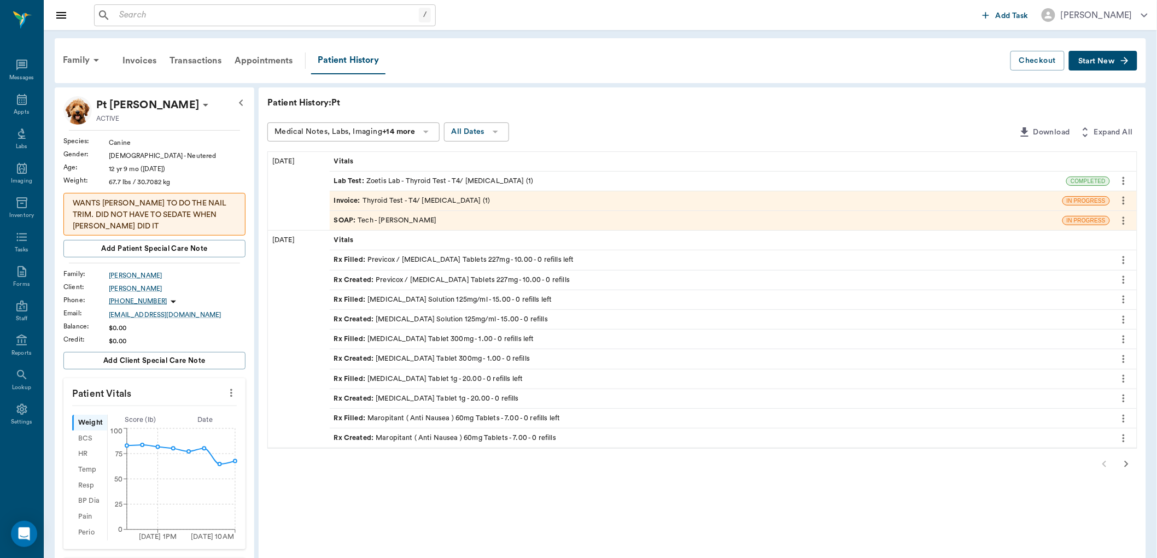
drag, startPoint x: 395, startPoint y: 226, endPoint x: 401, endPoint y: 228, distance: 5.6
click at [396, 226] on div "SOAP : Tech - Daniel Virnala" at bounding box center [696, 220] width 733 height 19
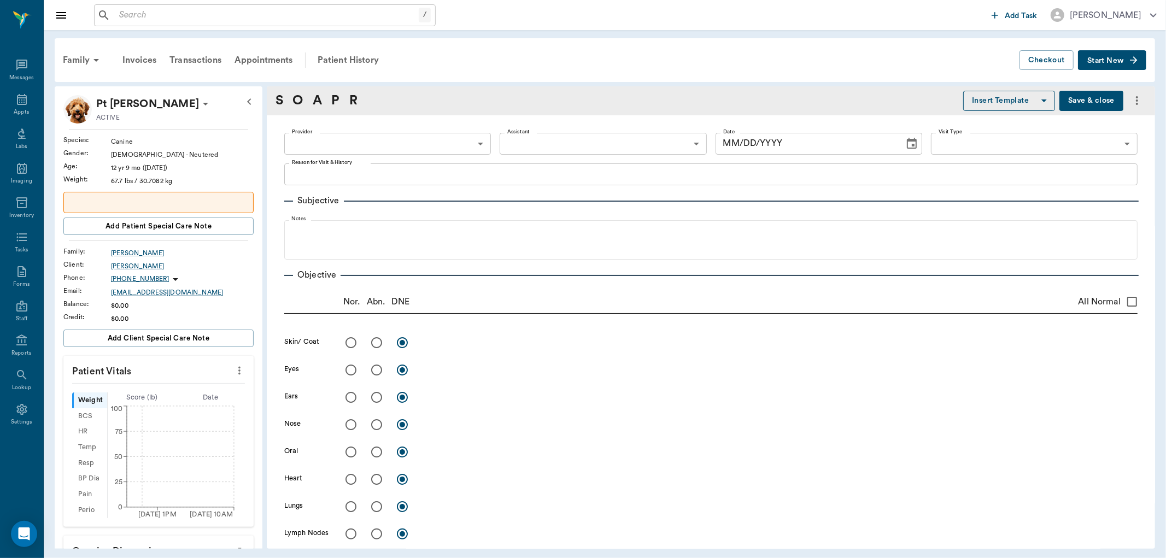
type input "642ef10e332a41444de2bad1"
type input "682b670d8bdc6f7f8feef3db"
type input "65d2be4f46e3a538d89b8c1a"
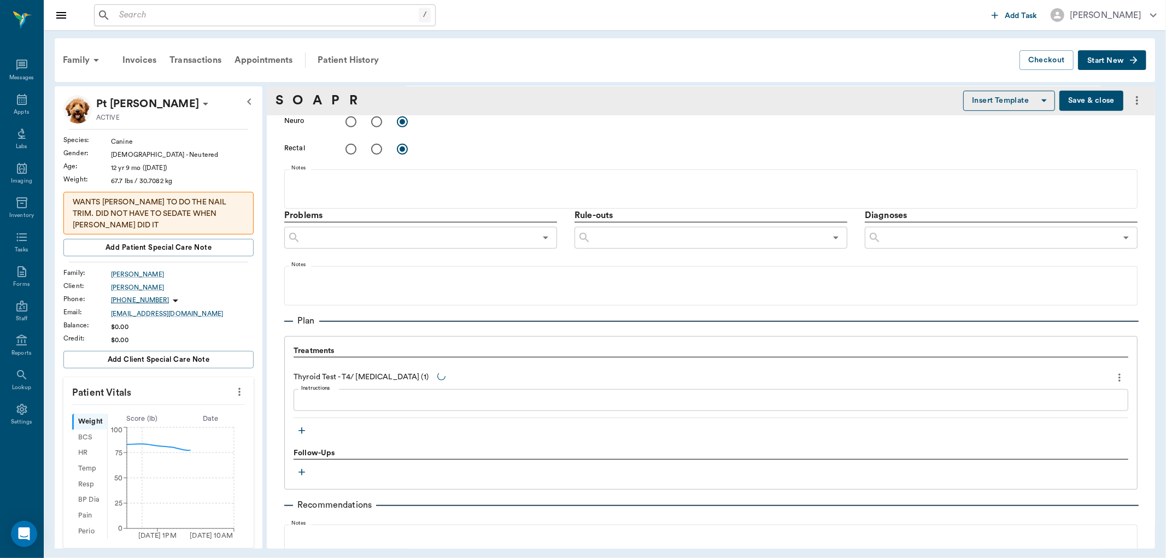
type input "[DATE]"
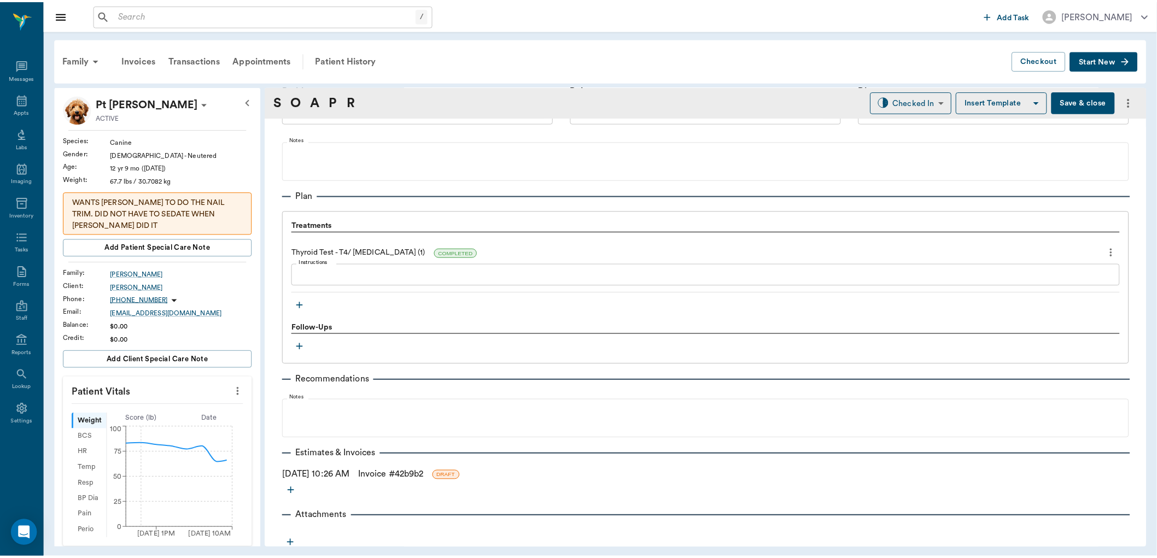
scroll to position [664, 0]
click at [424, 473] on link "Invoice # 42b9b2" at bounding box center [394, 472] width 66 height 13
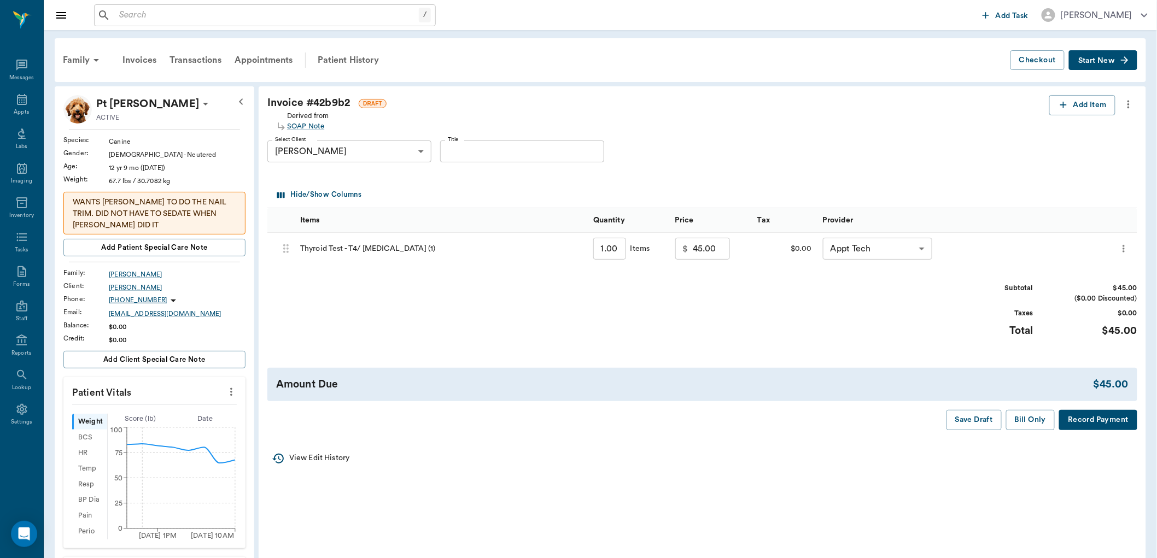
scroll to position [121, 0]
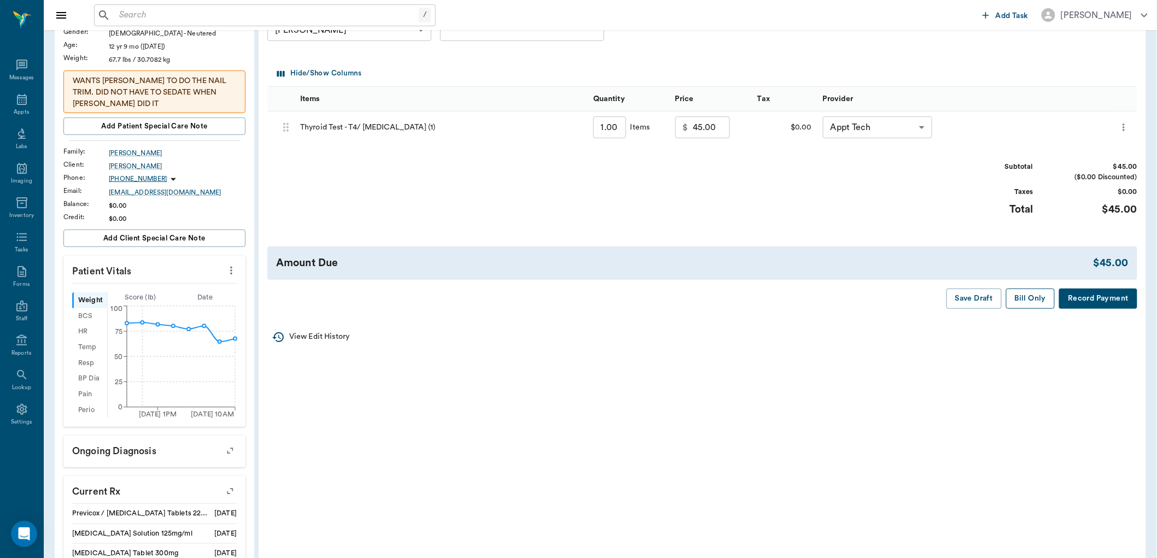
click at [1030, 305] on button "Bill Only" at bounding box center [1030, 299] width 49 height 20
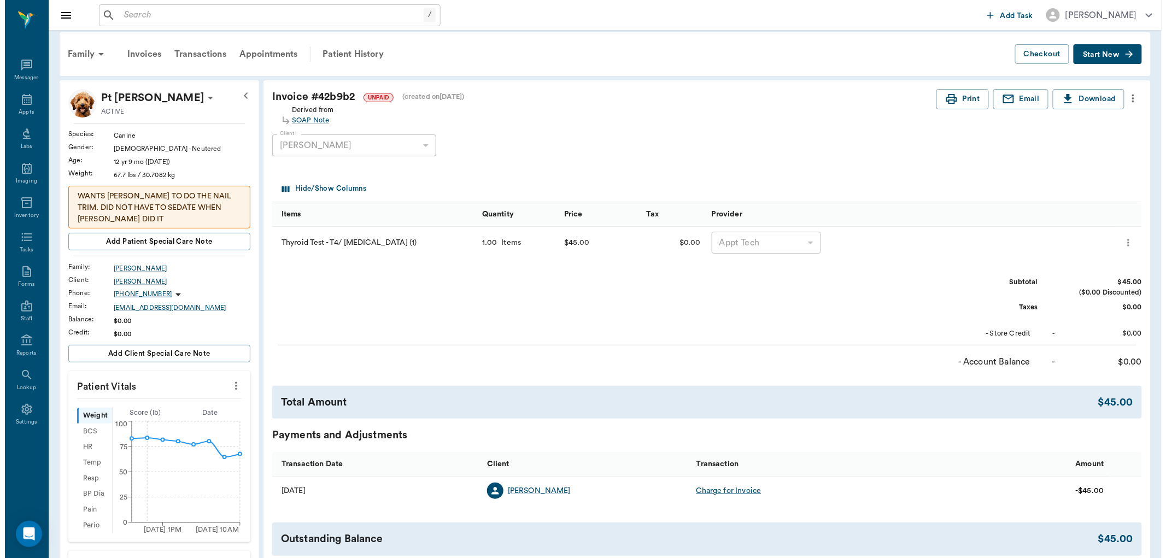
scroll to position [0, 0]
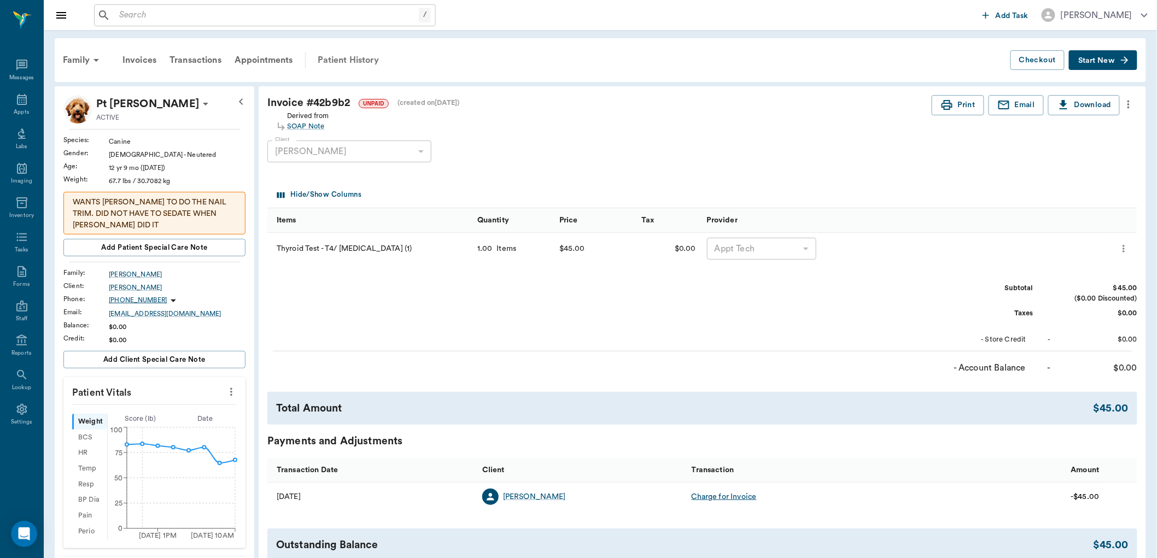
click at [349, 59] on div "Patient History" at bounding box center [348, 60] width 74 height 26
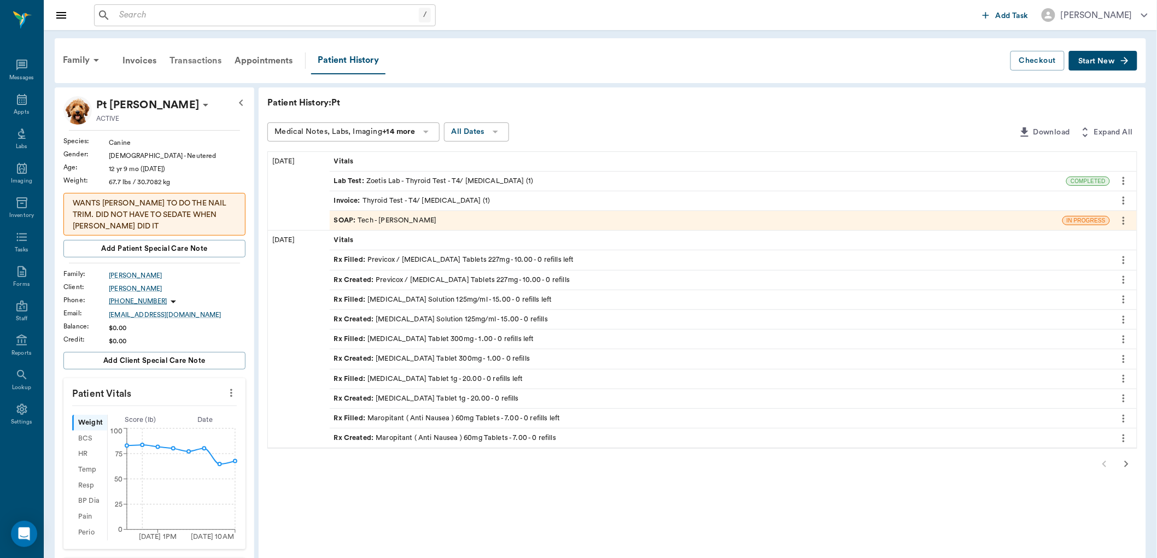
click at [194, 51] on div "Transactions" at bounding box center [195, 61] width 65 height 26
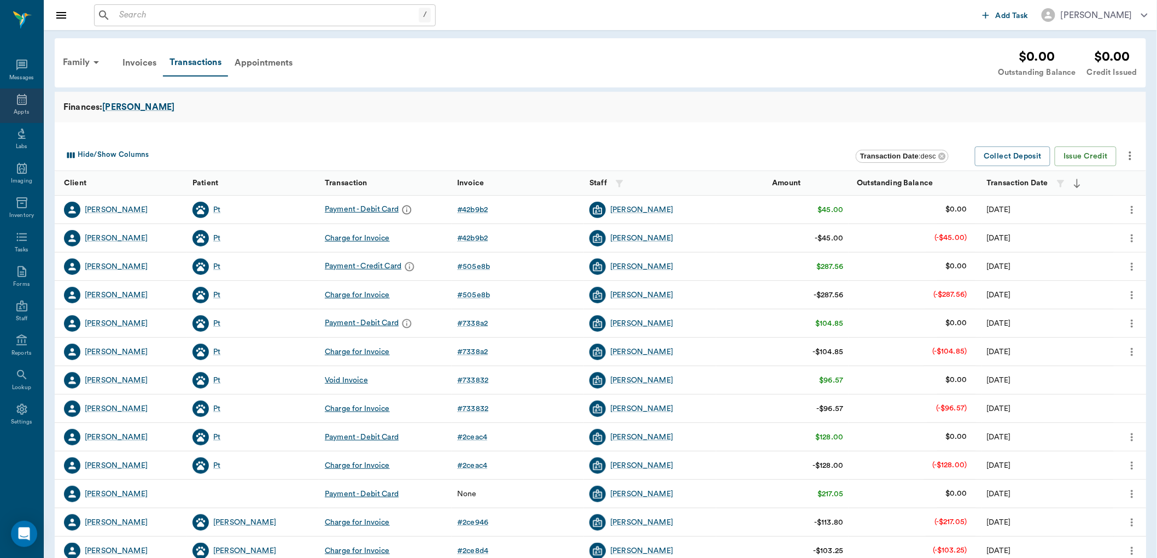
click at [25, 107] on div "Appts" at bounding box center [21, 106] width 43 height 34
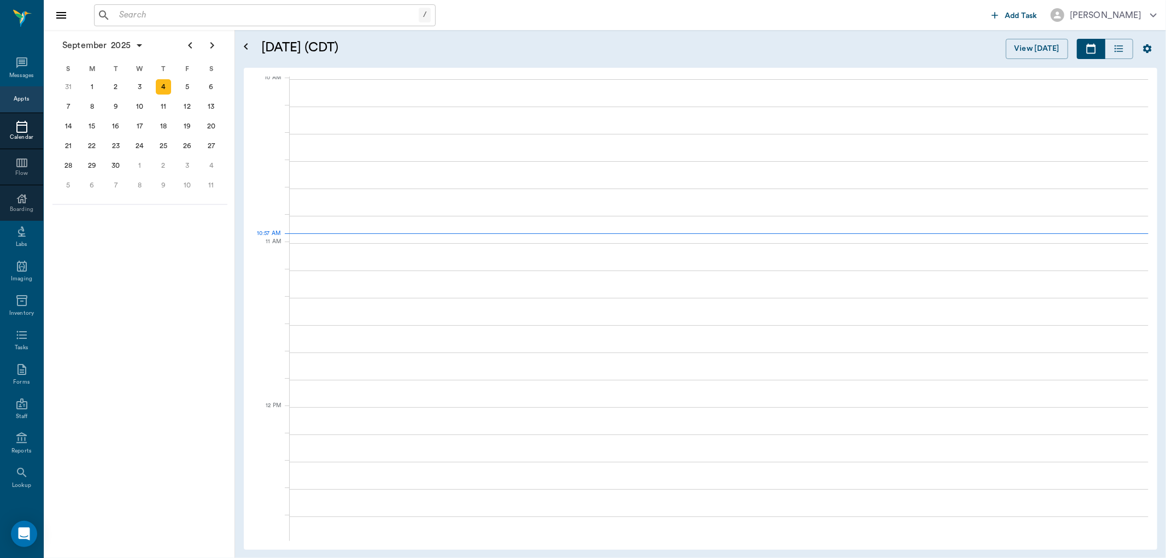
scroll to position [330, 0]
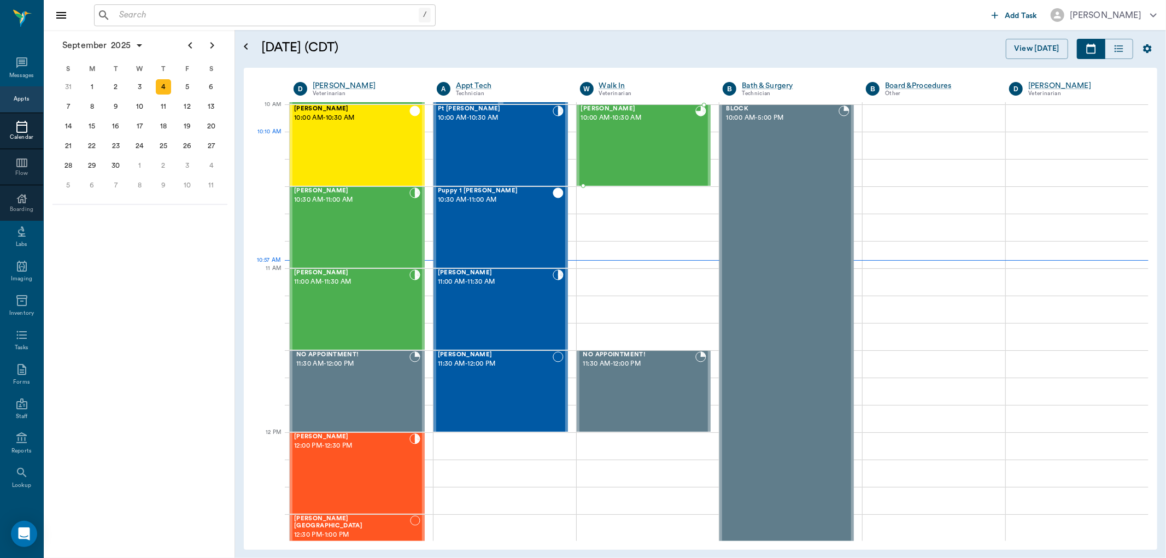
click at [627, 155] on div "Milo Earnhart 10:00 AM - 10:30 AM" at bounding box center [638, 146] width 115 height 80
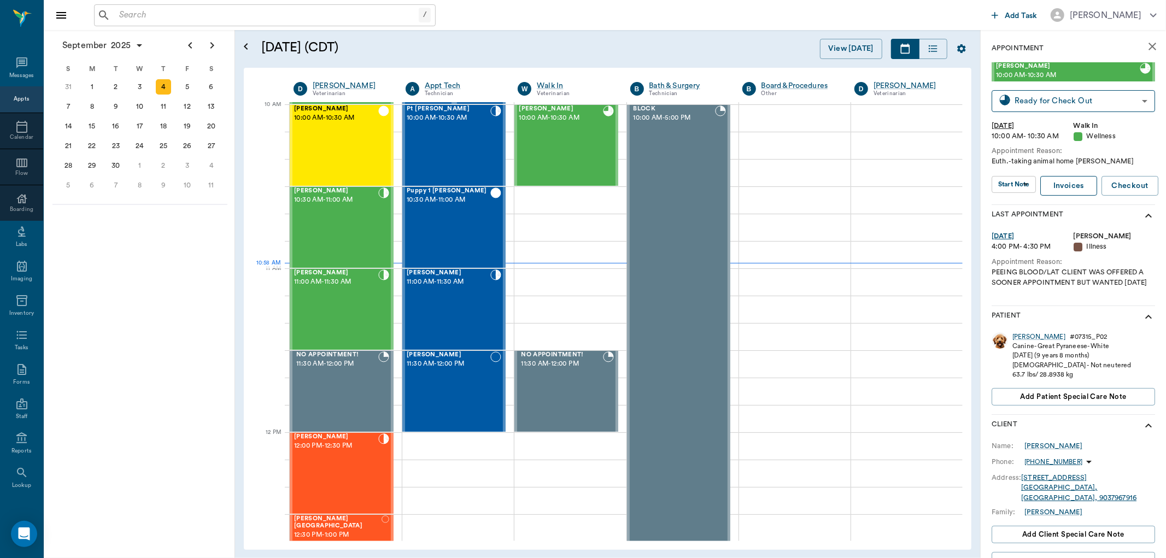
click at [1053, 182] on link "Invoices" at bounding box center [1069, 186] width 57 height 20
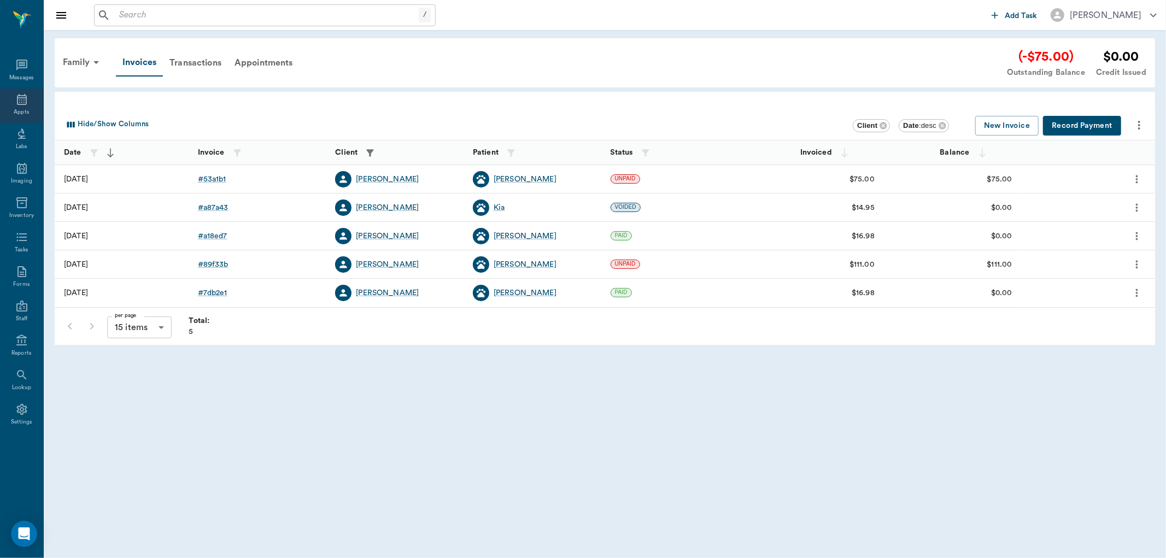
click at [20, 102] on icon at bounding box center [21, 99] width 13 height 13
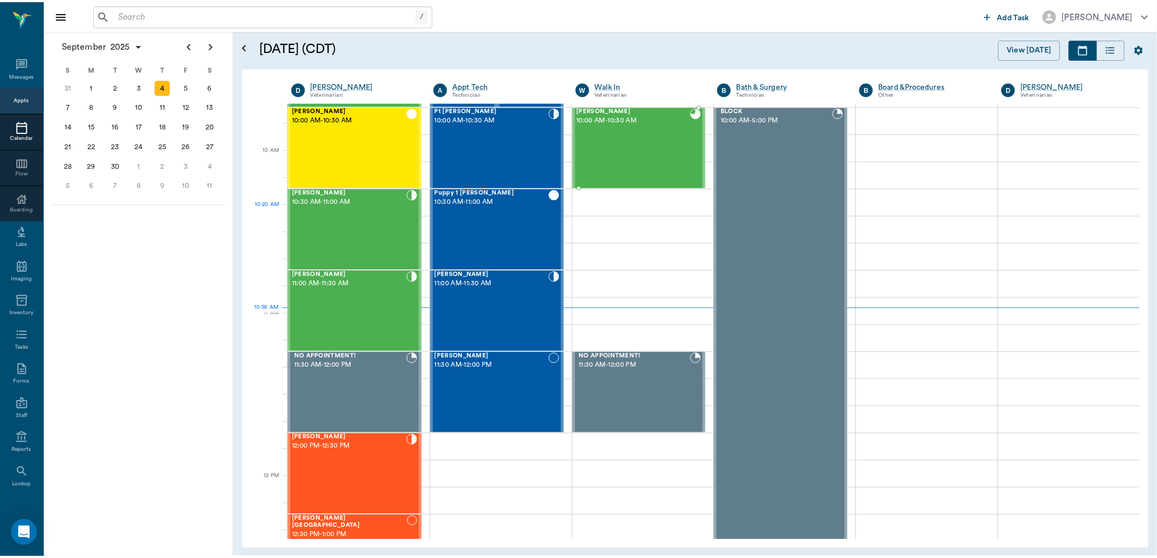
scroll to position [207, 0]
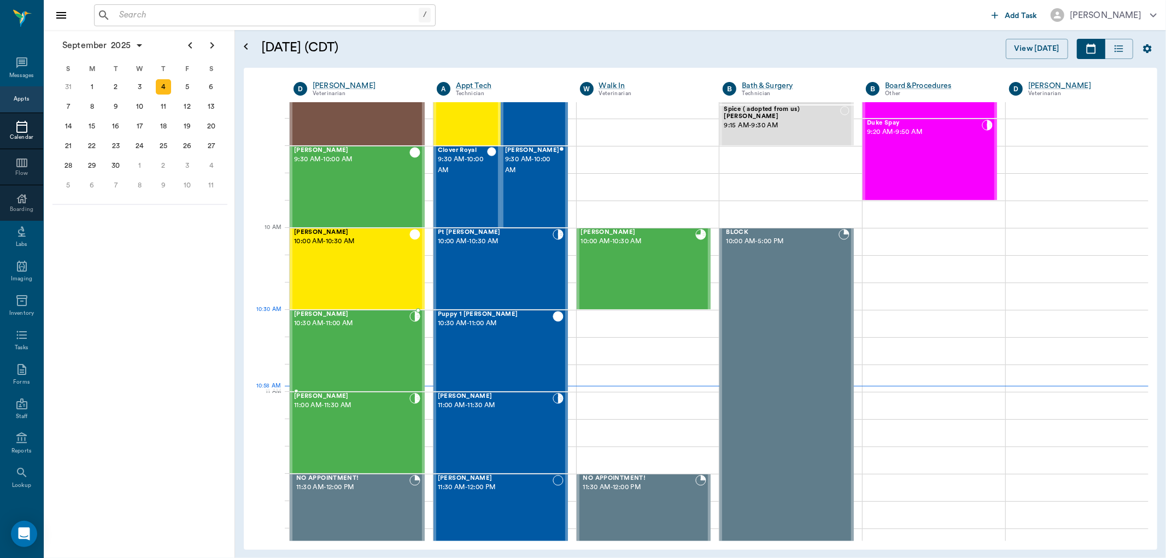
click at [343, 332] on div "[PERSON_NAME] 10:30 AM - 11:00 AM" at bounding box center [351, 351] width 115 height 80
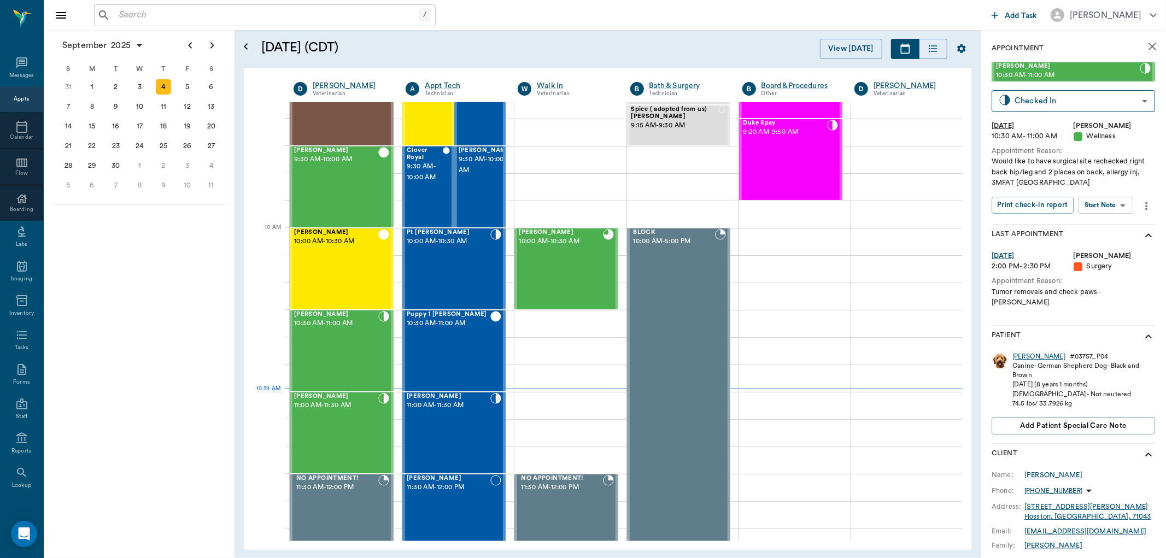
click at [1019, 352] on div "[PERSON_NAME]" at bounding box center [1039, 356] width 53 height 9
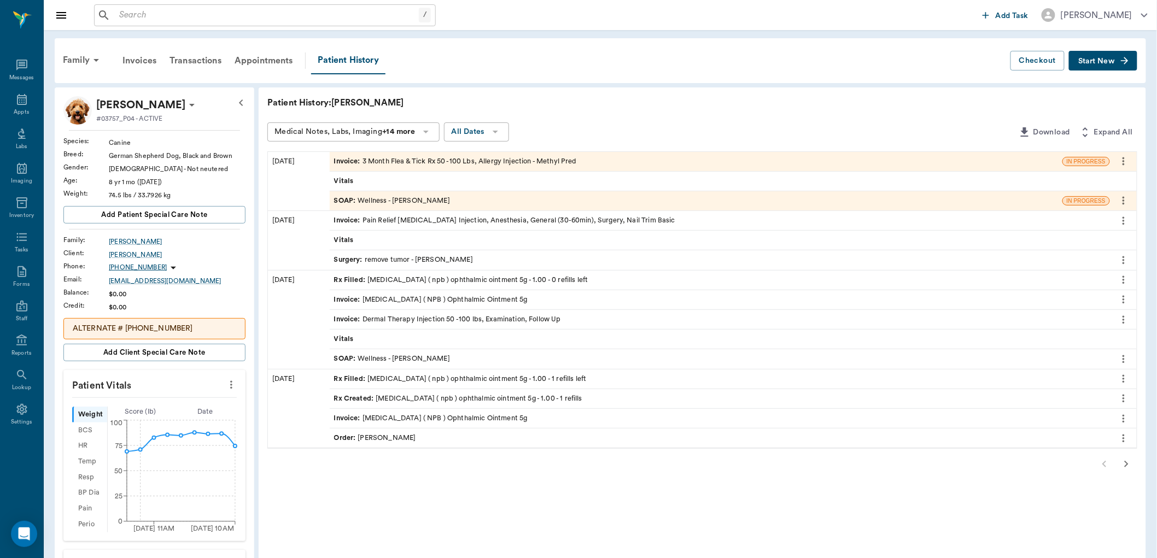
click at [406, 261] on div "Surgery : remove tumor - [PERSON_NAME]" at bounding box center [403, 260] width 139 height 10
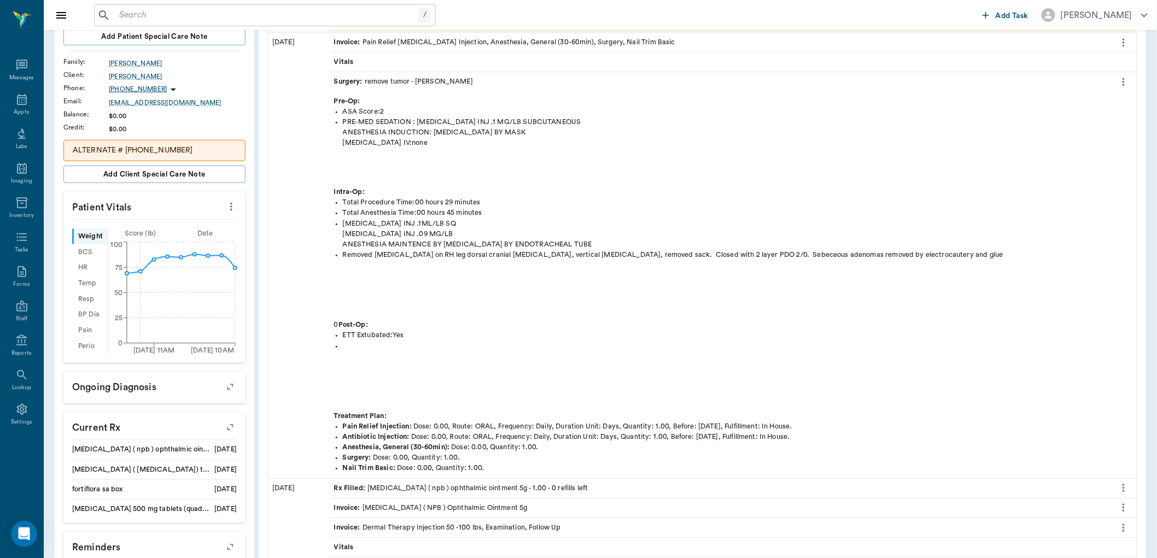
scroll to position [182, 0]
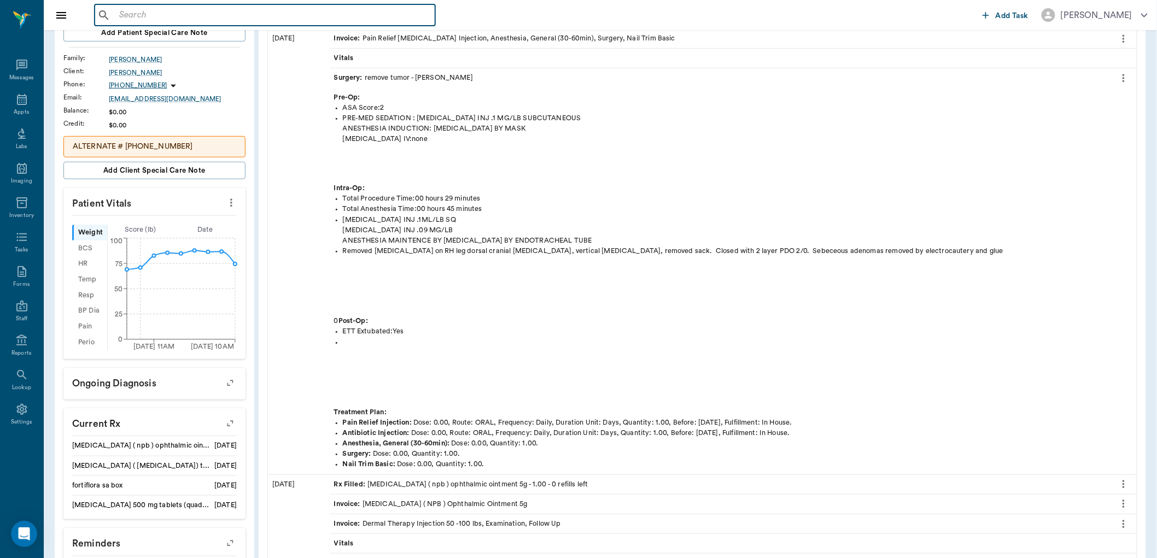
click at [139, 19] on input "text" at bounding box center [273, 15] width 316 height 15
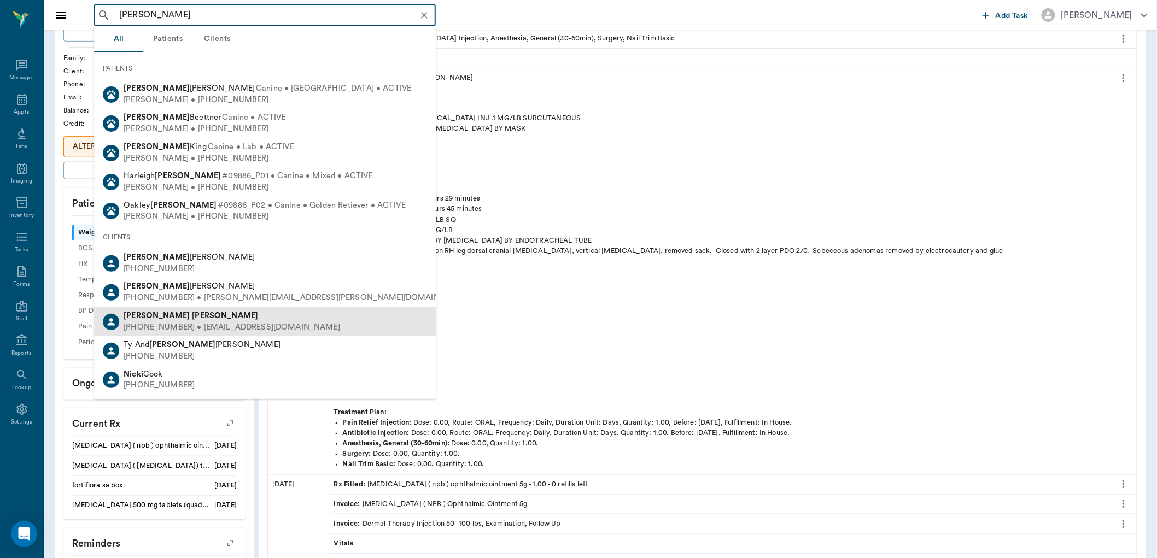
click at [171, 323] on div "[PHONE_NUMBER] • [EMAIL_ADDRESS][DOMAIN_NAME]" at bounding box center [232, 327] width 217 height 11
type input "[PERSON_NAME]"
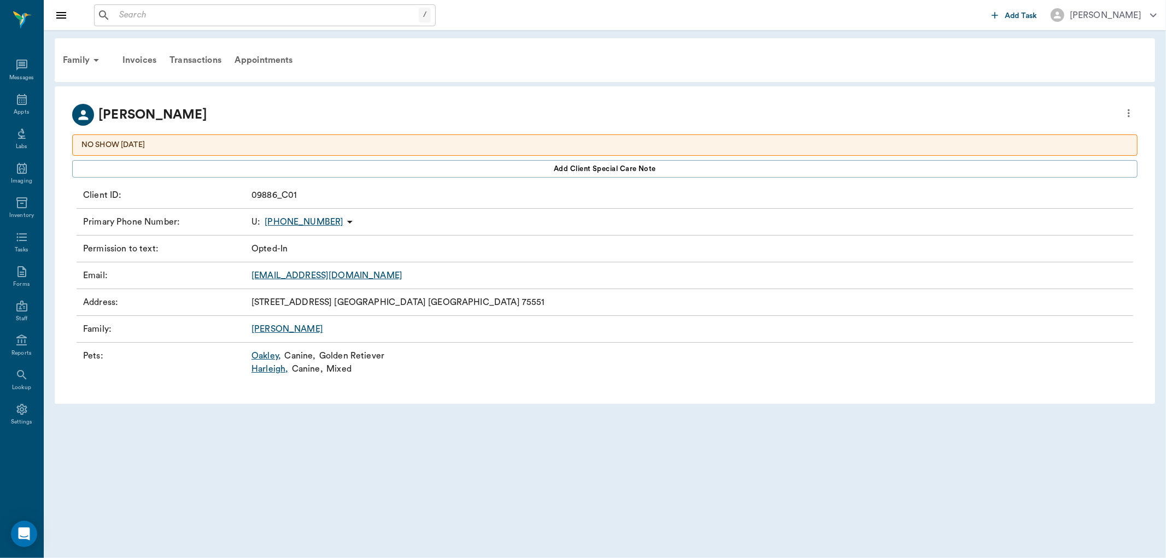
click at [99, 329] on p "Family :" at bounding box center [165, 329] width 164 height 13
click at [104, 334] on p "Family :" at bounding box center [165, 329] width 164 height 13
click at [137, 62] on div "Invoices" at bounding box center [139, 60] width 47 height 26
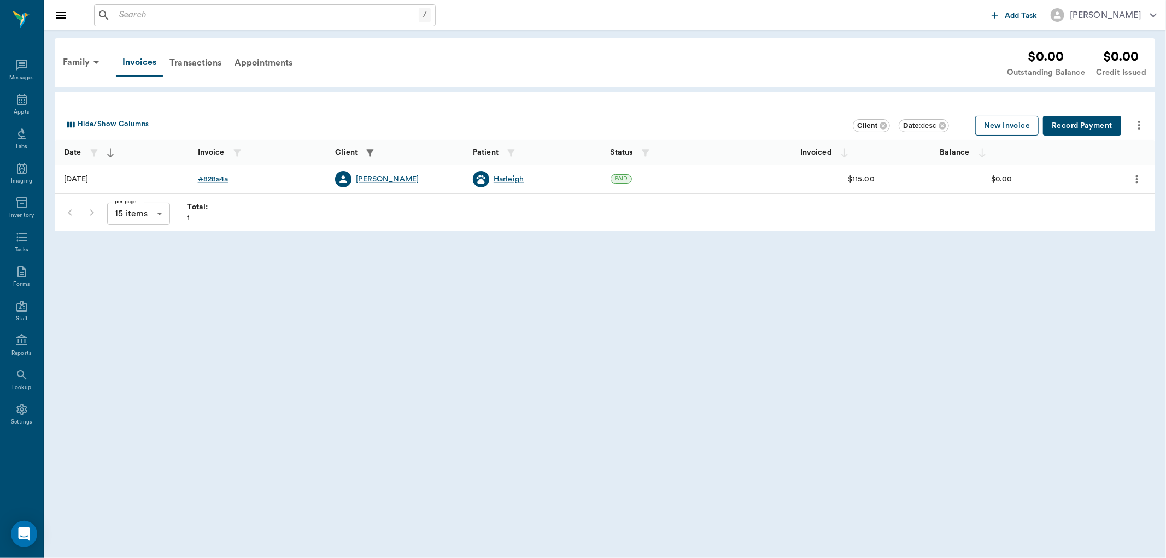
click at [1016, 129] on button "New Invoice" at bounding box center [1007, 126] width 63 height 20
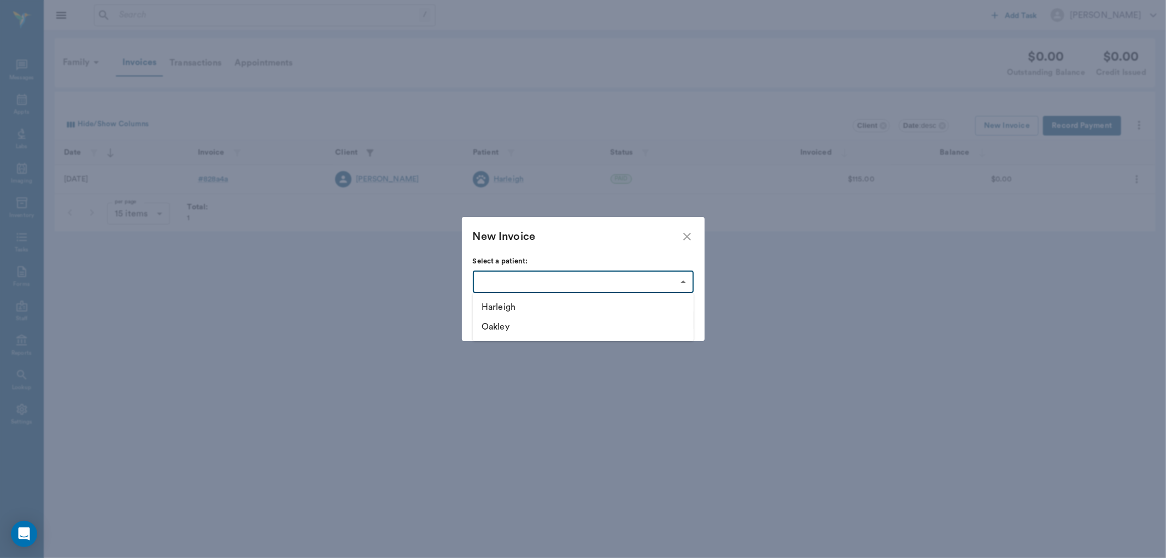
click at [561, 276] on body "/ ​ Add Task [PERSON_NAME] Nectar Messages Appts Labs Imaging Inventory Tasks F…" at bounding box center [583, 279] width 1166 height 558
click at [687, 234] on div at bounding box center [583, 279] width 1166 height 558
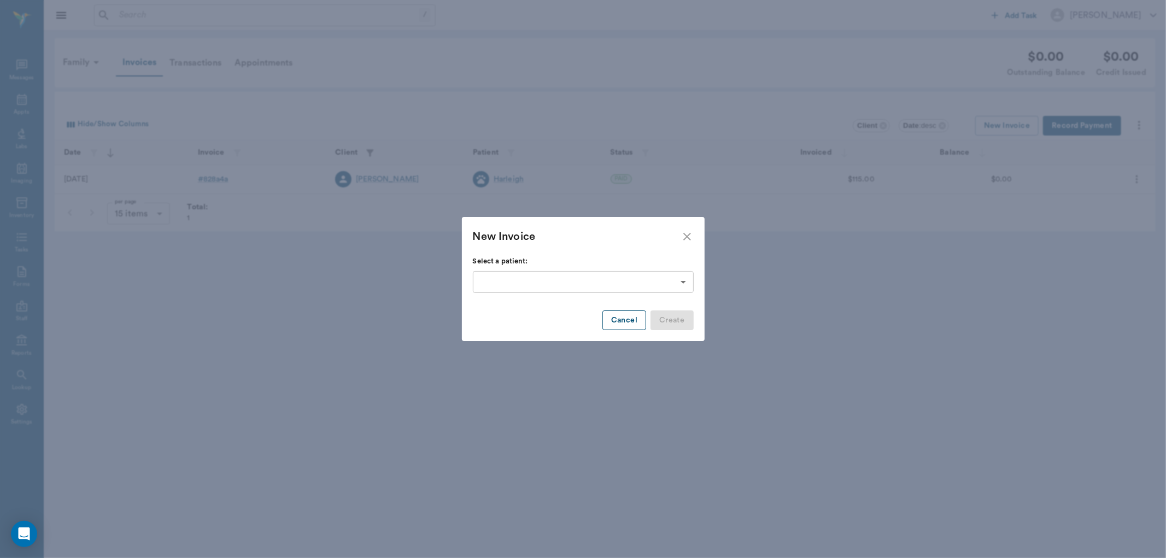
click at [637, 320] on button "Cancel" at bounding box center [625, 321] width 44 height 20
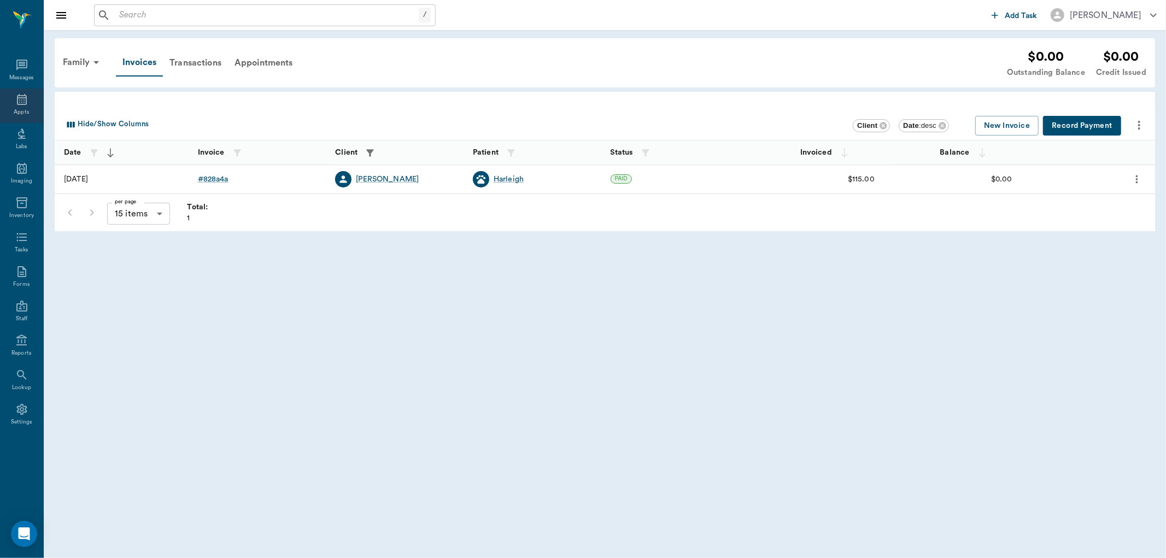
click at [25, 104] on icon at bounding box center [22, 99] width 10 height 11
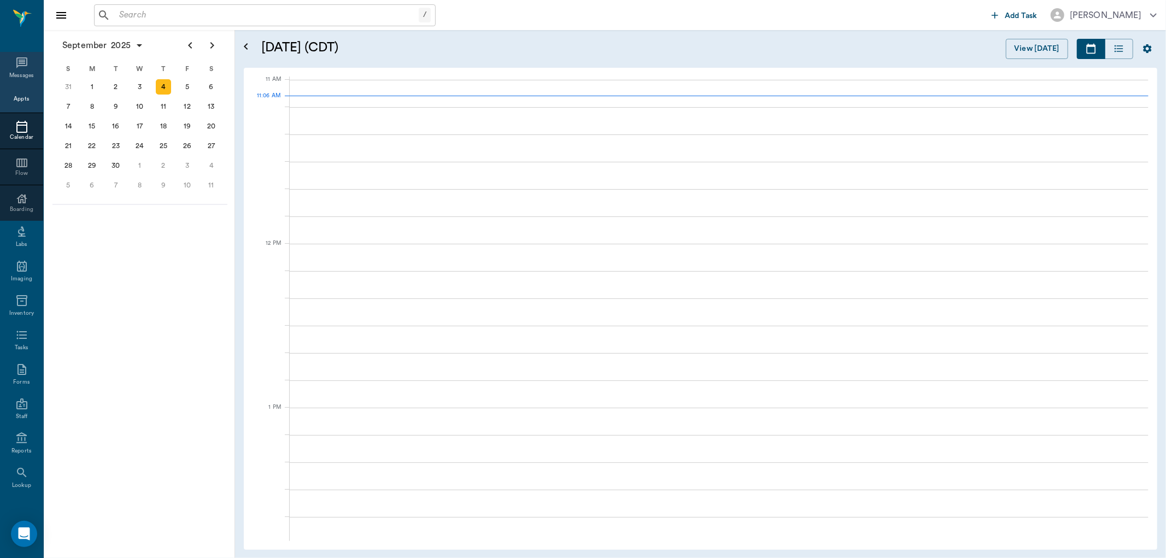
scroll to position [493, 0]
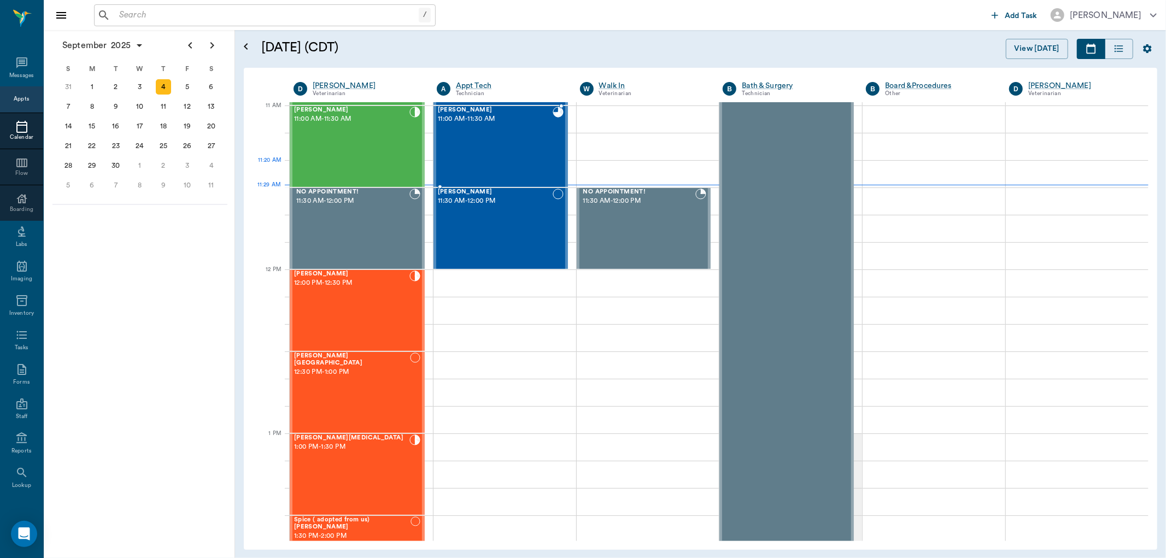
click at [441, 179] on div "[PERSON_NAME] 11:00 AM - 11:30 AM" at bounding box center [495, 147] width 115 height 80
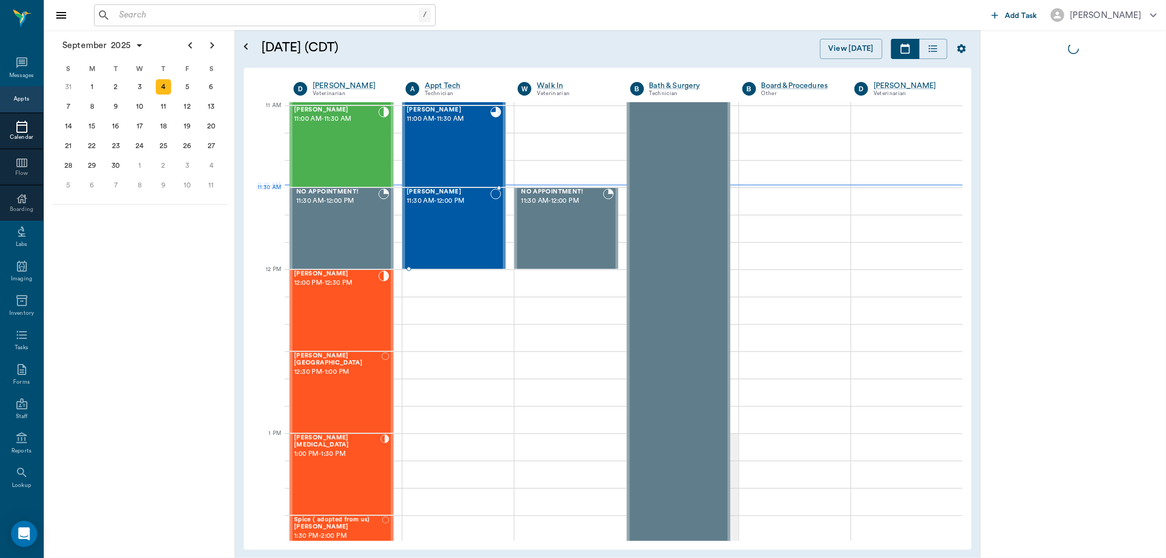
click at [460, 214] on div "[PERSON_NAME] 11:30 AM - 12:00 PM" at bounding box center [449, 229] width 84 height 80
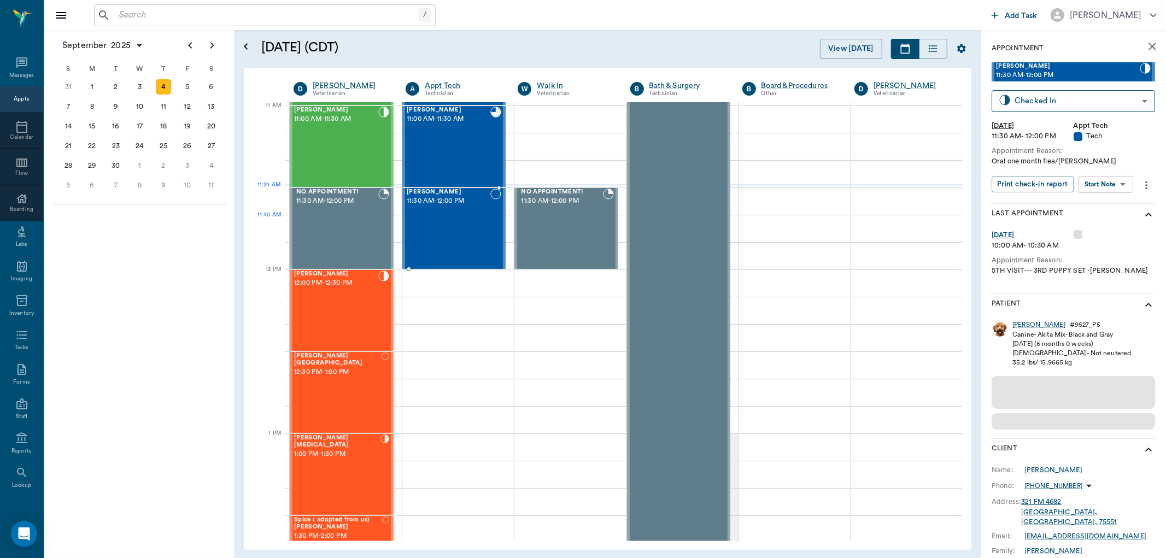
click at [460, 236] on div "[PERSON_NAME] 11:30 AM - 12:00 PM" at bounding box center [449, 229] width 84 height 80
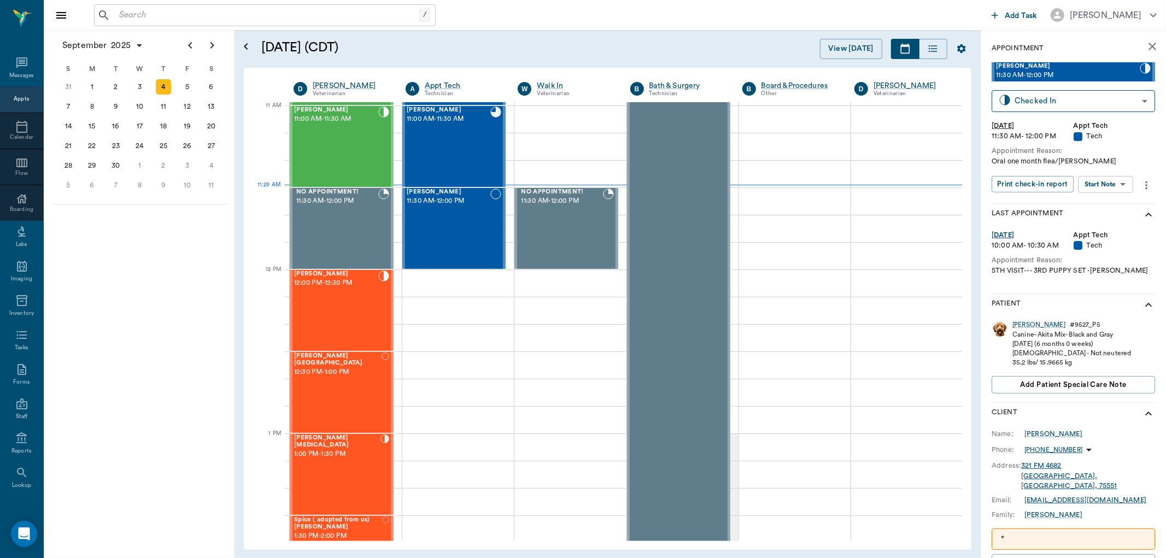
click at [1105, 184] on body "/ ​ Add Task [PERSON_NAME] Nectar Messages Appts Calendar Flow Boarding Labs Im…" at bounding box center [583, 279] width 1166 height 558
click at [1086, 205] on button "Start SOAP" at bounding box center [1094, 206] width 37 height 13
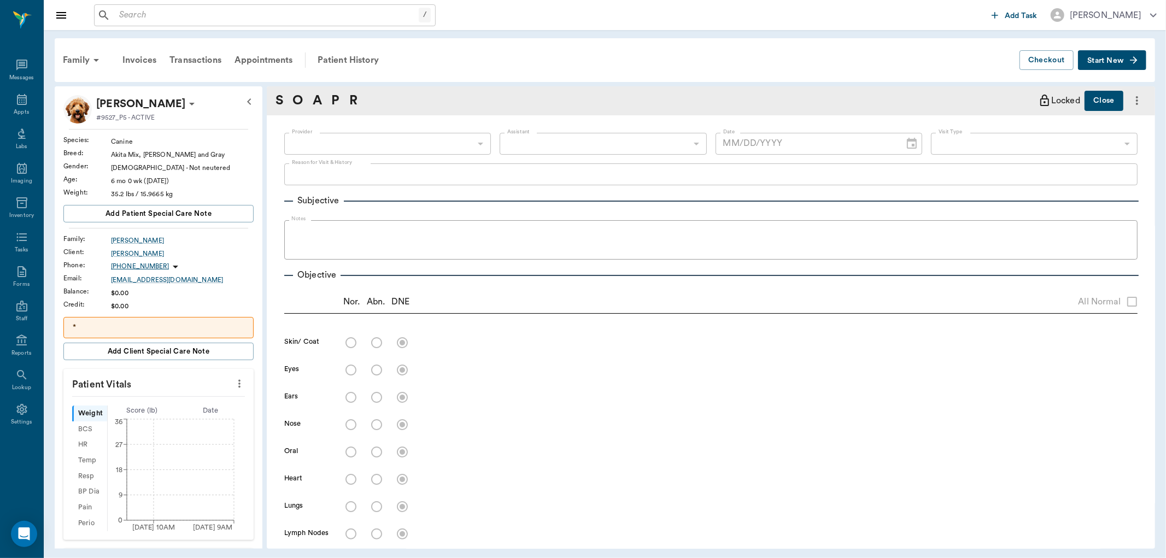
click at [234, 389] on icon "more" at bounding box center [240, 383] width 12 height 13
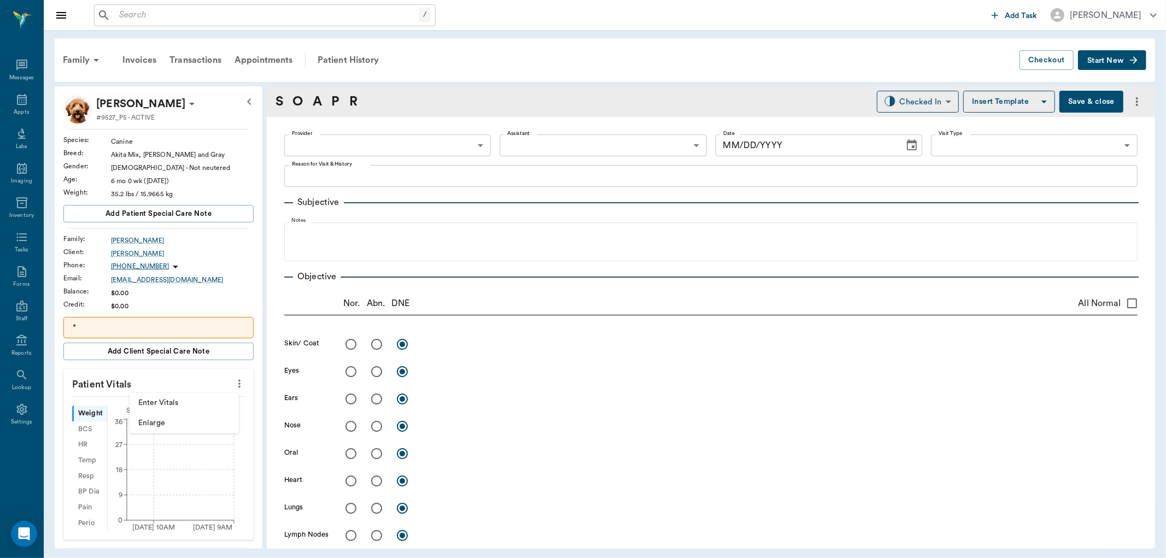
type input "63ec2f075fda476ae8351a4c"
type input "65d2be4f46e3a538d89b8c1a"
type textarea "Oral one month flea/[PERSON_NAME]"
type input "[DATE]"
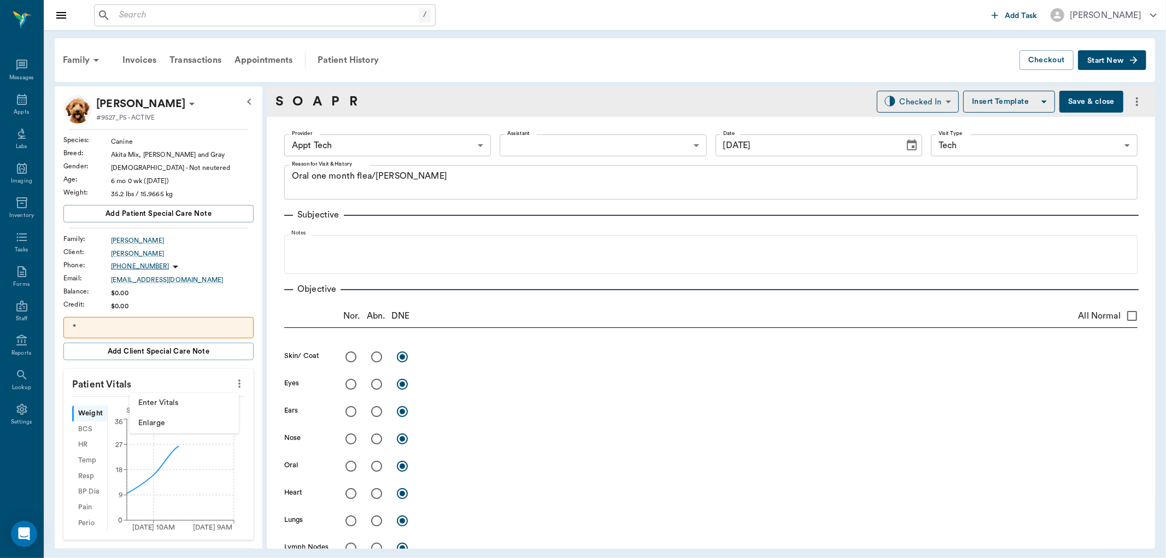
click at [190, 403] on span "Enter Vitals" at bounding box center [184, 403] width 92 height 11
click at [171, 416] on input "text" at bounding box center [157, 417] width 95 height 22
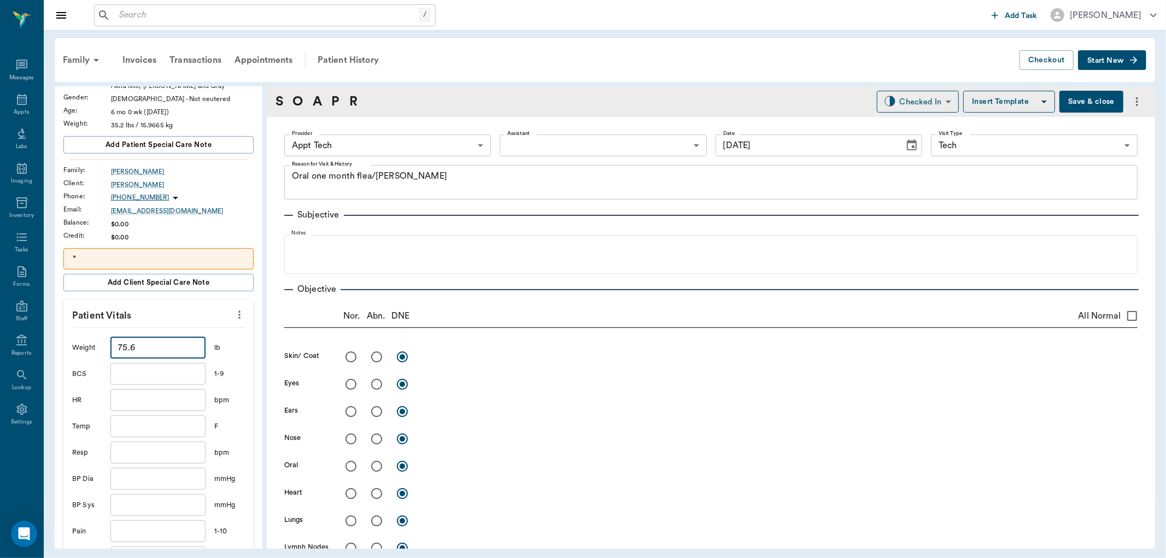
scroll to position [121, 0]
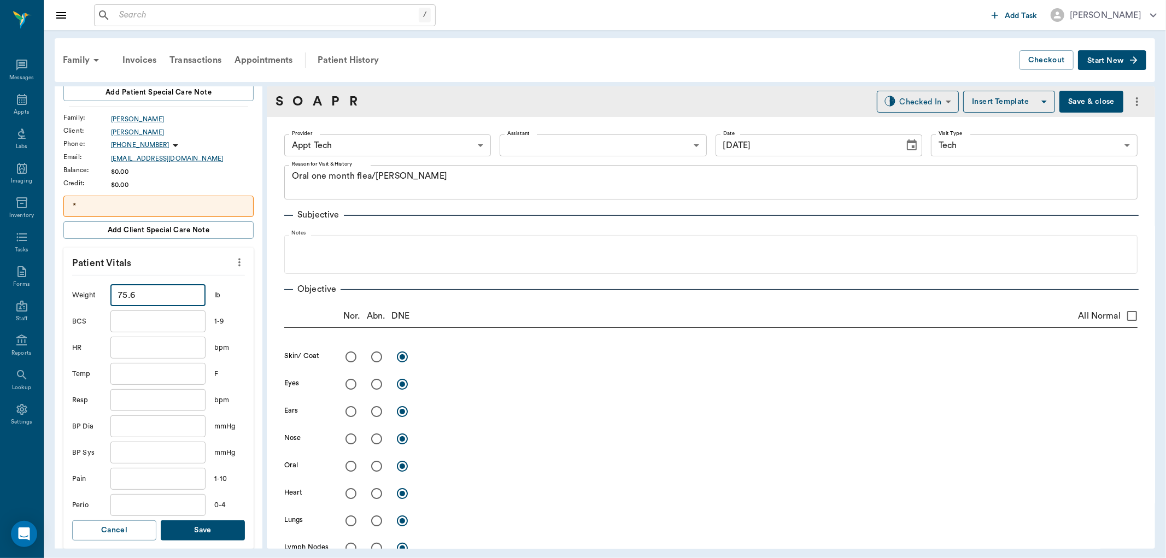
type input "75.6"
click at [211, 528] on button "Save" at bounding box center [203, 531] width 84 height 20
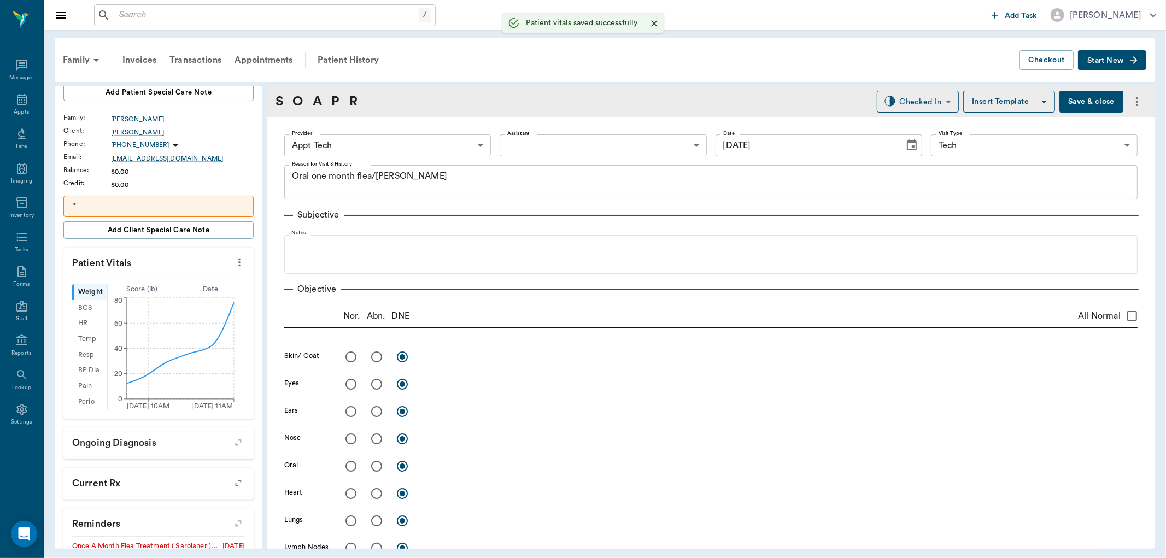
click at [375, 155] on body "/ ​ Add Task [PERSON_NAME] Nectar Messages Appts Labs Imaging Inventory Tasks F…" at bounding box center [583, 279] width 1166 height 558
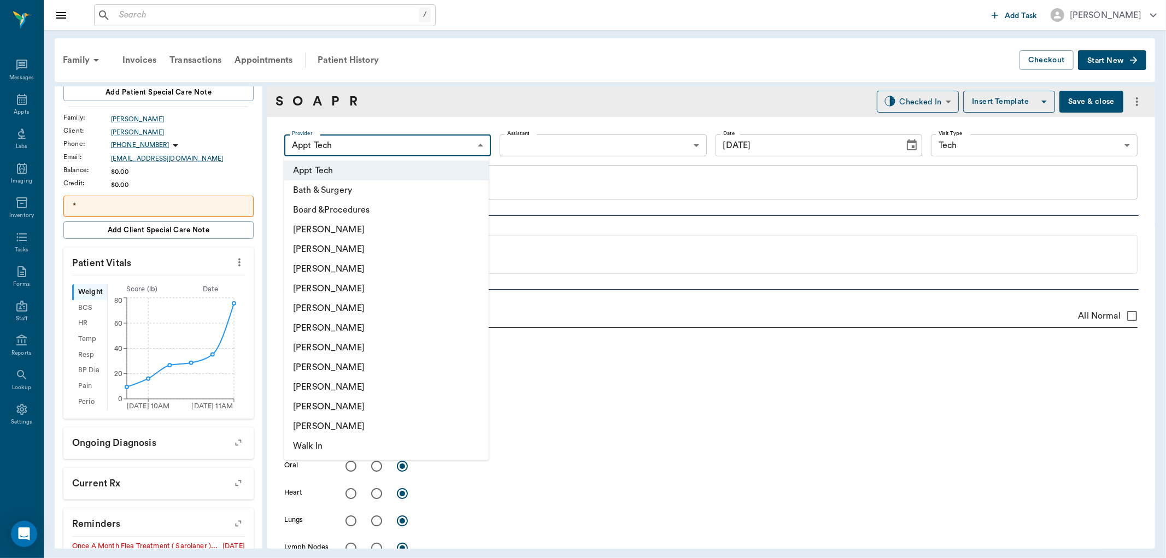
click at [325, 368] on li "[PERSON_NAME]" at bounding box center [386, 368] width 205 height 20
type input "63ec2e7e52e12b0ba117b124"
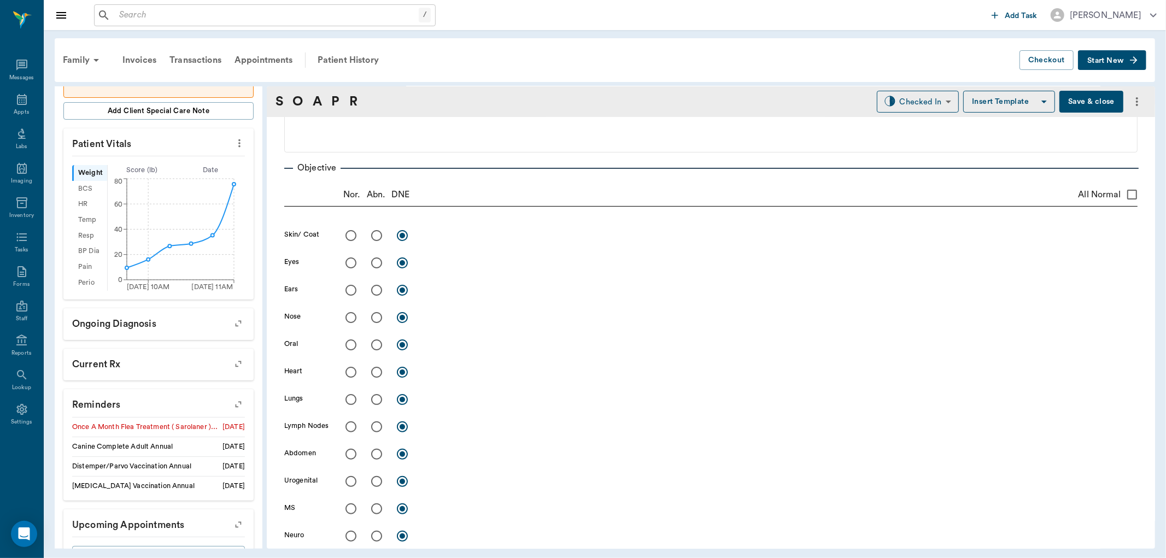
scroll to position [243, 0]
click at [231, 398] on icon "button" at bounding box center [238, 402] width 15 height 15
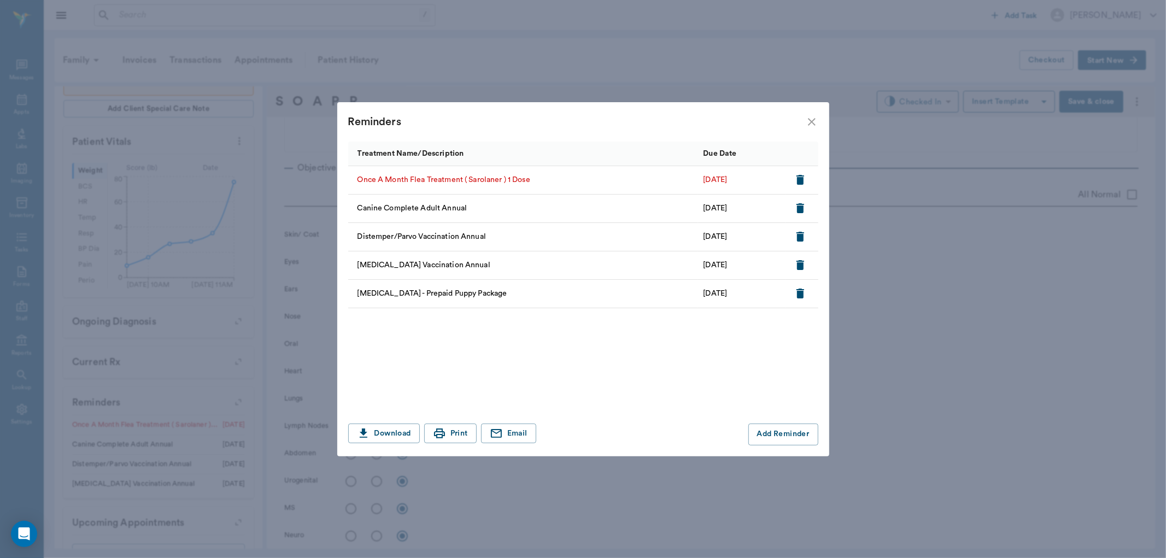
click at [804, 173] on icon "button" at bounding box center [800, 179] width 13 height 13
click at [775, 438] on button "Add Reminder" at bounding box center [784, 435] width 70 height 22
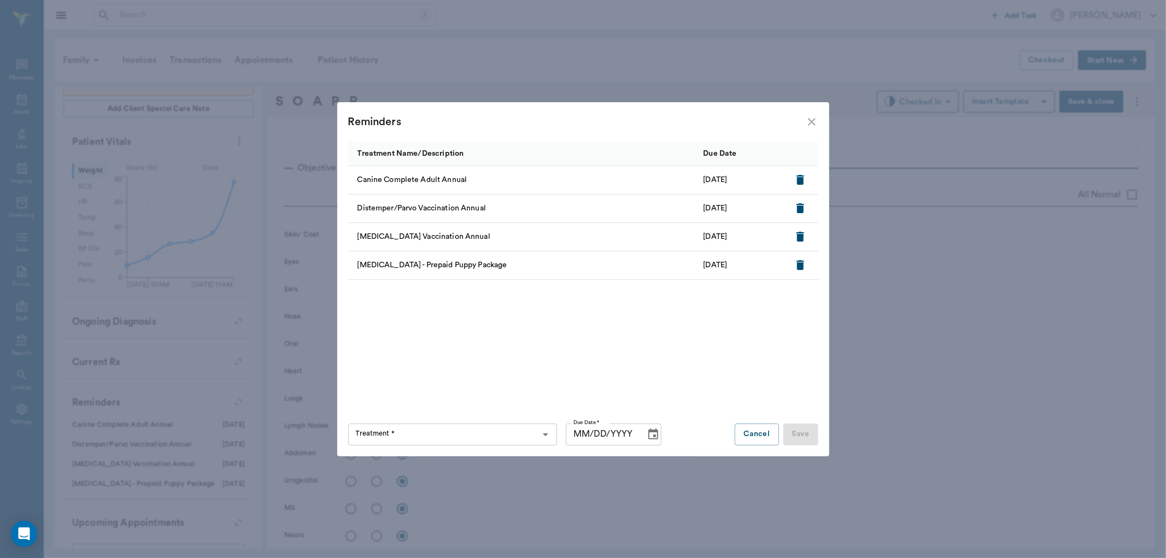
click at [463, 424] on div "Treatment *" at bounding box center [452, 435] width 209 height 22
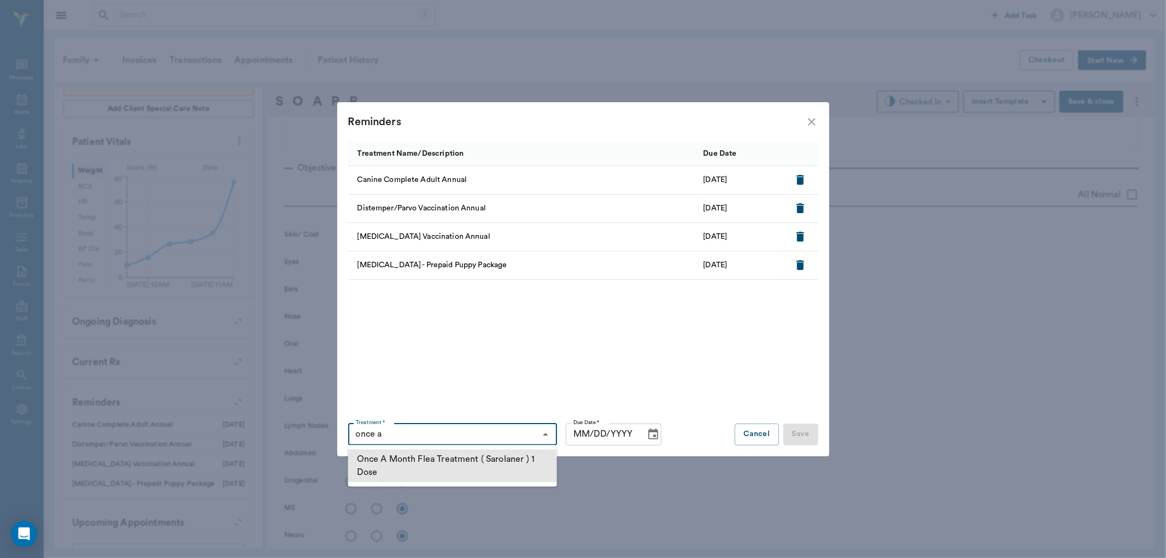
click at [447, 454] on li "Once A Month Flea Treatment ( Sarolaner ) 1 Dose" at bounding box center [452, 466] width 209 height 33
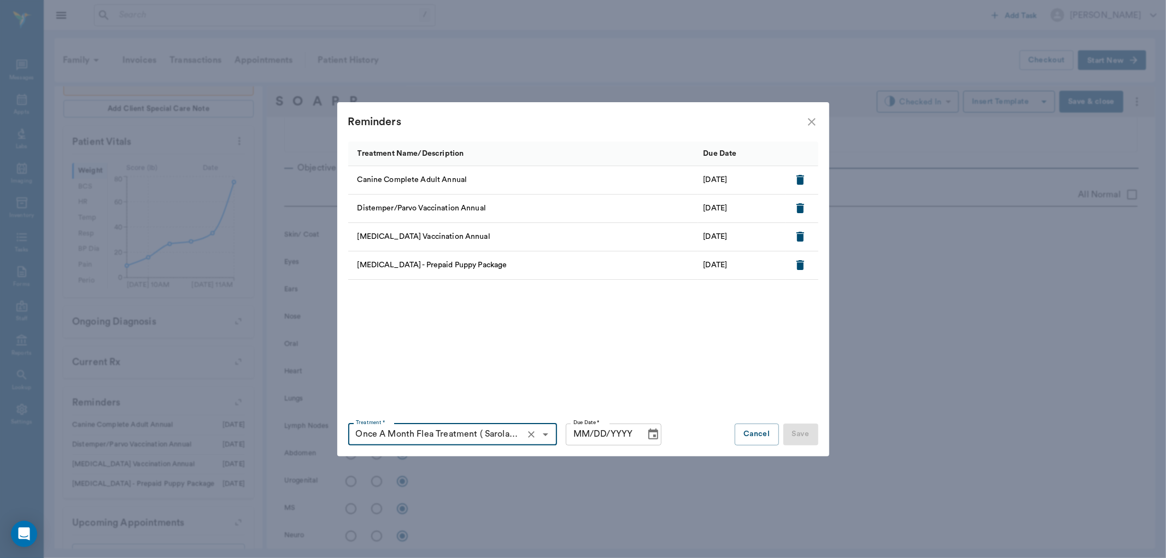
type input "Once A Month Flea Treatment ( Sarolaner ) 1 Dose"
click at [597, 436] on input "MM/DD/YYYY" at bounding box center [602, 435] width 72 height 22
click at [580, 428] on input "MM/DD/YYYY" at bounding box center [602, 435] width 72 height 22
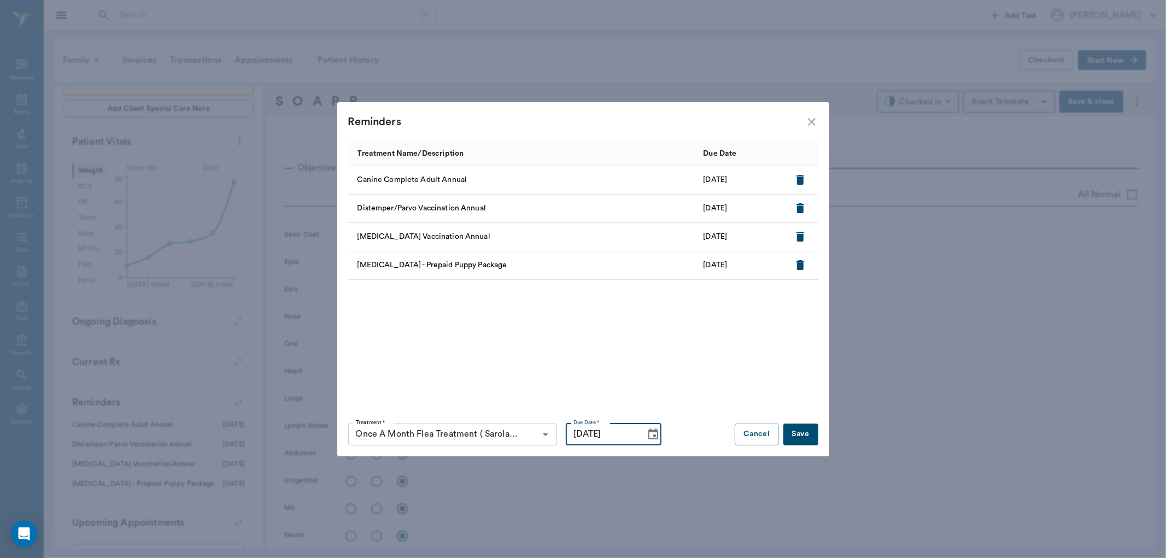
type input "[DATE]"
click at [793, 430] on button "Save" at bounding box center [801, 435] width 35 height 22
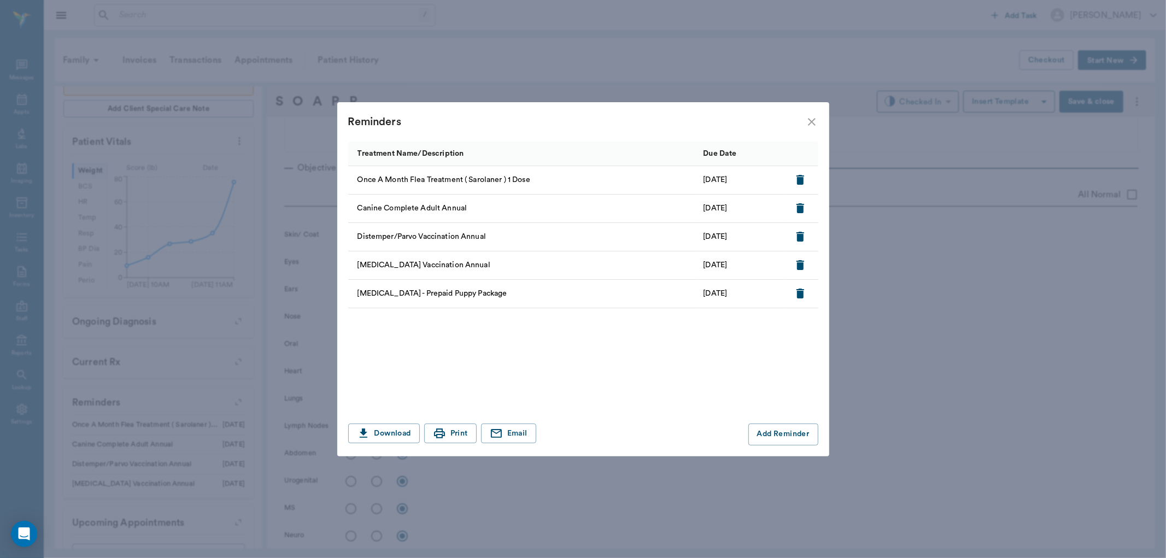
click at [808, 120] on icon "close" at bounding box center [812, 121] width 13 height 13
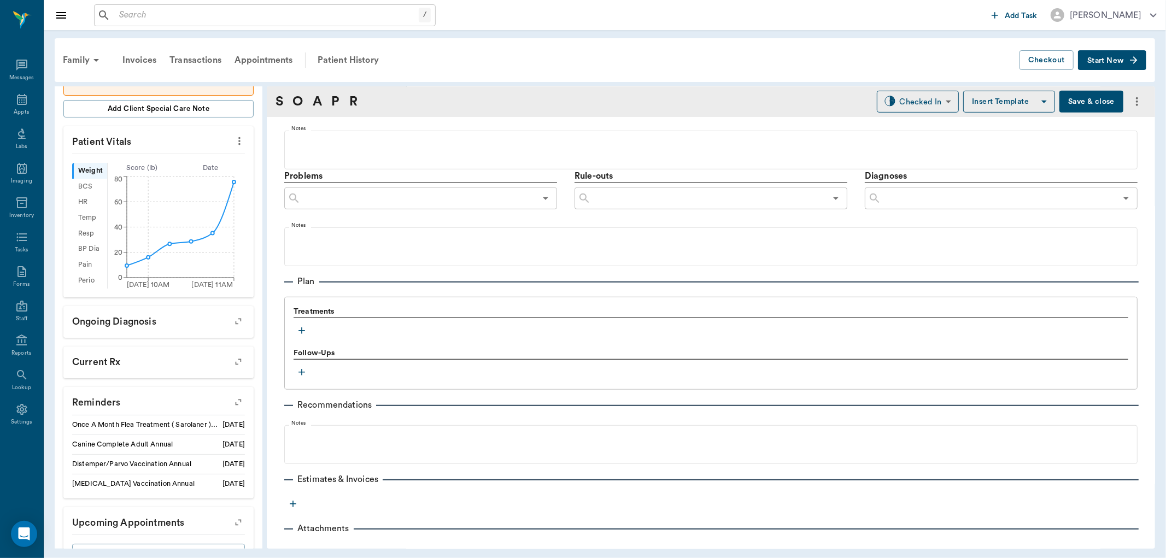
scroll to position [591, 0]
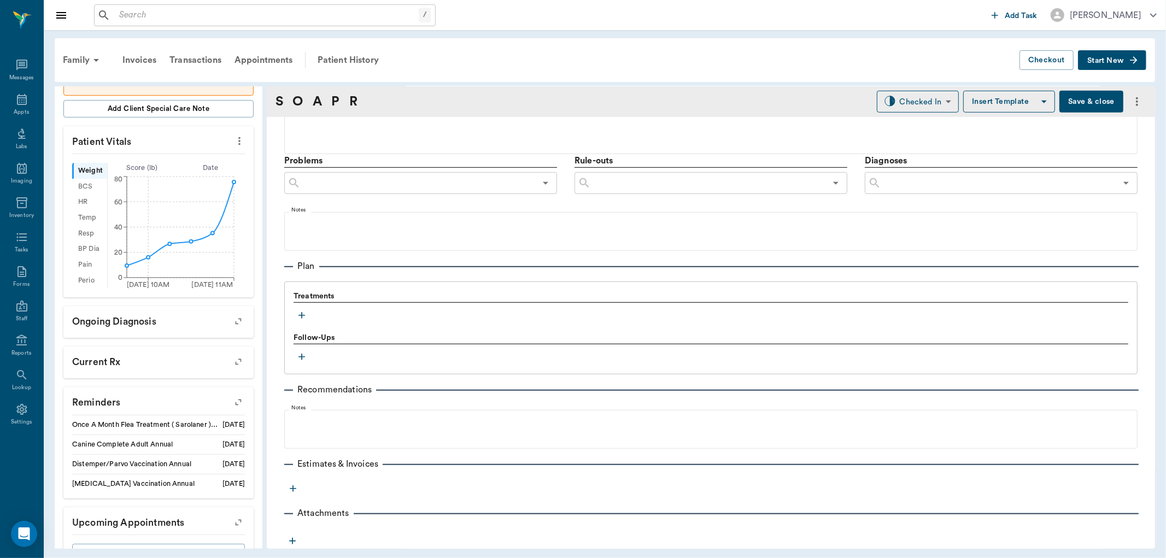
click at [301, 311] on icon "button" at bounding box center [301, 315] width 11 height 11
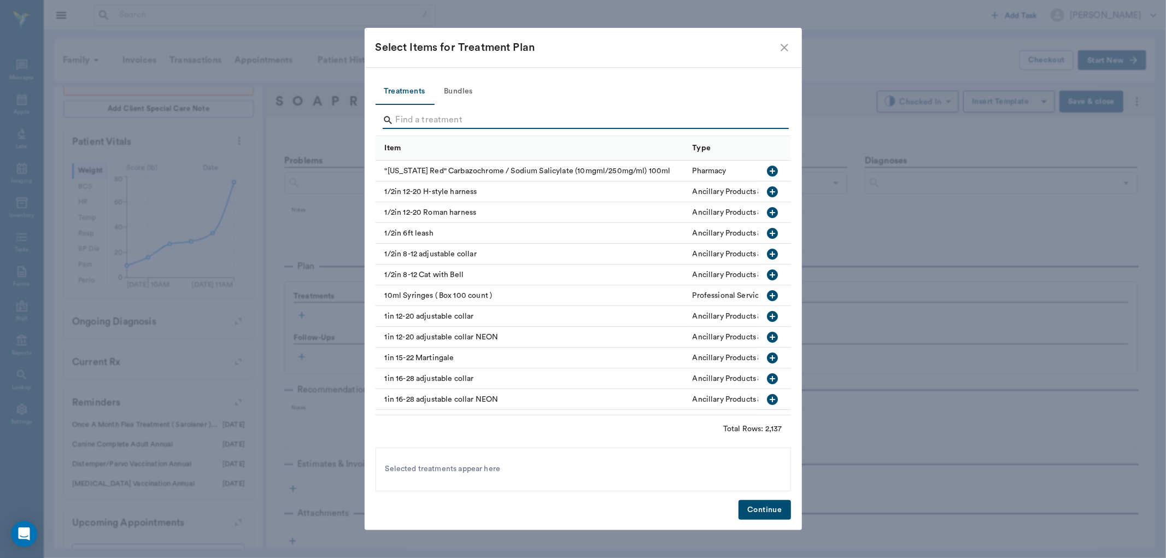
click at [416, 113] on input "Search" at bounding box center [584, 121] width 377 height 18
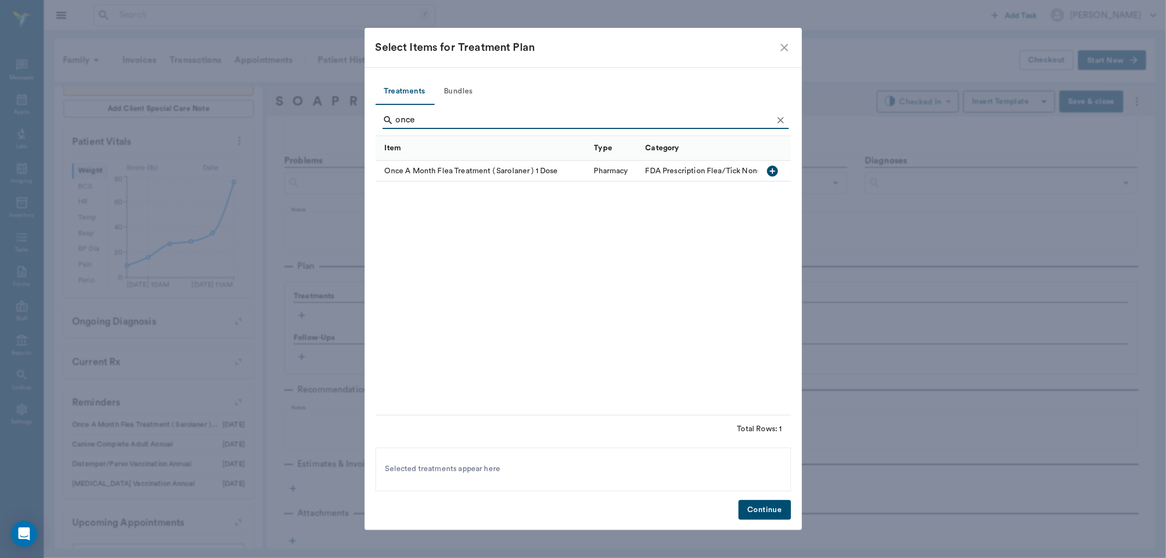
type input "once"
drag, startPoint x: 774, startPoint y: 165, endPoint x: 772, endPoint y: 244, distance: 79.9
click at [773, 165] on icon "button" at bounding box center [772, 171] width 13 height 13
click at [756, 515] on button "Continue" at bounding box center [765, 510] width 52 height 20
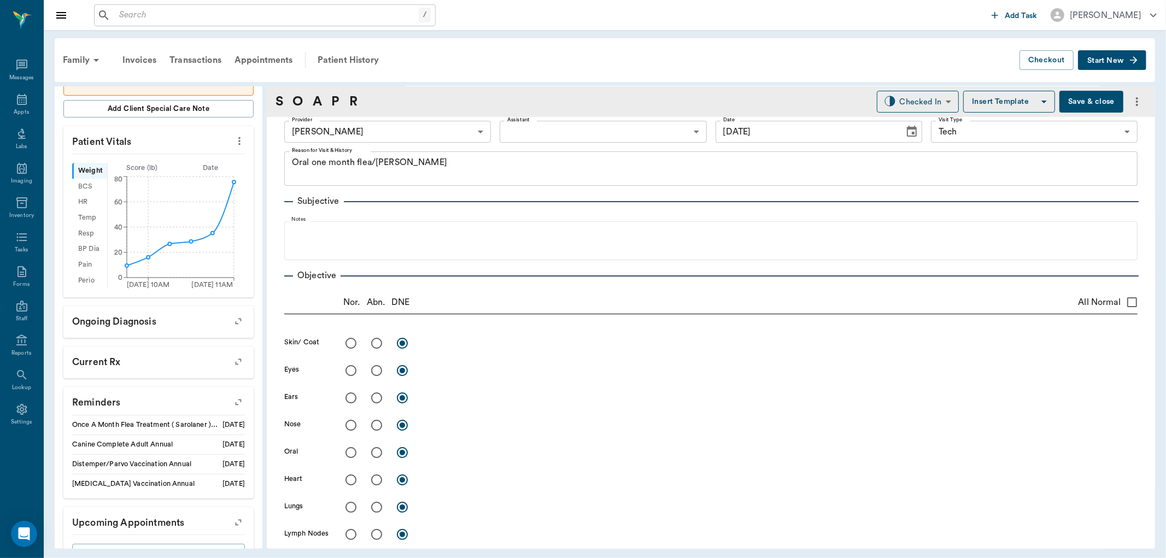
scroll to position [0, 0]
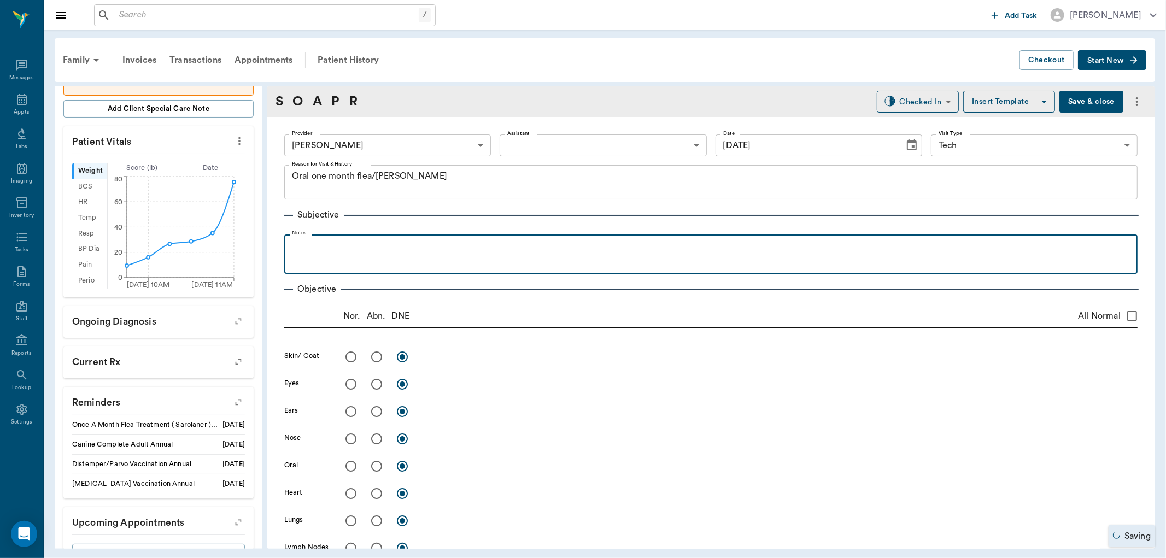
click at [343, 250] on p at bounding box center [711, 246] width 843 height 13
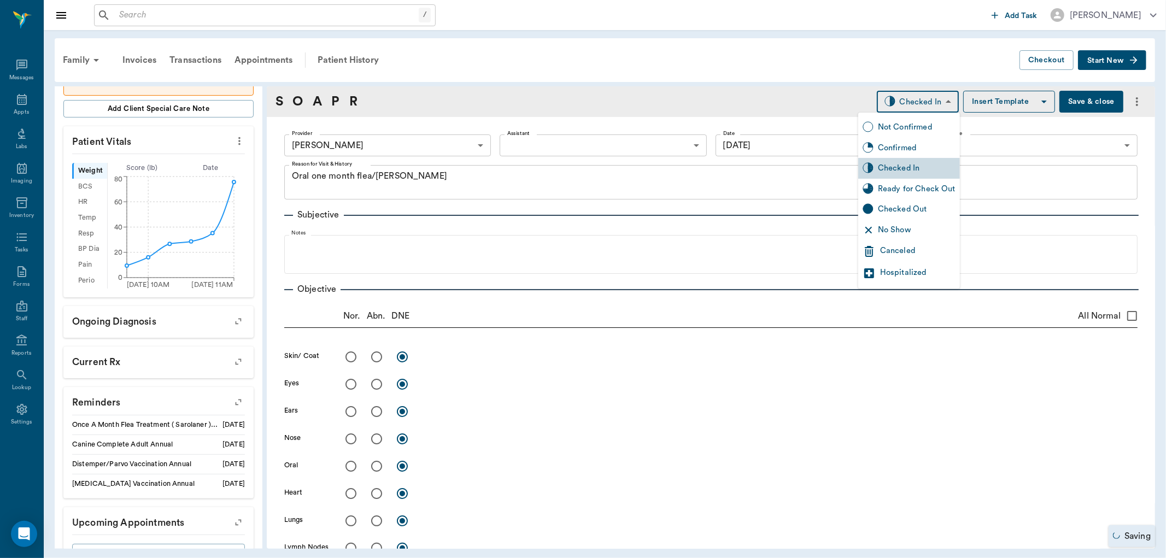
click at [912, 106] on body "/ ​ Add Task [PERSON_NAME] Nectar Messages Appts Labs Imaging Inventory Tasks F…" at bounding box center [583, 279] width 1166 height 558
click at [895, 190] on div "Ready for Check Out" at bounding box center [917, 189] width 78 height 12
type input "READY_TO_CHECKOUT"
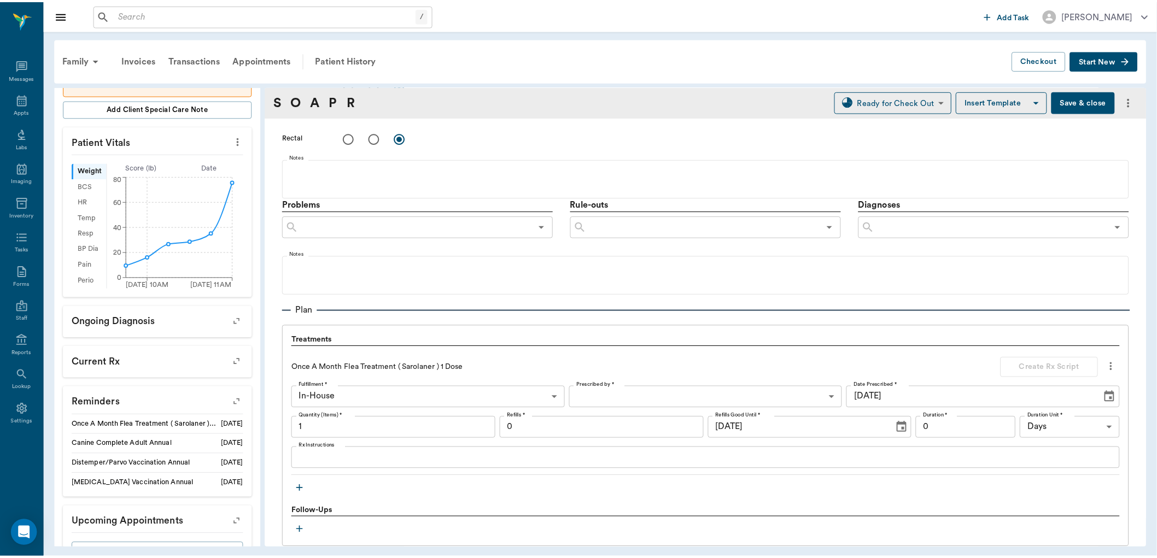
scroll to position [729, 0]
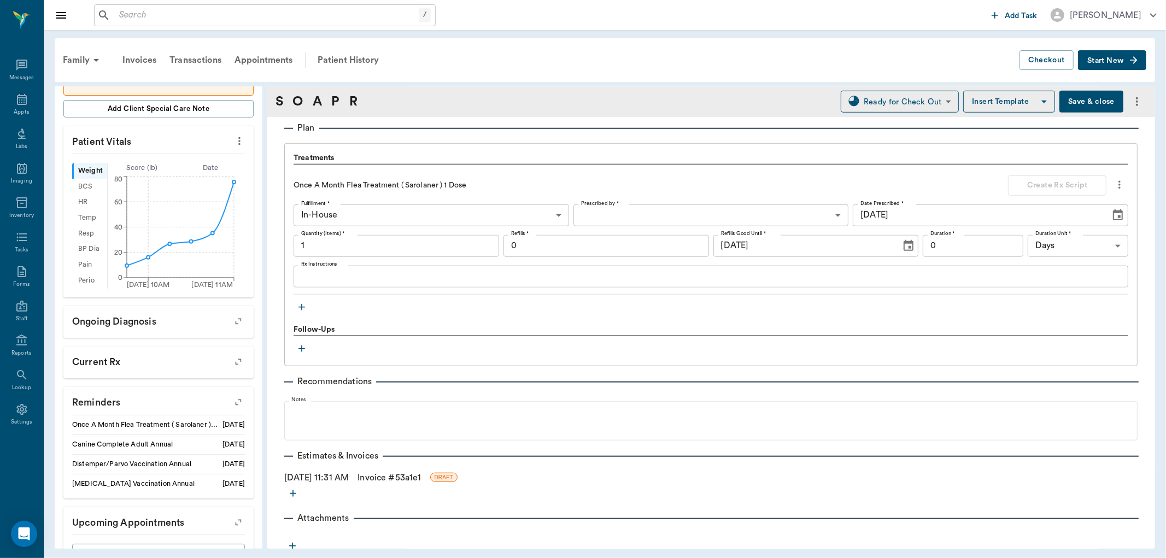
click at [417, 479] on link "Invoice # 53a1e1" at bounding box center [389, 477] width 63 height 13
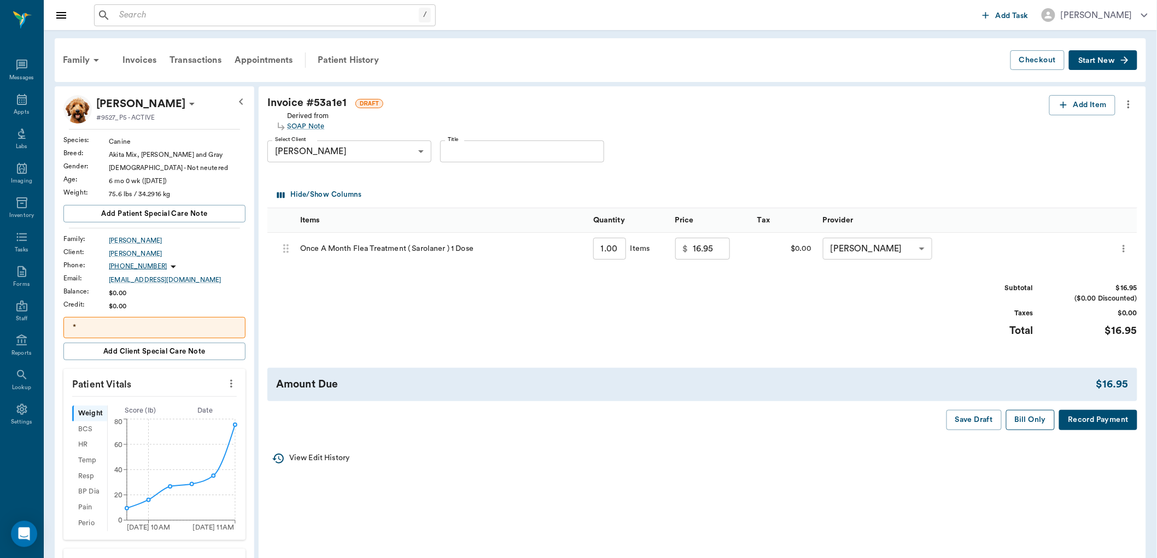
click at [1029, 416] on button "Bill Only" at bounding box center [1030, 420] width 49 height 20
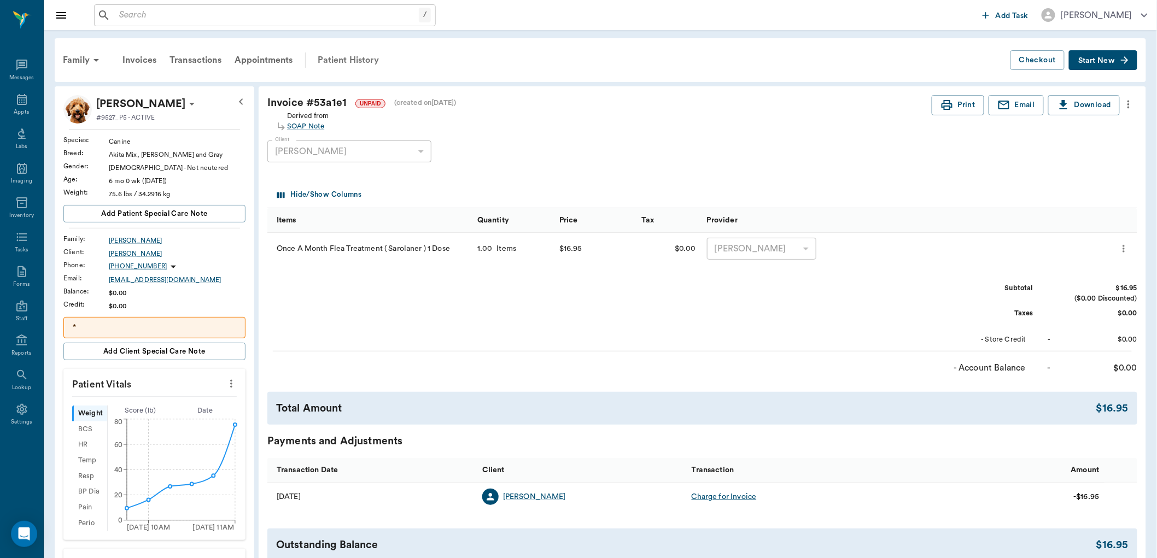
click at [338, 57] on div "Patient History" at bounding box center [348, 60] width 74 height 26
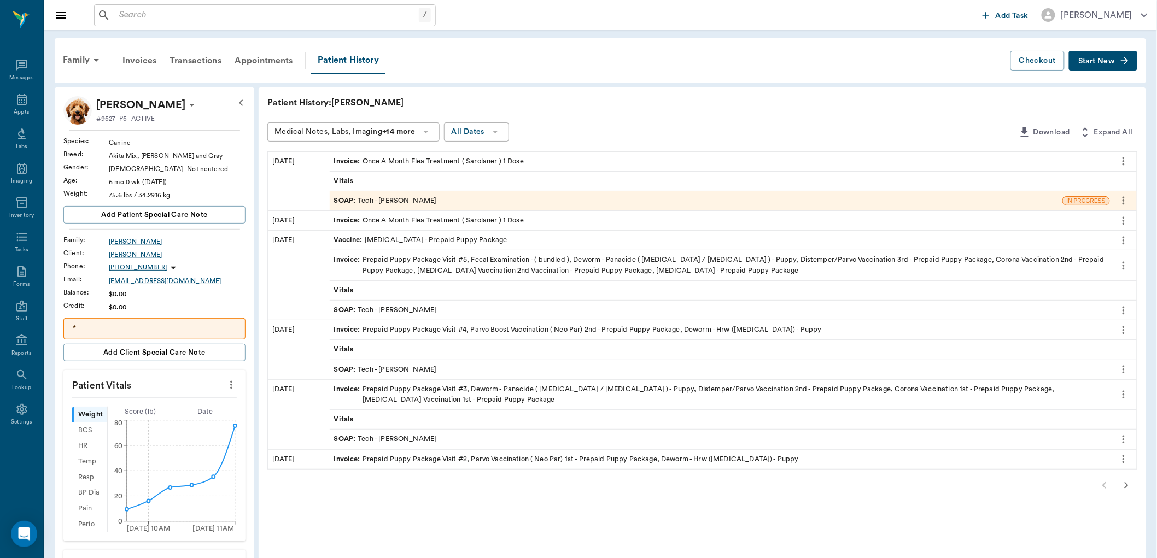
click at [345, 206] on div "SOAP : Tech - [PERSON_NAME]" at bounding box center [696, 200] width 733 height 19
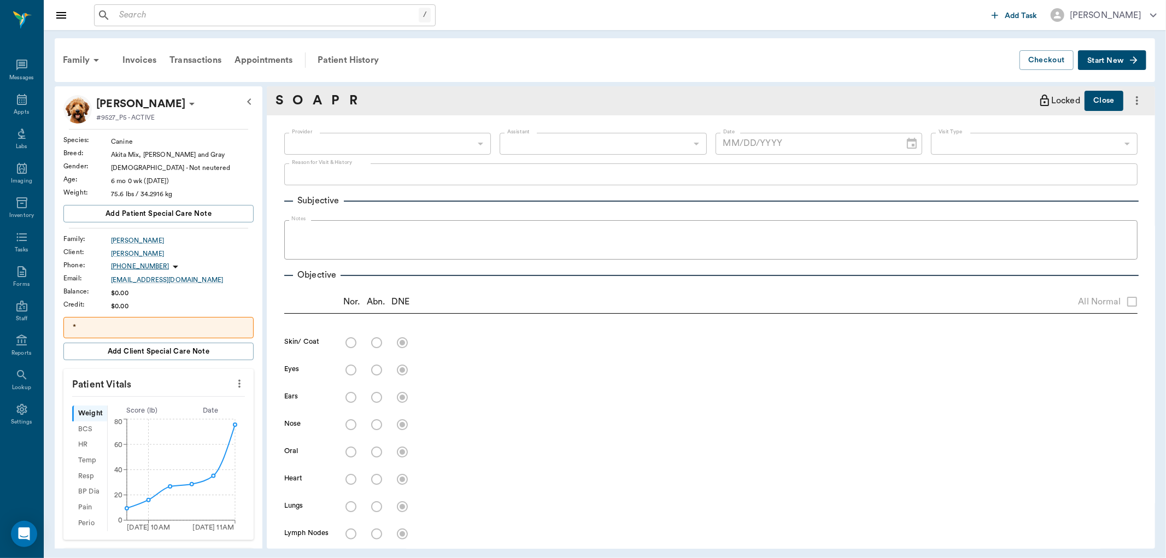
type input "63ec2e7e52e12b0ba117b124"
type input "65d2be4f46e3a538d89b8c1a"
type textarea "Oral one month flea/[PERSON_NAME]"
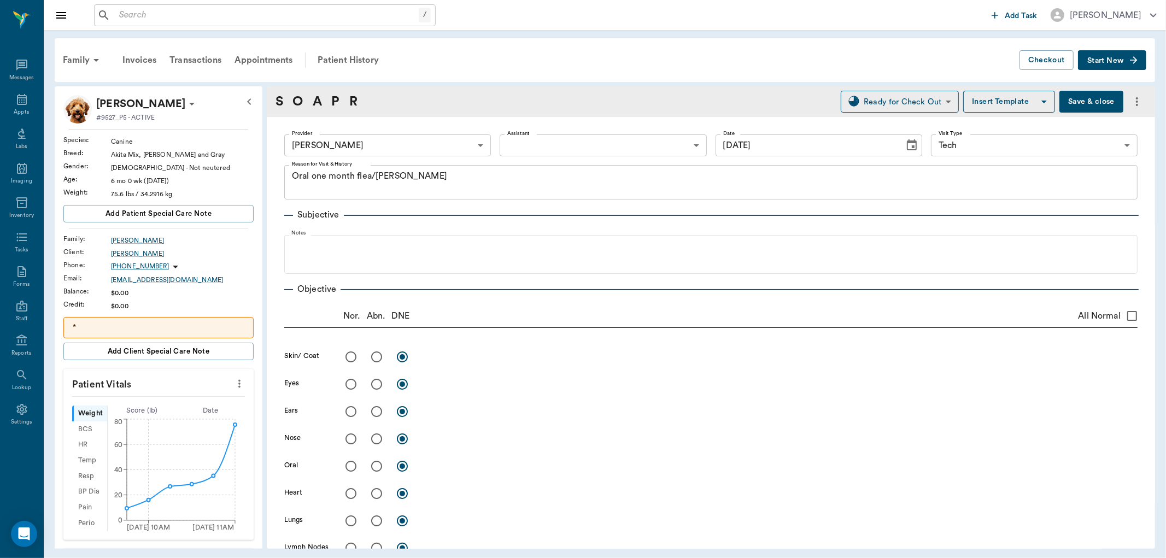
type input "[DATE]"
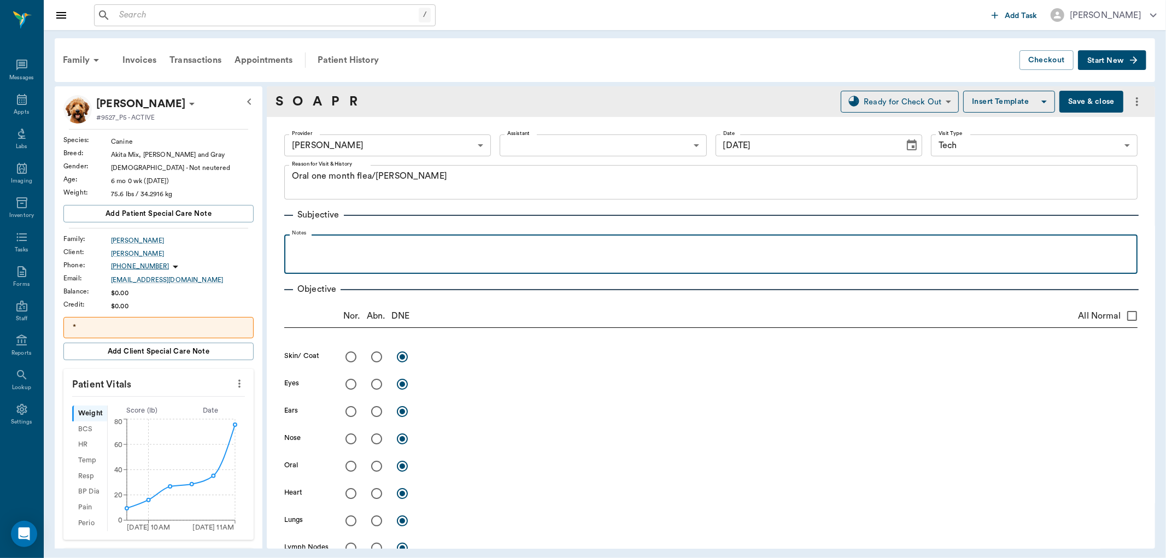
click at [301, 247] on p at bounding box center [711, 246] width 843 height 13
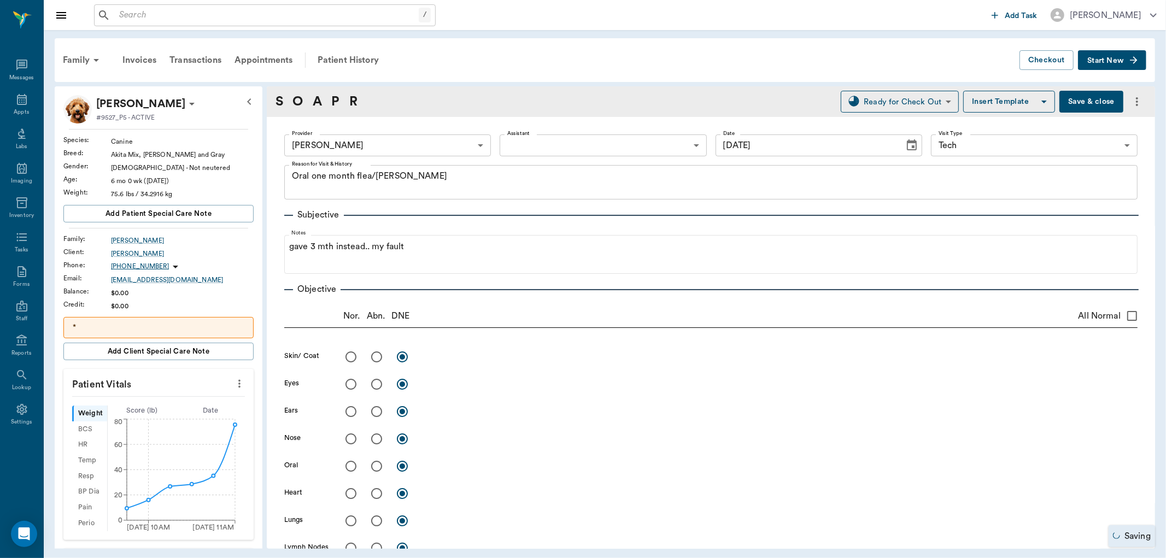
click at [1082, 98] on button "Save & close" at bounding box center [1092, 102] width 64 height 22
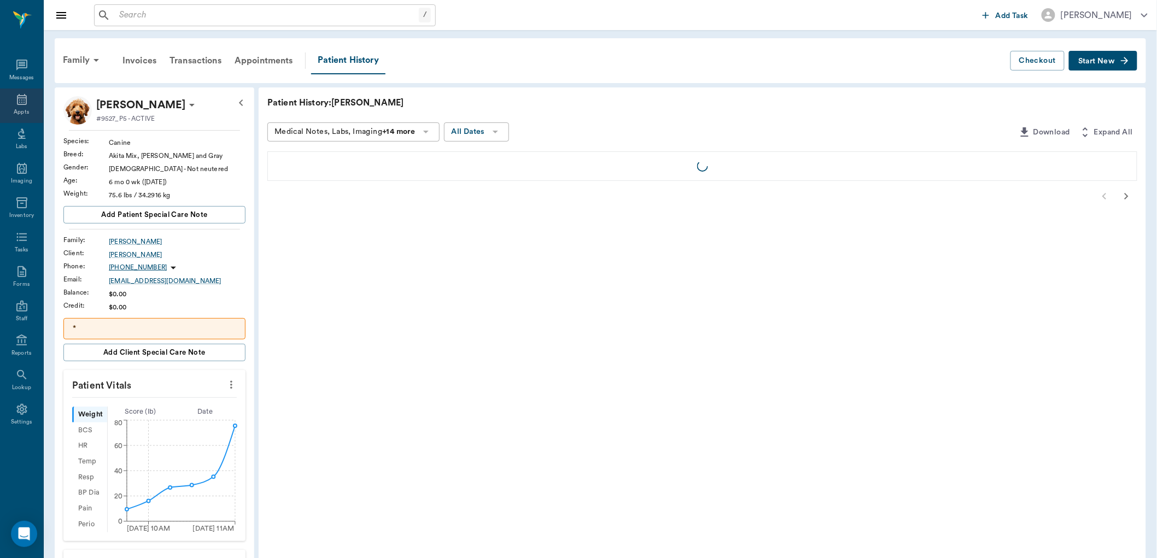
click at [24, 104] on icon at bounding box center [22, 99] width 10 height 11
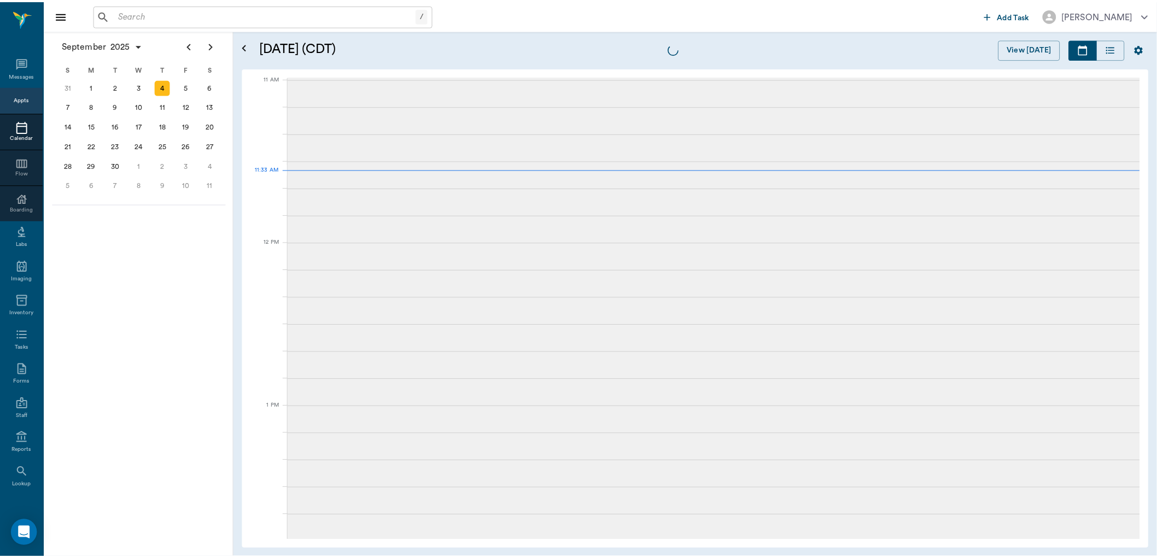
scroll to position [494, 0]
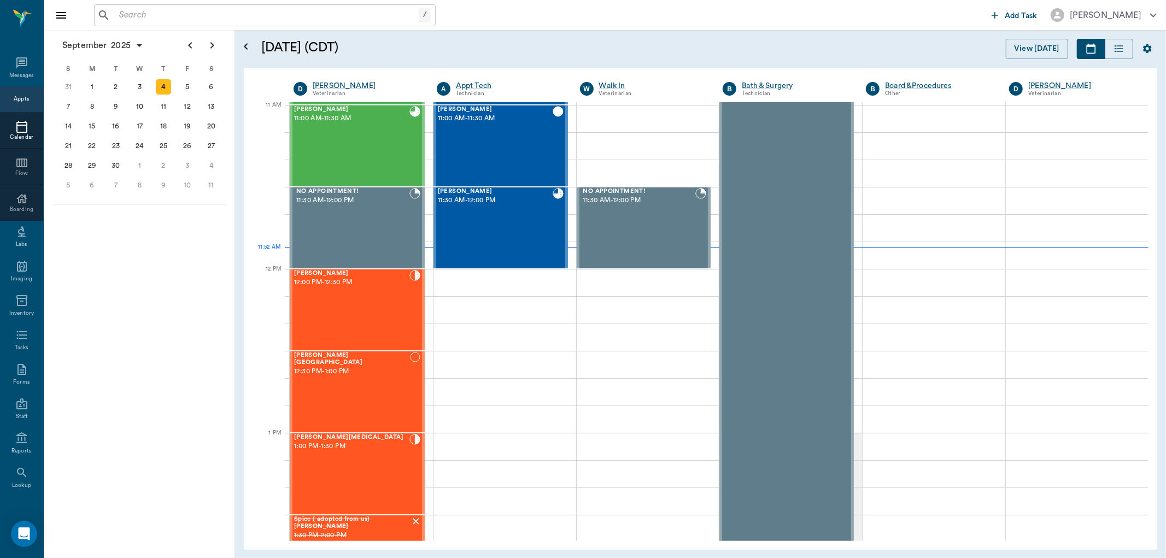
click at [206, 15] on input "text" at bounding box center [267, 15] width 304 height 15
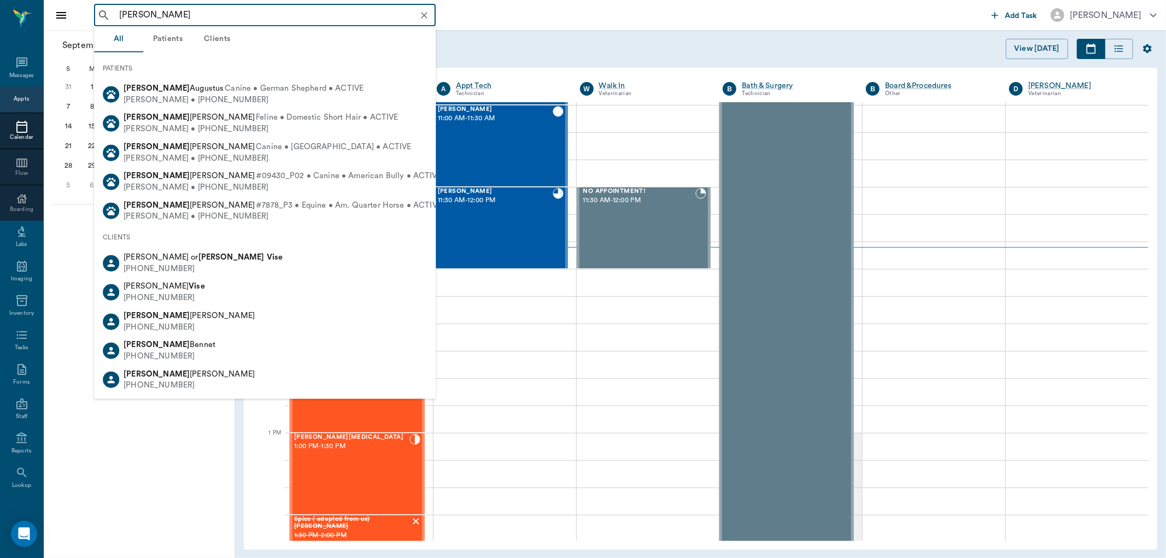
click at [225, 264] on div "[PERSON_NAME] or [PERSON_NAME] [PHONE_NUMBER]" at bounding box center [265, 263] width 342 height 29
type input "[PERSON_NAME]"
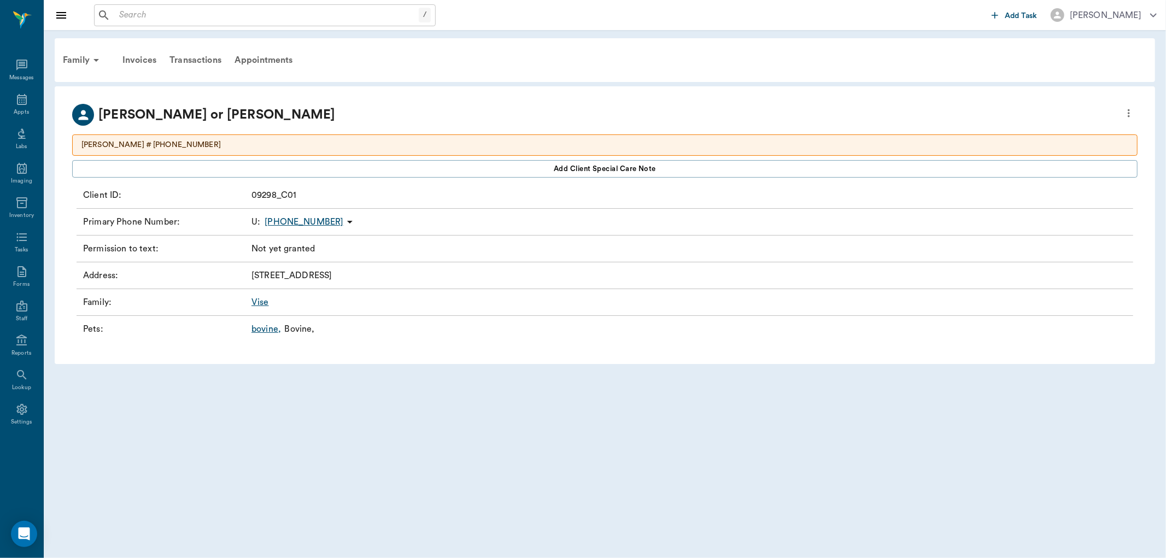
click at [270, 330] on link "bovine ," at bounding box center [267, 329] width 30 height 13
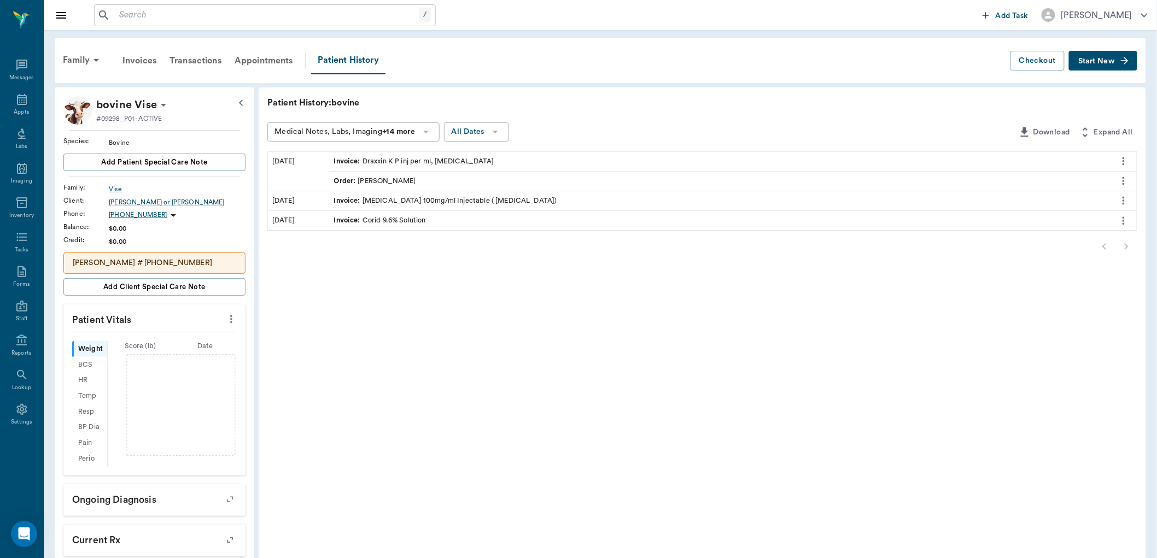
click at [1103, 64] on button "Start New" at bounding box center [1103, 61] width 68 height 20
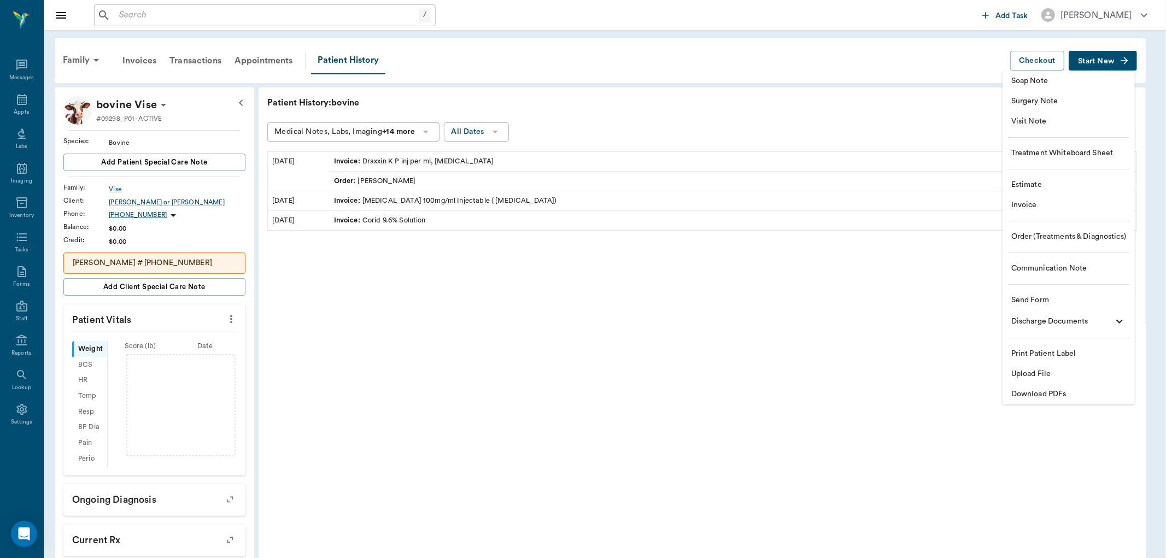
click at [1038, 238] on span "Order (Treatments & Diagnostics)" at bounding box center [1069, 236] width 115 height 11
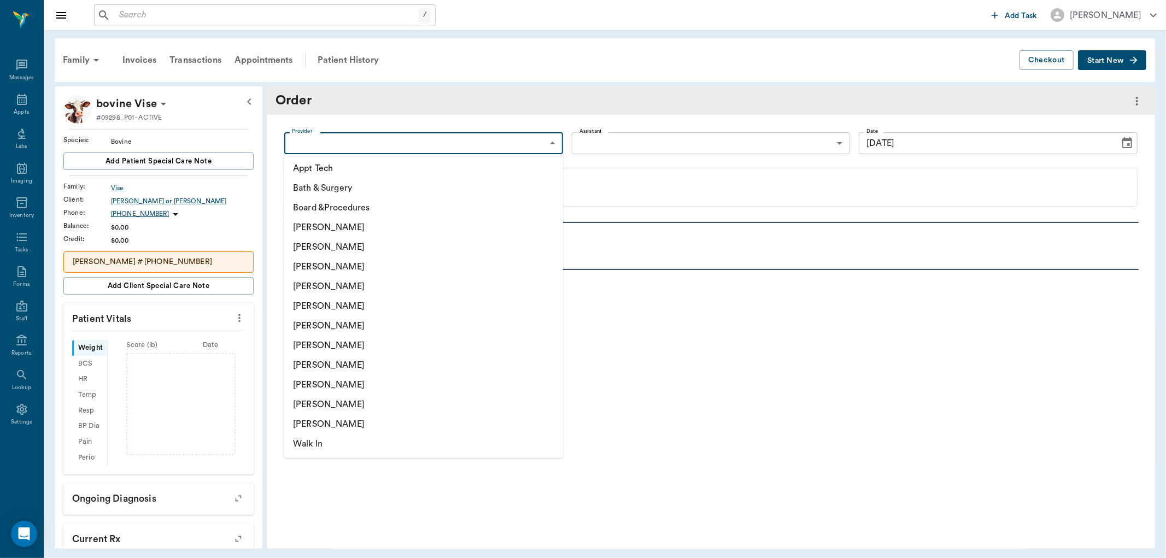
click at [529, 145] on body "/ ​ Add Task [PERSON_NAME] Nectar Messages Appts Labs Imaging Inventory Tasks F…" at bounding box center [583, 279] width 1166 height 558
click at [349, 282] on li "[PERSON_NAME]" at bounding box center [423, 287] width 279 height 20
type input "63ec2f075fda476ae8351a4d"
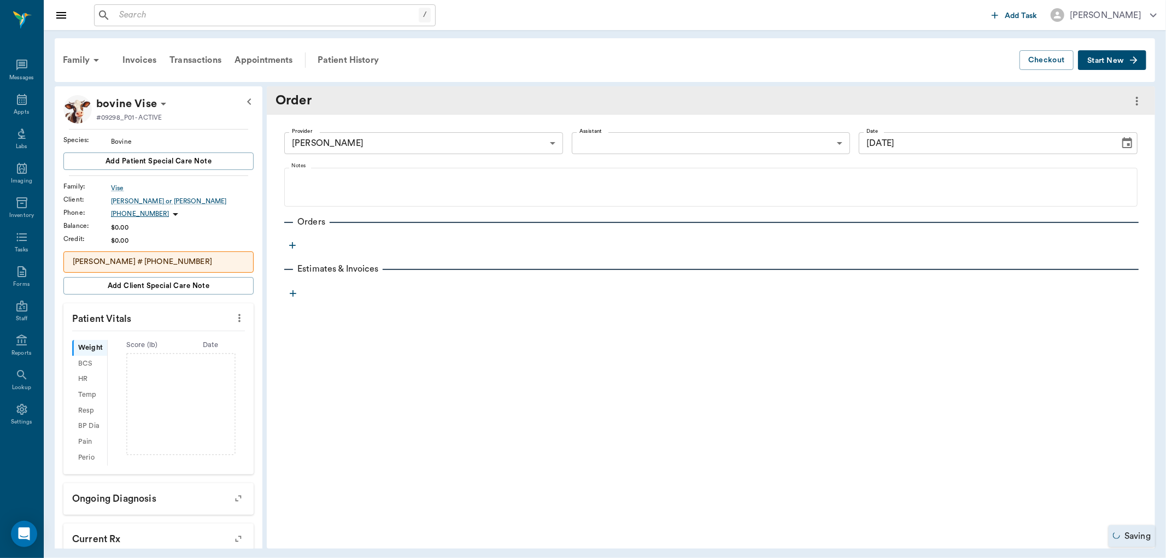
click at [293, 247] on icon "button" at bounding box center [292, 245] width 11 height 11
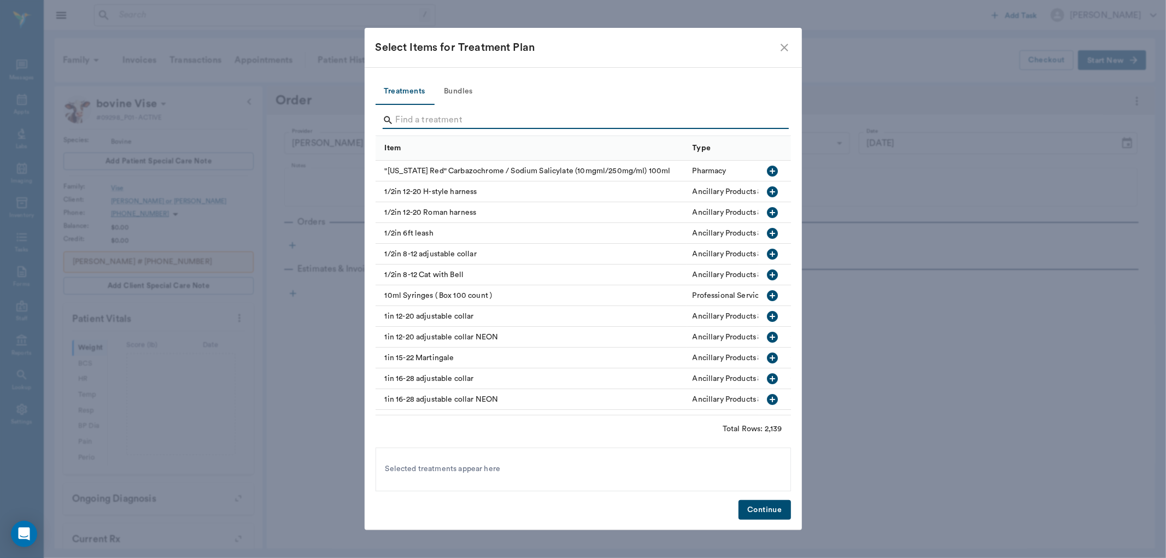
click at [416, 126] on input "Search" at bounding box center [584, 121] width 377 height 18
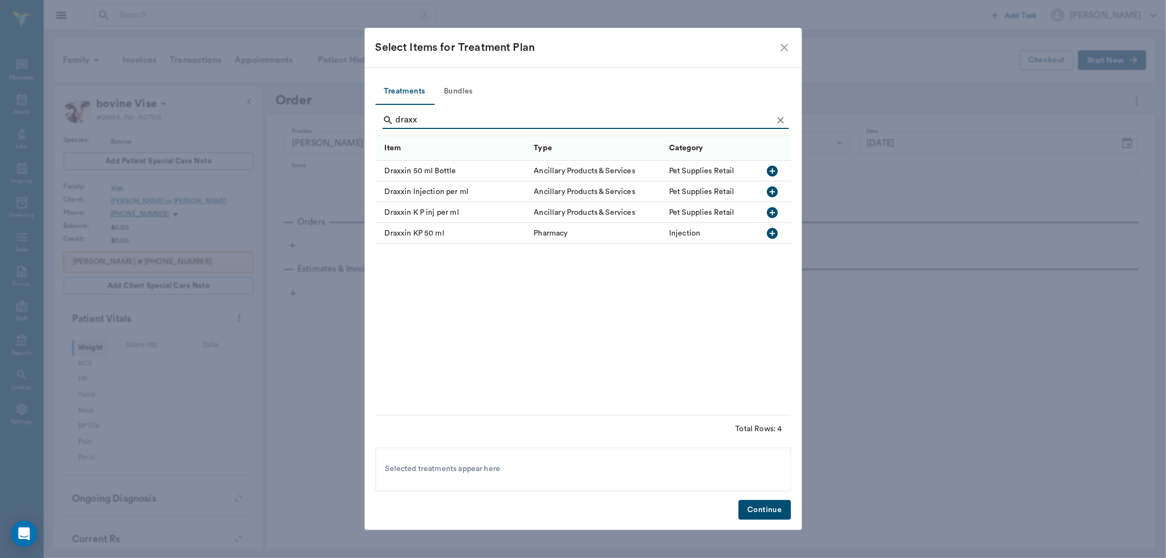
type input "draxx"
click at [774, 211] on icon "button" at bounding box center [772, 212] width 11 height 11
click at [772, 512] on button "Continue" at bounding box center [765, 510] width 52 height 20
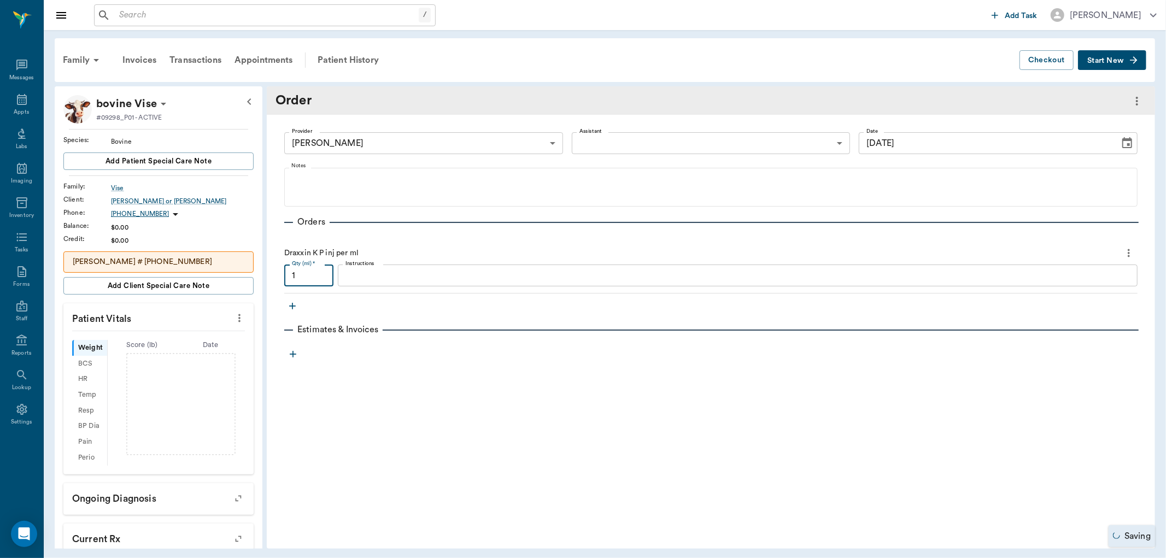
click at [319, 276] on input "1" at bounding box center [308, 276] width 49 height 22
type input "10"
click at [388, 352] on link "Invoice # 53a1f3" at bounding box center [390, 351] width 63 height 13
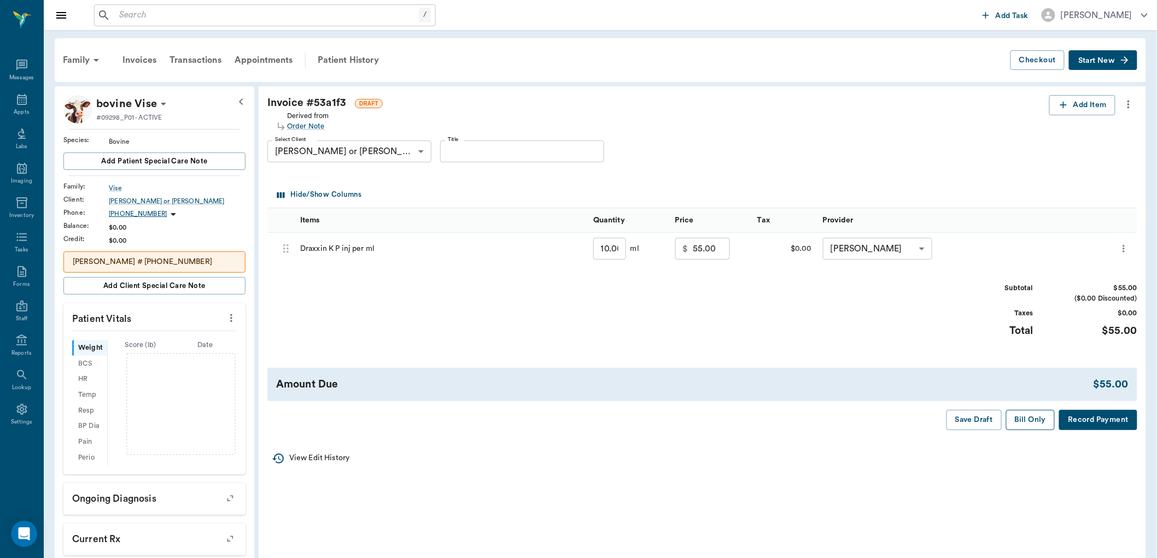
click at [1035, 422] on button "Bill Only" at bounding box center [1030, 420] width 49 height 20
